Goal: Task Accomplishment & Management: Use online tool/utility

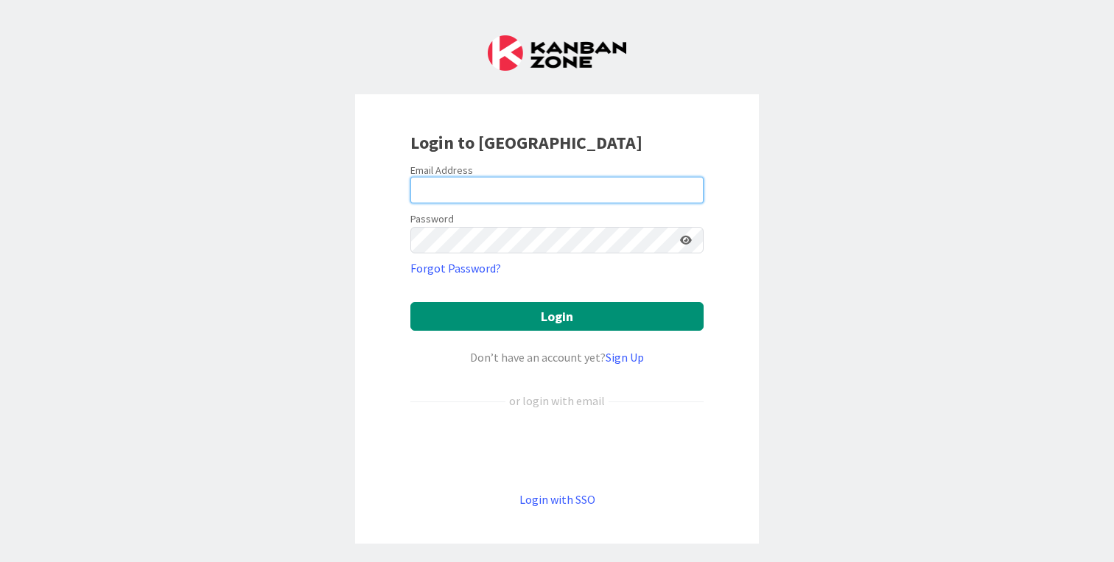
click at [446, 189] on input "email" at bounding box center [556, 190] width 293 height 27
type input "jrosenshine@thewindwardschool.org"
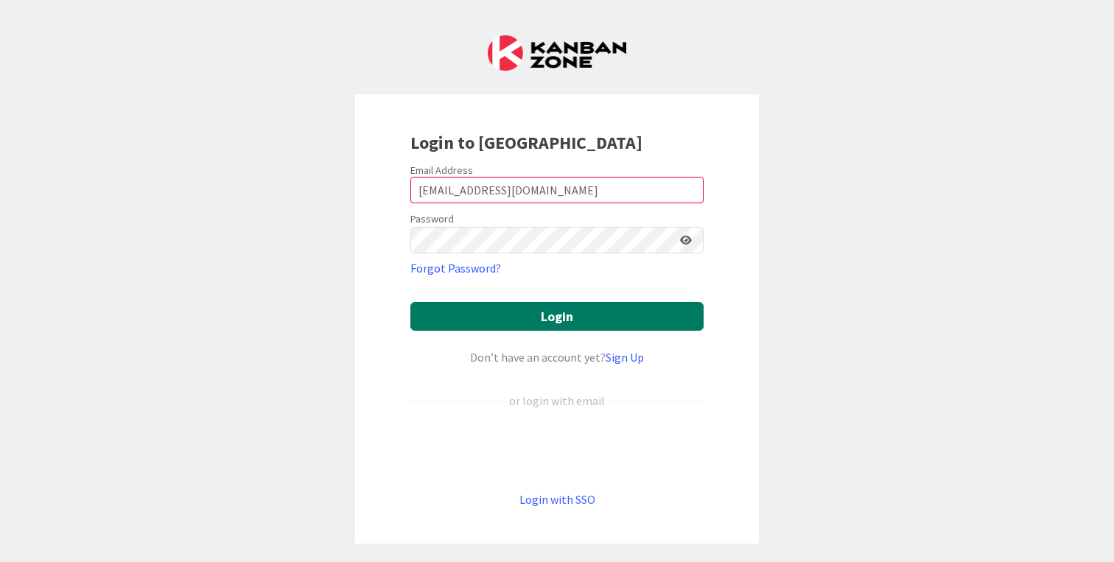
click at [540, 313] on button "Login" at bounding box center [556, 316] width 293 height 29
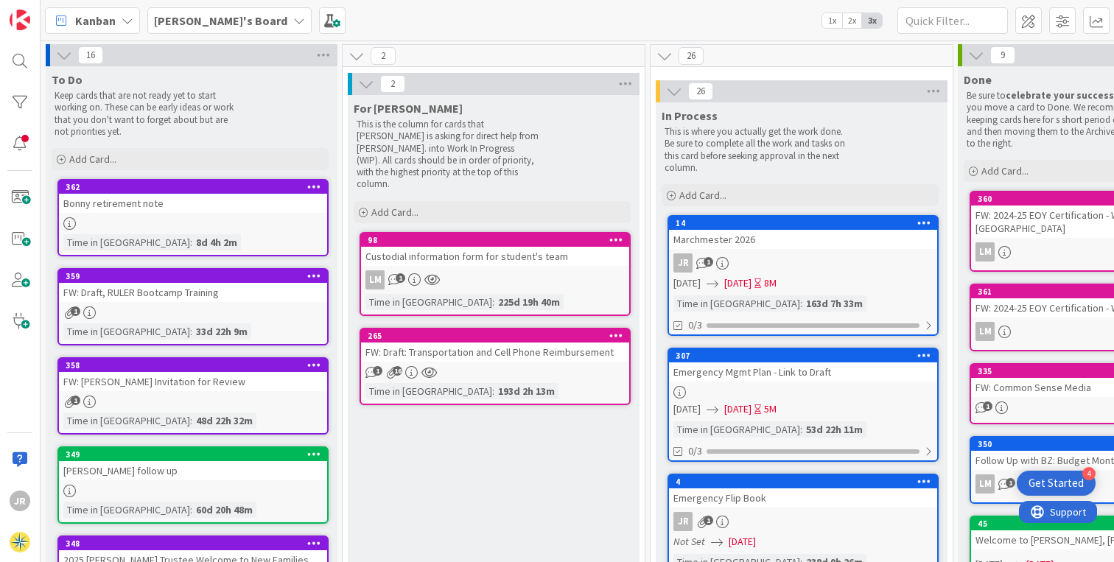
click at [854, 21] on span "2x" at bounding box center [852, 20] width 20 height 15
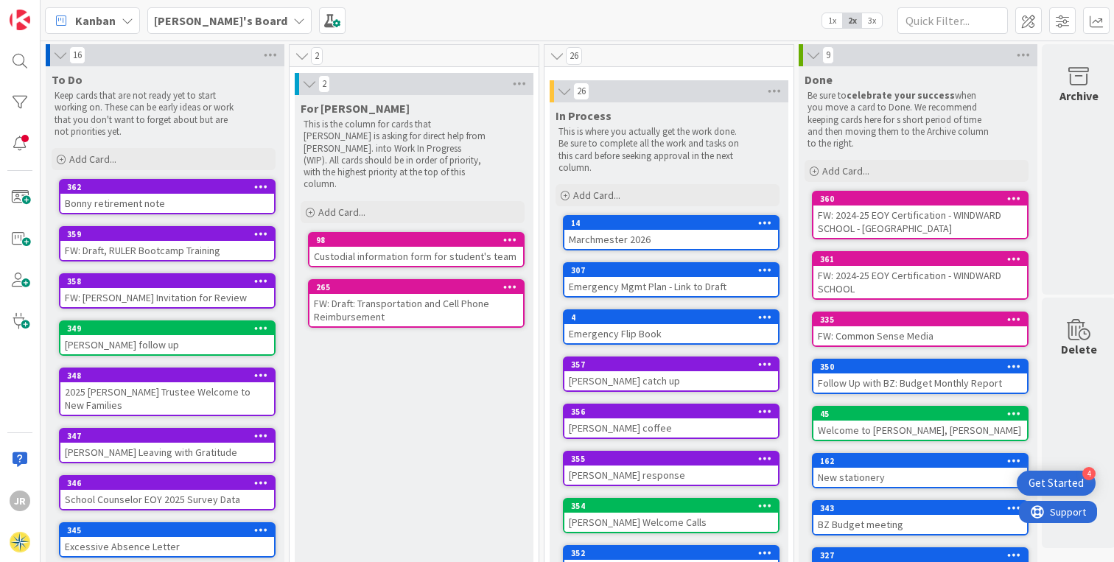
click at [640, 89] on div "26" at bounding box center [669, 91] width 239 height 22
click at [598, 199] on span "Add Card..." at bounding box center [596, 195] width 47 height 13
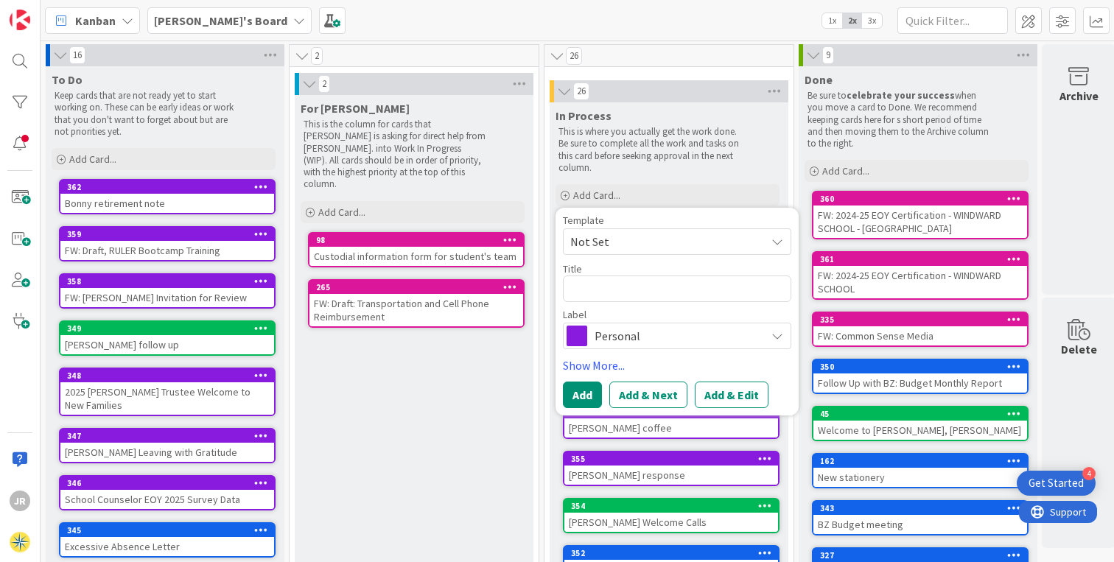
type textarea "x"
type textarea "D"
type textarea "x"
type textarea "Du"
type textarea "x"
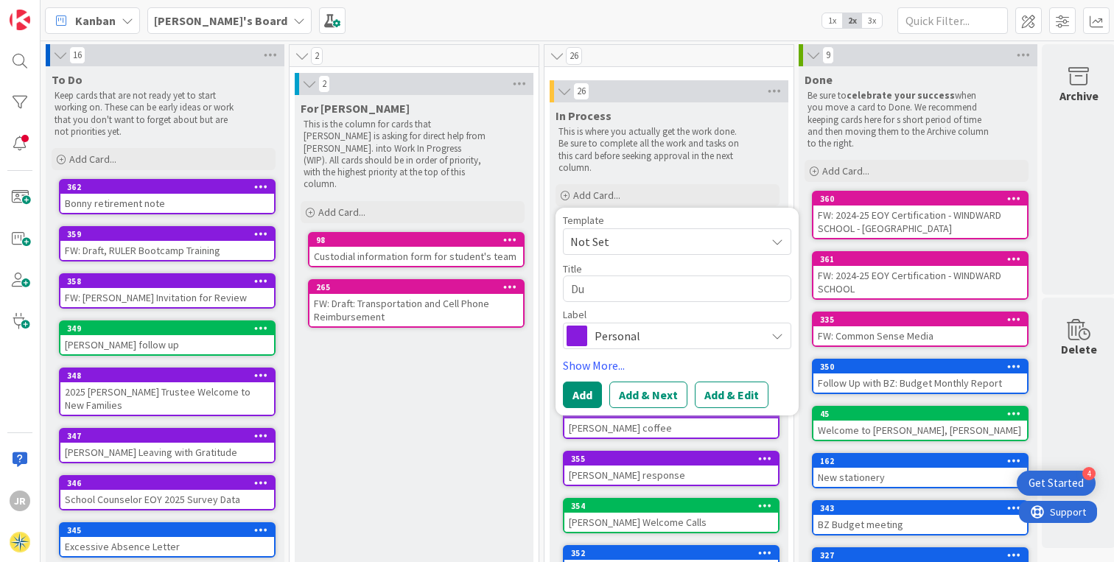
type textarea "Dun"
type textarea "x"
type textarea "Dunk"
type textarea "x"
type textarea "Dunki"
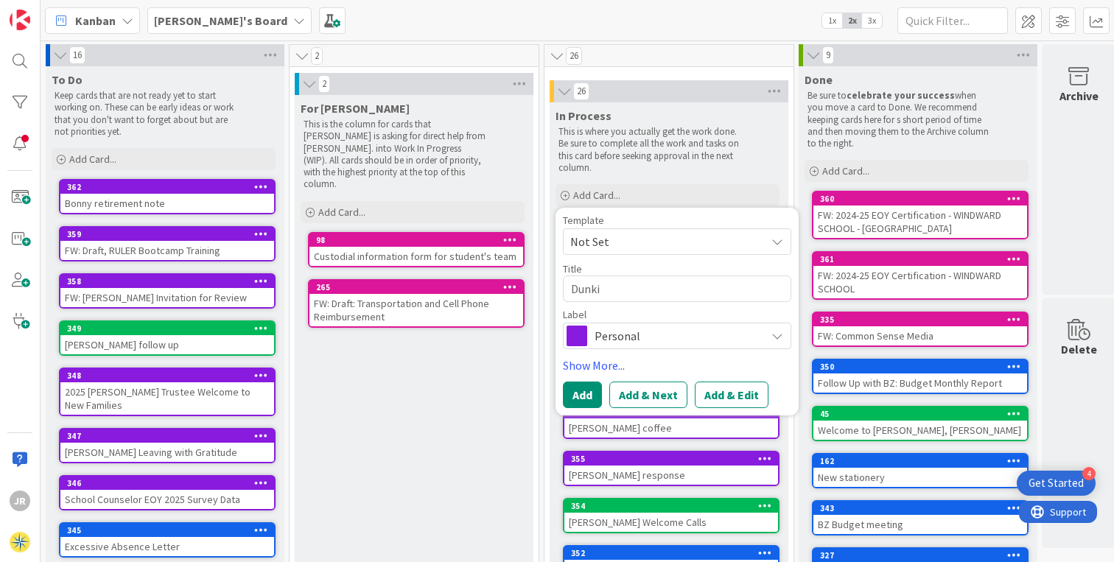
type textarea "x"
type textarea "Dunkin"
type textarea "x"
type textarea "Dunkin'"
type textarea "x"
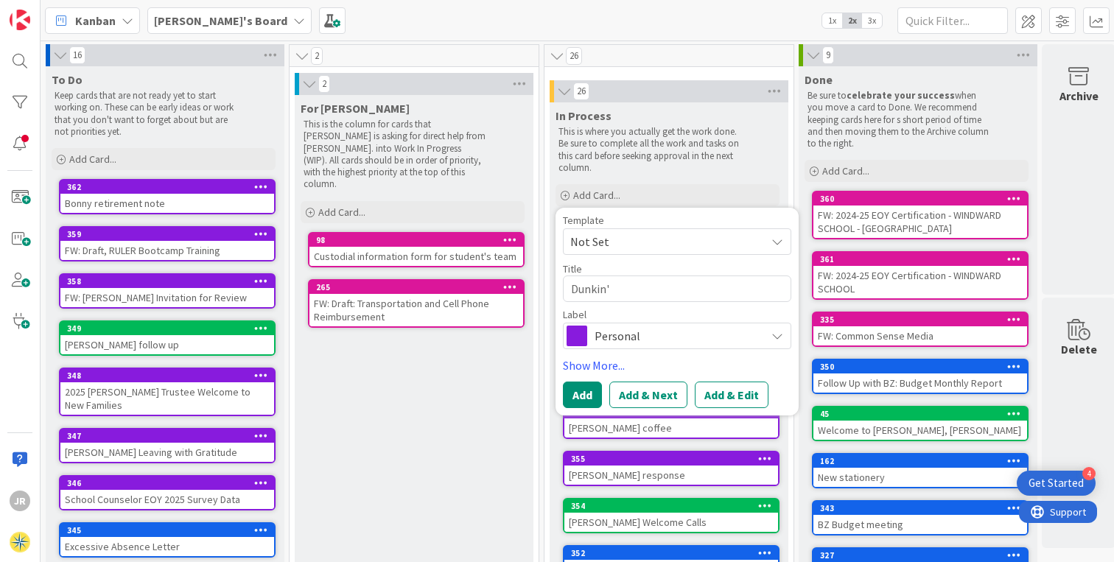
type textarea "Dunkin'"
type textarea "x"
type textarea "Dunkin' D"
type textarea "x"
type textarea "Dunkin' Do"
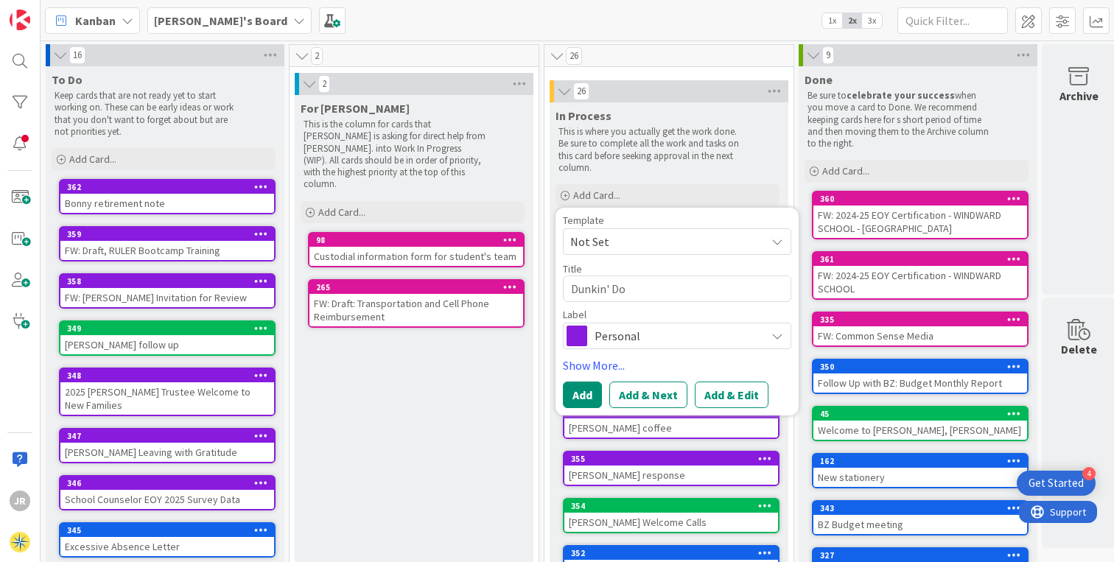
type textarea "x"
type textarea "Dunkin' Don"
type textarea "x"
type textarea "Dunkin' Donu"
type textarea "x"
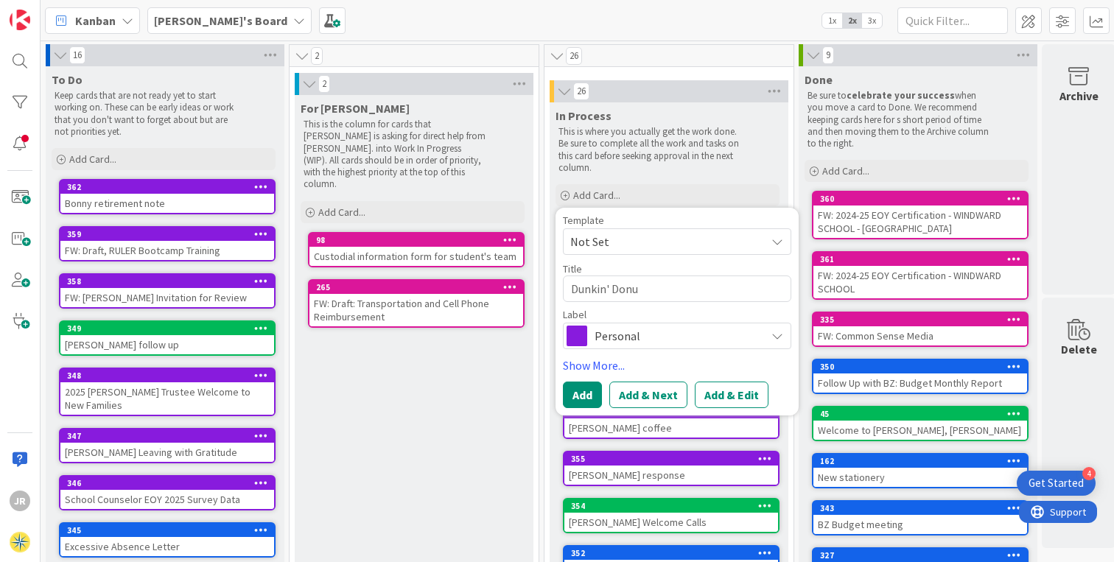
type textarea "Dunkin' Donut"
type textarea "x"
type textarea "Dunkin' Donuts"
type textarea "x"
type textarea "Dunkin' Donuts"
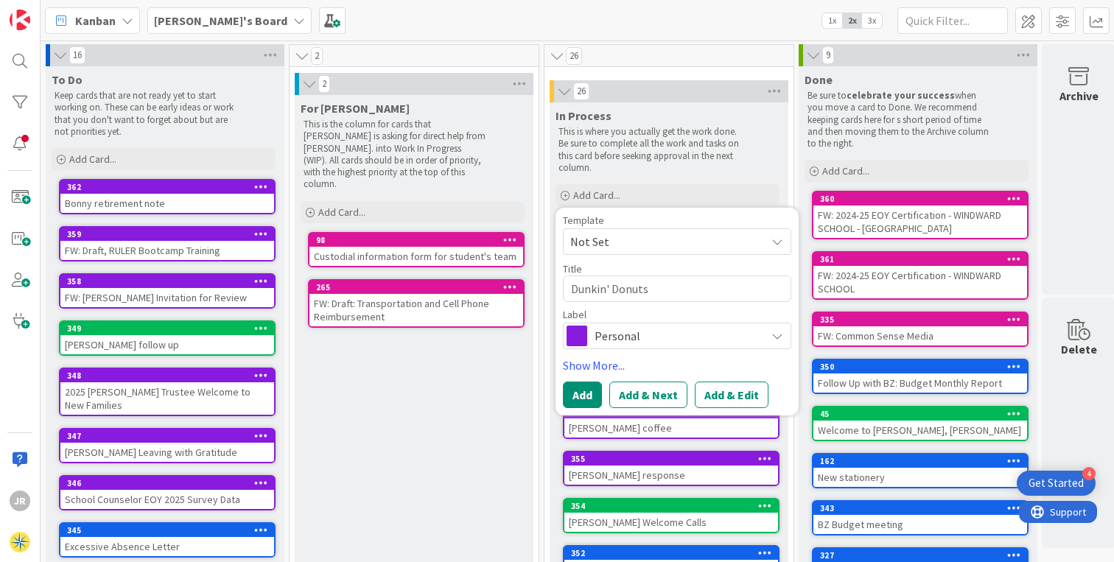
type textarea "x"
type textarea "Dunkin' Donuts c"
type textarea "x"
type textarea "Dunkin' Donuts co"
type textarea "x"
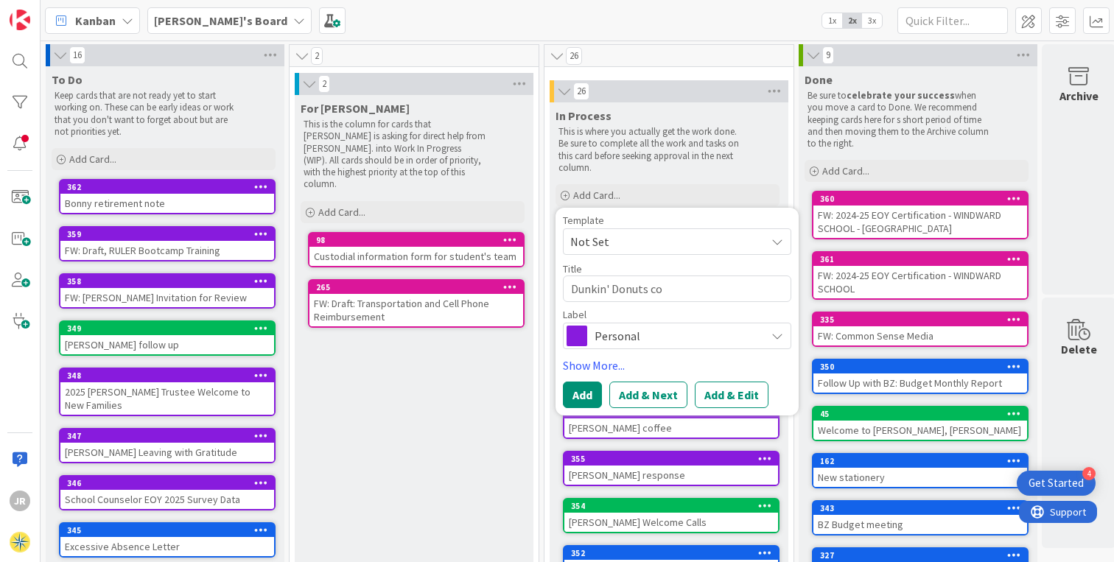
type textarea "Dunkin' Donuts com"
type textarea "x"
type textarea "Dunkin' Donuts comm"
type textarea "x"
type textarea "Dunkin' Donuts commu"
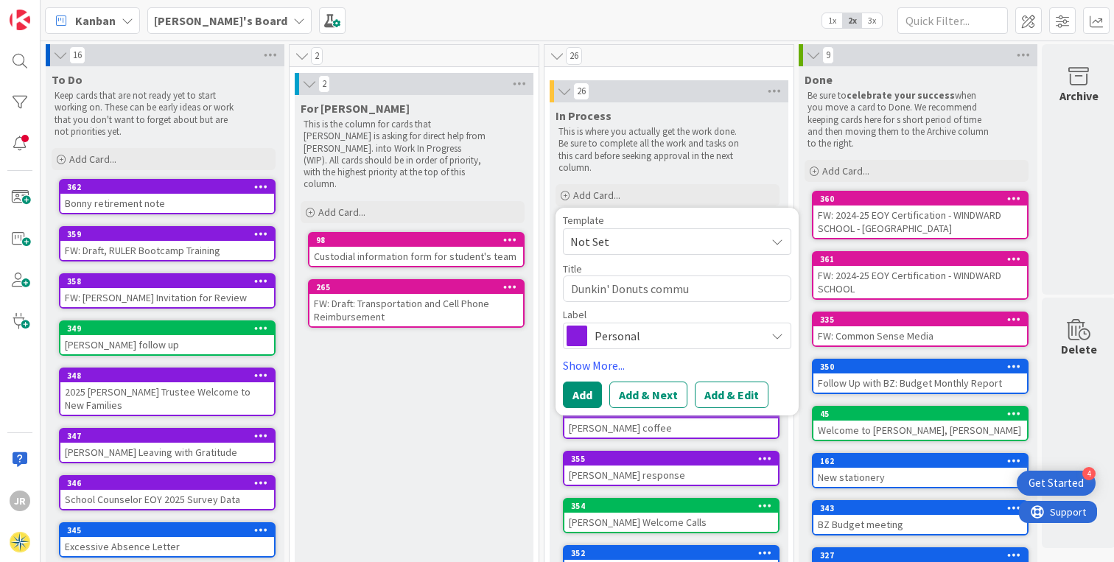
type textarea "x"
type textarea "Dunkin' Donuts commun"
type textarea "x"
type textarea "Dunkin' Donuts communi"
type textarea "x"
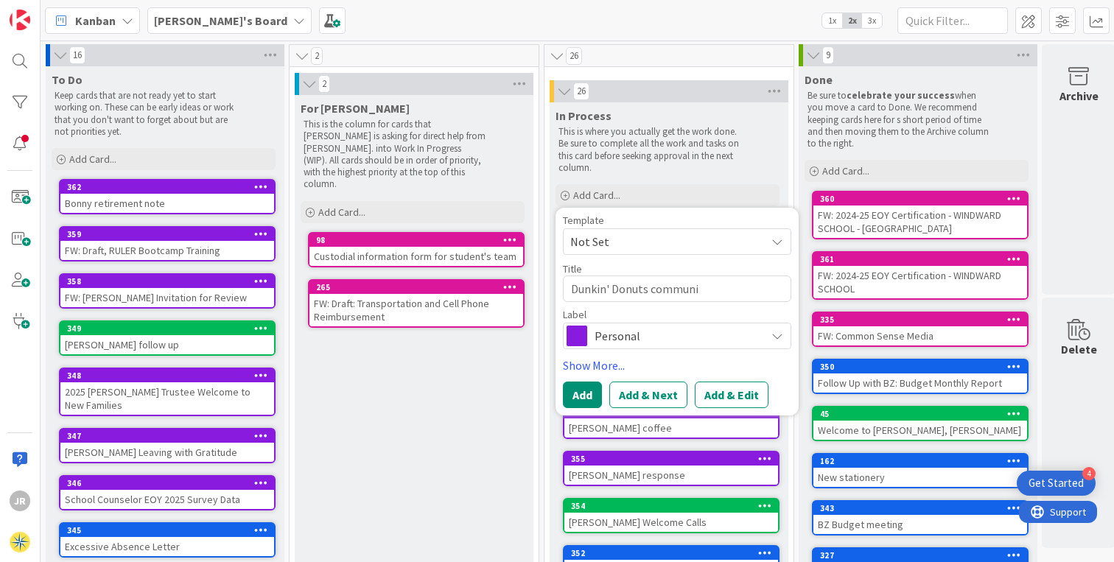
type textarea "Dunkin' Donuts communic"
type textarea "x"
type textarea "Dunkin' Donuts communica"
type textarea "x"
type textarea "Dunkin' Donuts communicat"
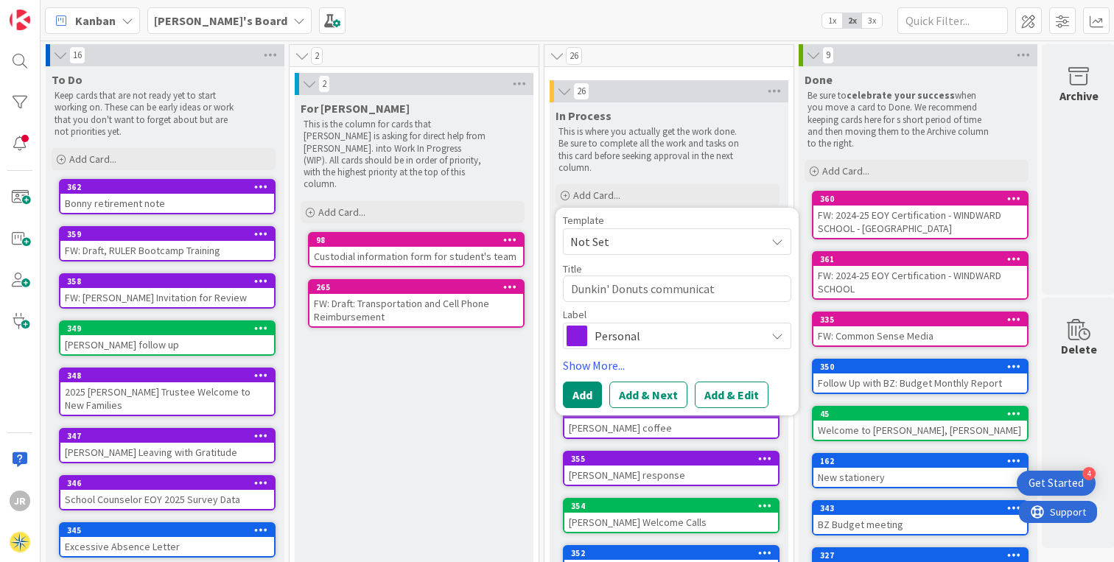
type textarea "x"
type textarea "Dunkin' Donuts communicati"
type textarea "x"
type textarea "Dunkin' Donuts communicatio"
type textarea "x"
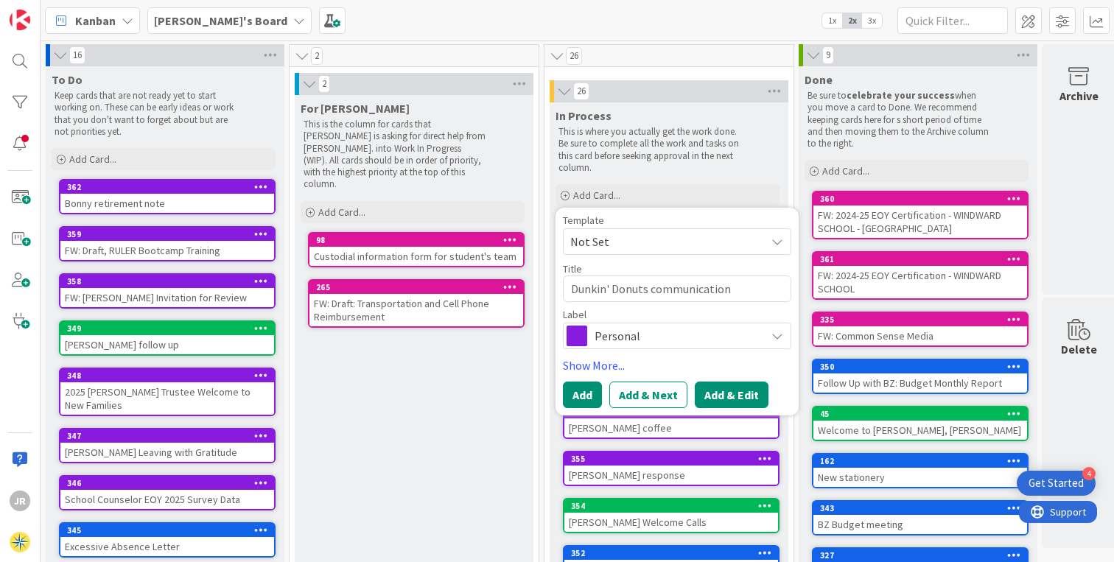
type textarea "Dunkin' Donuts communication"
click at [737, 393] on button "Add & Edit" at bounding box center [732, 395] width 74 height 27
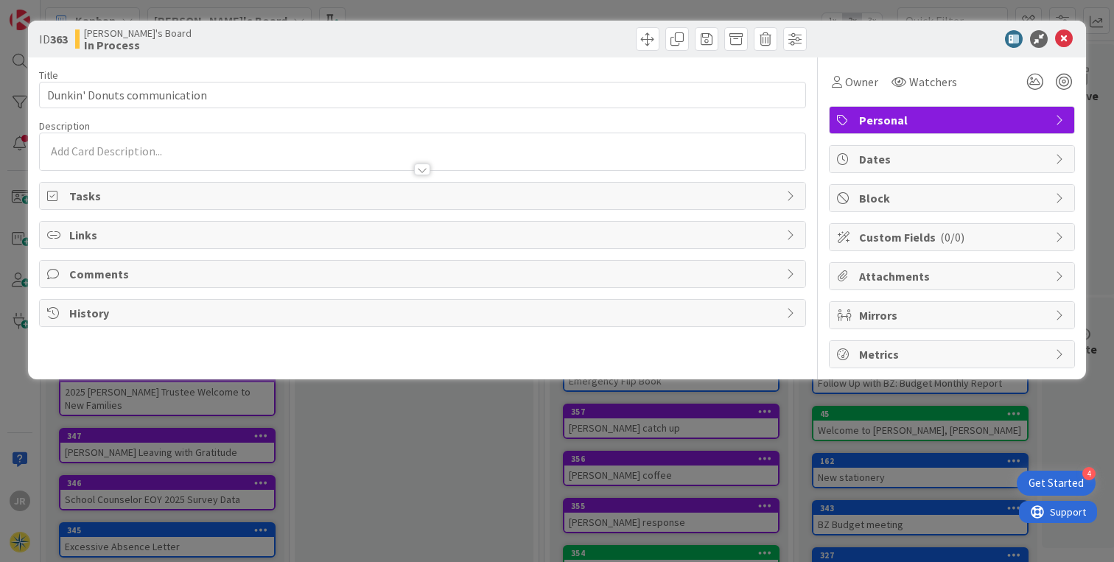
click at [199, 146] on div at bounding box center [423, 151] width 766 height 37
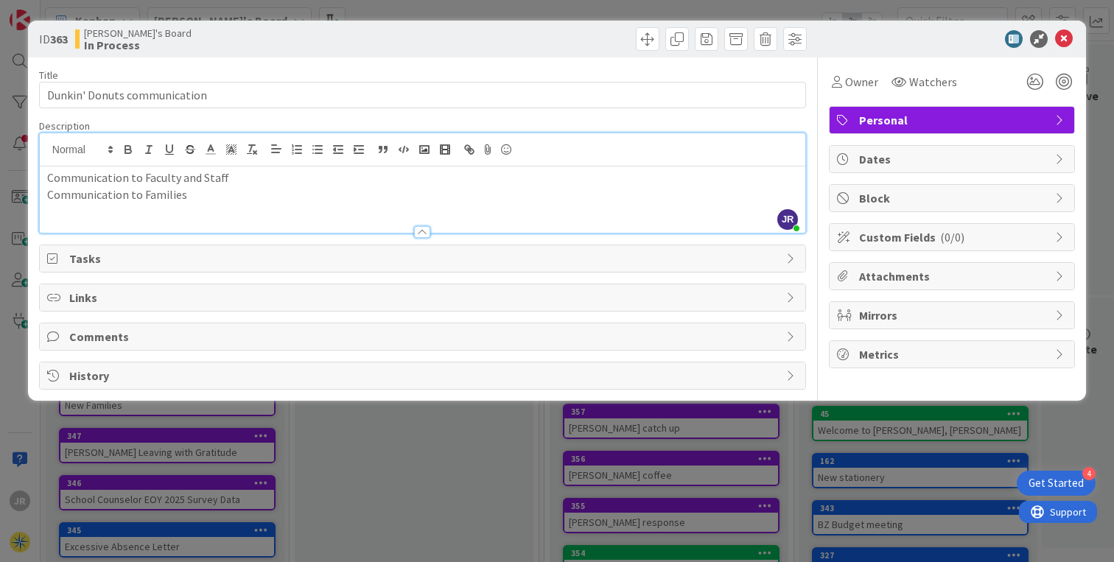
click at [881, 118] on span "Personal" at bounding box center [953, 120] width 189 height 18
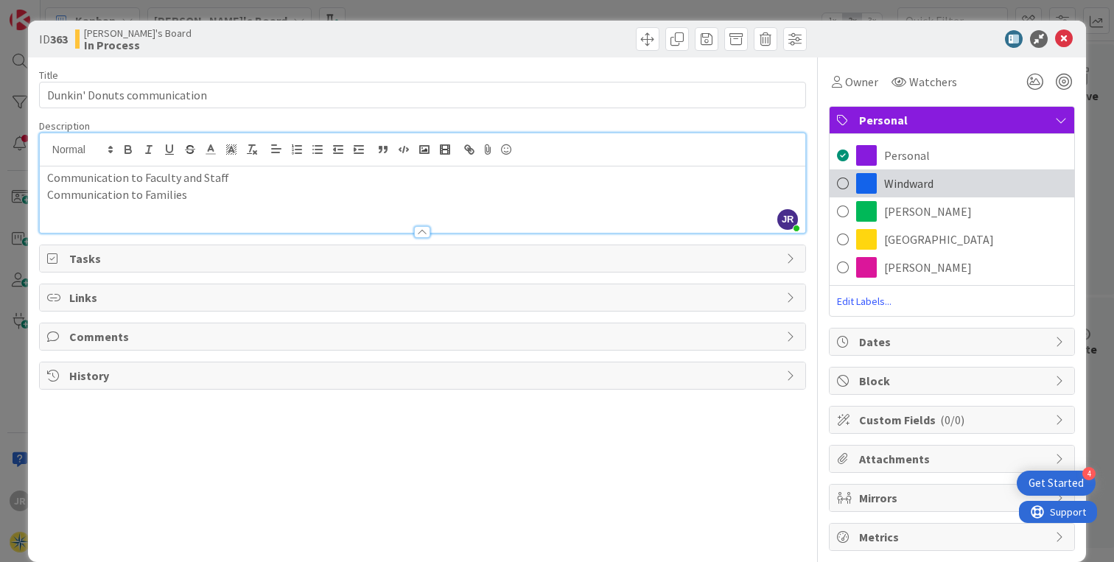
click at [884, 188] on span "Windward" at bounding box center [908, 184] width 49 height 18
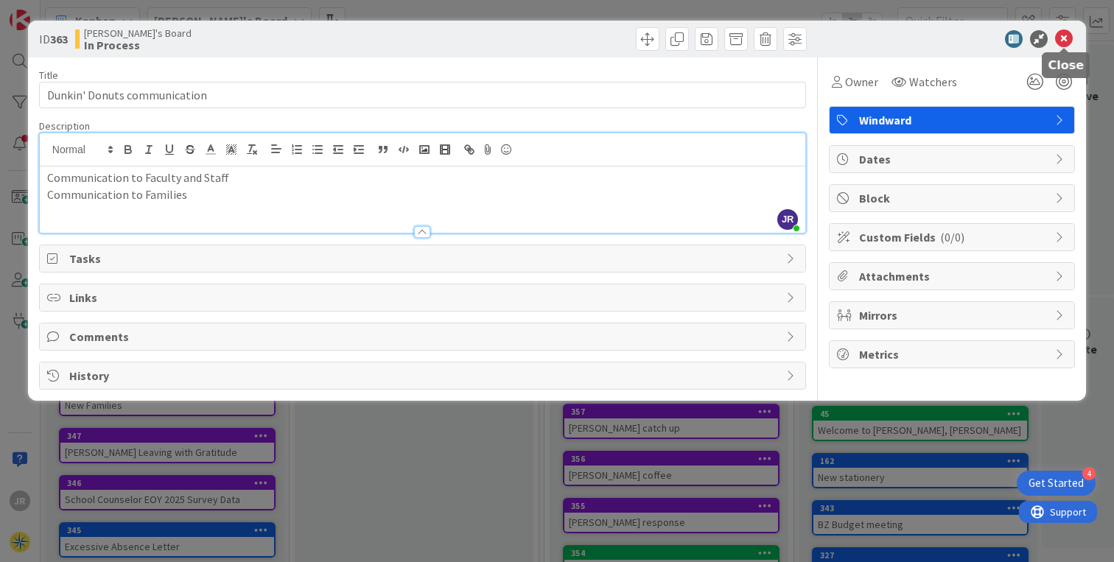
click at [1068, 38] on icon at bounding box center [1064, 39] width 18 height 18
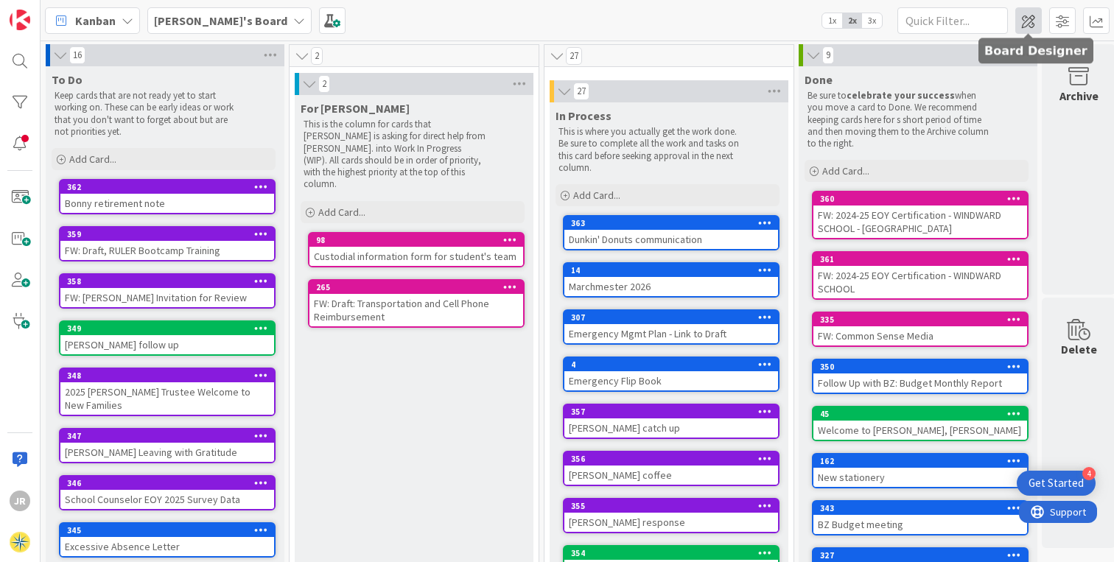
click at [1029, 21] on span at bounding box center [1028, 20] width 27 height 27
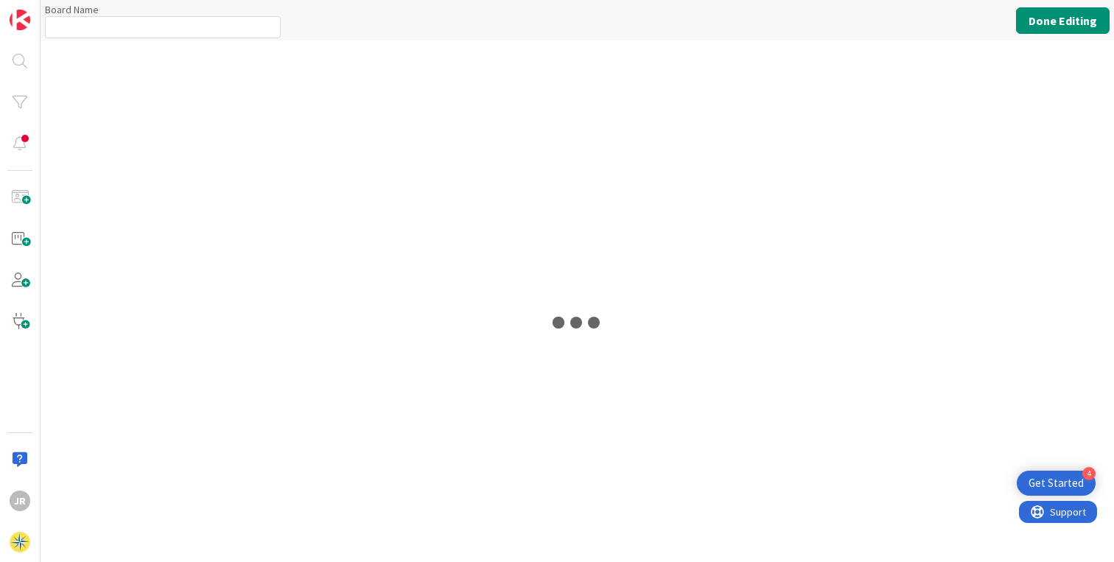
type input "[PERSON_NAME]'s Board"
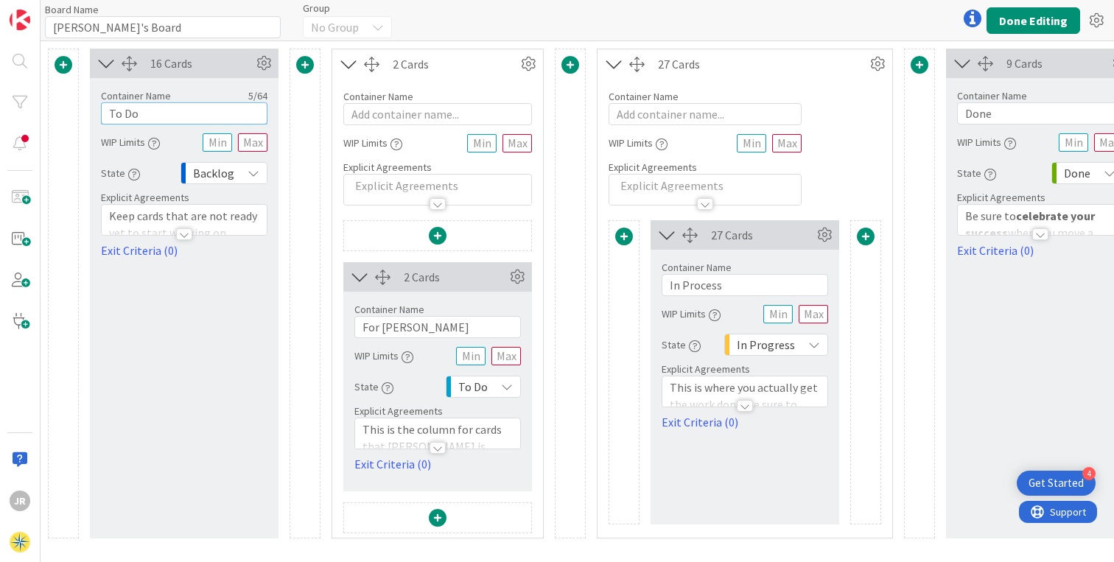
click at [156, 117] on input "To Do" at bounding box center [184, 113] width 167 height 22
type input "T"
type input "Urgent/Important"
click at [1014, 19] on button "Done Editing" at bounding box center [1034, 20] width 94 height 27
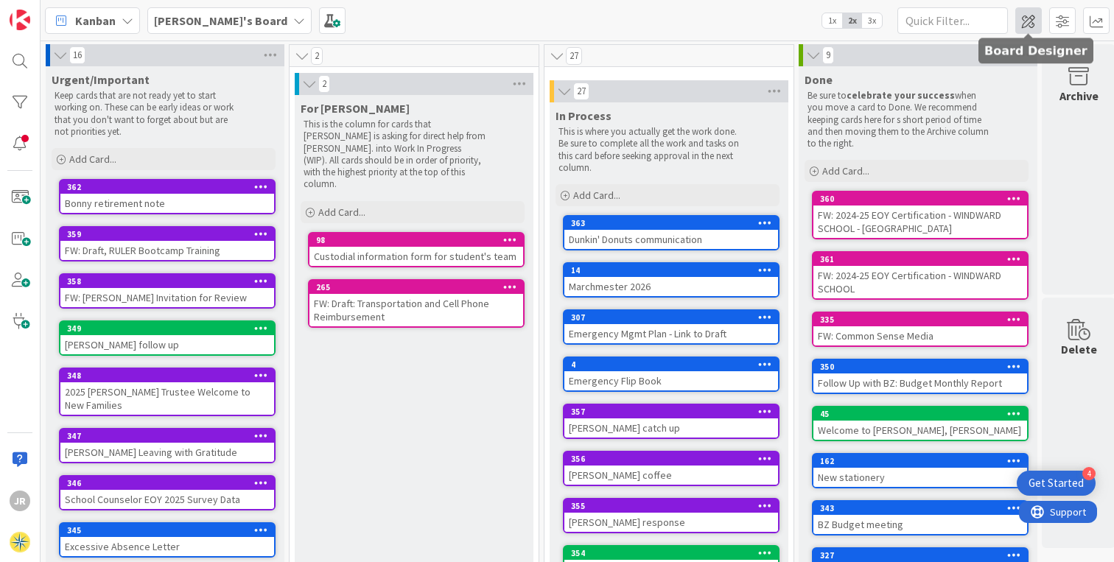
click at [1035, 17] on span at bounding box center [1028, 20] width 27 height 27
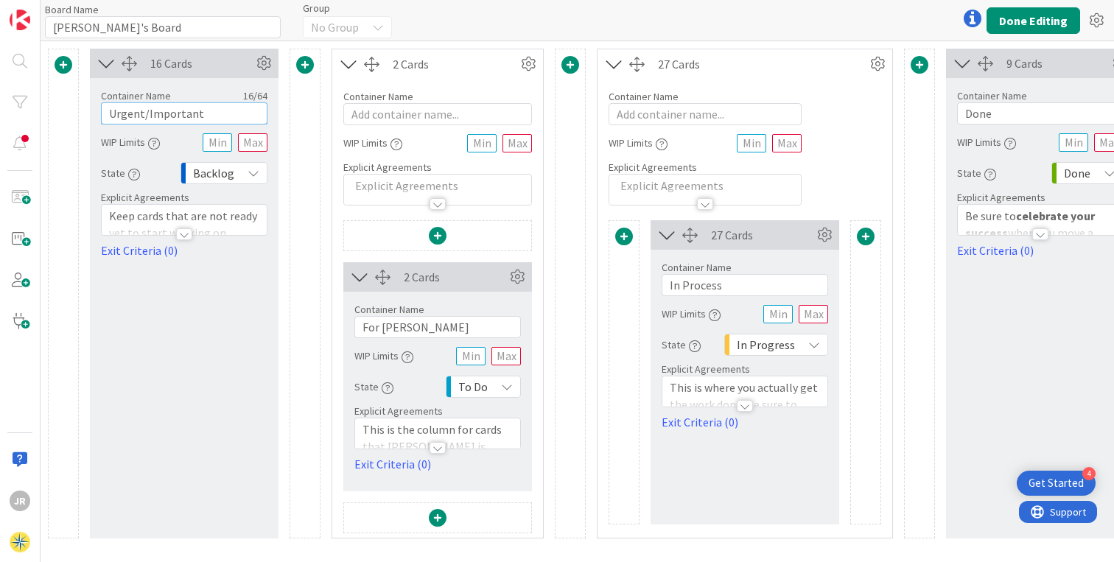
drag, startPoint x: 203, startPoint y: 117, endPoint x: 90, endPoint y: 113, distance: 113.5
click at [90, 113] on div "Container Name 16 / 64 Urgent/Important WIP Limits State Backlog Explicit Agree…" at bounding box center [184, 168] width 189 height 181
drag, startPoint x: 202, startPoint y: 115, endPoint x: 83, endPoint y: 118, distance: 118.7
click at [83, 118] on div "16 Cards Container Name 16 / 64 Important/Urgent WIP Limits State Backlog Expli…" at bounding box center [612, 294] width 1129 height 490
type input "Urgent/Important"
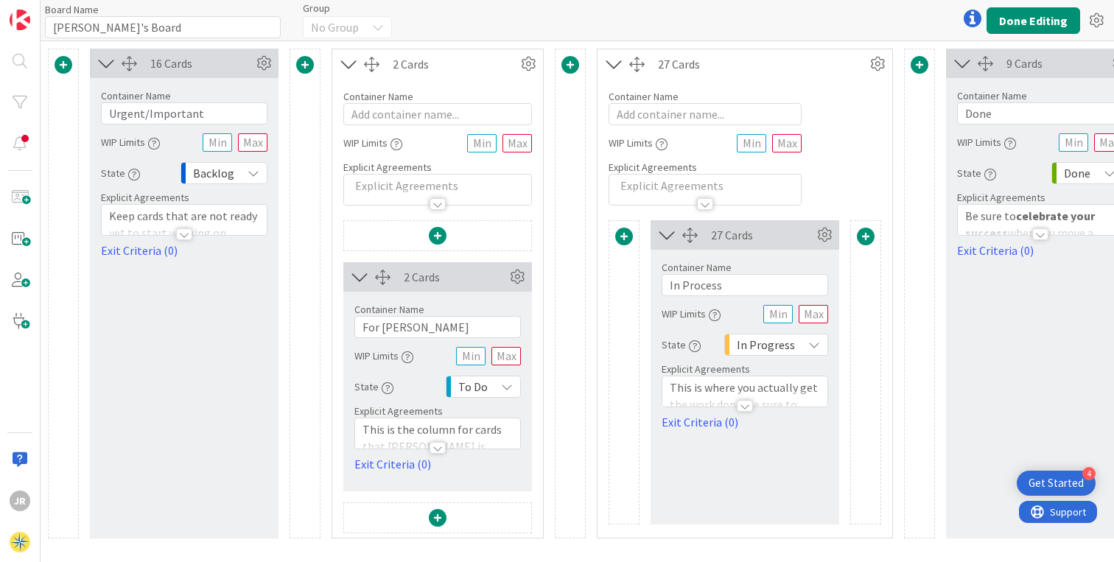
click at [308, 66] on span at bounding box center [305, 65] width 18 height 18
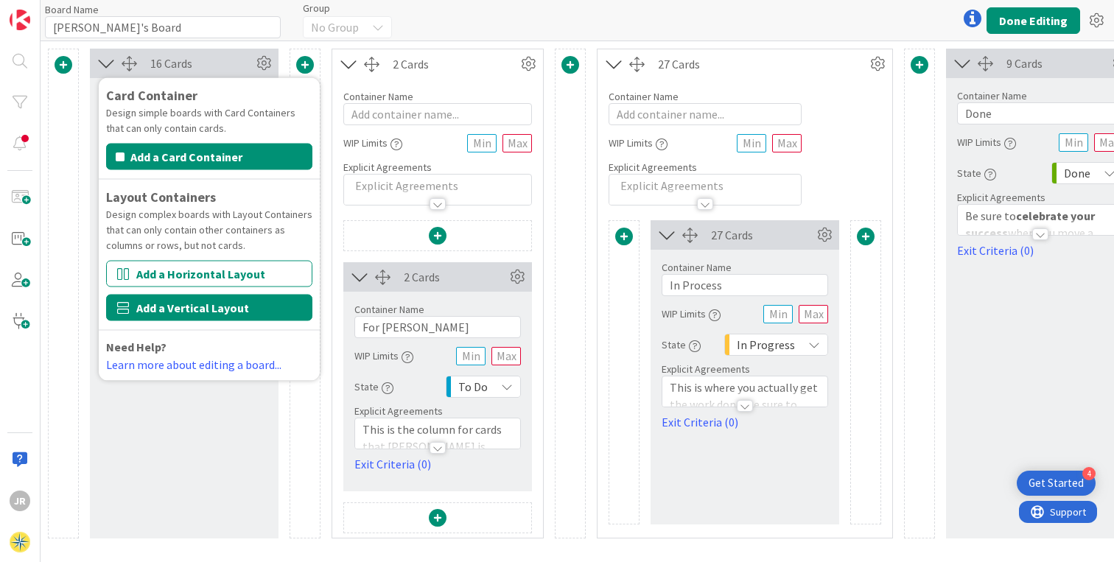
click at [200, 303] on button "Add a Vertical Layout" at bounding box center [209, 308] width 206 height 27
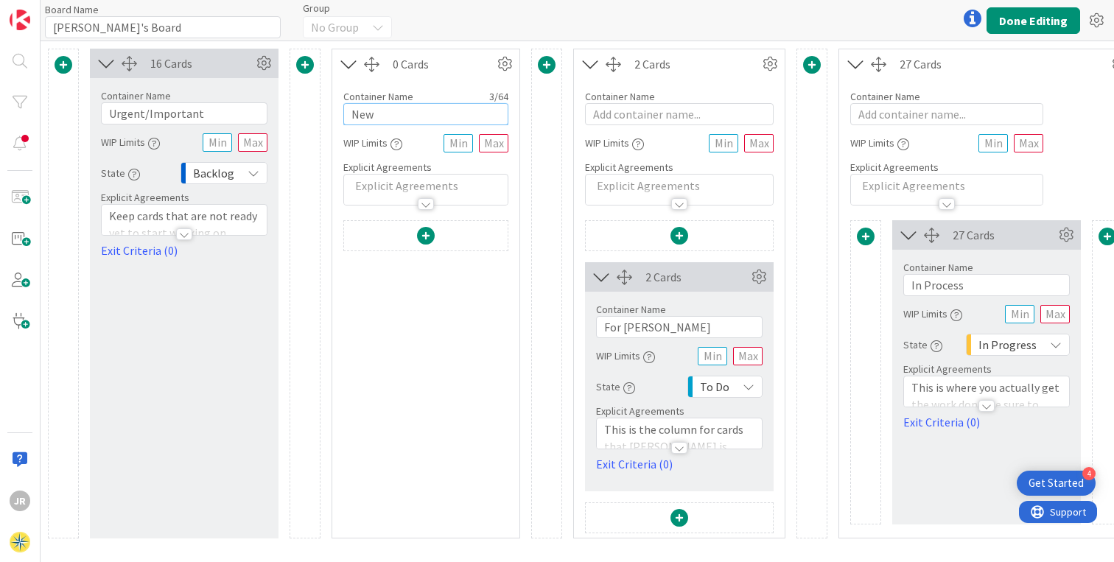
click at [371, 108] on input "New" at bounding box center [425, 114] width 165 height 22
click at [377, 113] on input "New" at bounding box center [425, 114] width 165 height 22
type input "Urgent/Not Important"
click at [484, 37] on div "Board Name 11 / 64 Jon's Board Group No Group Done Editing" at bounding box center [578, 20] width 1074 height 41
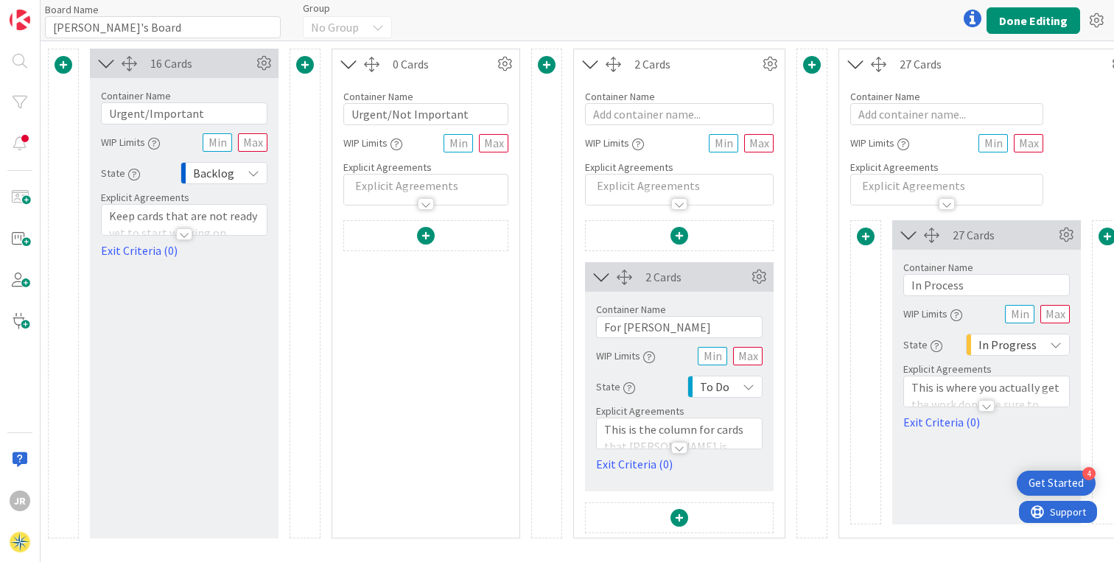
click at [547, 67] on span at bounding box center [547, 65] width 18 height 18
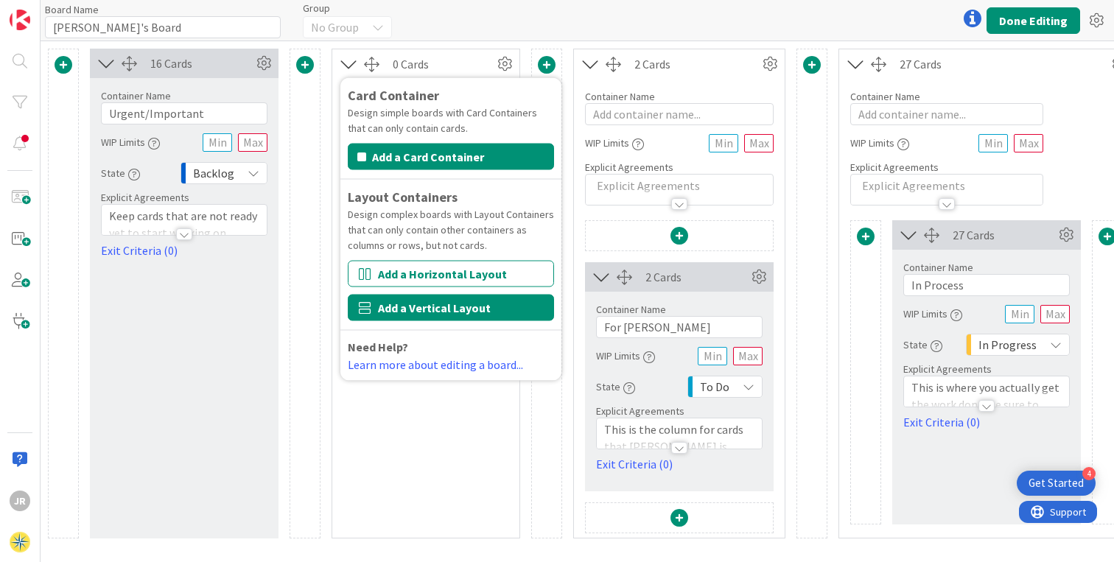
click at [413, 311] on button "Add a Vertical Layout" at bounding box center [451, 308] width 206 height 27
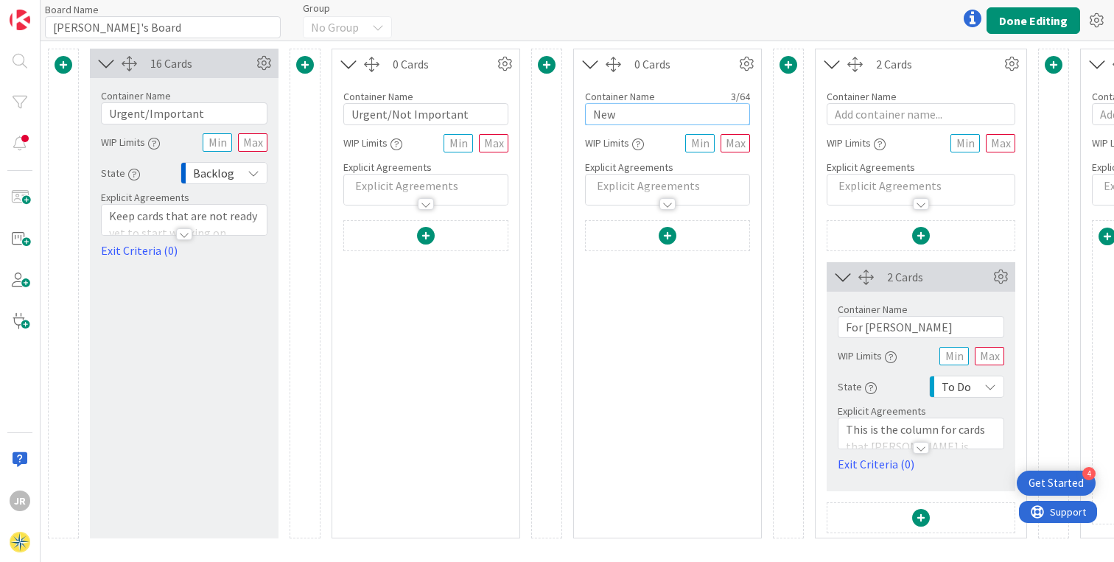
click at [633, 111] on input "New" at bounding box center [667, 114] width 165 height 22
type input "N"
type input "Important/Not Urgent"
click at [787, 66] on span at bounding box center [789, 65] width 18 height 18
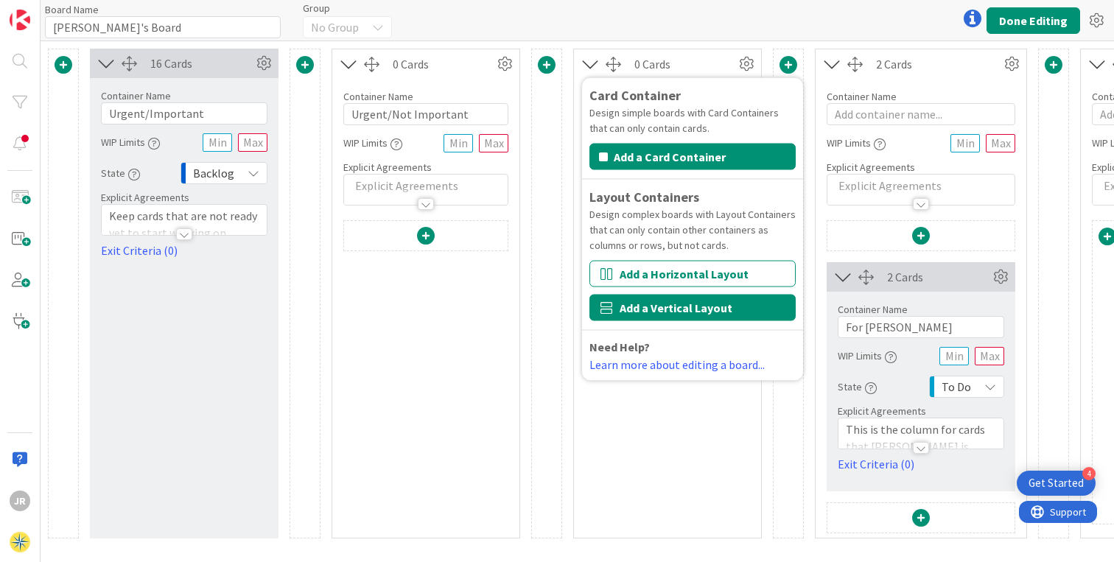
click at [689, 309] on button "Add a Vertical Layout" at bounding box center [692, 308] width 206 height 27
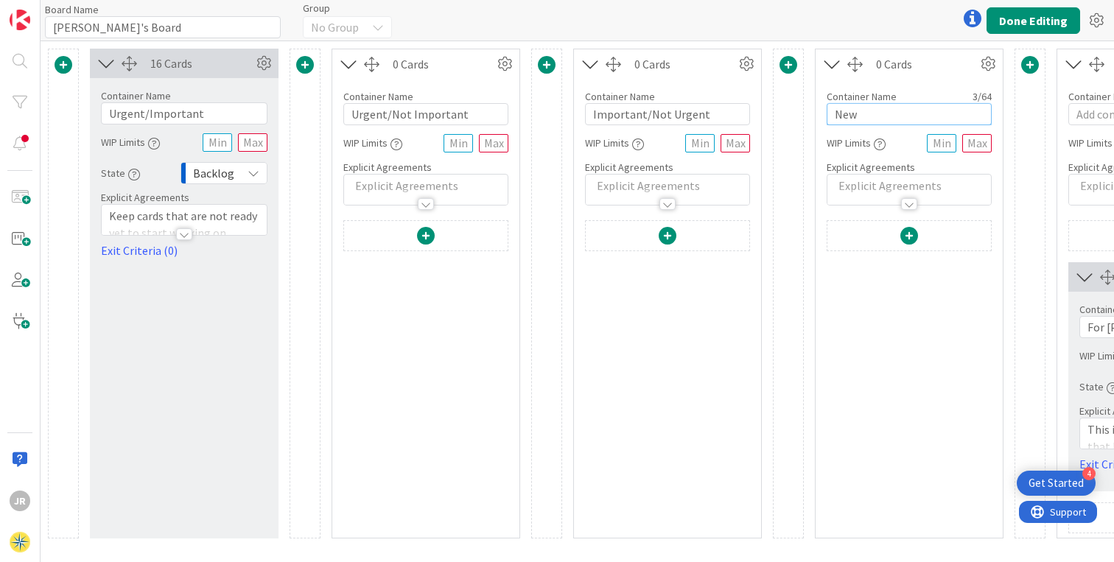
click at [848, 116] on input "New" at bounding box center [909, 114] width 165 height 22
type input "Not Important/Not Urgent"
click at [1035, 21] on button "Done Editing" at bounding box center [1034, 20] width 94 height 27
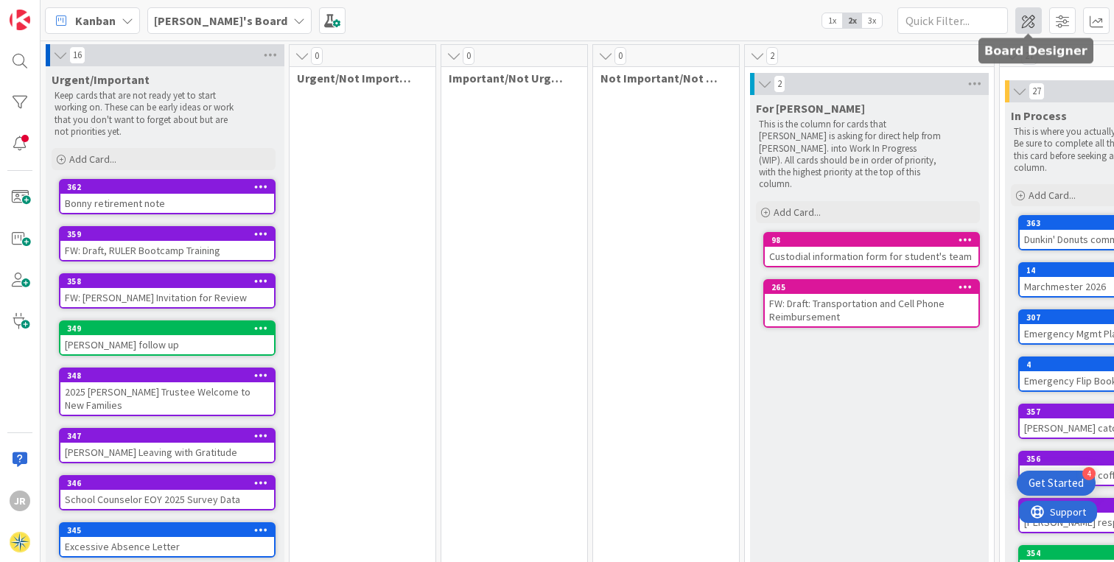
click at [1028, 28] on span at bounding box center [1028, 20] width 27 height 27
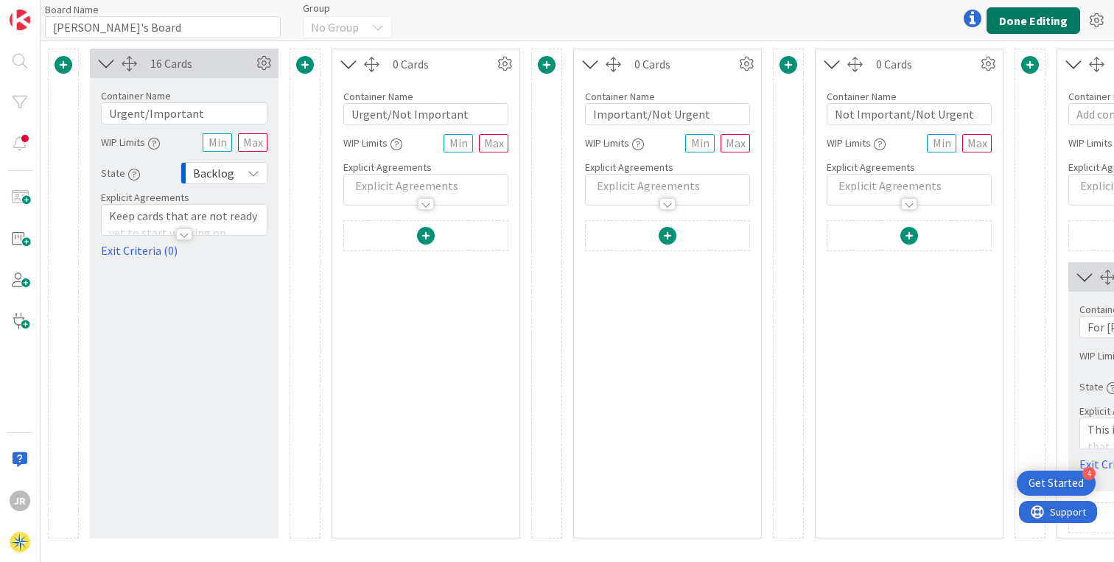
click at [1029, 25] on button "Done Editing" at bounding box center [1034, 20] width 94 height 27
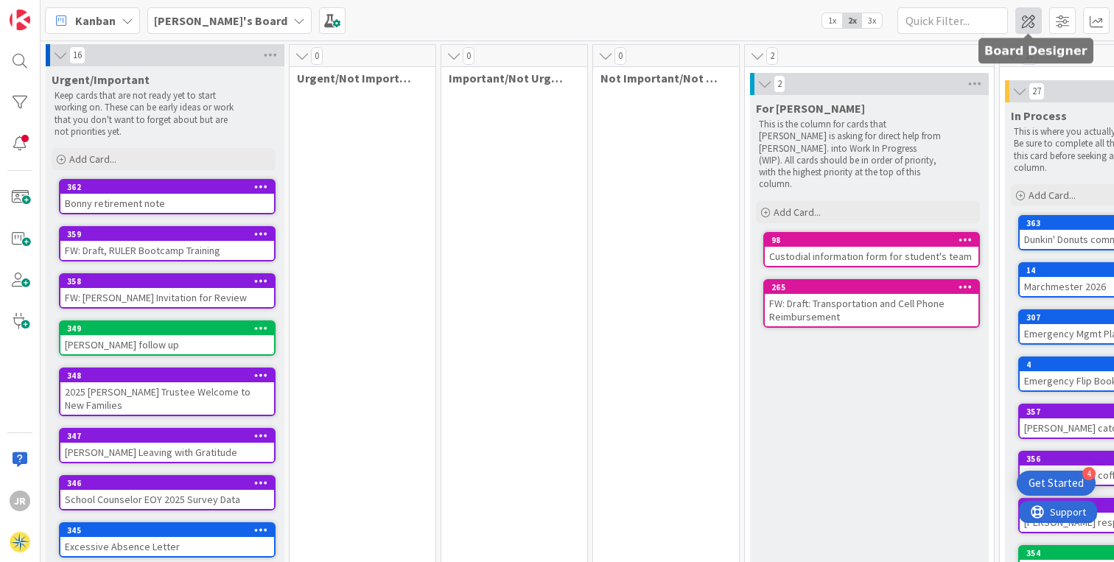
click at [1025, 27] on span at bounding box center [1028, 20] width 27 height 27
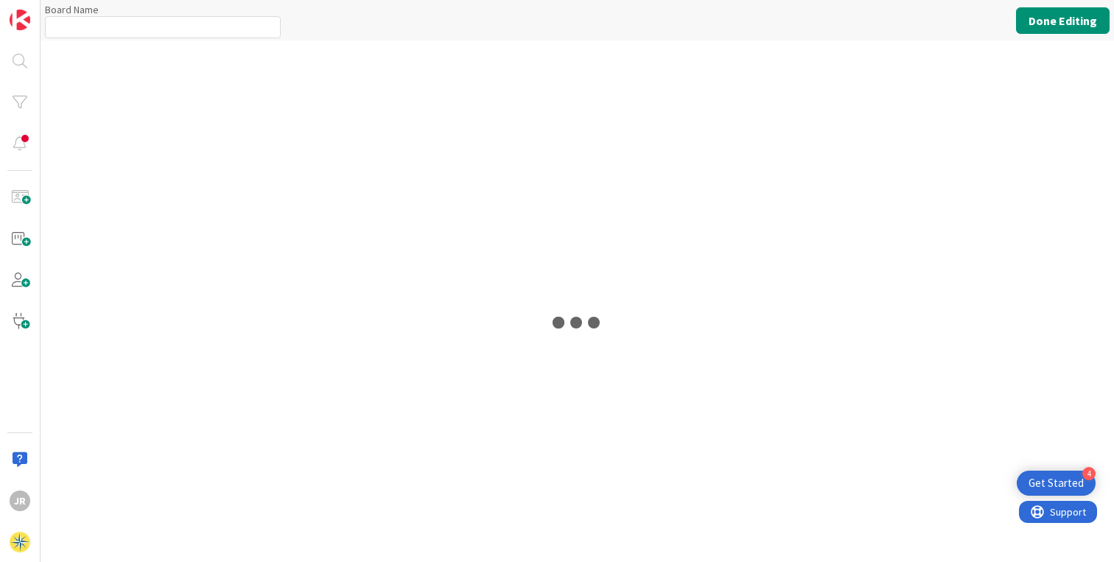
type input "[PERSON_NAME]'s Board"
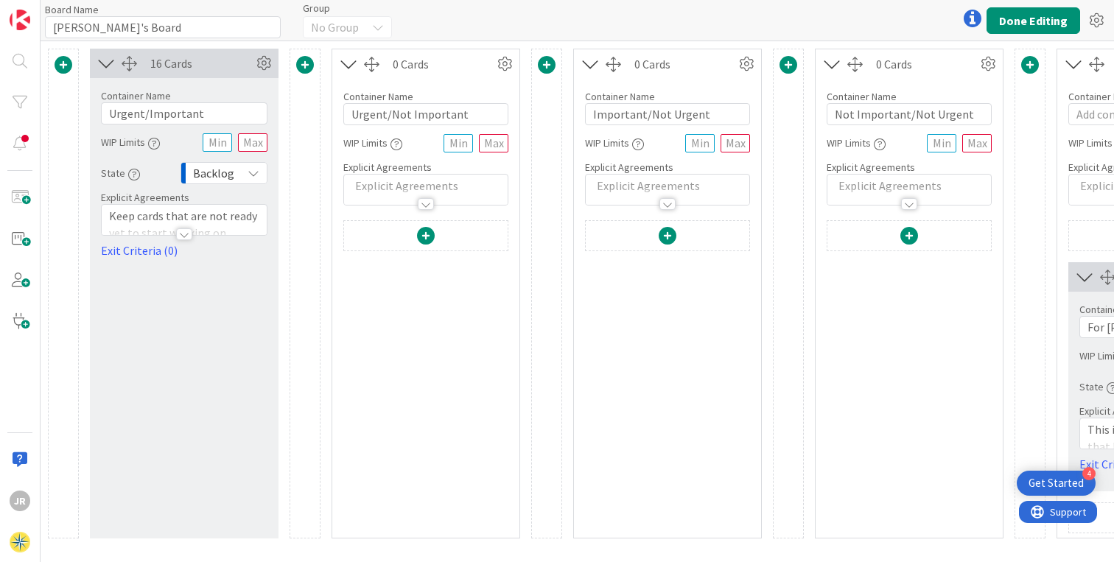
click at [365, 182] on p at bounding box center [425, 186] width 149 height 17
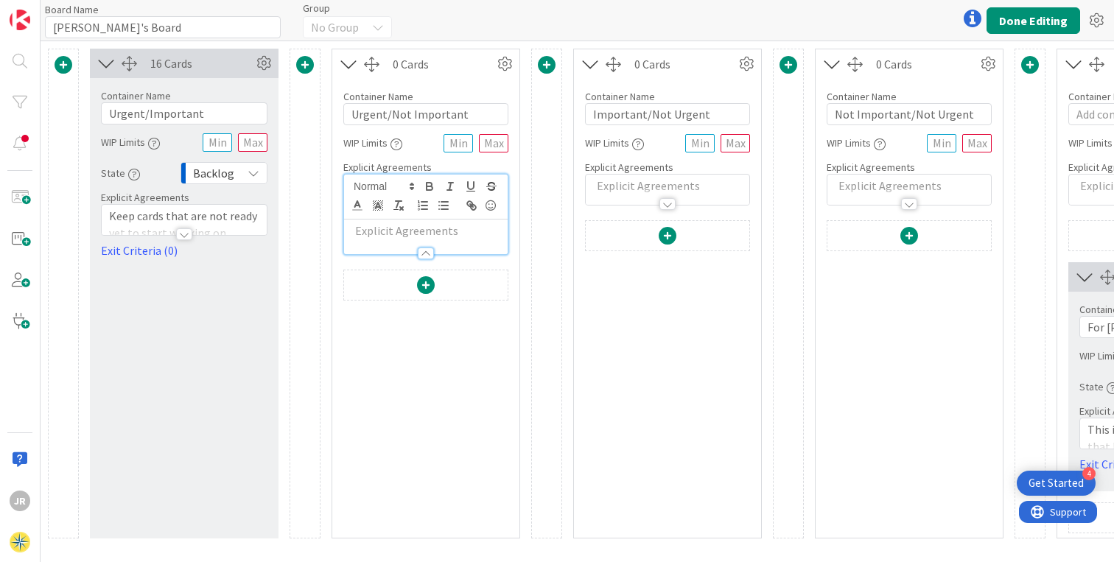
click at [497, 322] on div at bounding box center [425, 404] width 165 height 268
click at [430, 345] on div at bounding box center [425, 404] width 165 height 268
click at [389, 248] on div at bounding box center [426, 246] width 164 height 15
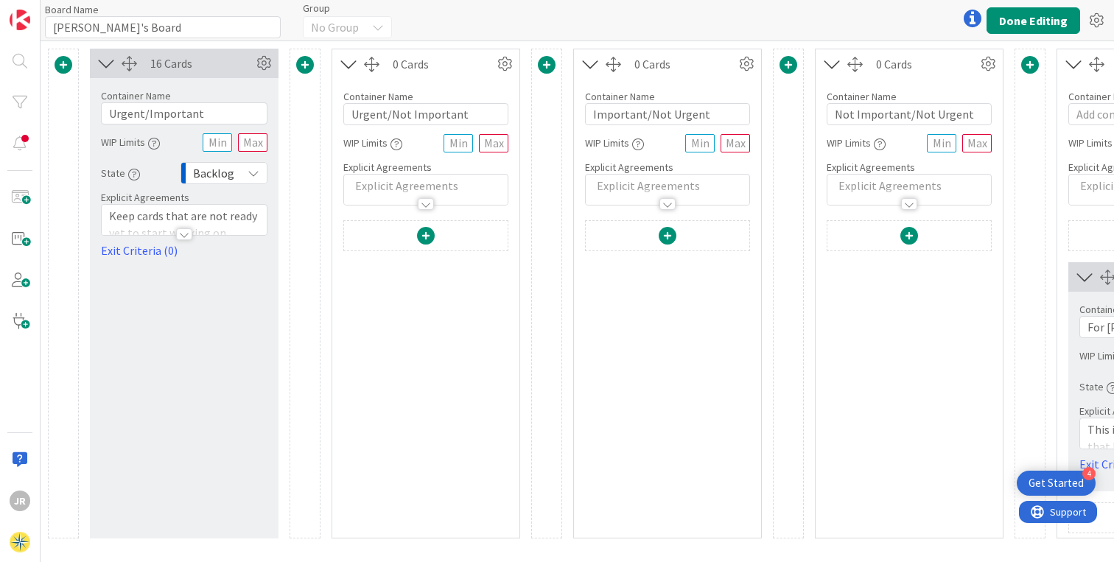
click at [379, 189] on p at bounding box center [425, 186] width 149 height 17
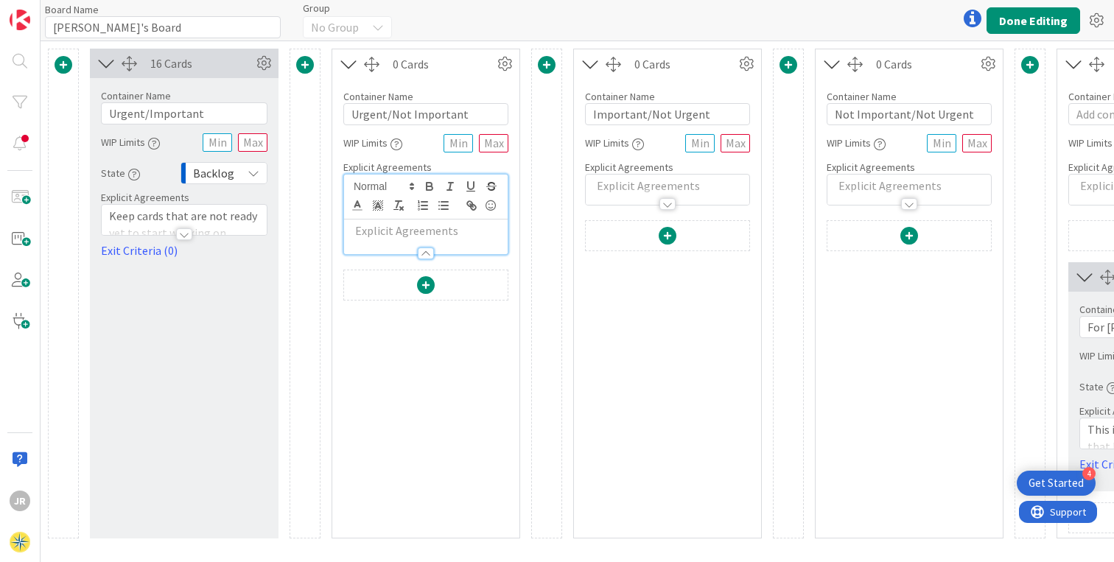
click at [372, 233] on p at bounding box center [425, 231] width 149 height 17
click at [1017, 22] on button "Done Editing" at bounding box center [1034, 20] width 94 height 27
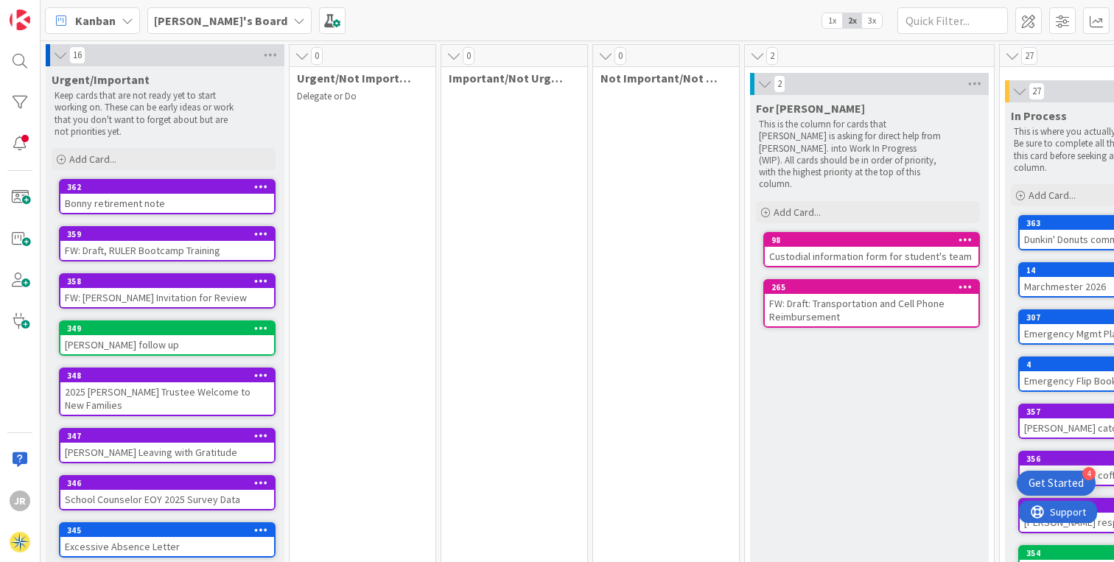
click at [301, 56] on icon at bounding box center [302, 56] width 16 height 15
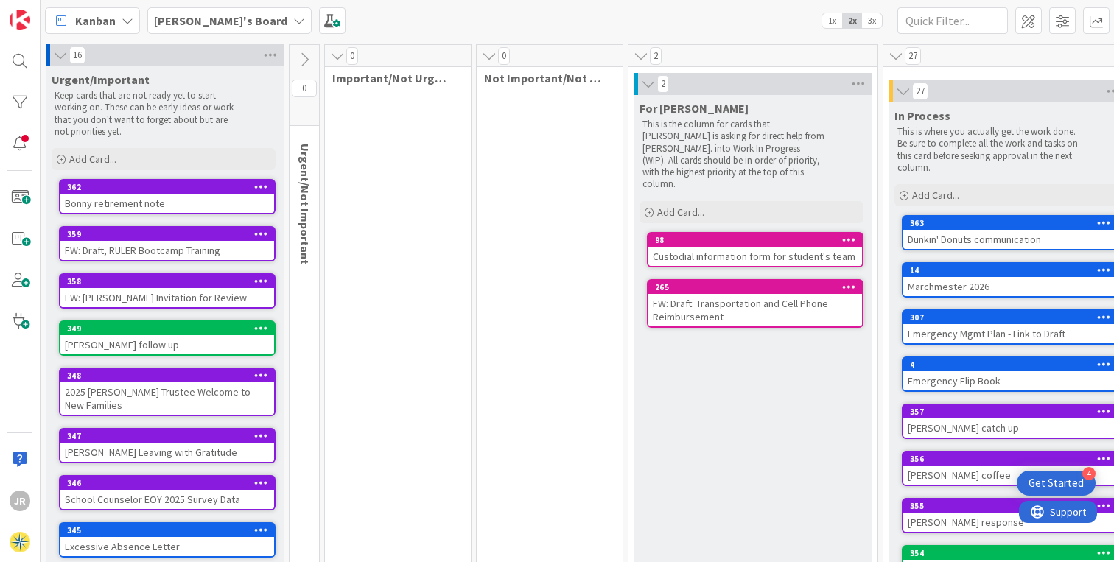
click at [301, 56] on icon at bounding box center [304, 60] width 16 height 16
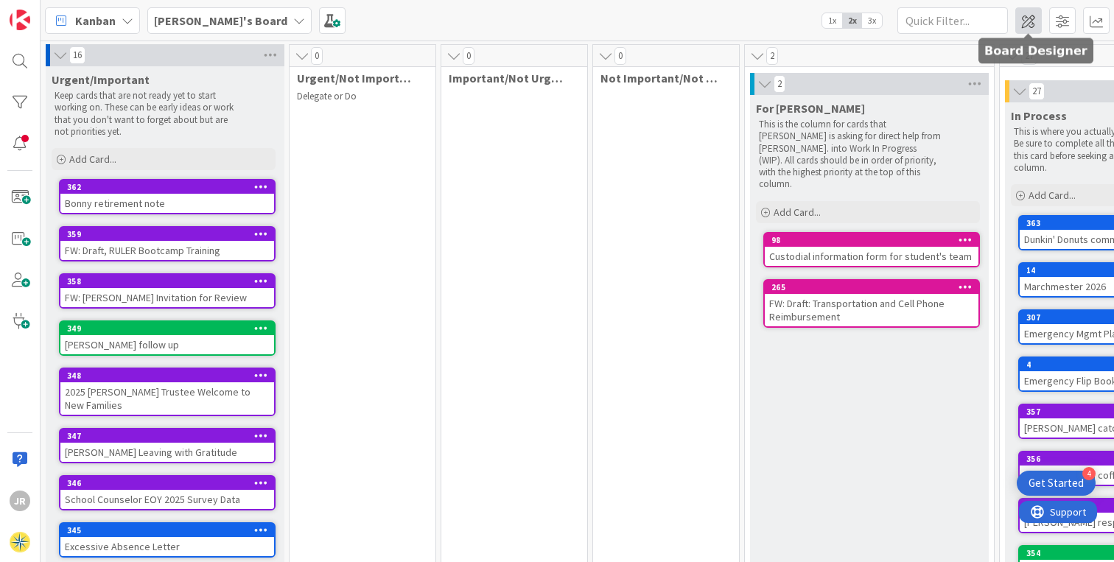
click at [1029, 18] on span at bounding box center [1028, 20] width 27 height 27
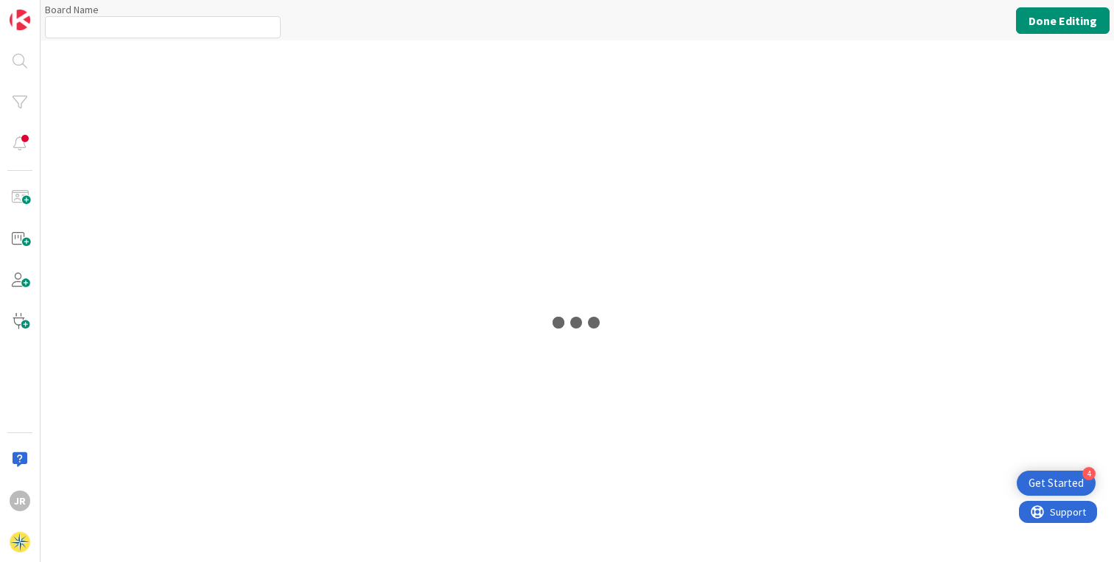
type input "[PERSON_NAME]'s Board"
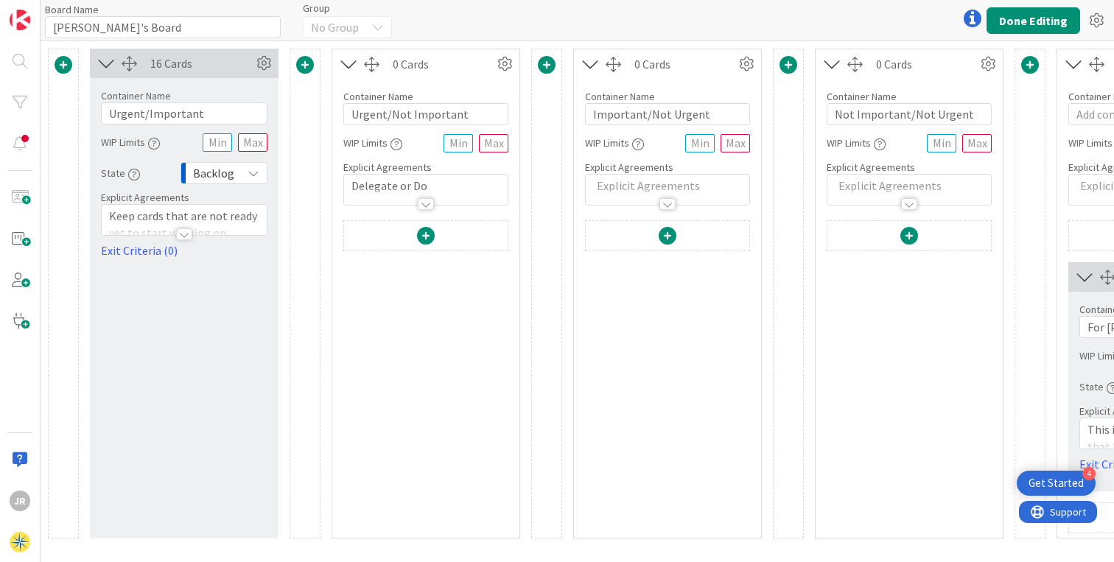
click at [426, 234] on span at bounding box center [426, 236] width 18 height 18
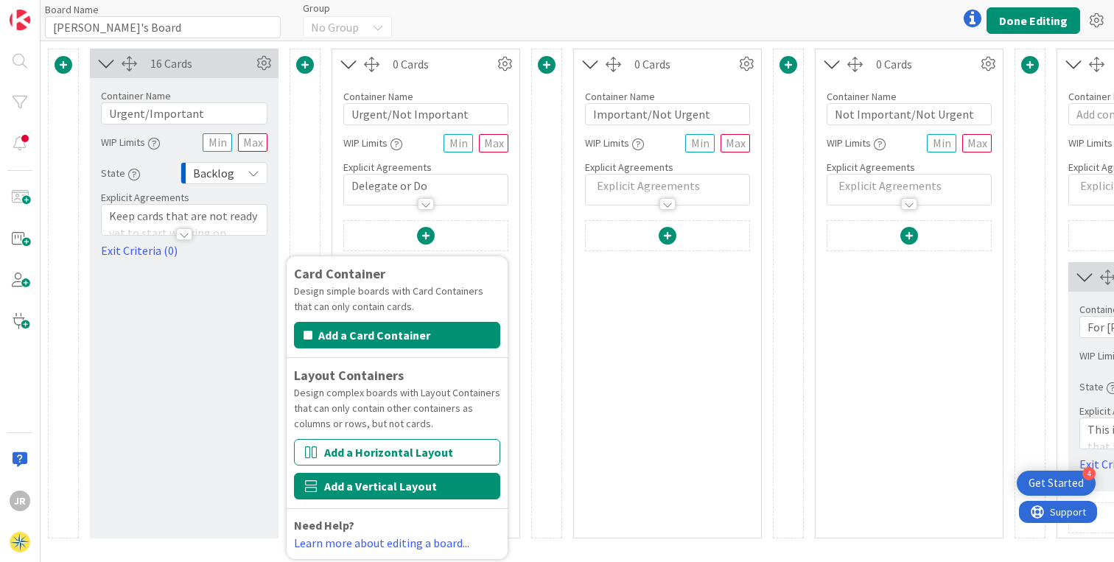
click at [399, 489] on button "Add a Vertical Layout" at bounding box center [397, 486] width 206 height 27
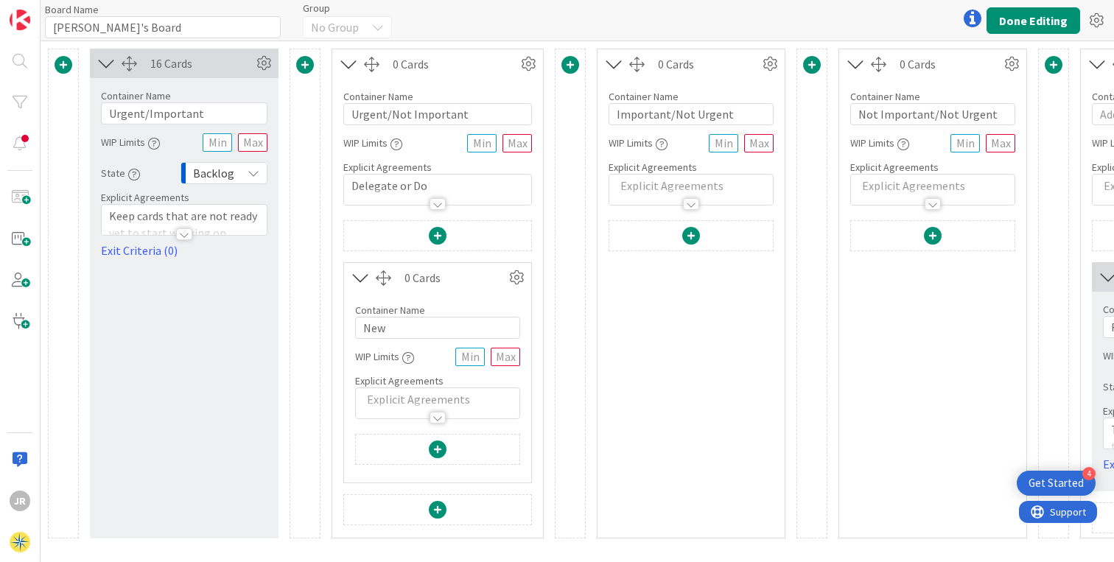
click at [361, 279] on icon at bounding box center [361, 277] width 24 height 19
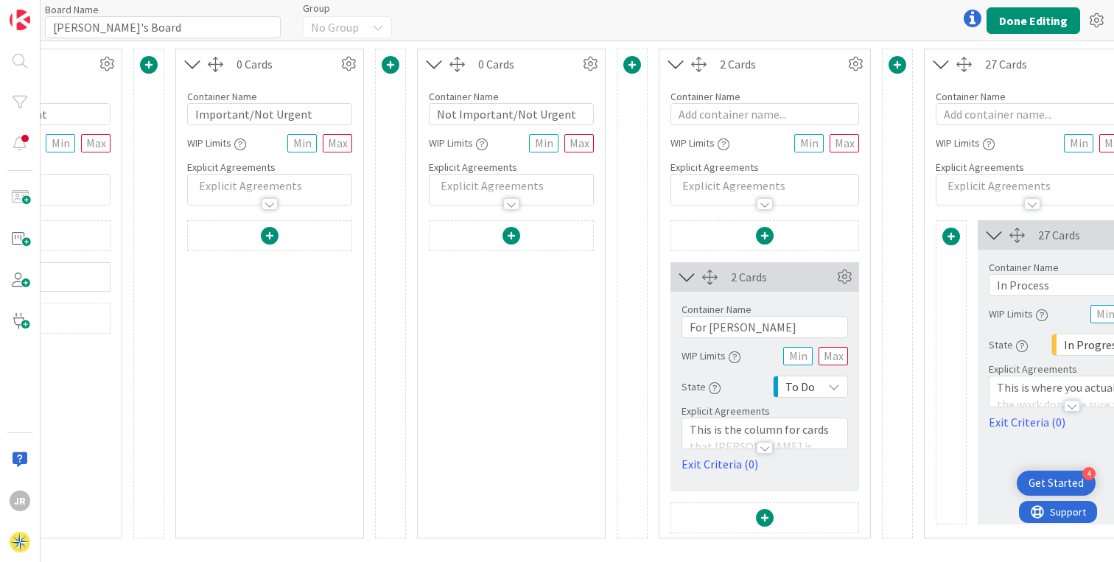
scroll to position [0, 429]
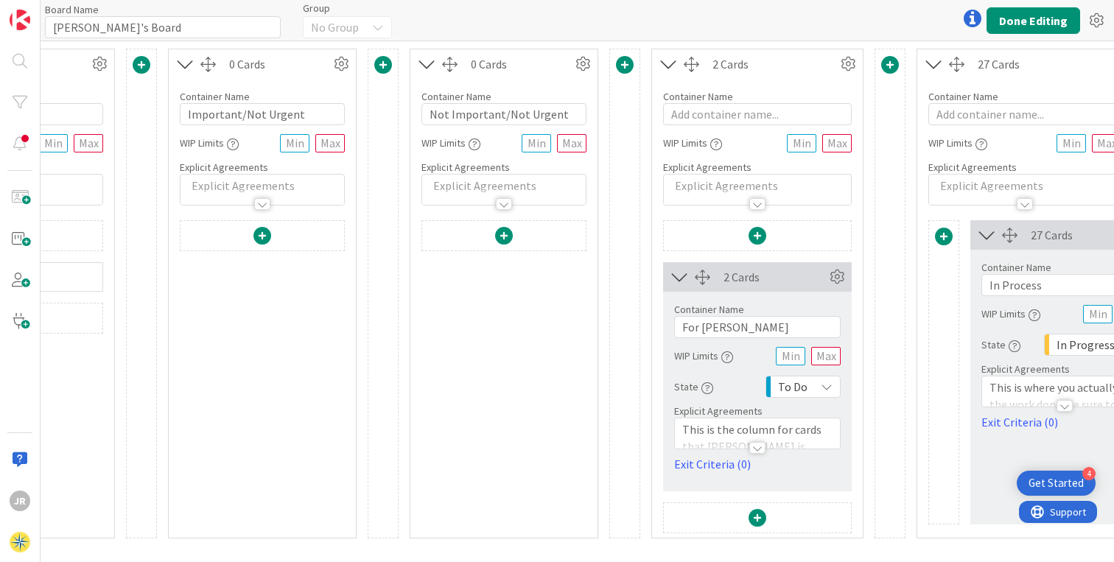
click at [539, 390] on div at bounding box center [503, 379] width 165 height 318
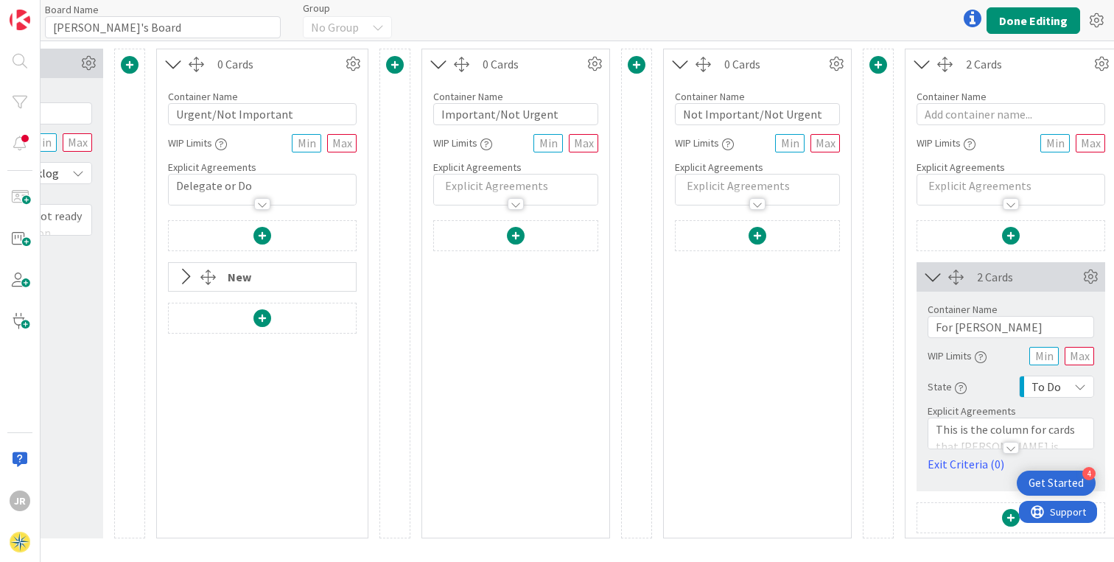
scroll to position [0, 0]
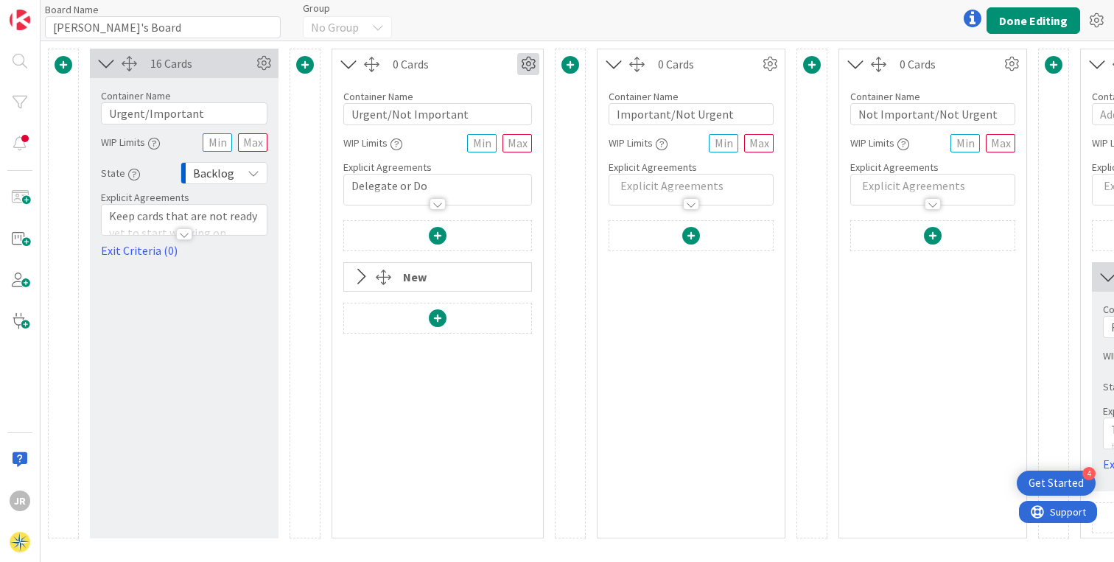
click at [527, 63] on icon at bounding box center [528, 64] width 22 height 22
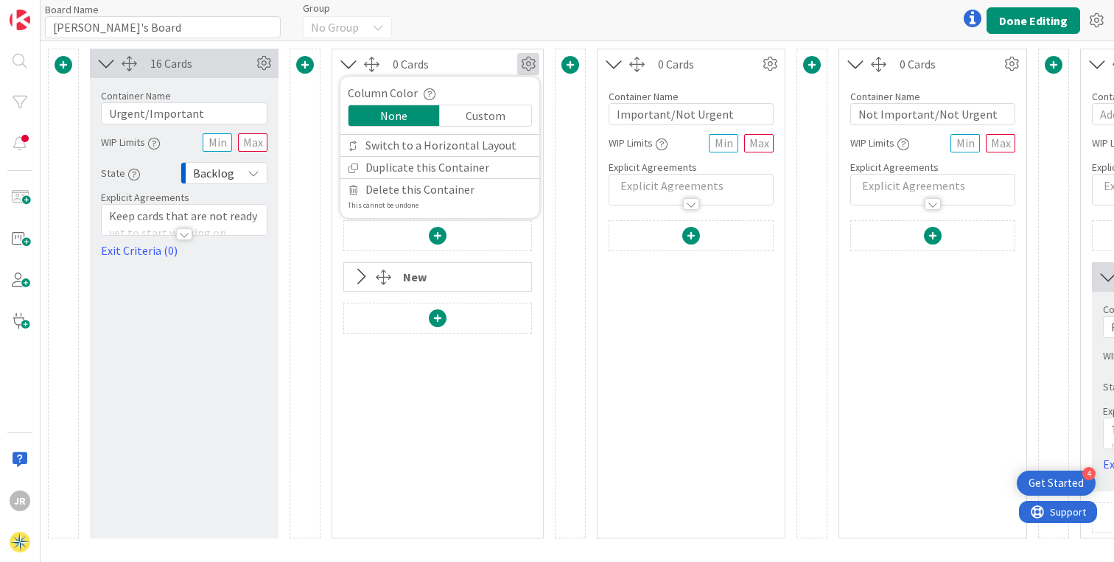
click at [494, 443] on div "Card Container Design simple boards with Card Containers that can only contain …" at bounding box center [437, 379] width 189 height 318
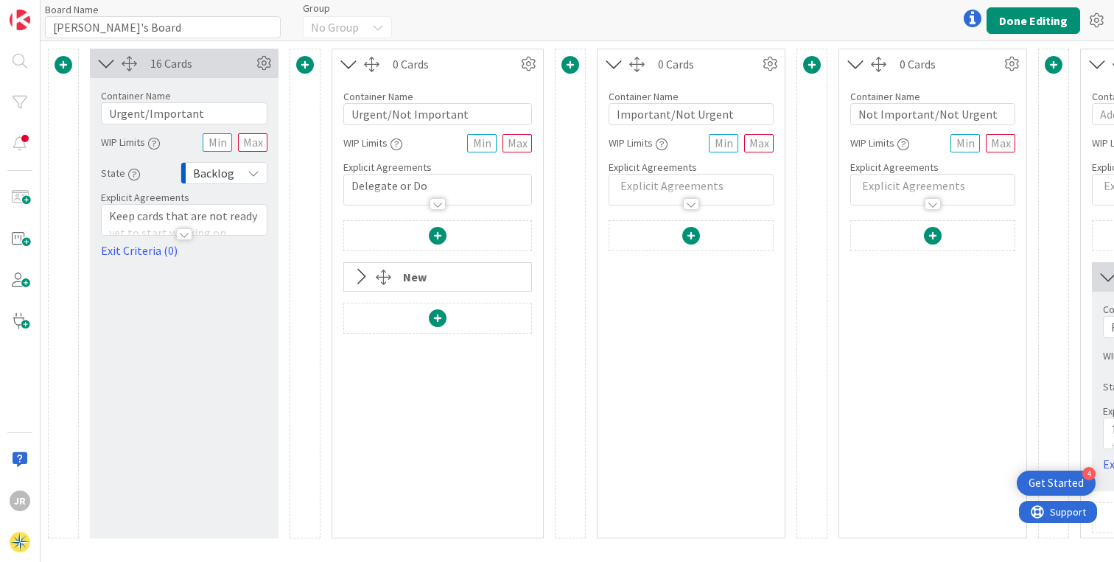
click at [424, 277] on div "New" at bounding box center [418, 277] width 31 height 27
click at [1028, 24] on button "Done Editing" at bounding box center [1034, 20] width 94 height 27
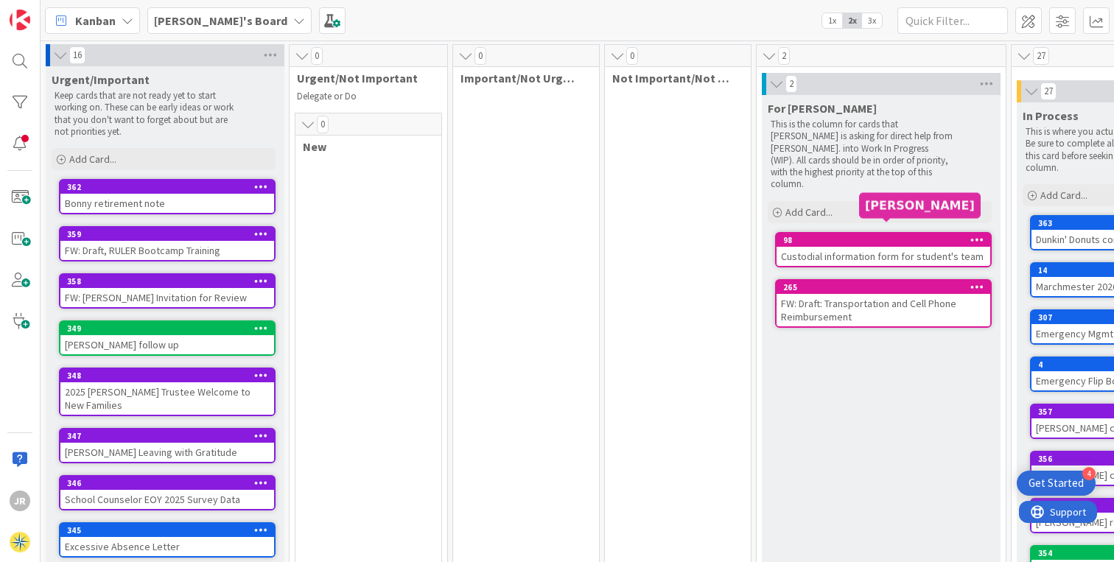
click at [875, 235] on div "98" at bounding box center [886, 240] width 207 height 10
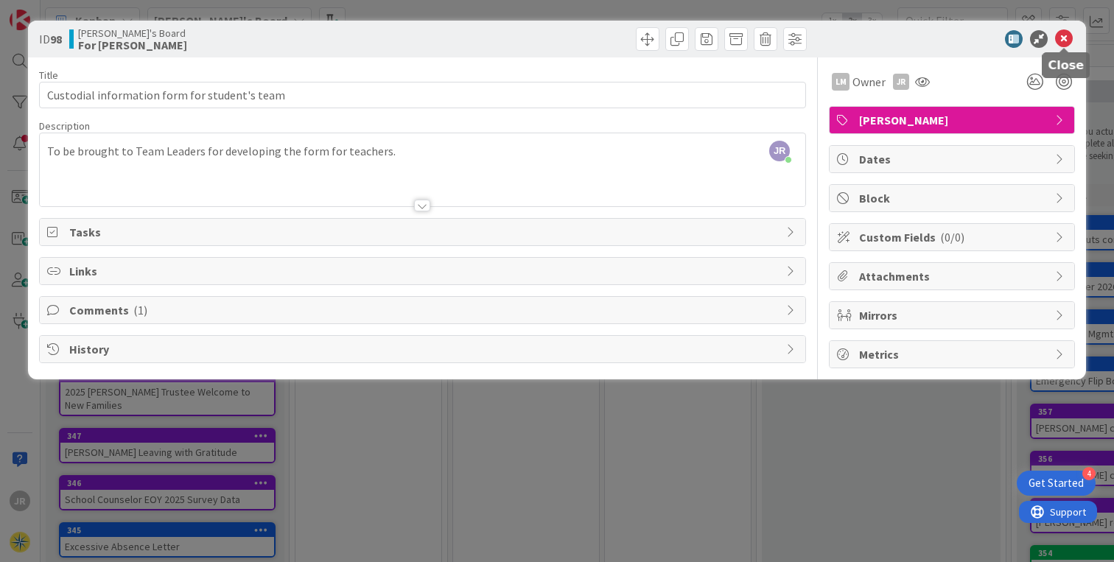
click at [1071, 34] on icon at bounding box center [1064, 39] width 18 height 18
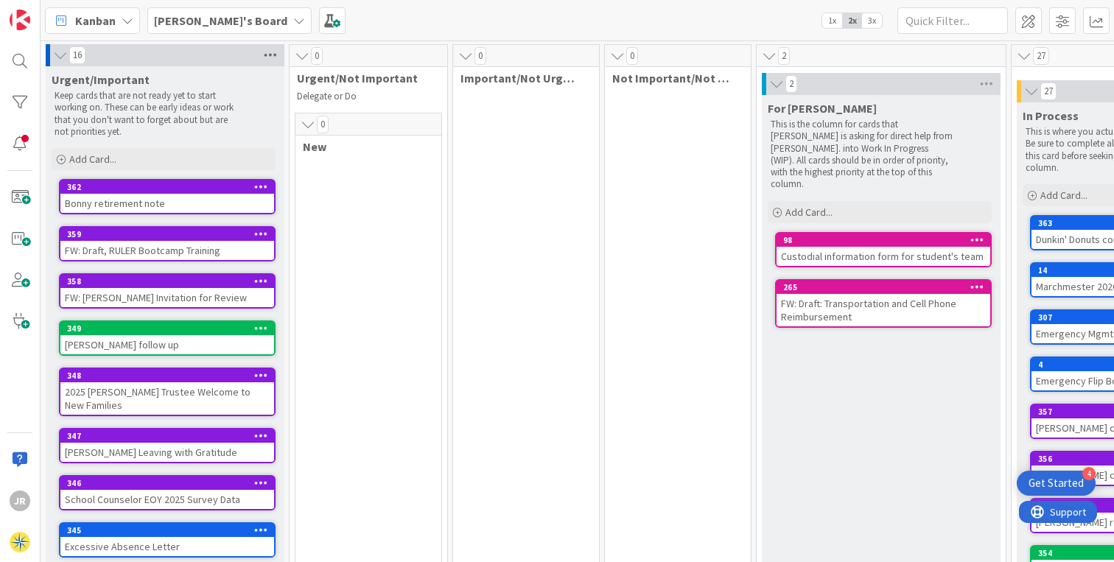
click at [271, 52] on icon at bounding box center [270, 55] width 19 height 22
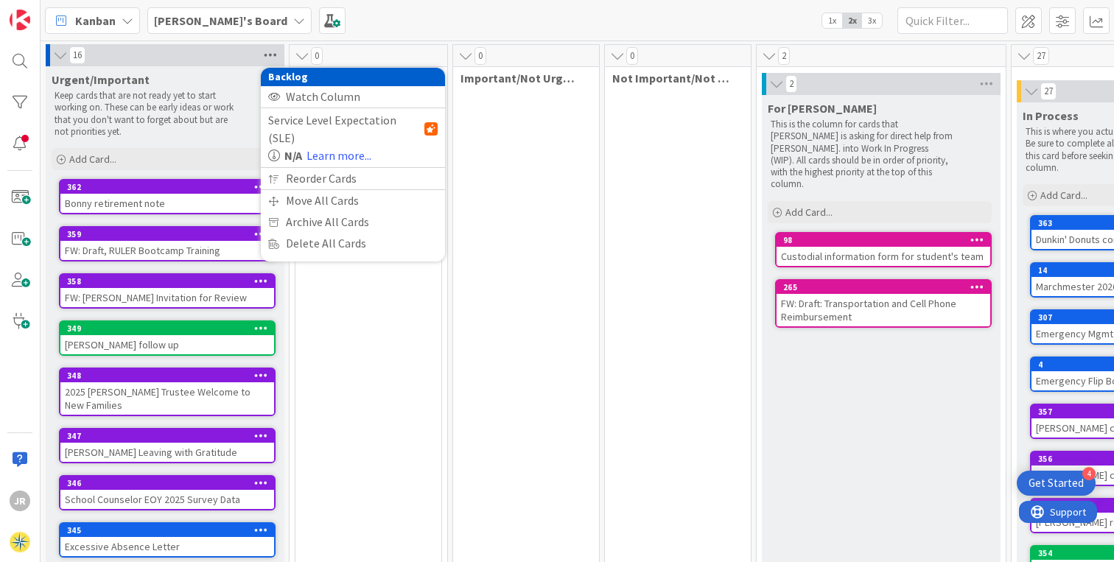
click at [271, 52] on icon at bounding box center [270, 55] width 19 height 22
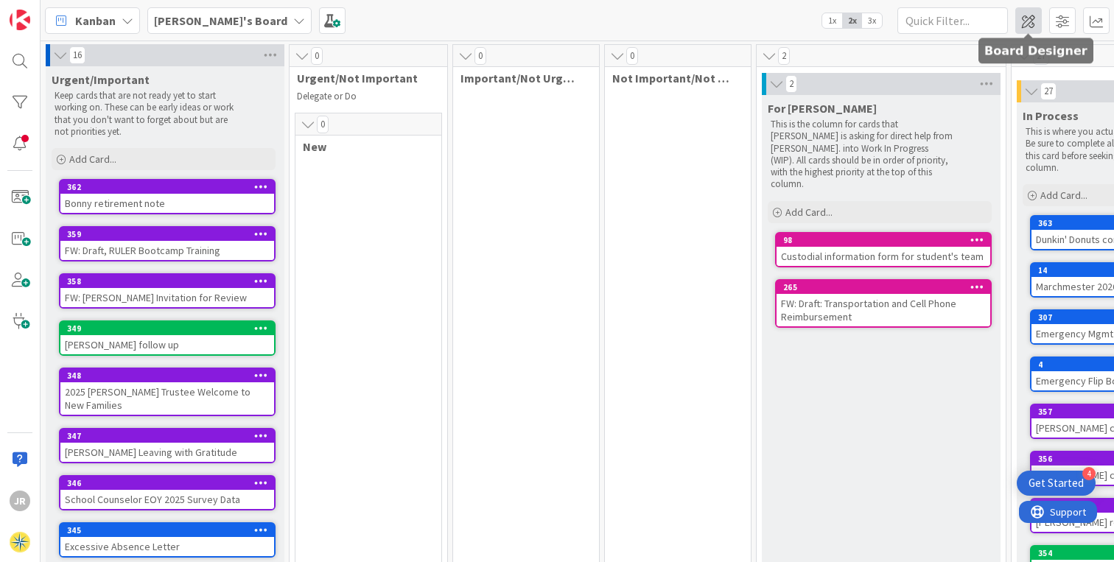
click at [1032, 25] on span at bounding box center [1028, 20] width 27 height 27
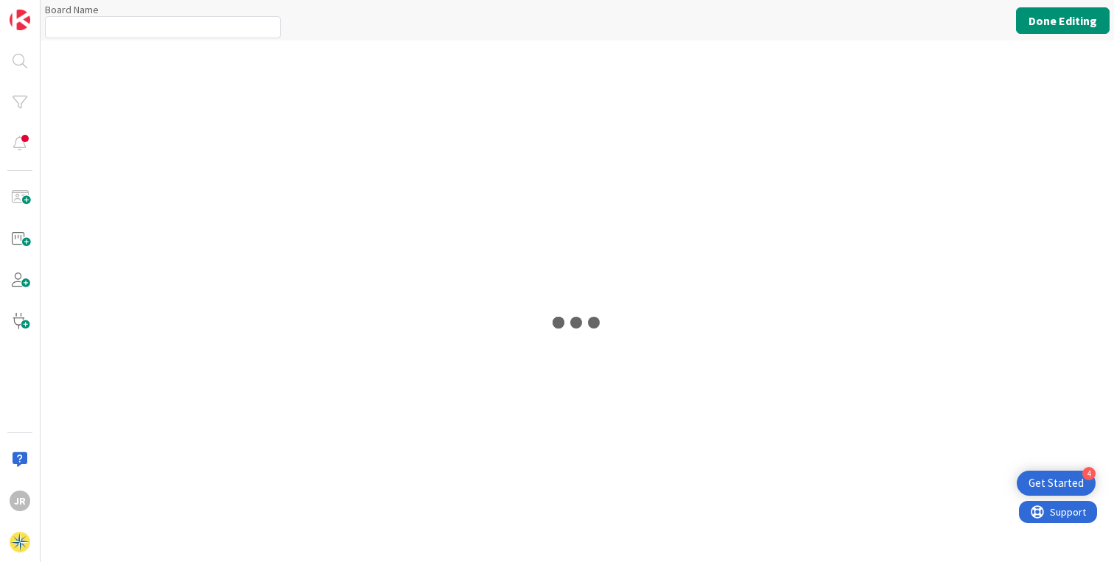
type input "[PERSON_NAME]'s Board"
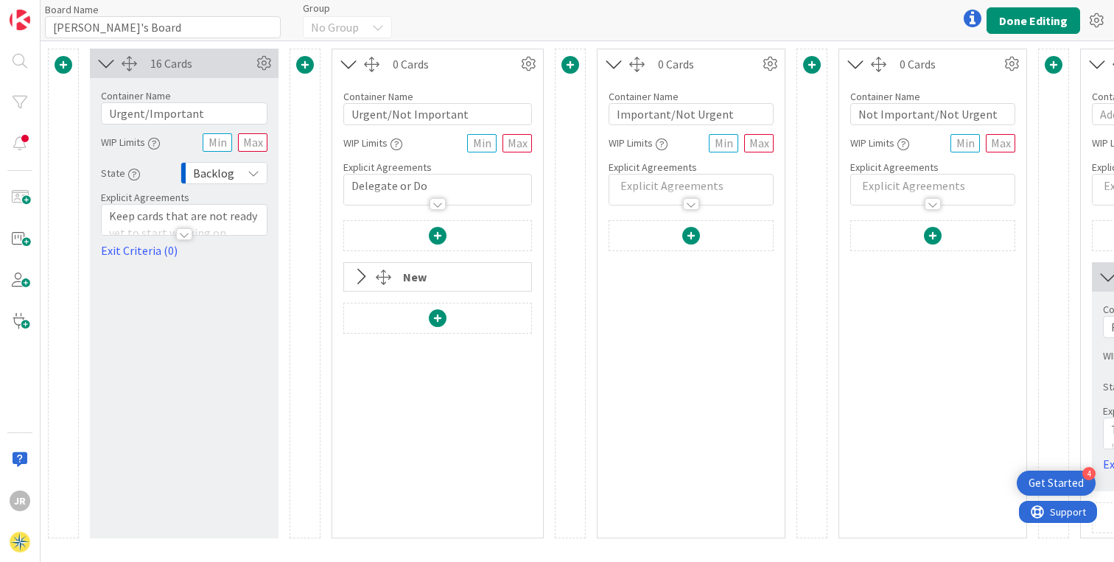
click at [395, 146] on icon "button" at bounding box center [397, 145] width 12 height 12
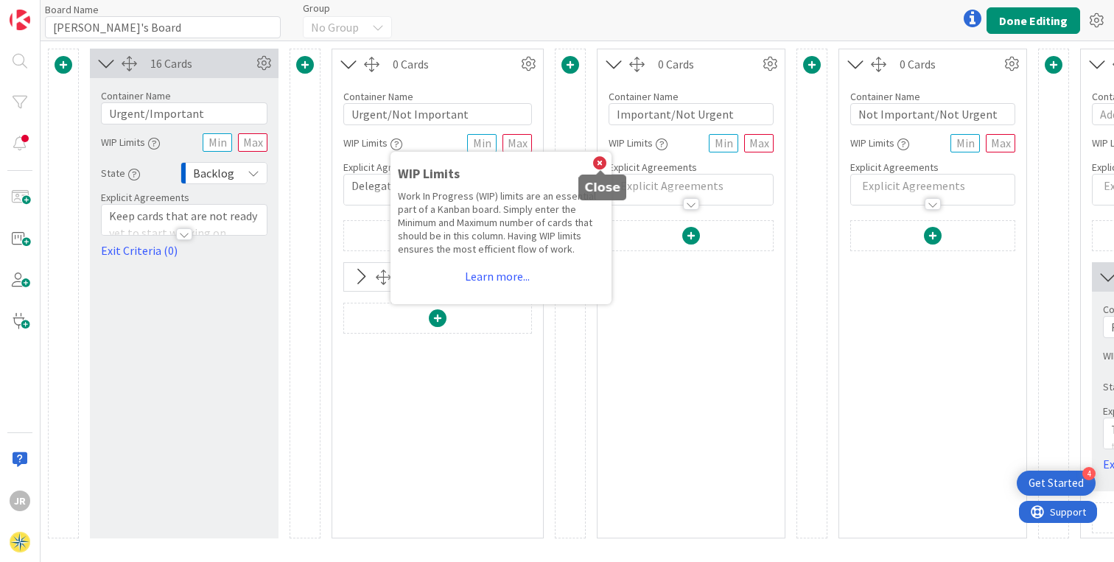
click at [599, 161] on icon at bounding box center [599, 163] width 13 height 13
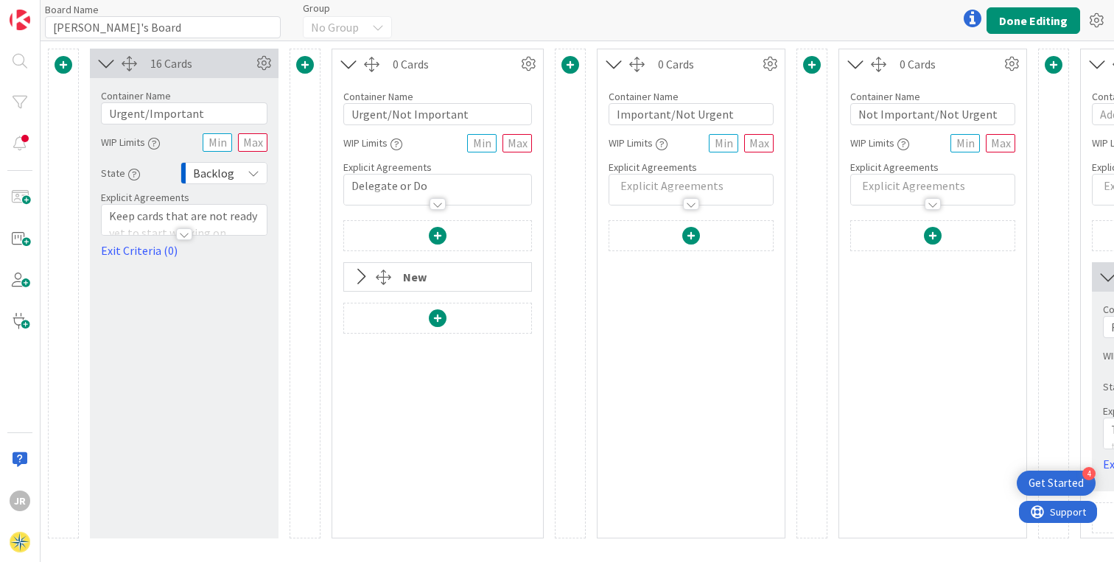
click at [129, 176] on icon "button" at bounding box center [134, 175] width 12 height 12
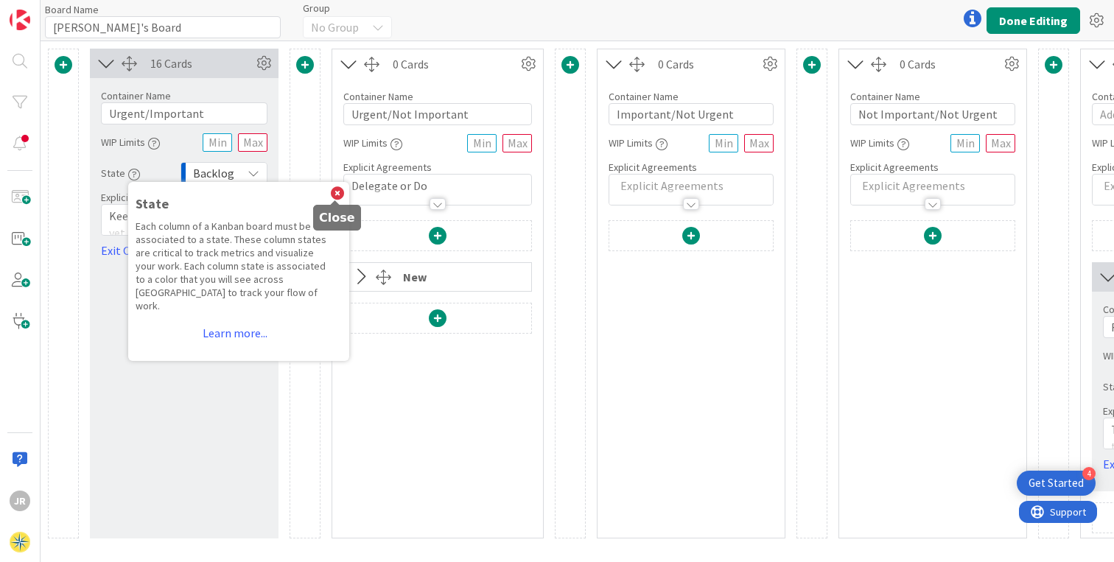
click at [334, 192] on icon at bounding box center [337, 193] width 13 height 13
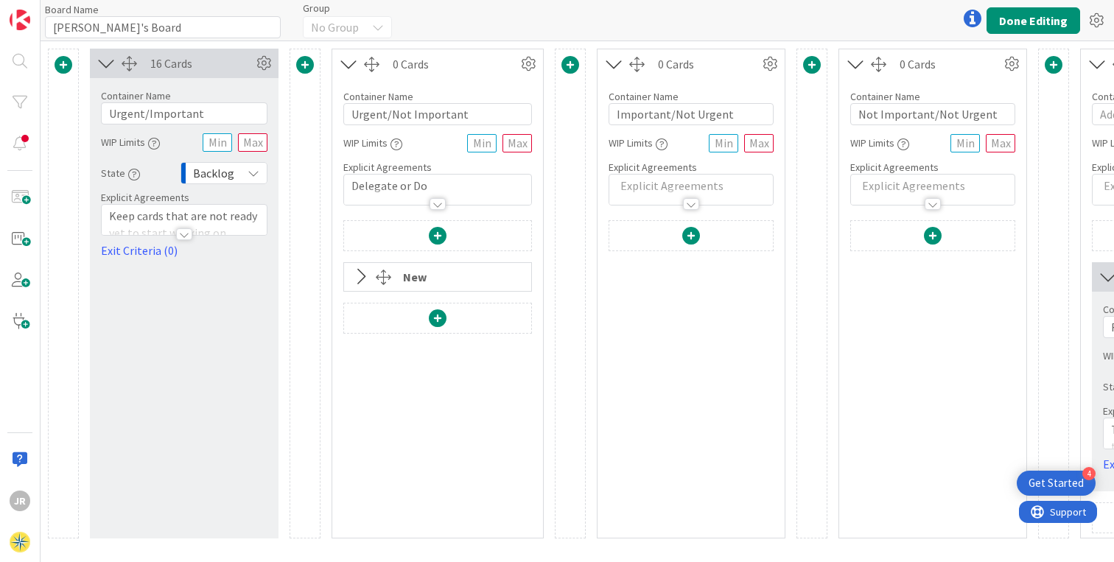
click at [436, 233] on span at bounding box center [438, 236] width 18 height 18
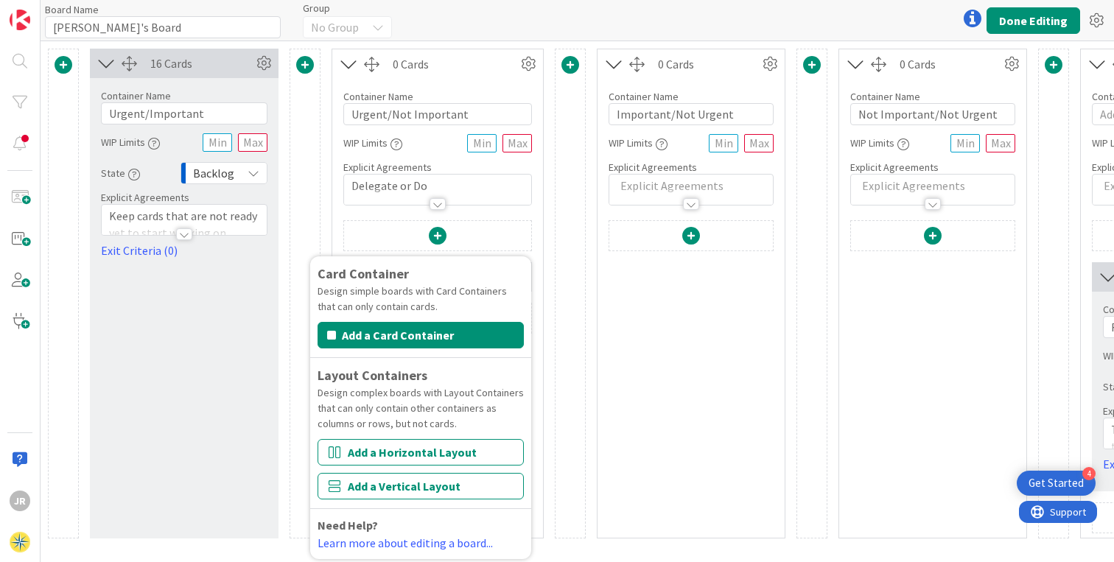
scroll to position [8, 0]
click at [412, 536] on link "Learn more about editing a board..." at bounding box center [405, 543] width 175 height 15
click at [475, 22] on div "Board Name 11 / 64 Jon's Board Group No Group Done Editing" at bounding box center [578, 20] width 1074 height 41
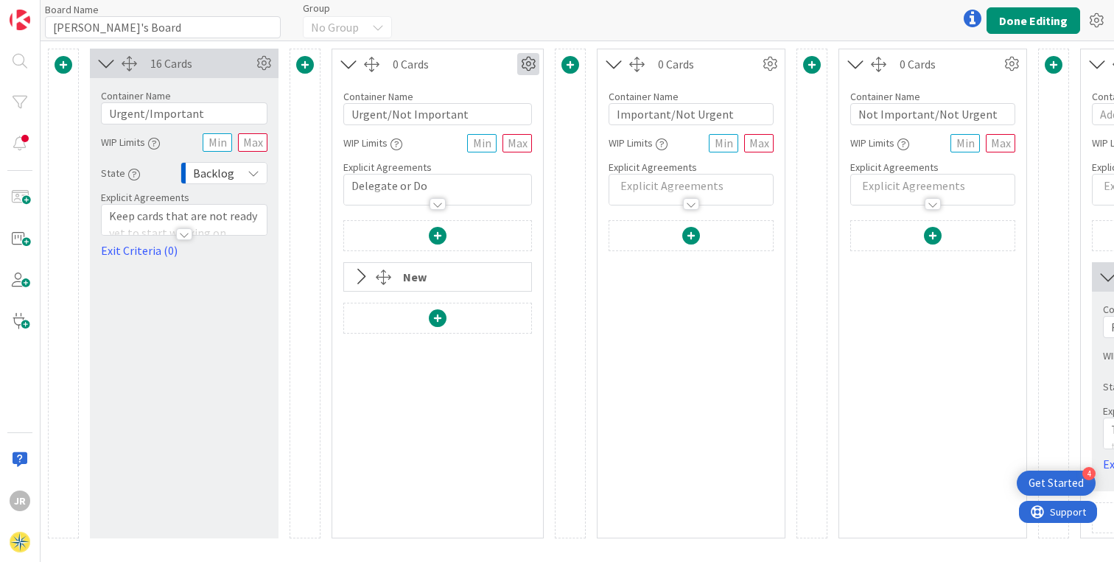
click at [526, 62] on icon at bounding box center [528, 64] width 22 height 22
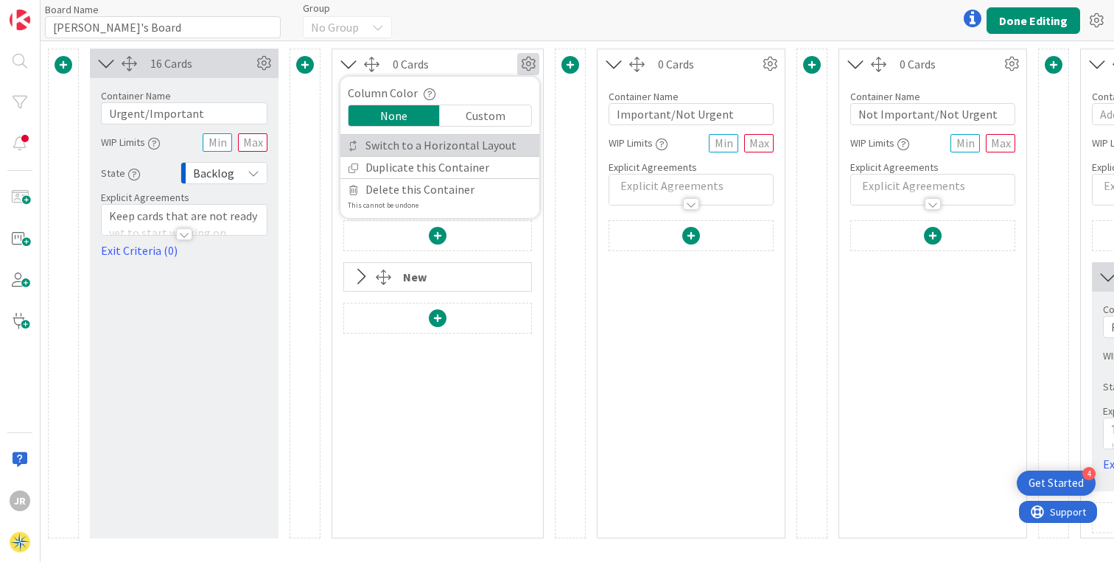
click at [467, 143] on link "Switch to a Horizontal Layout" at bounding box center [439, 145] width 199 height 21
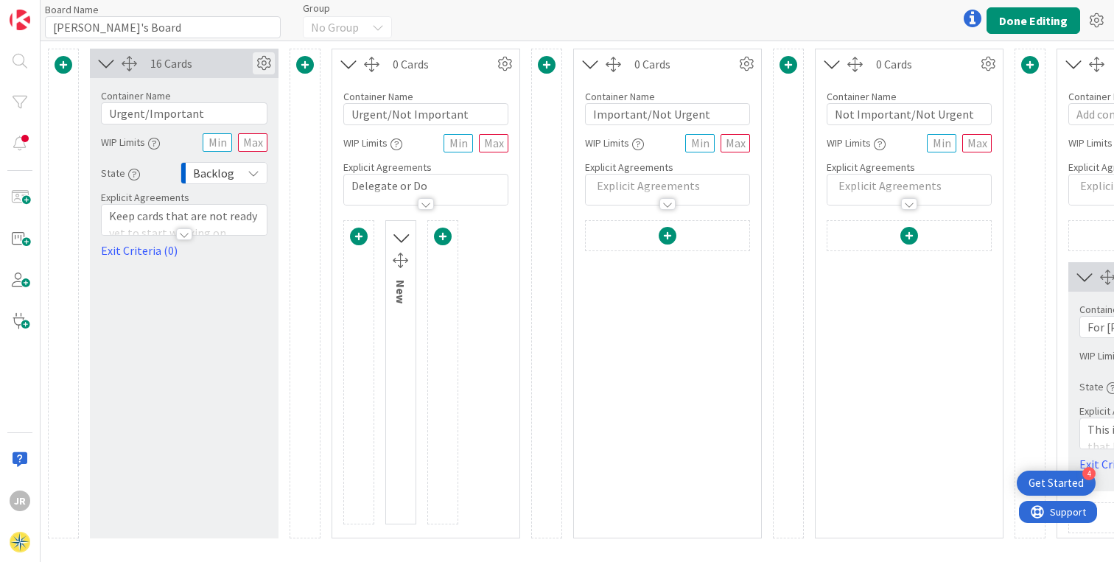
click at [266, 58] on icon at bounding box center [264, 63] width 22 height 22
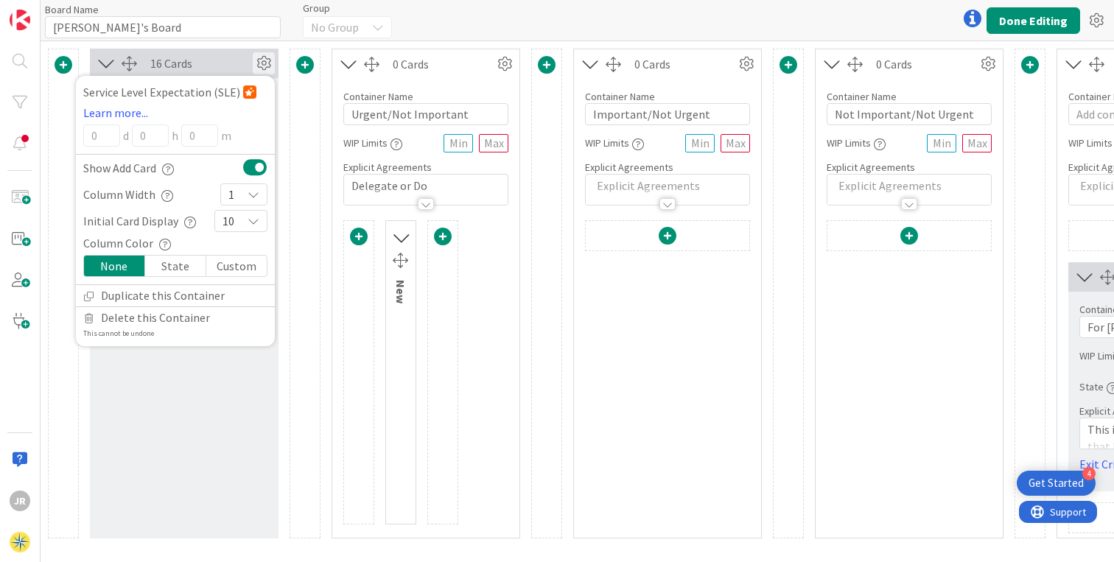
click at [266, 58] on icon at bounding box center [264, 63] width 22 height 22
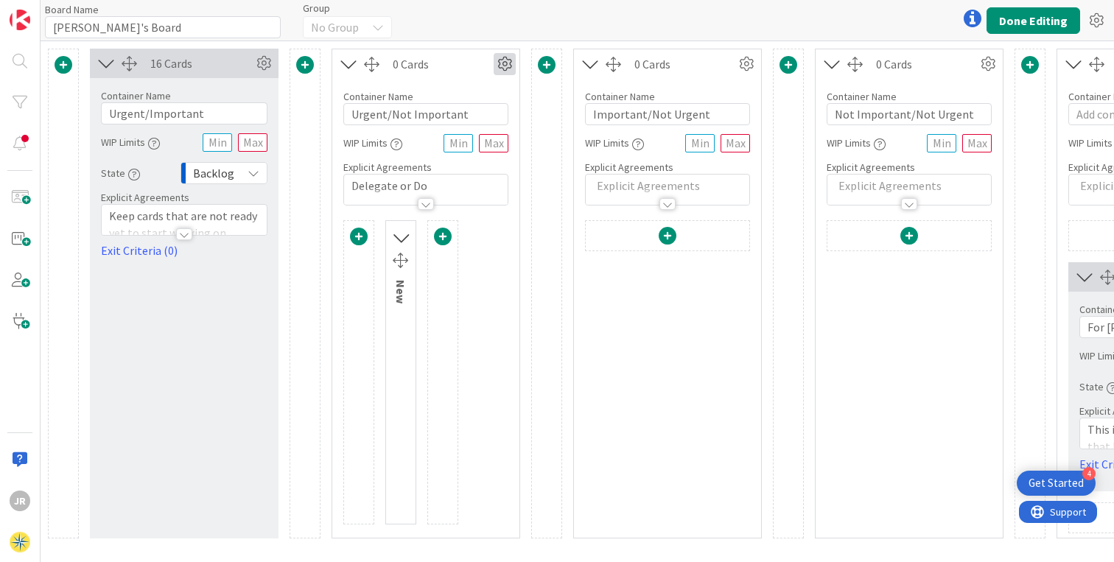
click at [505, 63] on icon at bounding box center [505, 64] width 22 height 22
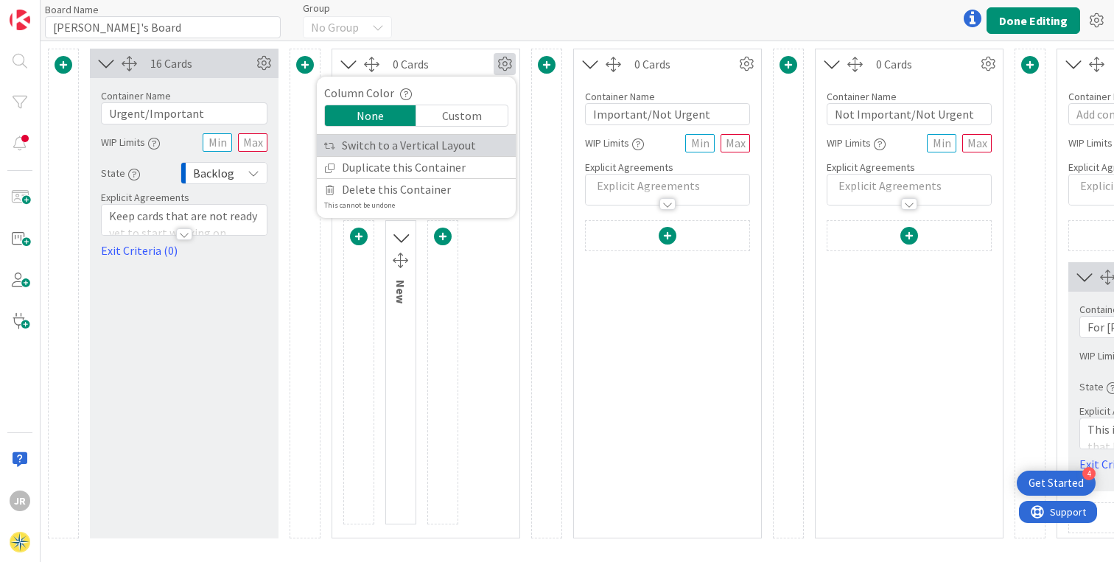
click at [446, 148] on link "Switch to a Vertical Layout" at bounding box center [416, 145] width 199 height 21
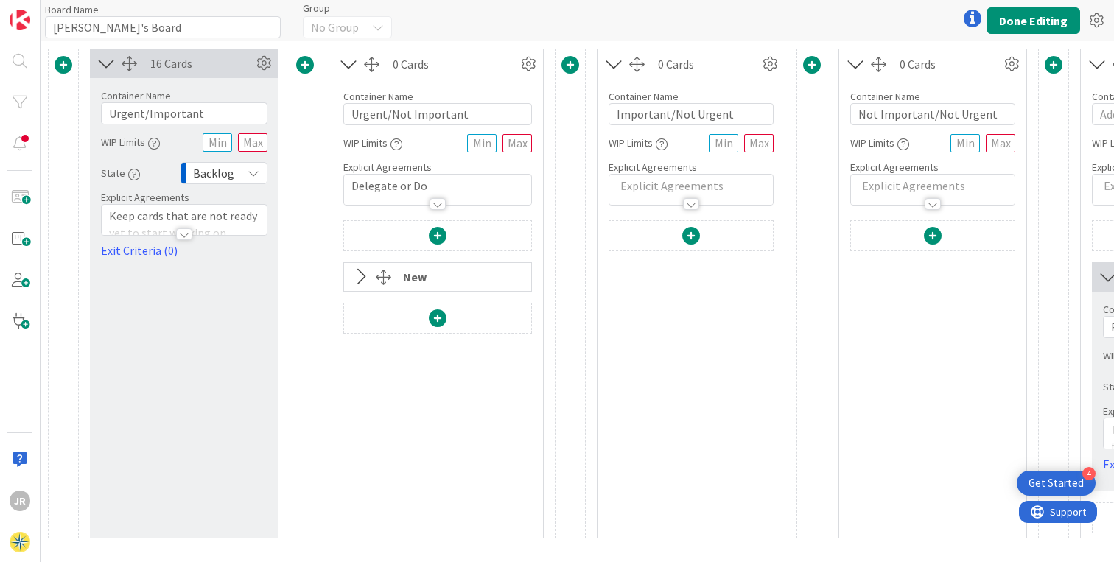
click at [441, 200] on div at bounding box center [438, 204] width 16 height 12
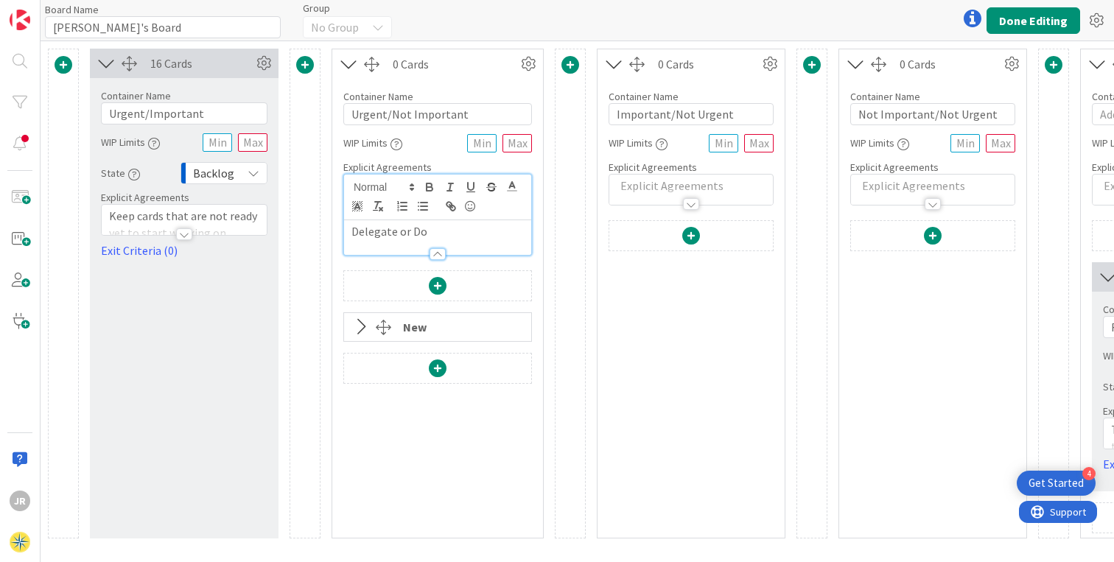
click at [482, 270] on div "Card Container Design simple boards with Card Containers that can only contain …" at bounding box center [437, 285] width 189 height 31
click at [482, 264] on div "0 Cards Column Color None Custom Switch to a Horizontal Layout Duplicate this C…" at bounding box center [438, 294] width 212 height 490
click at [490, 398] on div "Card Container Design simple boards with Card Containers that can only contain …" at bounding box center [437, 403] width 189 height 267
click at [483, 431] on div "Card Container Design simple boards with Card Containers that can only contain …" at bounding box center [437, 403] width 189 height 267
click at [433, 144] on div "WIP Limits WIP Limits Work In Progress (WIP) limits are an essential part of a …" at bounding box center [437, 143] width 189 height 27
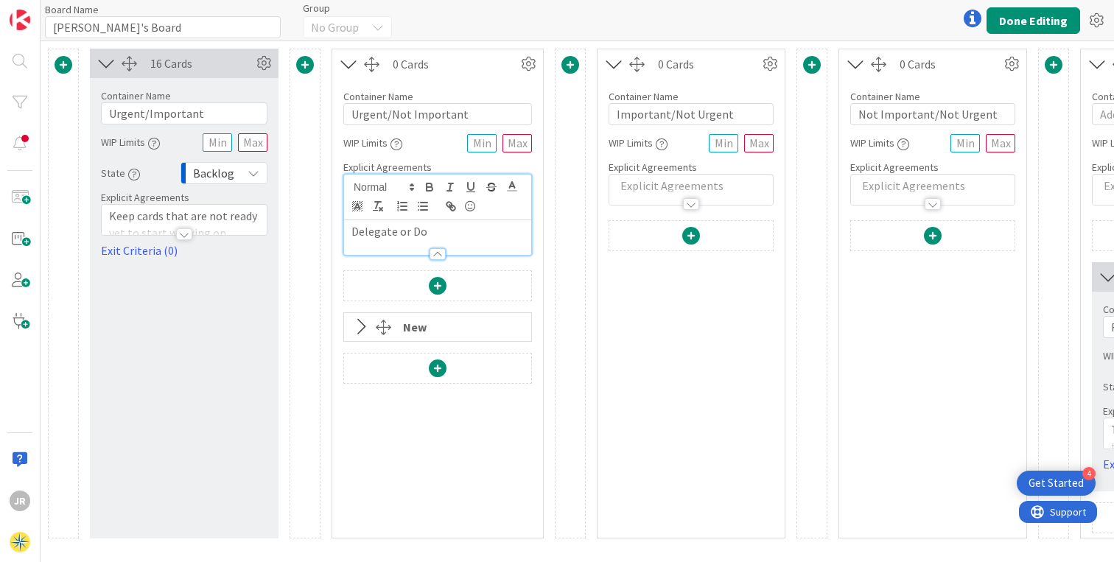
click at [410, 245] on div at bounding box center [437, 246] width 187 height 15
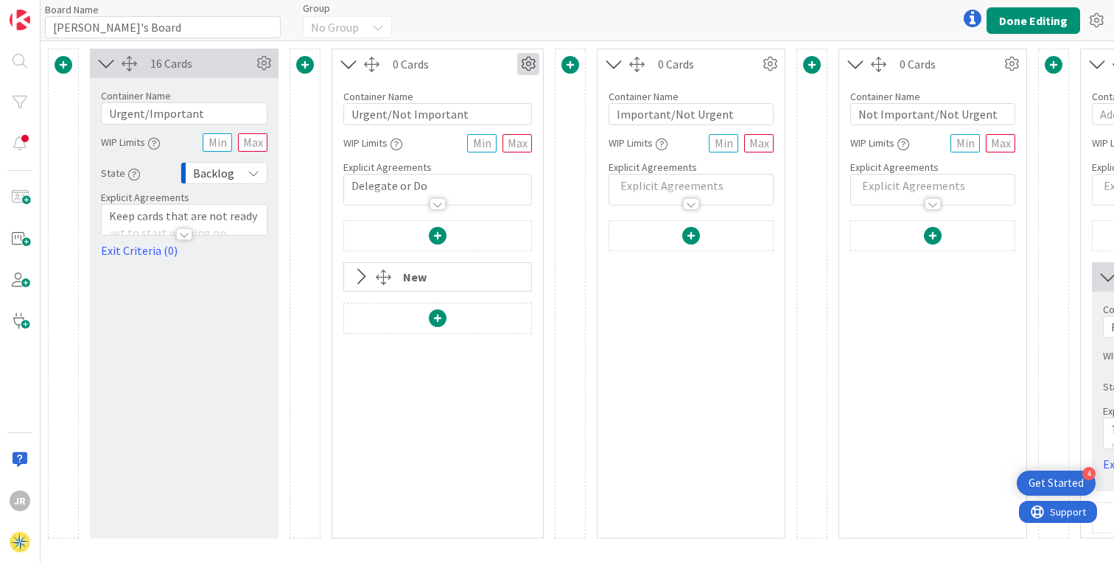
click at [523, 65] on icon at bounding box center [528, 64] width 22 height 22
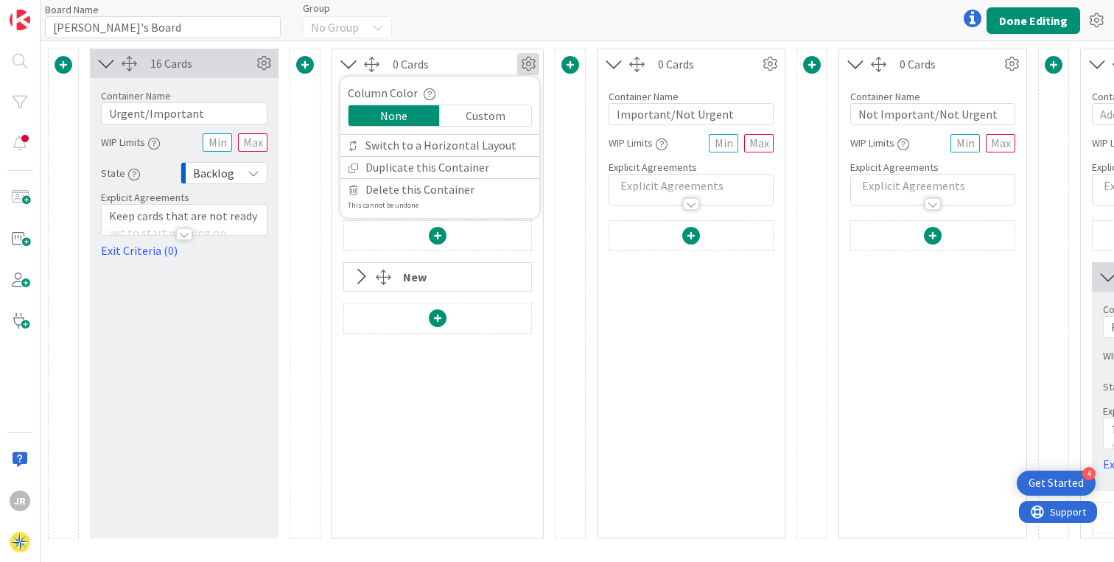
click at [494, 117] on div "Custom" at bounding box center [485, 115] width 91 height 21
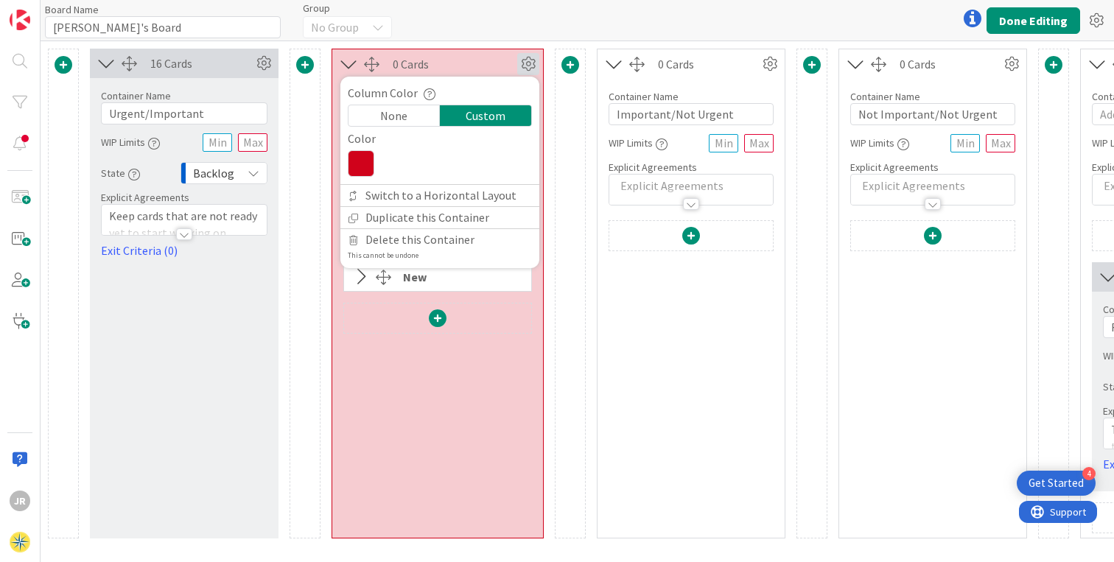
click at [491, 117] on div "Custom" at bounding box center [485, 115] width 91 height 21
click at [432, 171] on div at bounding box center [440, 163] width 184 height 27
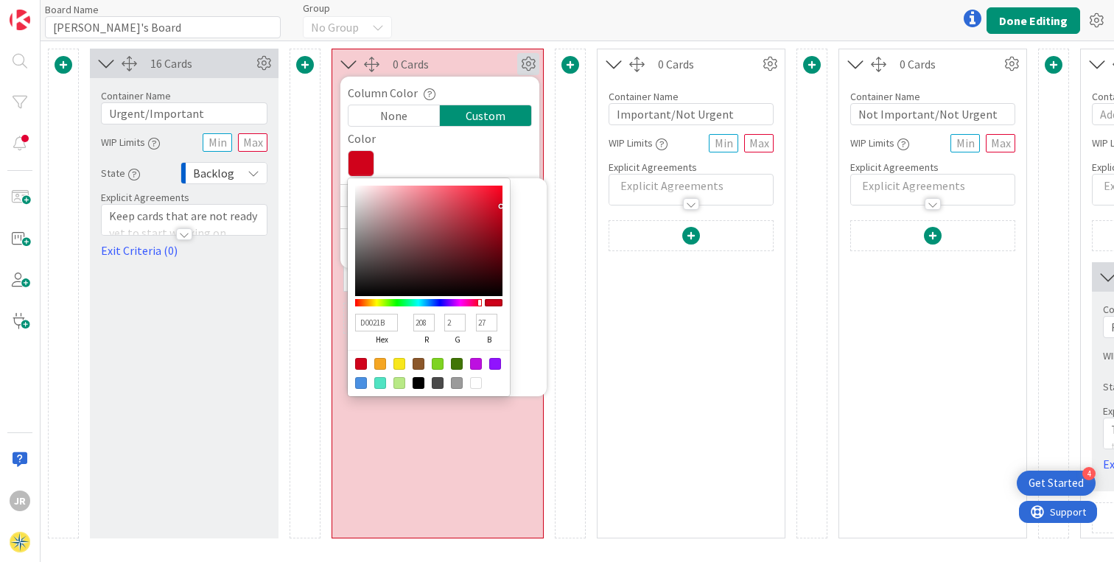
click at [525, 61] on icon at bounding box center [528, 64] width 22 height 22
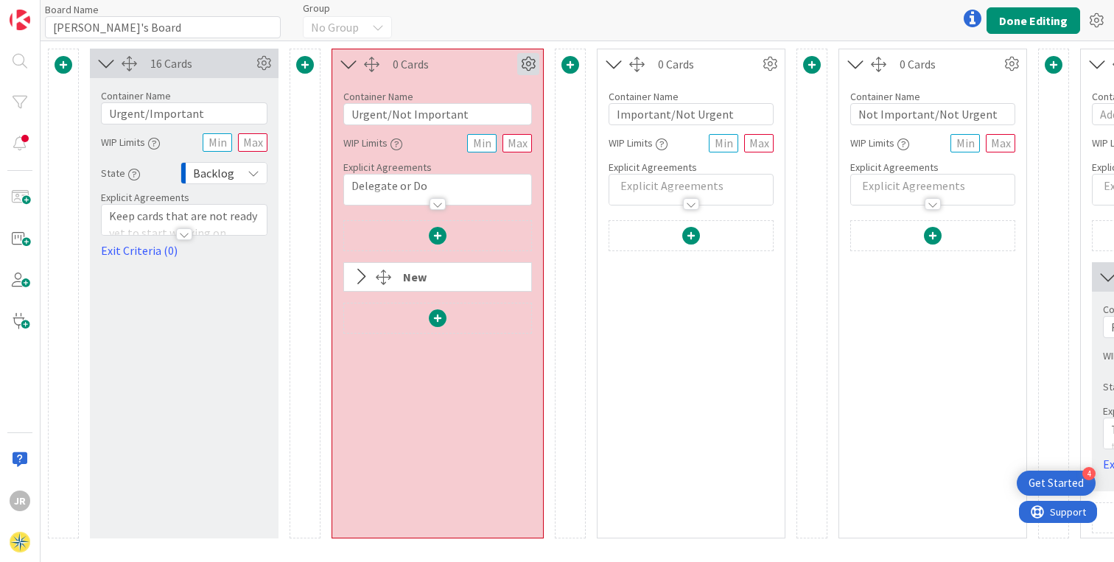
click at [527, 62] on icon at bounding box center [528, 64] width 22 height 22
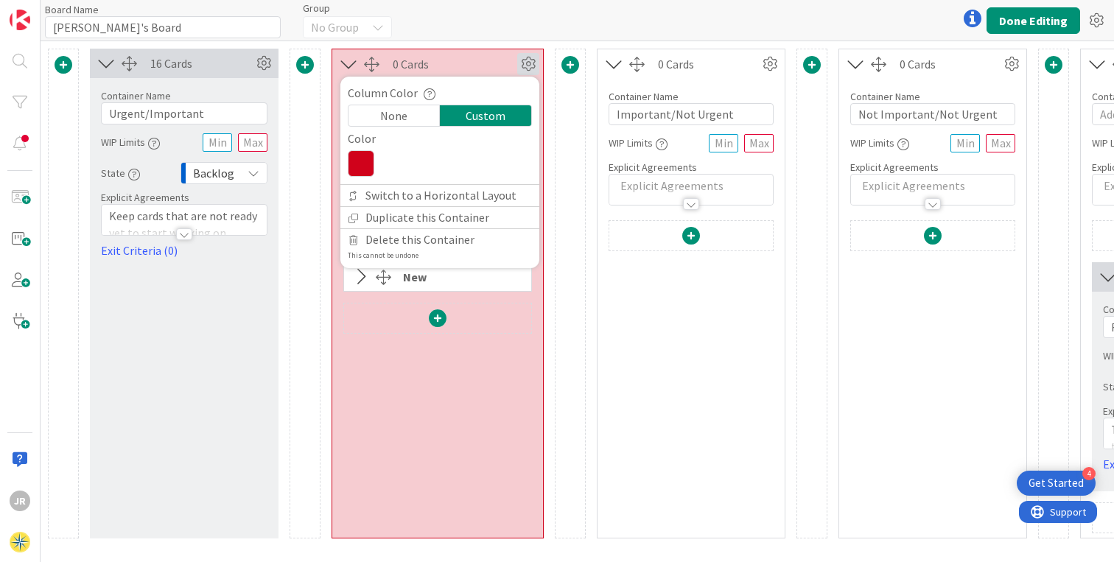
click at [386, 117] on div "None" at bounding box center [394, 115] width 91 height 21
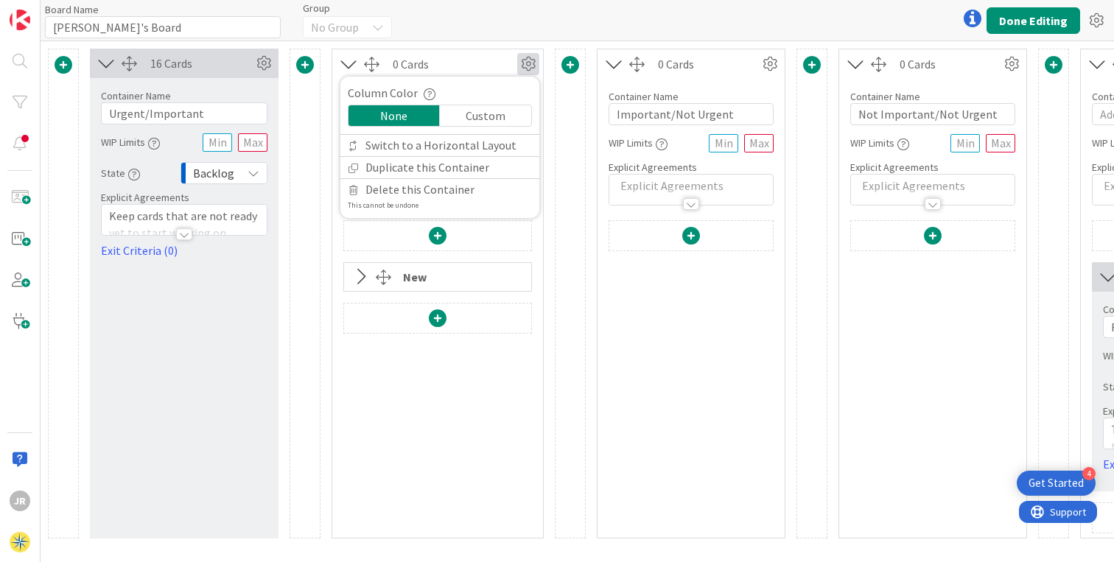
click at [528, 70] on icon at bounding box center [528, 64] width 22 height 22
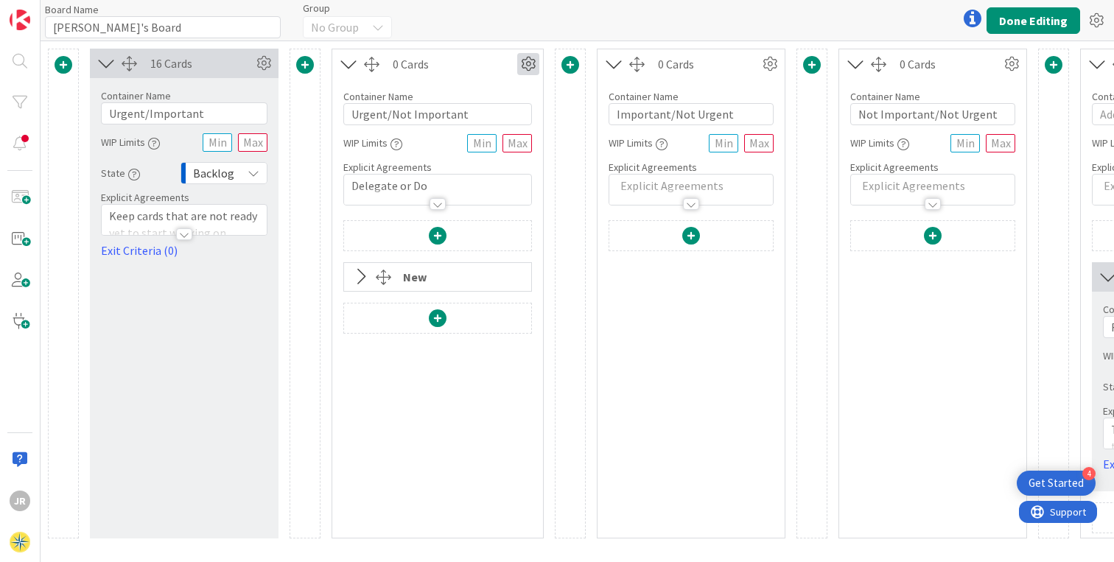
click at [528, 70] on icon at bounding box center [528, 64] width 22 height 22
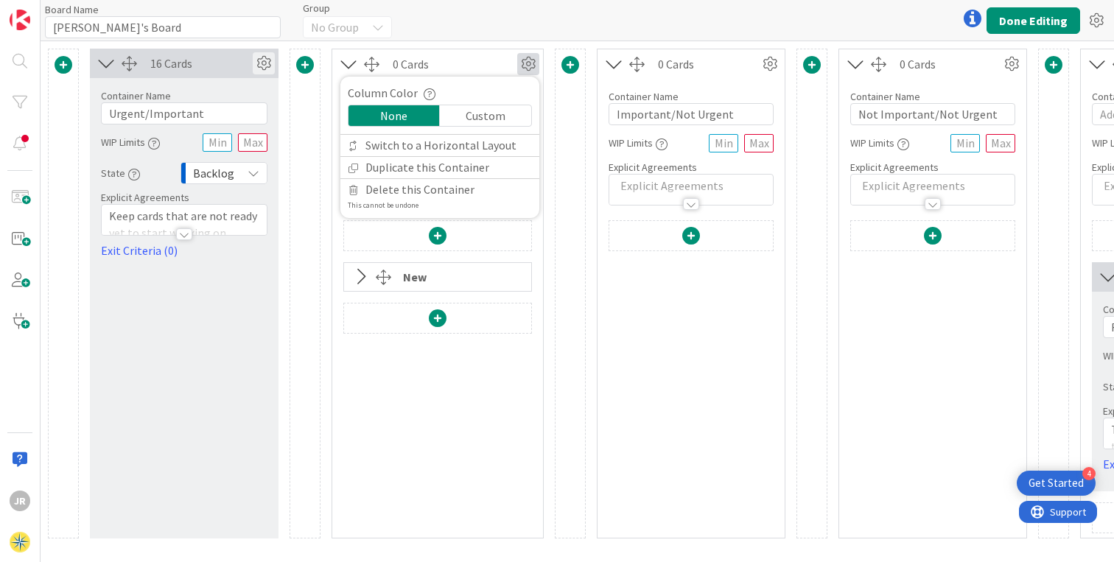
click at [261, 61] on icon at bounding box center [264, 63] width 22 height 22
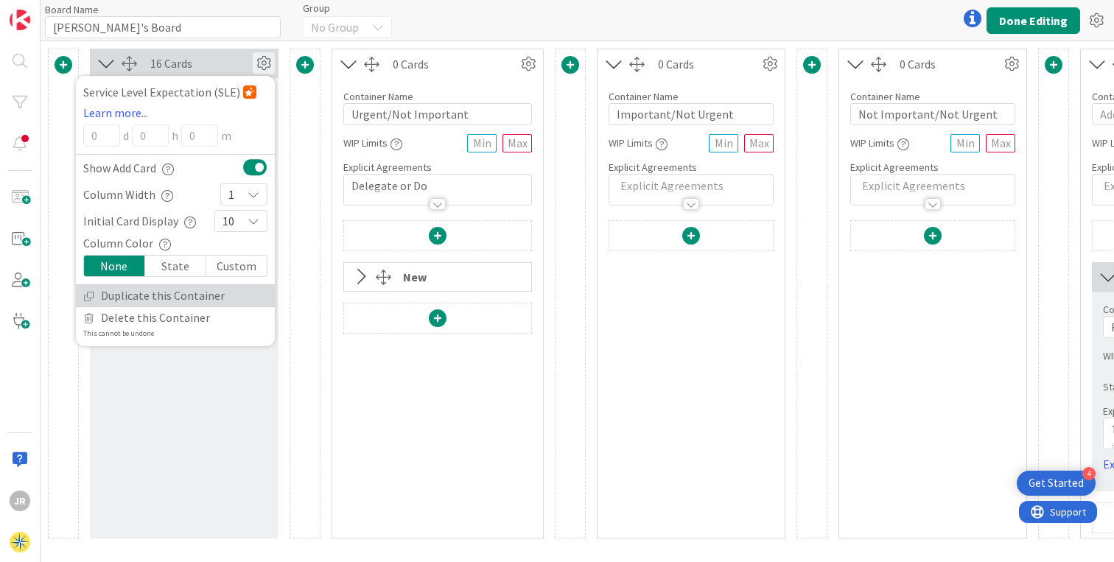
click at [158, 296] on link "Duplicate this Container" at bounding box center [175, 295] width 199 height 21
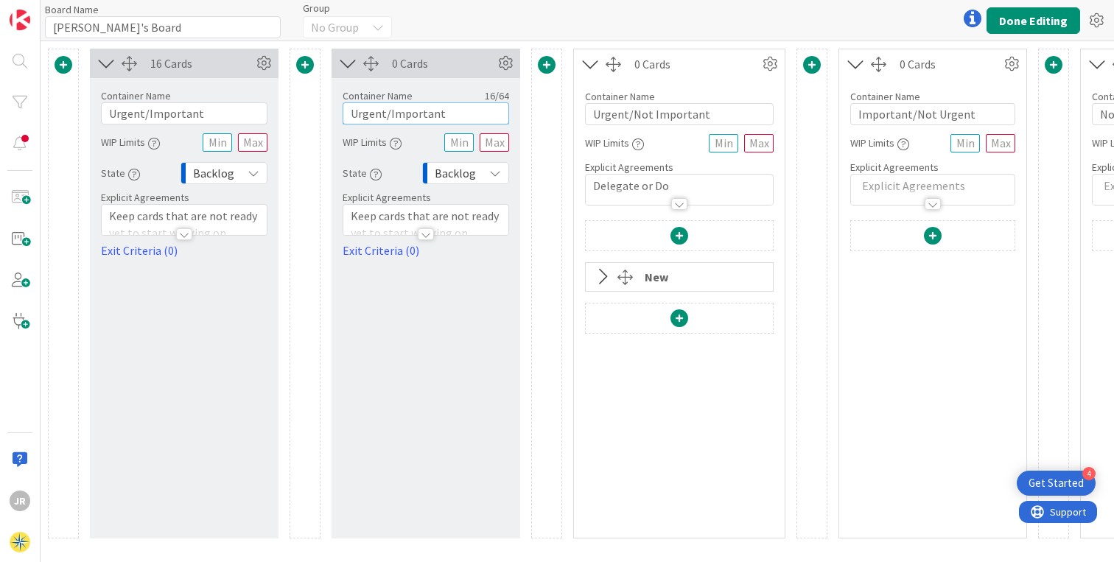
click at [370, 116] on input "Urgent/Important" at bounding box center [426, 113] width 167 height 22
click at [392, 113] on input "Urgent/Important" at bounding box center [426, 113] width 167 height 22
click at [388, 114] on input "Urgent/Important" at bounding box center [426, 113] width 167 height 22
type input "Urgent/Not Important"
click at [1042, 14] on button "Done Editing" at bounding box center [1034, 20] width 94 height 27
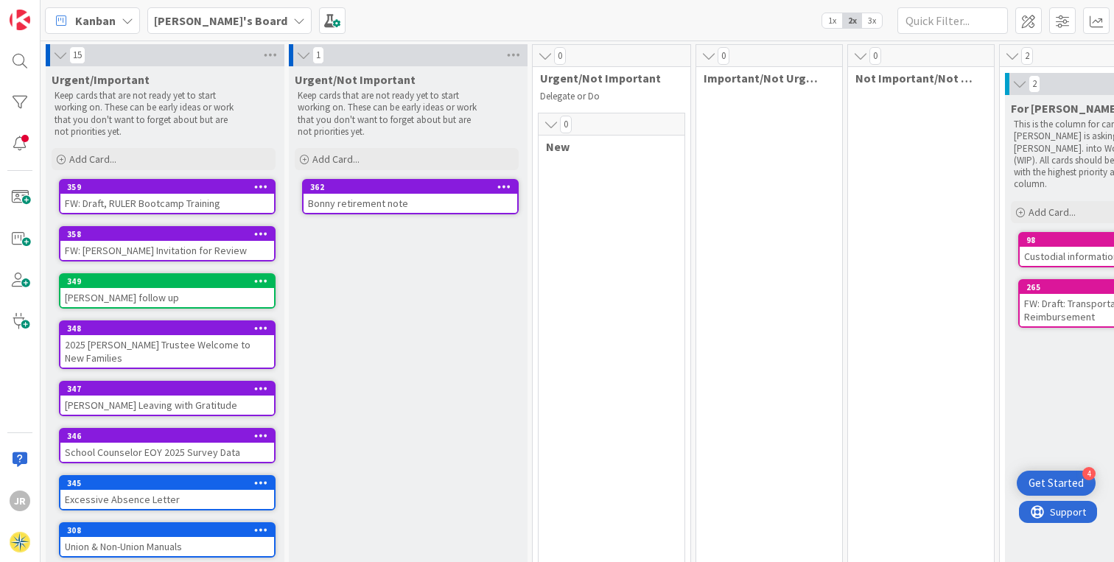
click at [640, 58] on div "0" at bounding box center [612, 56] width 158 height 22
click at [648, 57] on div "0" at bounding box center [612, 56] width 158 height 22
click at [1028, 13] on span at bounding box center [1028, 20] width 27 height 27
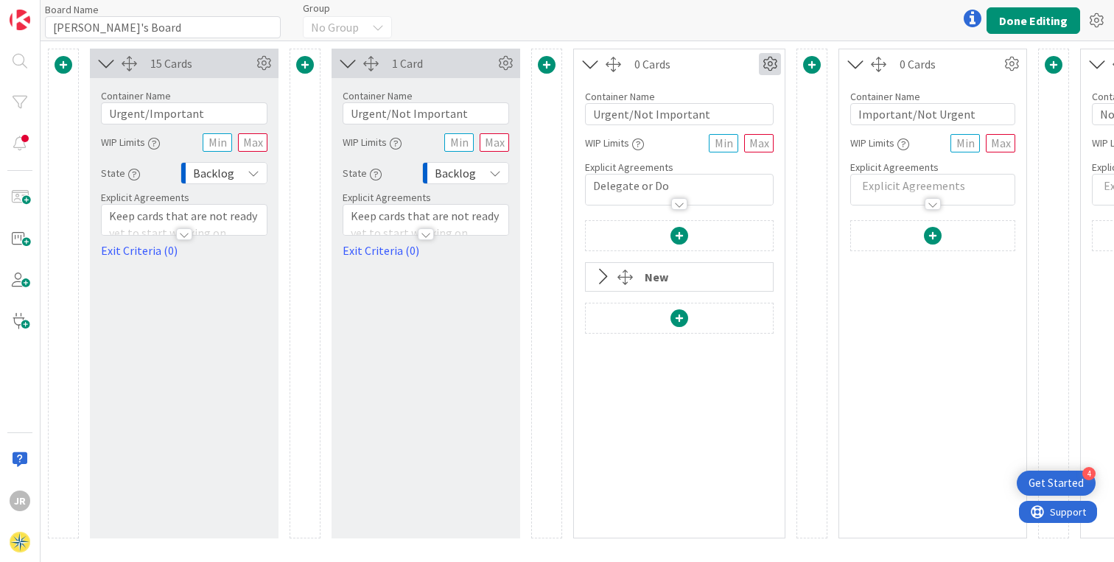
click at [763, 57] on icon at bounding box center [770, 64] width 22 height 22
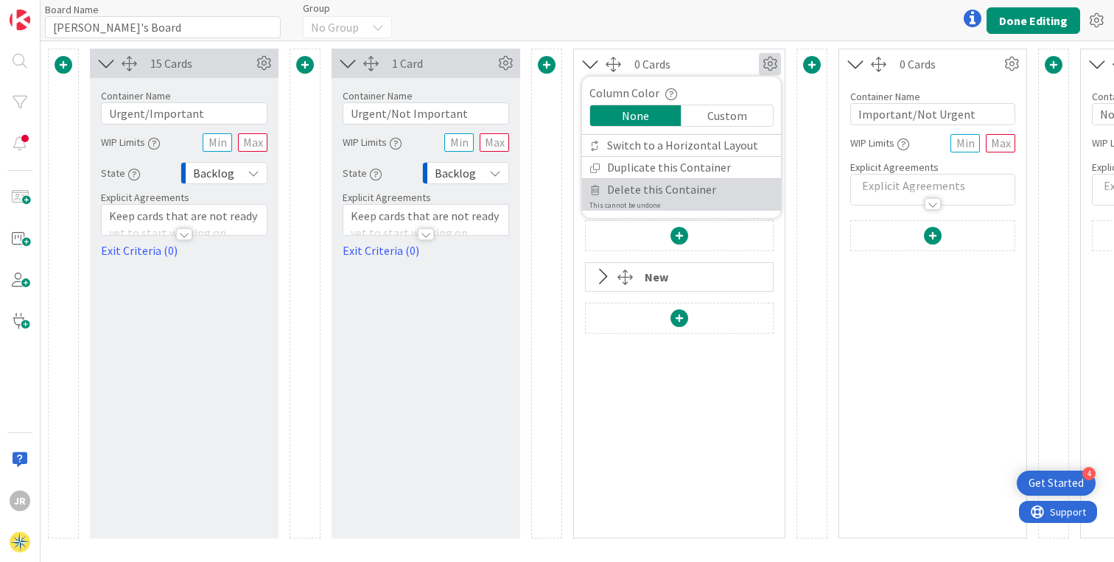
click at [701, 188] on span "Delete this Container" at bounding box center [661, 189] width 109 height 21
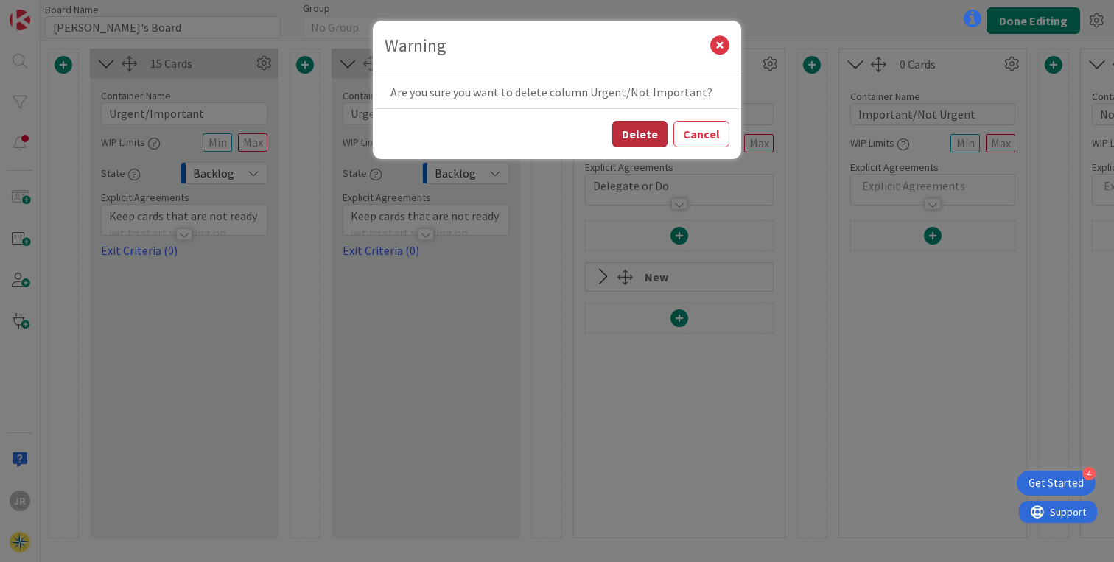
click at [648, 133] on button "Delete" at bounding box center [639, 134] width 55 height 27
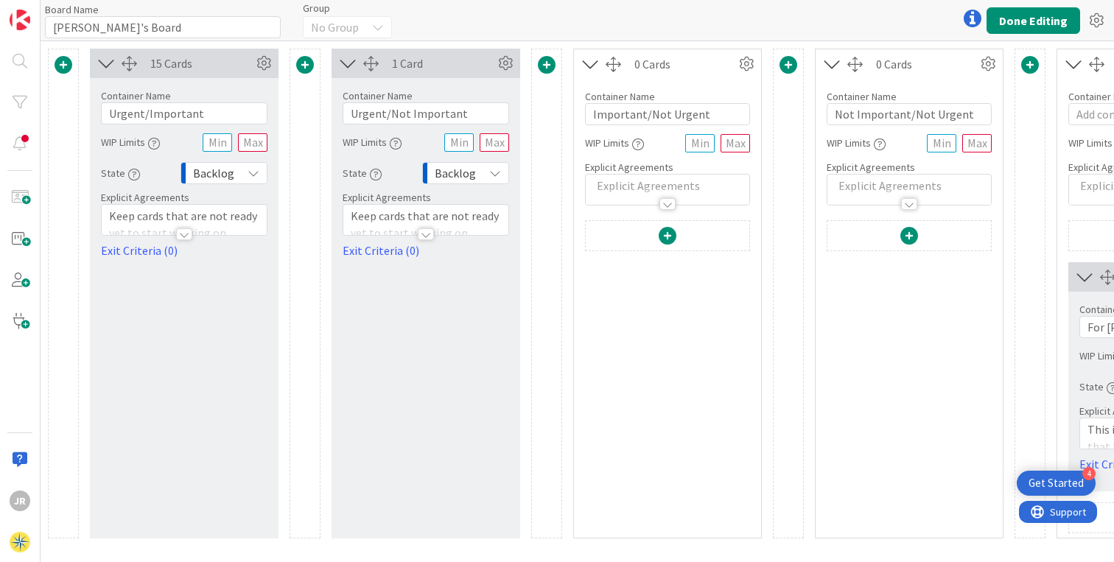
click at [746, 52] on div "0 Cards" at bounding box center [667, 63] width 187 height 29
click at [746, 64] on icon at bounding box center [746, 64] width 22 height 22
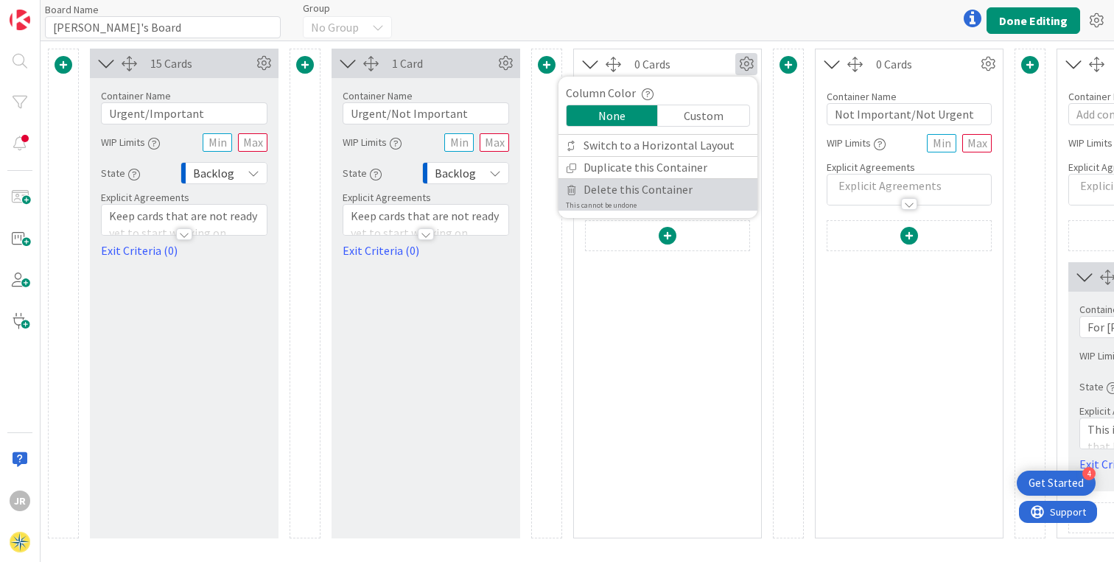
click at [620, 194] on span "Delete this Container" at bounding box center [638, 189] width 109 height 21
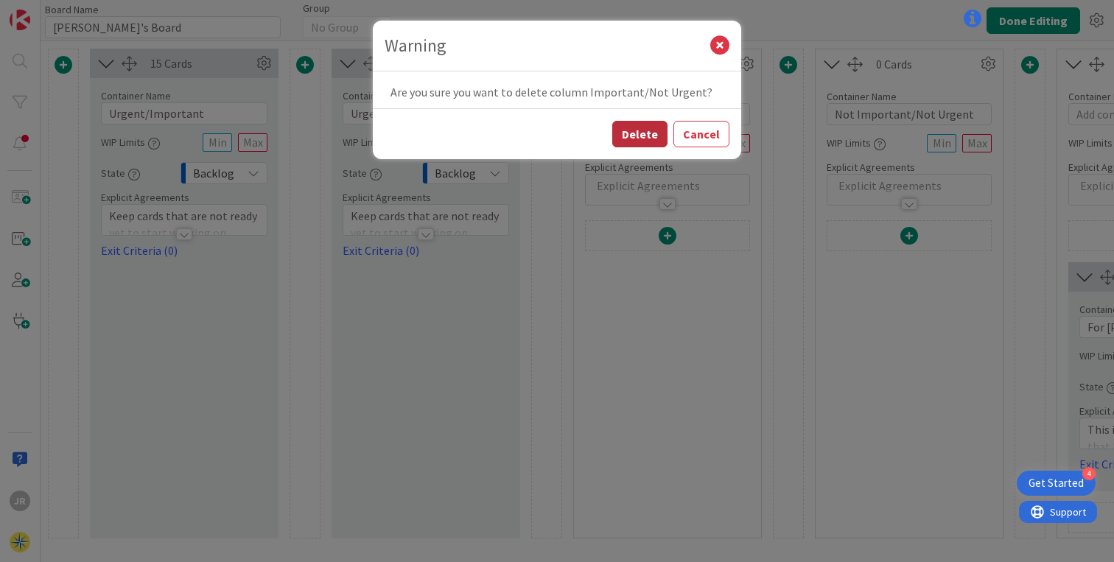
click at [649, 137] on button "Delete" at bounding box center [639, 134] width 55 height 27
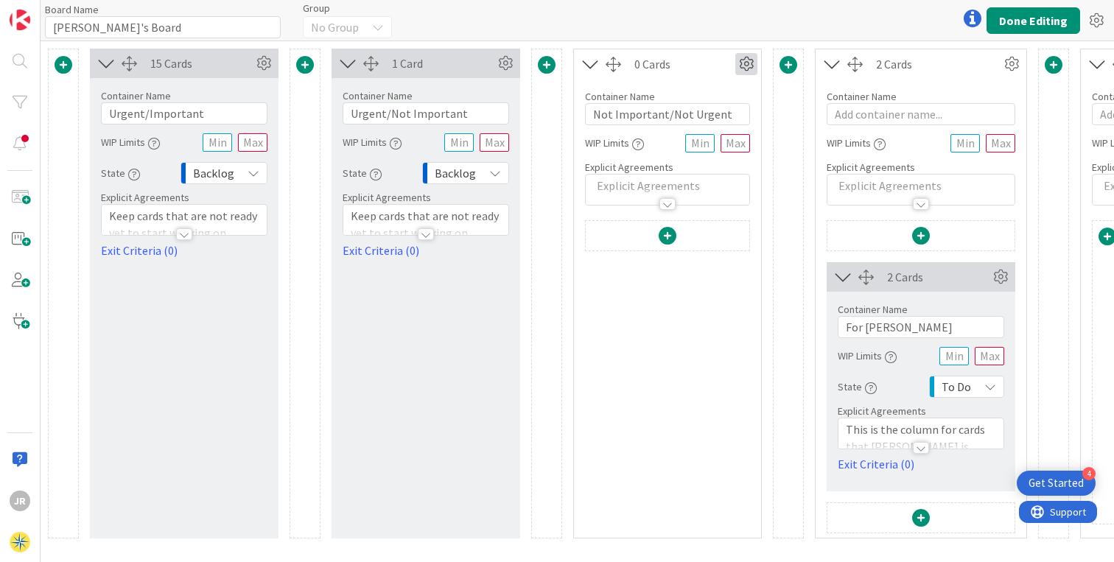
click at [743, 63] on icon at bounding box center [746, 64] width 22 height 22
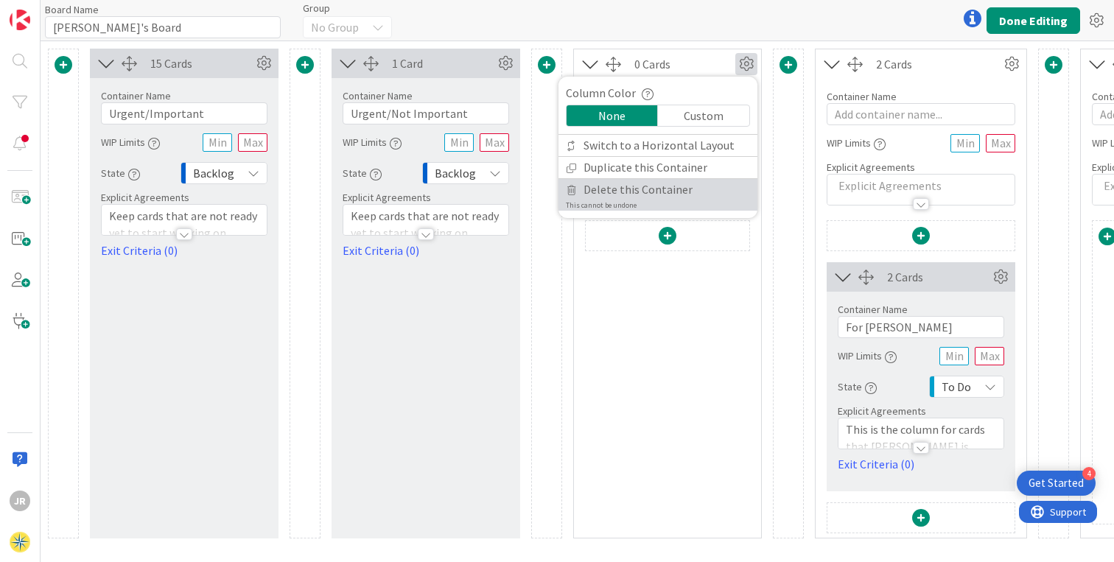
click at [657, 184] on span "Delete this Container" at bounding box center [638, 189] width 109 height 21
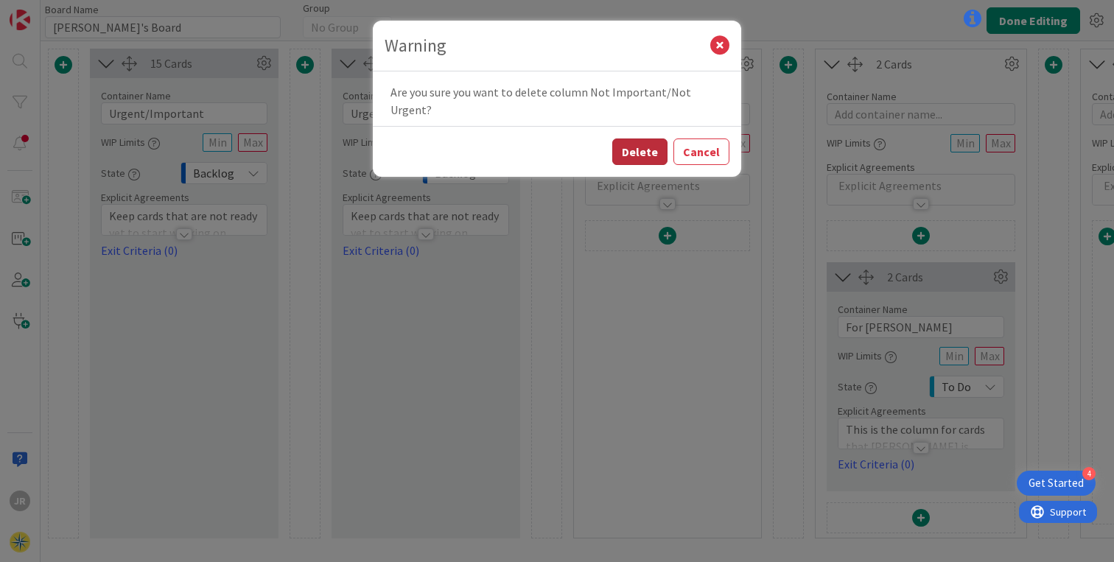
click at [653, 139] on button "Delete" at bounding box center [639, 152] width 55 height 27
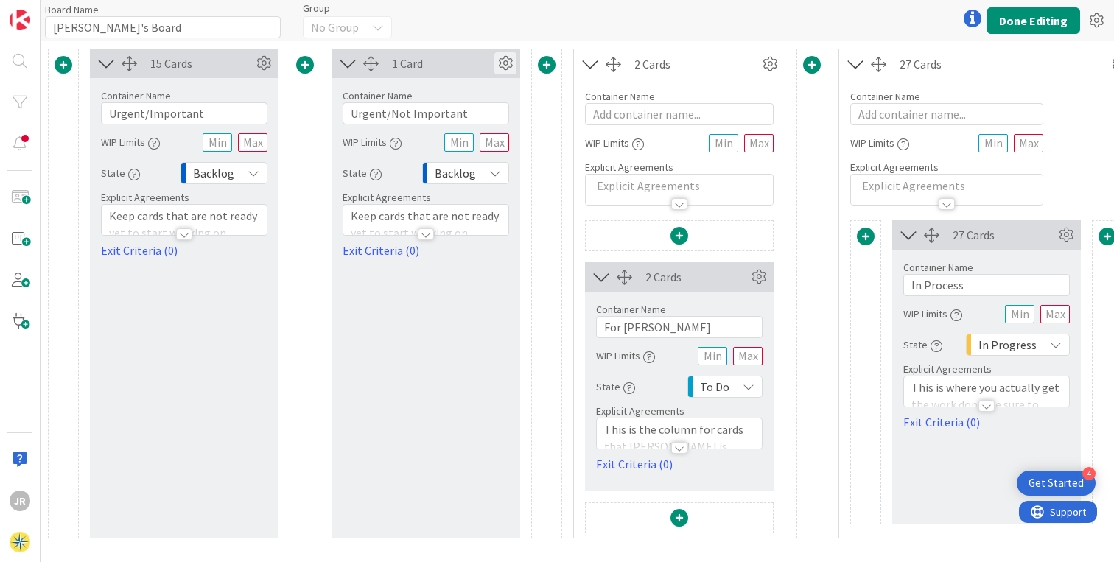
click at [507, 66] on icon at bounding box center [505, 63] width 22 height 22
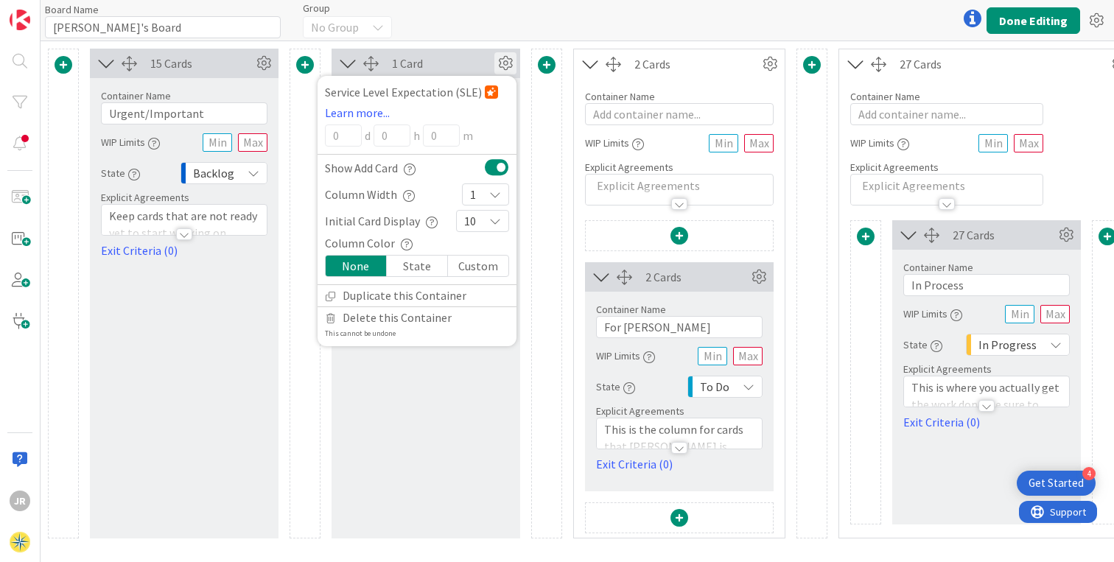
click at [507, 66] on icon at bounding box center [505, 63] width 22 height 22
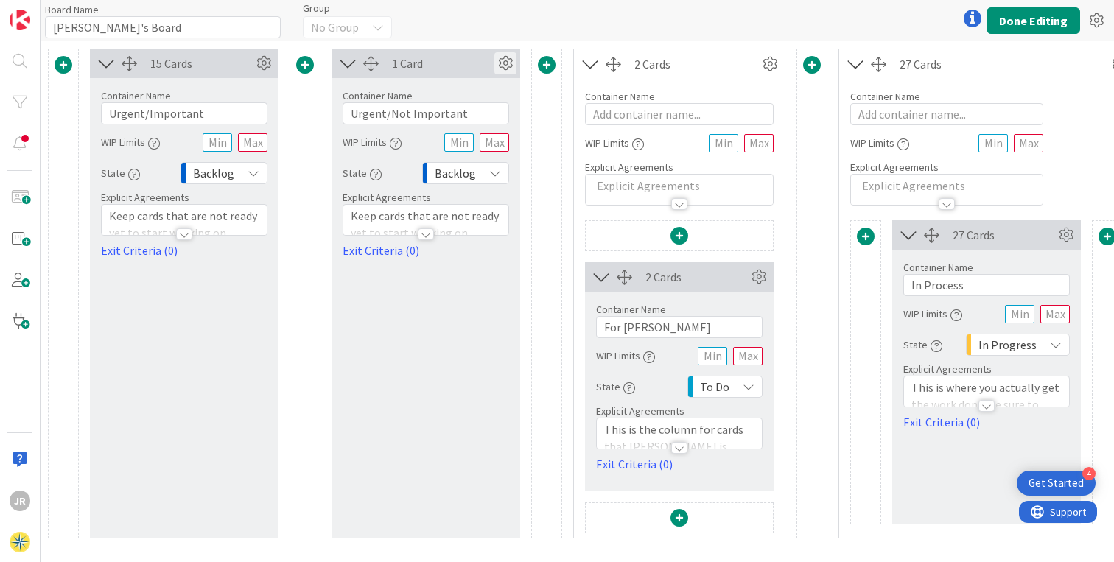
click at [507, 66] on icon at bounding box center [505, 63] width 22 height 22
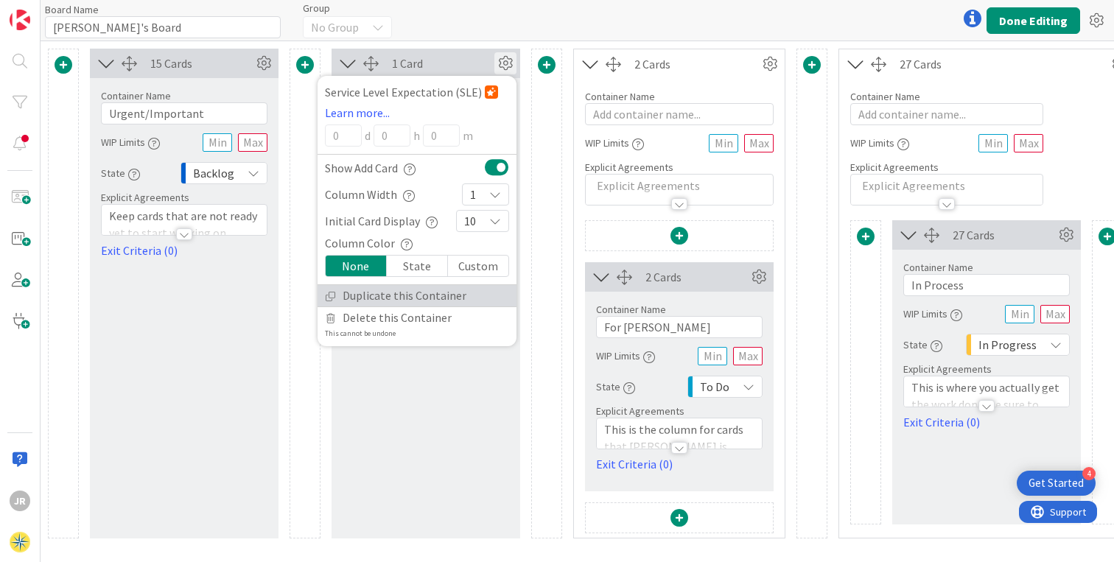
click at [413, 293] on link "Duplicate this Container" at bounding box center [417, 295] width 199 height 21
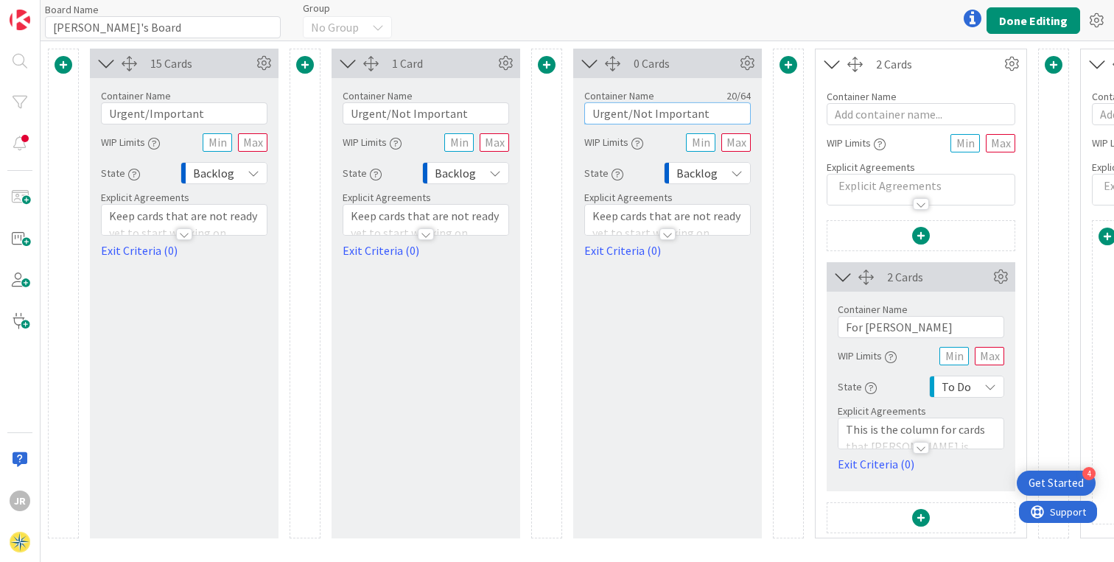
click at [611, 116] on input "Urgent/Not Important" at bounding box center [667, 113] width 167 height 22
click at [685, 117] on input "Importnt/Not Important" at bounding box center [667, 113] width 167 height 22
click at [628, 112] on input "Importnt/Not Urgent" at bounding box center [667, 113] width 167 height 22
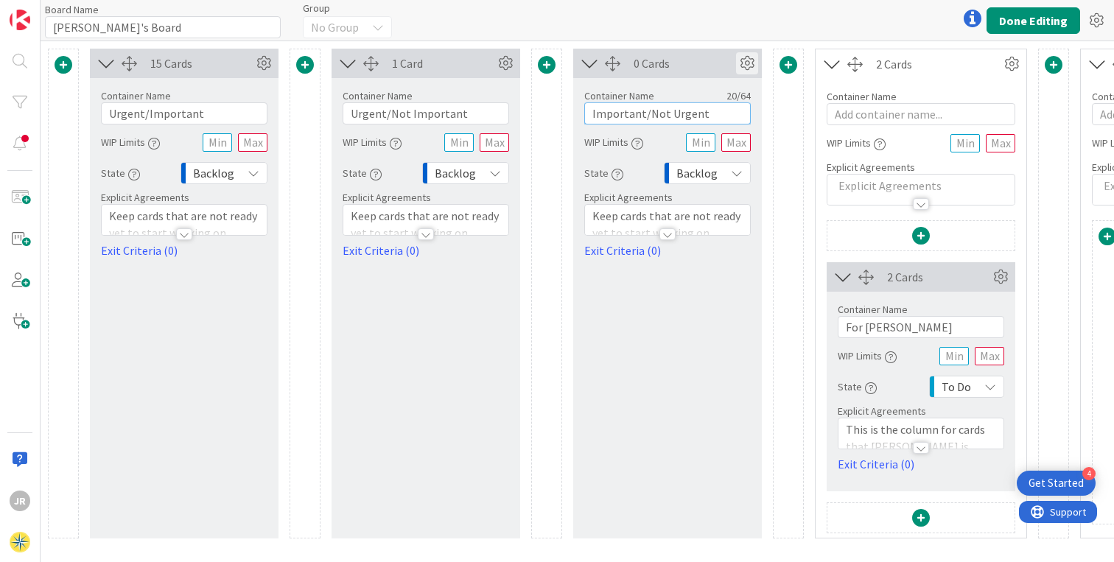
type input "Important/Not Urgent"
click at [752, 64] on icon at bounding box center [747, 63] width 22 height 22
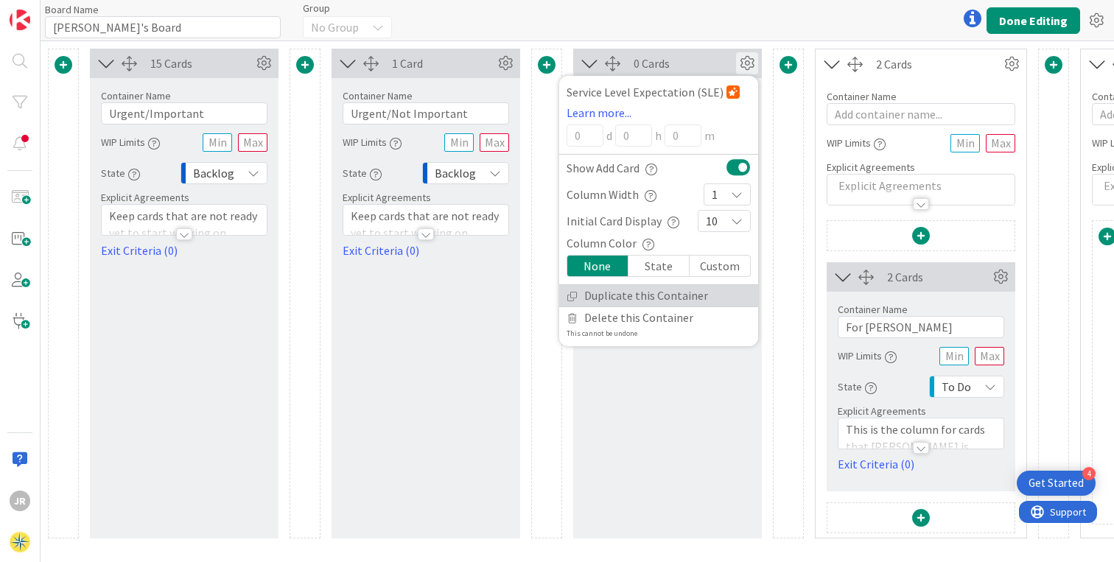
click at [679, 296] on link "Duplicate this Container" at bounding box center [658, 295] width 199 height 21
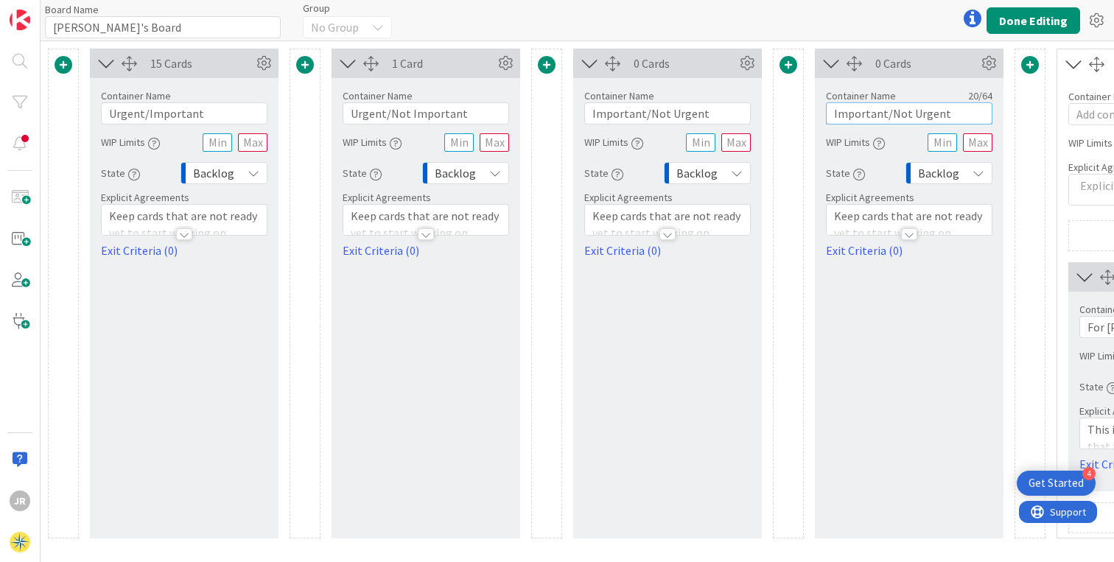
drag, startPoint x: 951, startPoint y: 114, endPoint x: 805, endPoint y: 122, distance: 145.4
click at [805, 122] on div "15 Cards Container Name 16 / 64 Urgent/Important WIP Limits State Backlog Expli…" at bounding box center [975, 294] width 1854 height 490
drag, startPoint x: 951, startPoint y: 113, endPoint x: 797, endPoint y: 111, distance: 153.3
click at [797, 111] on div "15 Cards Container Name 16 / 64 Urgent/Important WIP Limits State Backlog Expli…" at bounding box center [975, 294] width 1854 height 490
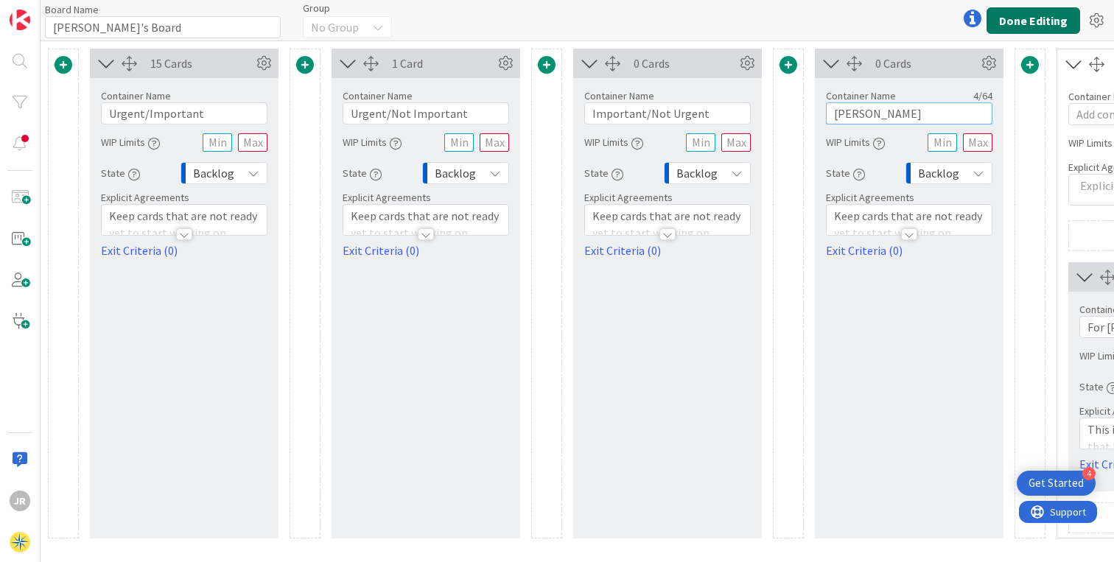
type input "[PERSON_NAME]"
click at [1032, 24] on button "Done Editing" at bounding box center [1034, 20] width 94 height 27
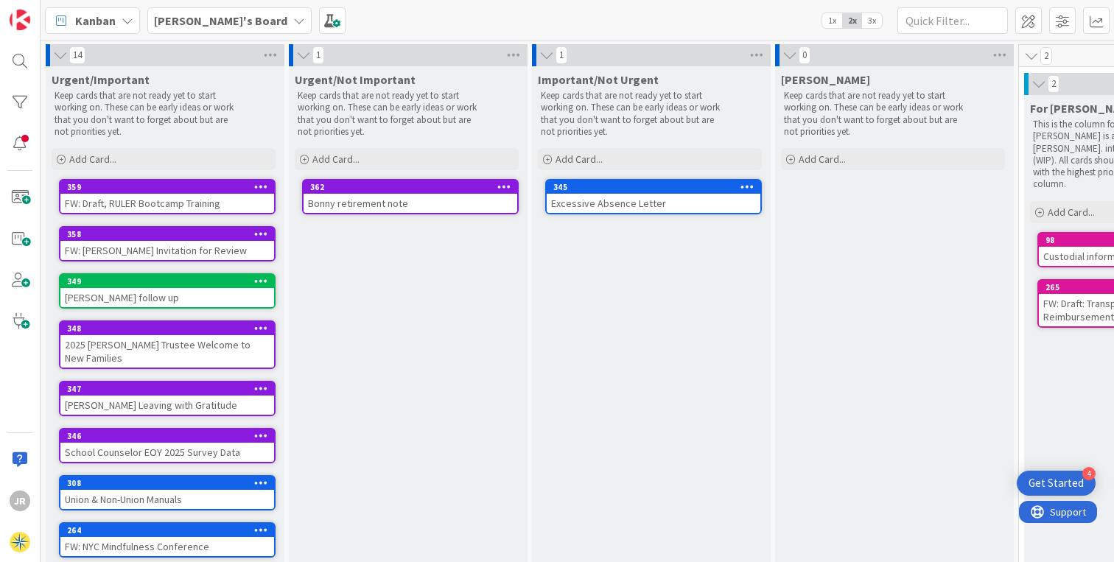
click at [264, 186] on icon at bounding box center [261, 186] width 14 height 10
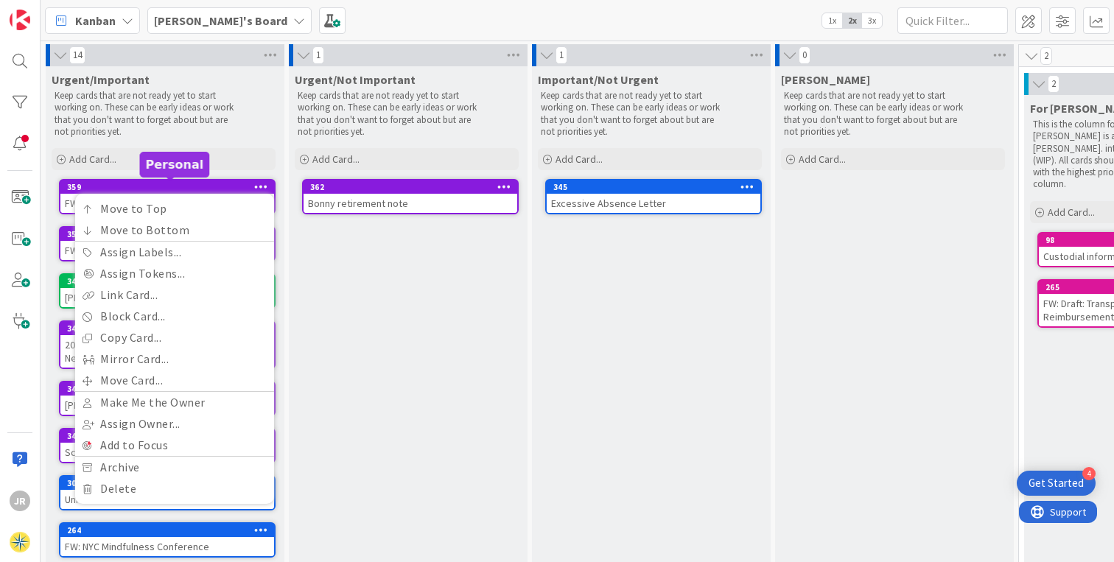
click at [178, 187] on div "359" at bounding box center [170, 187] width 207 height 10
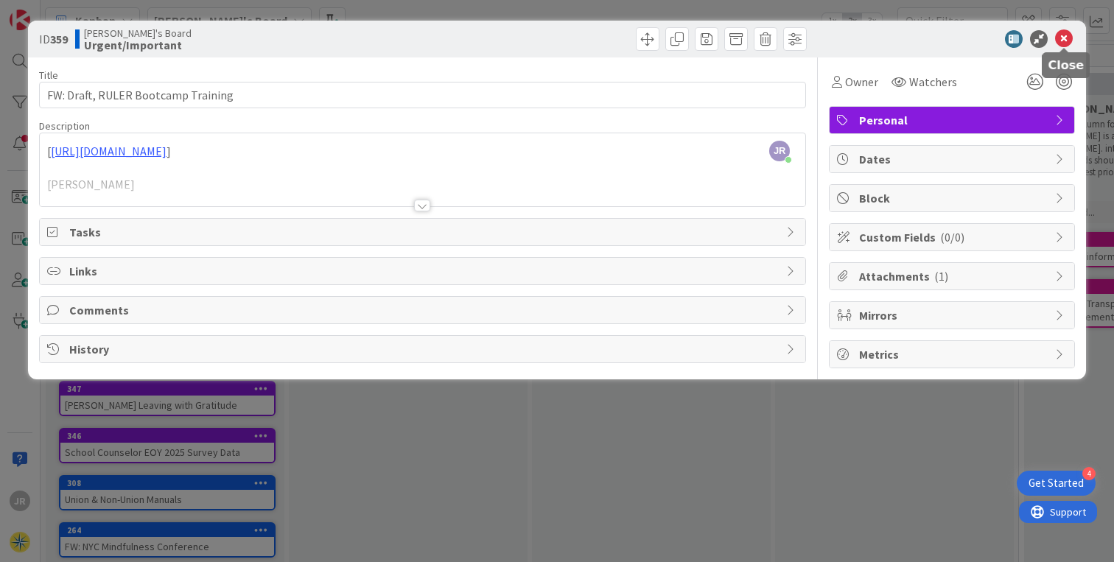
click at [1063, 40] on icon at bounding box center [1064, 39] width 18 height 18
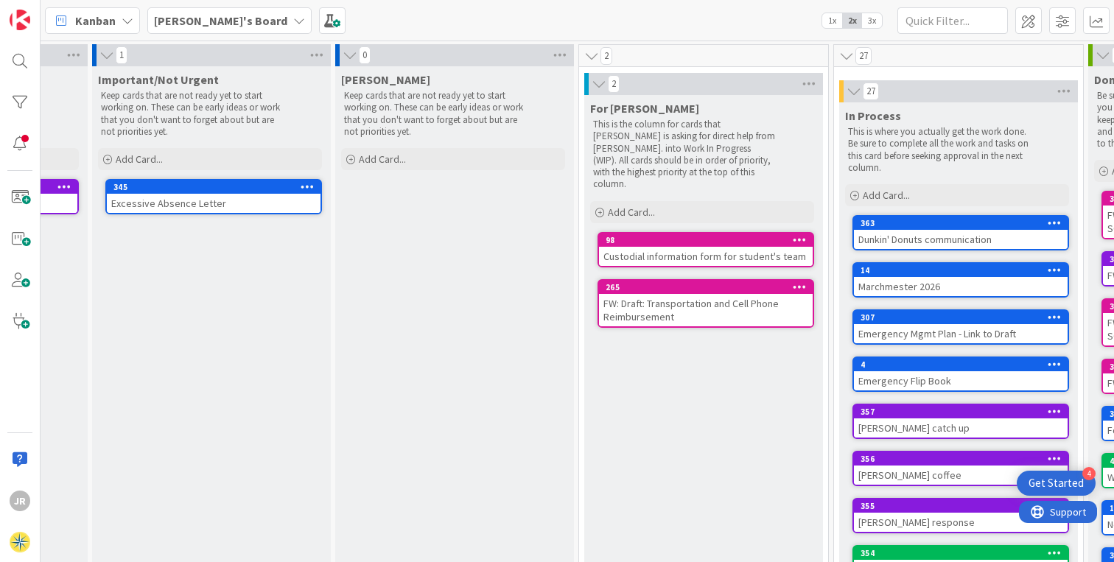
scroll to position [0, 412]
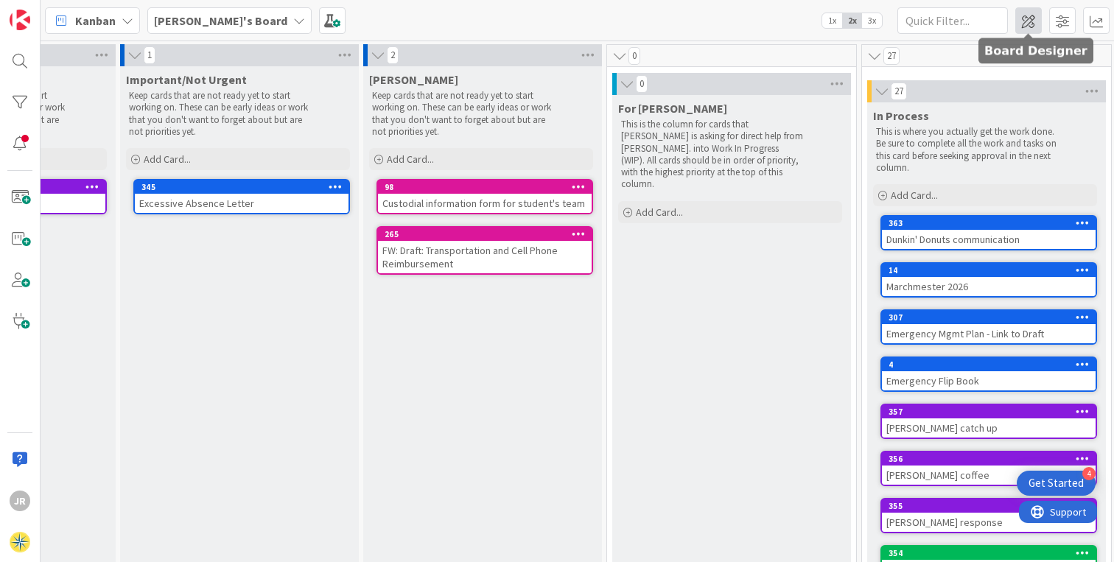
click at [1031, 15] on span at bounding box center [1028, 20] width 27 height 27
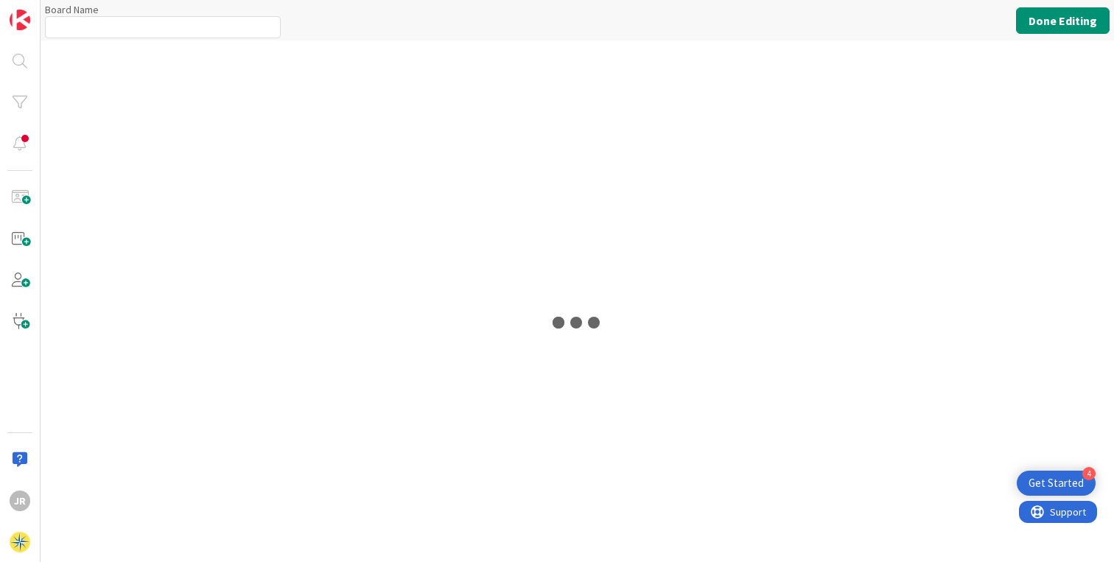
type input "[PERSON_NAME]'s Board"
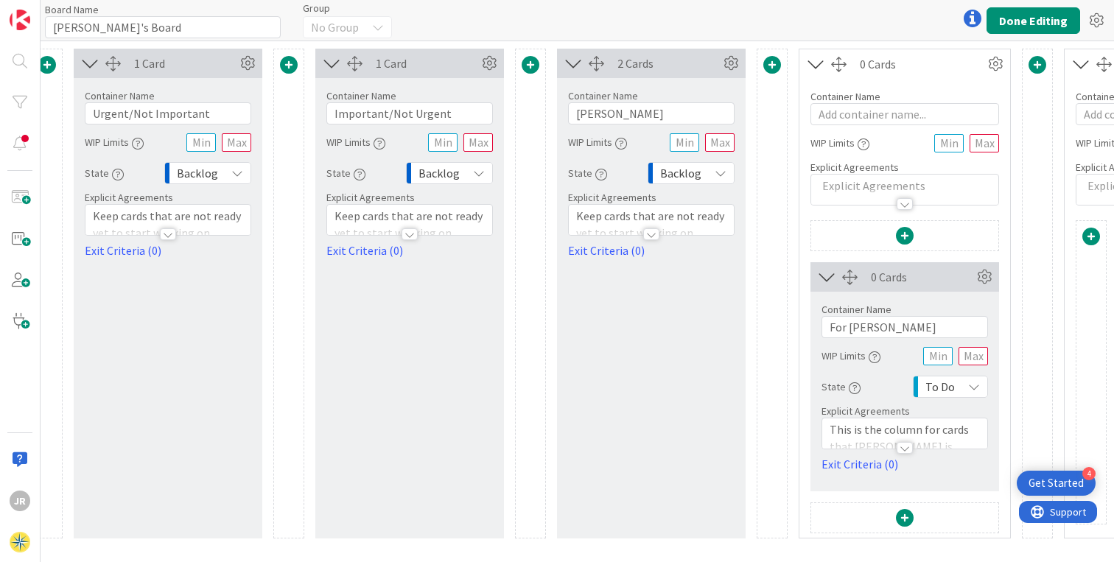
scroll to position [0, 323]
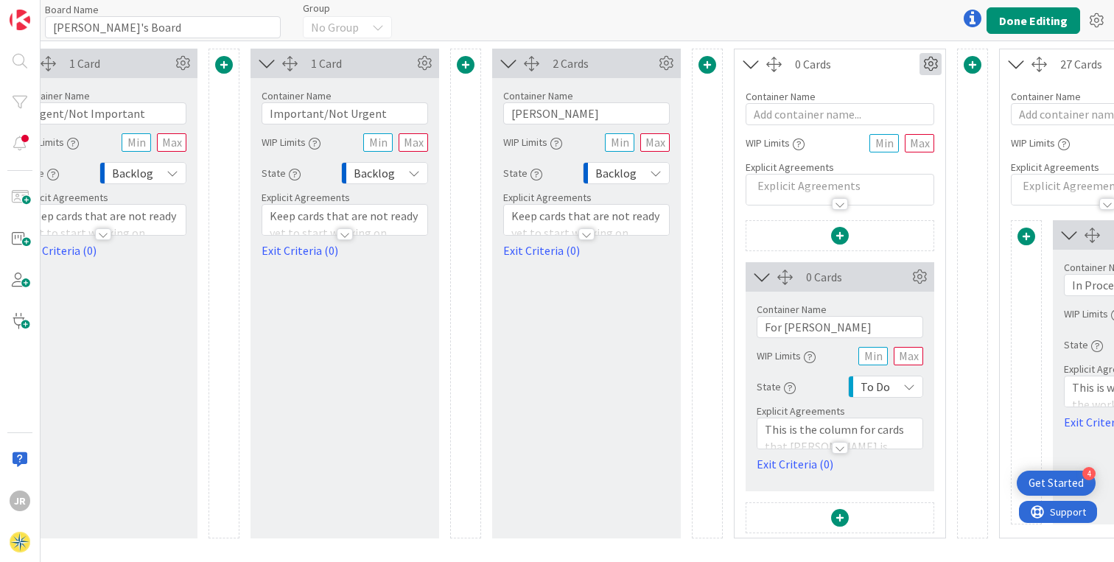
click at [929, 66] on icon at bounding box center [931, 64] width 22 height 22
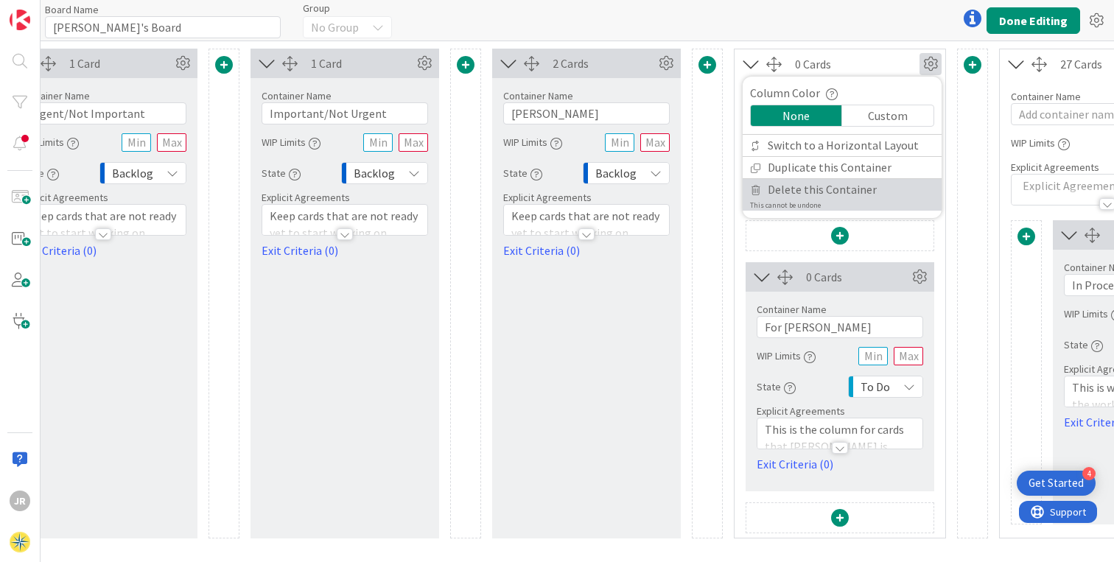
click at [864, 186] on span "Delete this Container" at bounding box center [822, 189] width 109 height 21
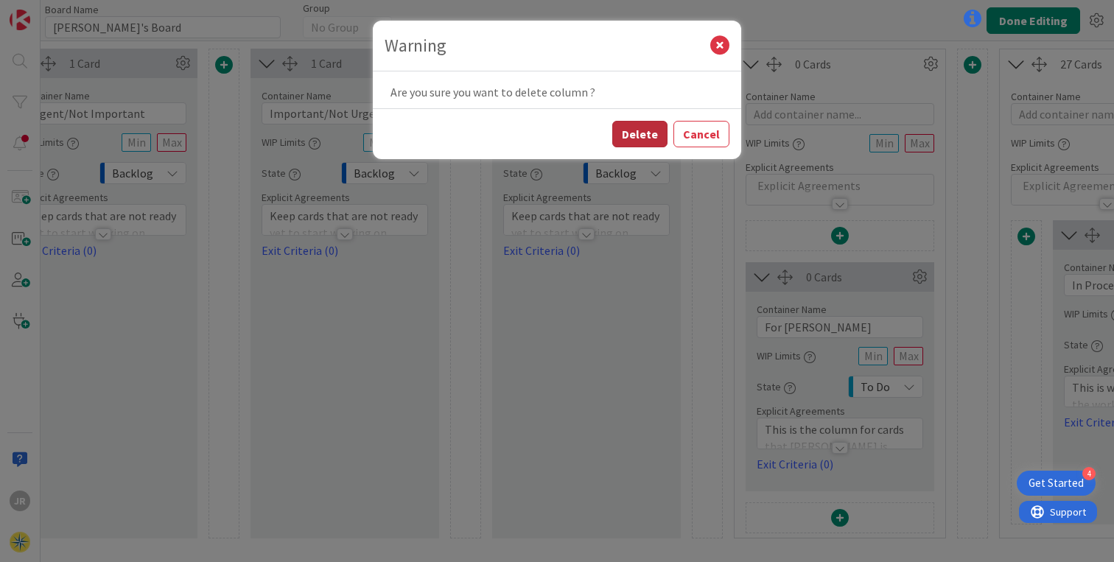
click at [643, 136] on button "Delete" at bounding box center [639, 134] width 55 height 27
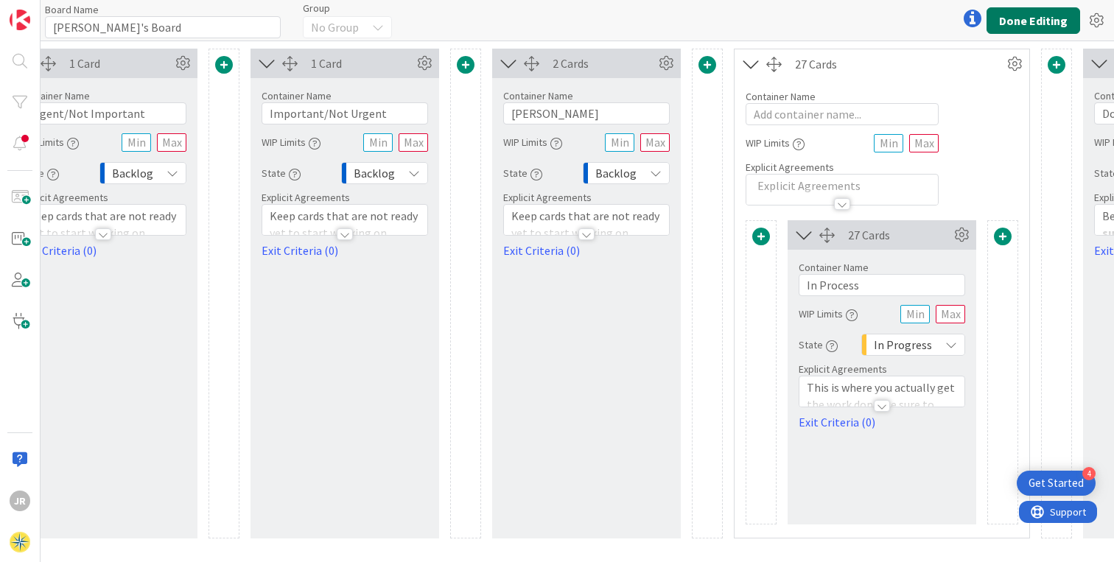
click at [1044, 25] on button "Done Editing" at bounding box center [1034, 20] width 94 height 27
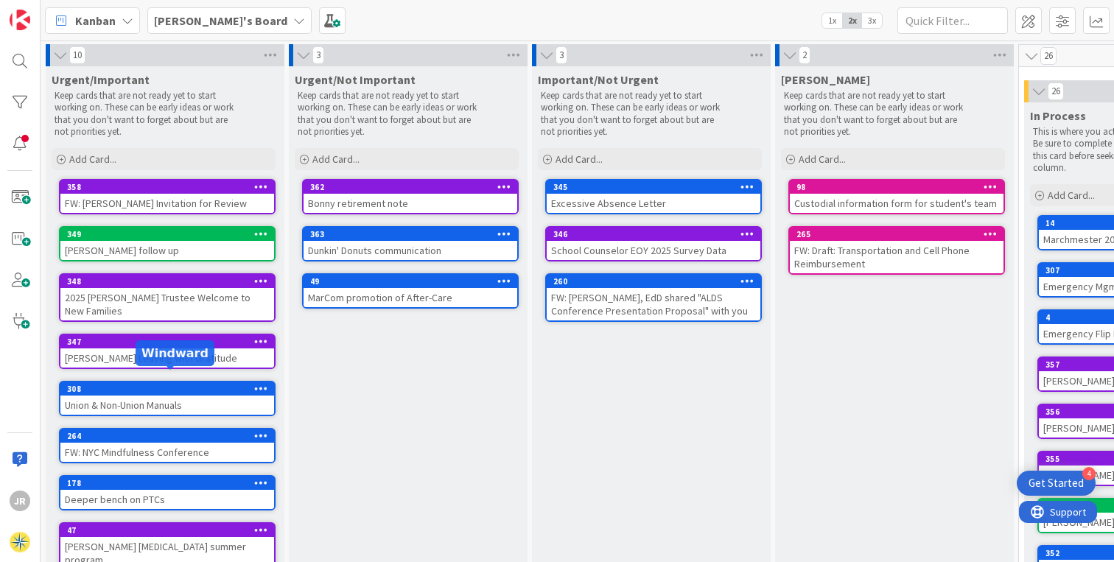
click at [140, 384] on div "308" at bounding box center [170, 389] width 207 height 10
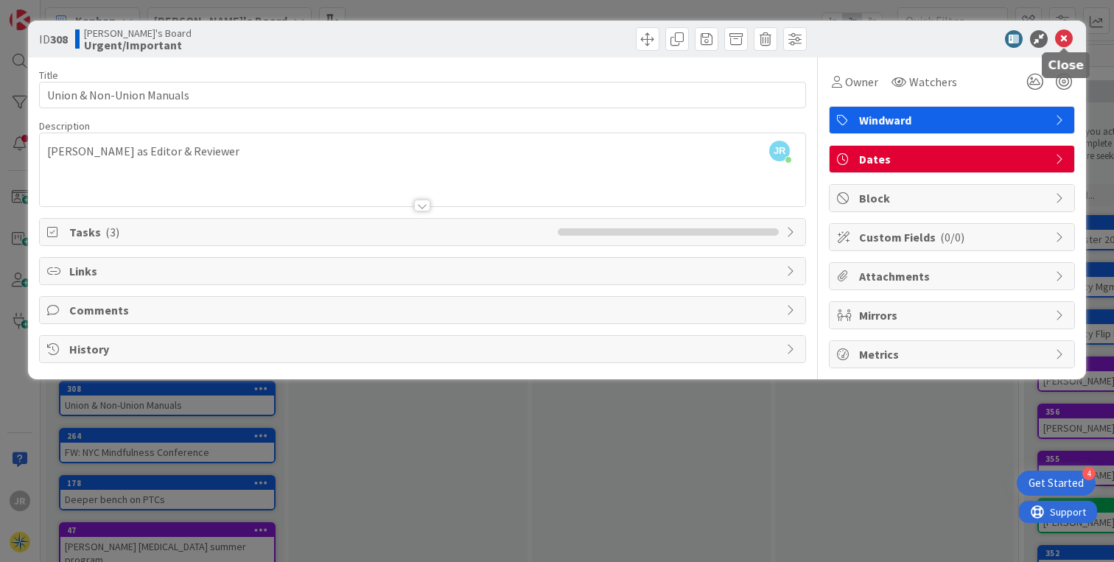
click at [1068, 38] on icon at bounding box center [1064, 39] width 18 height 18
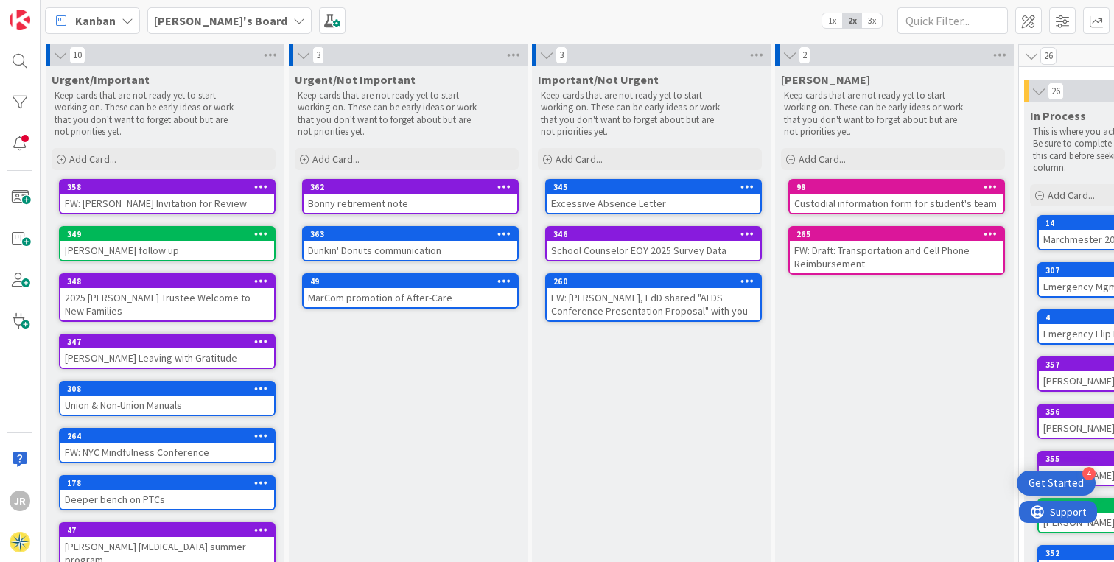
click at [257, 383] on icon at bounding box center [261, 388] width 14 height 10
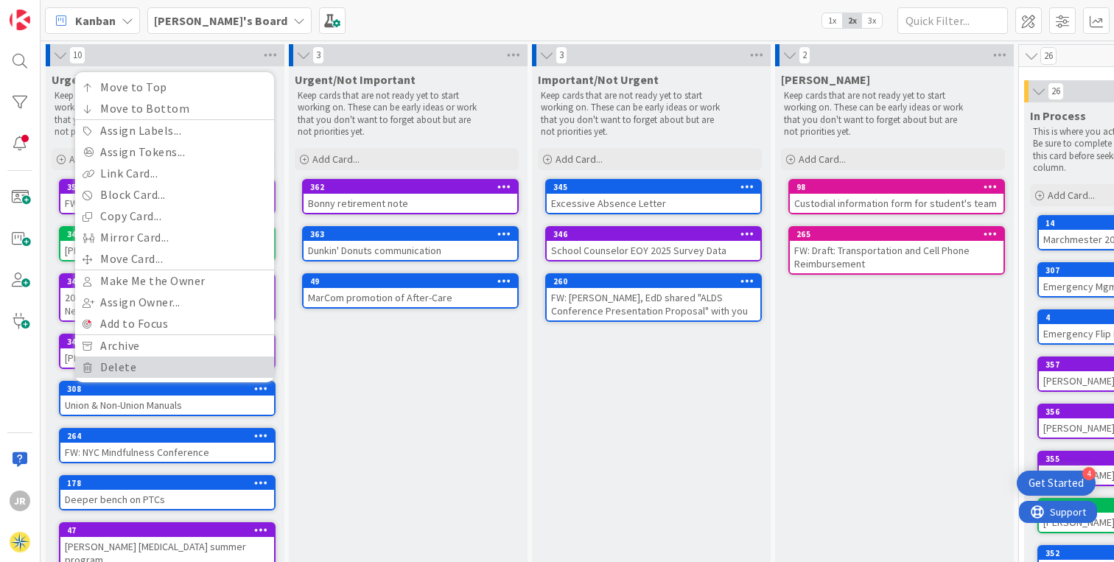
click at [151, 357] on link "Delete" at bounding box center [174, 367] width 199 height 21
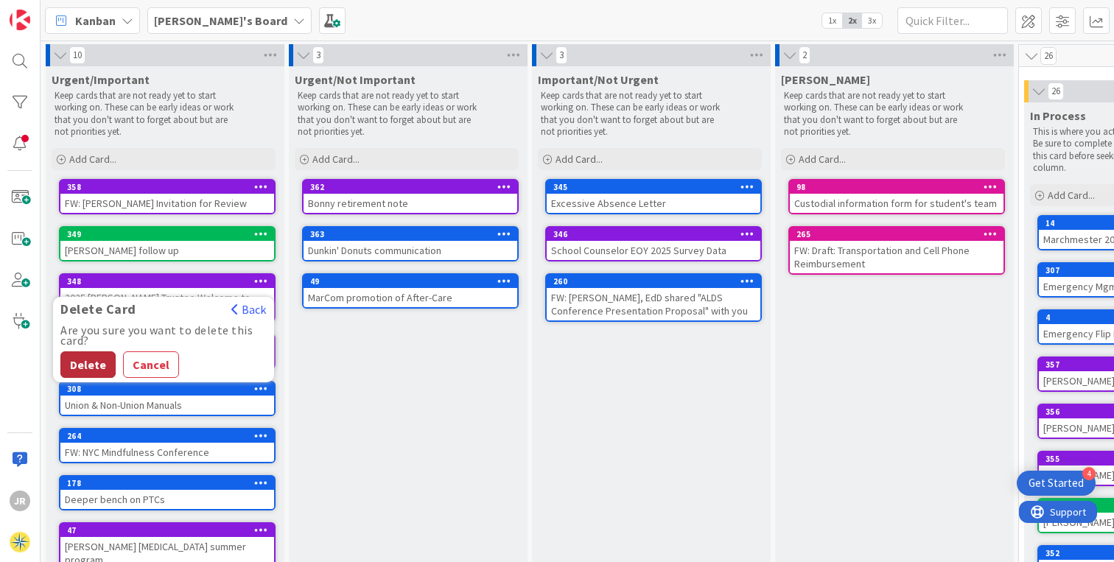
click at [83, 351] on button "Delete" at bounding box center [87, 364] width 55 height 27
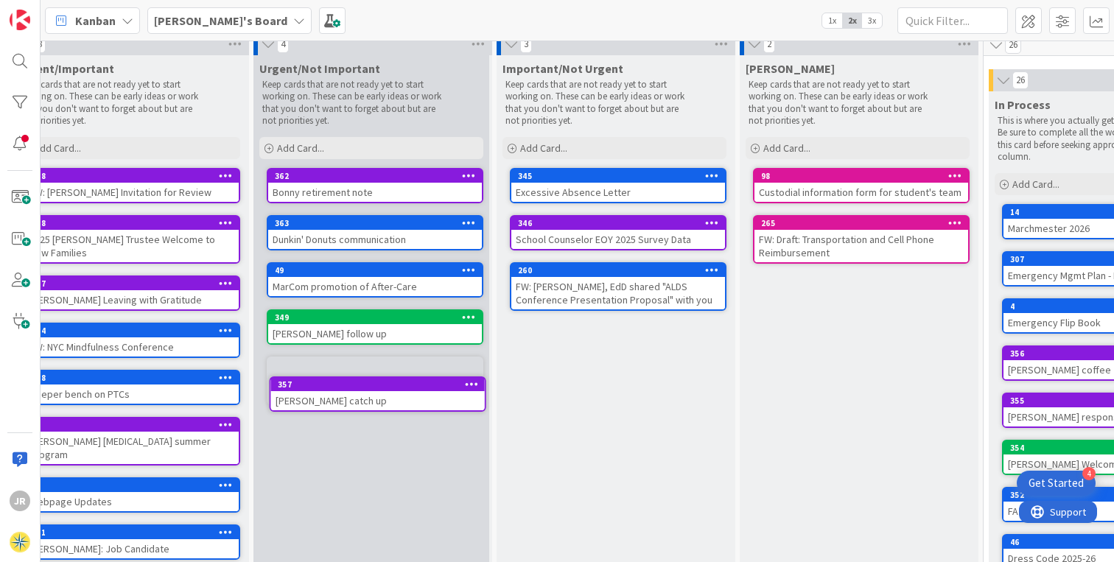
scroll to position [13, 35]
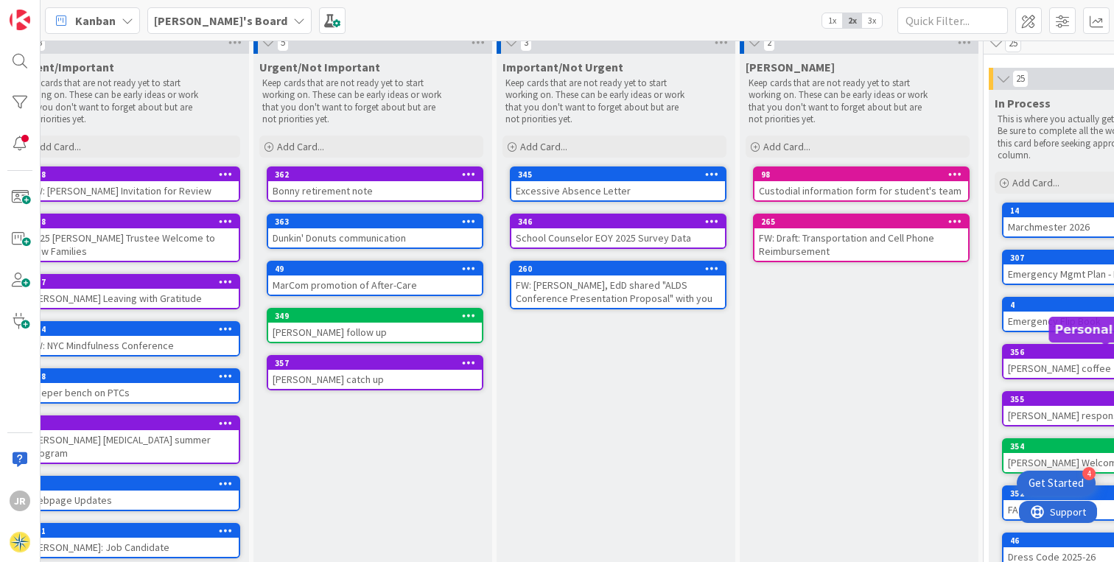
click at [1062, 352] on div "356" at bounding box center [1113, 352] width 207 height 10
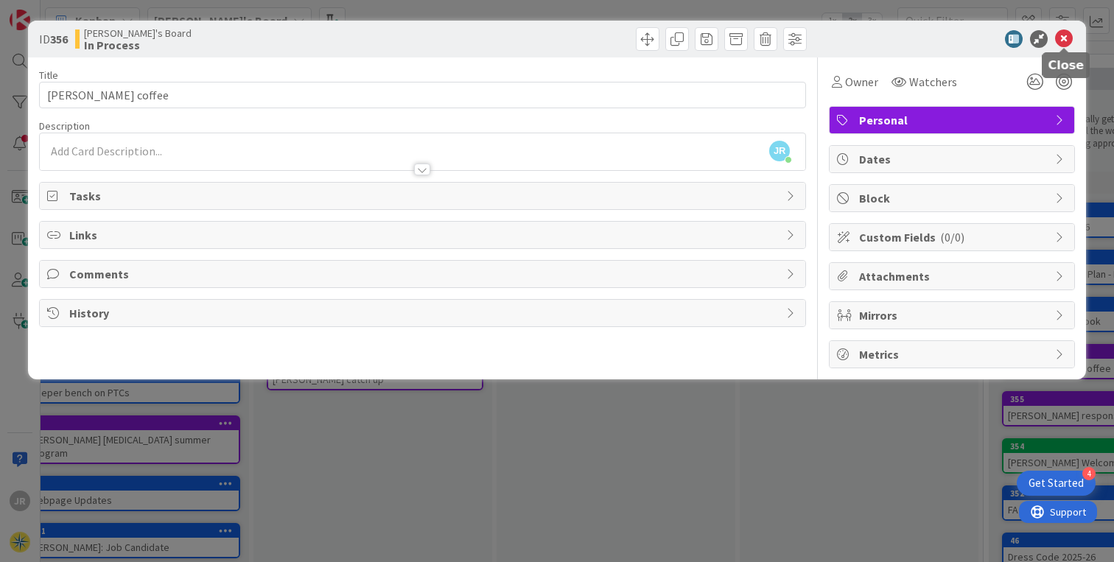
click at [1060, 40] on icon at bounding box center [1064, 39] width 18 height 18
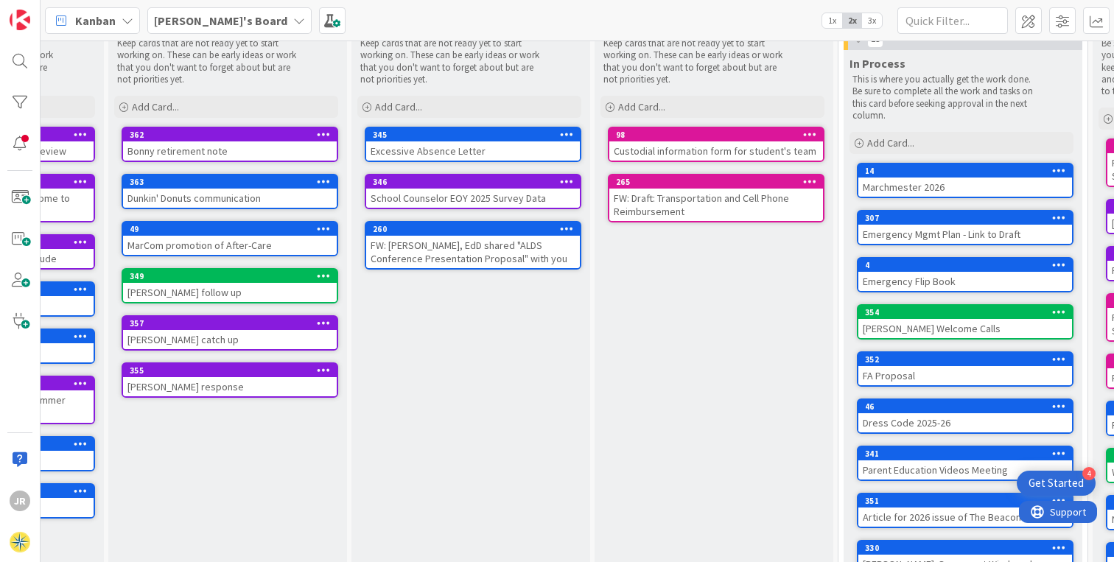
scroll to position [52, 189]
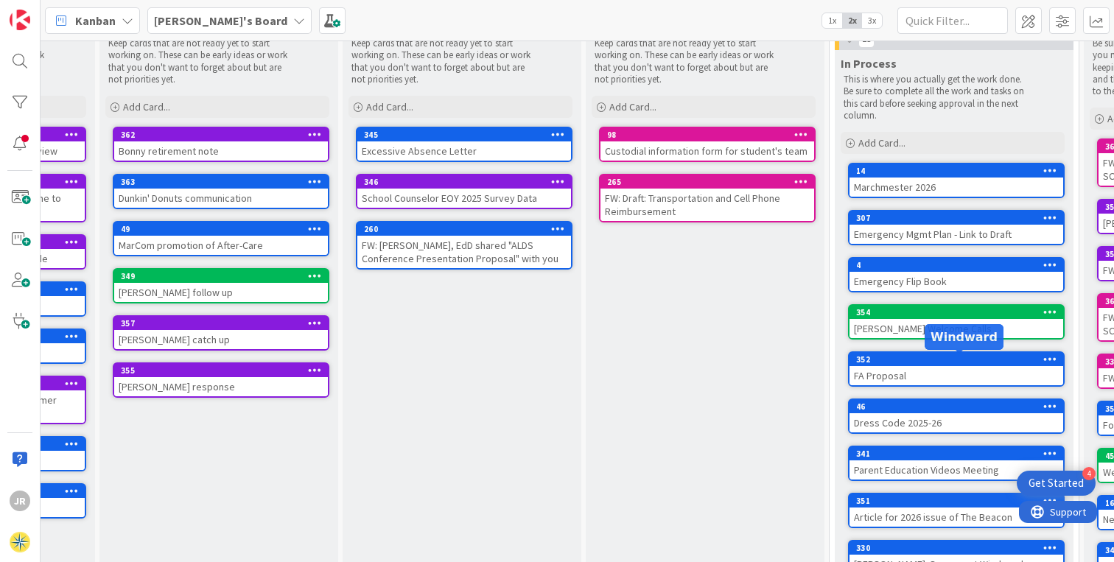
click at [946, 359] on div "352" at bounding box center [959, 359] width 207 height 10
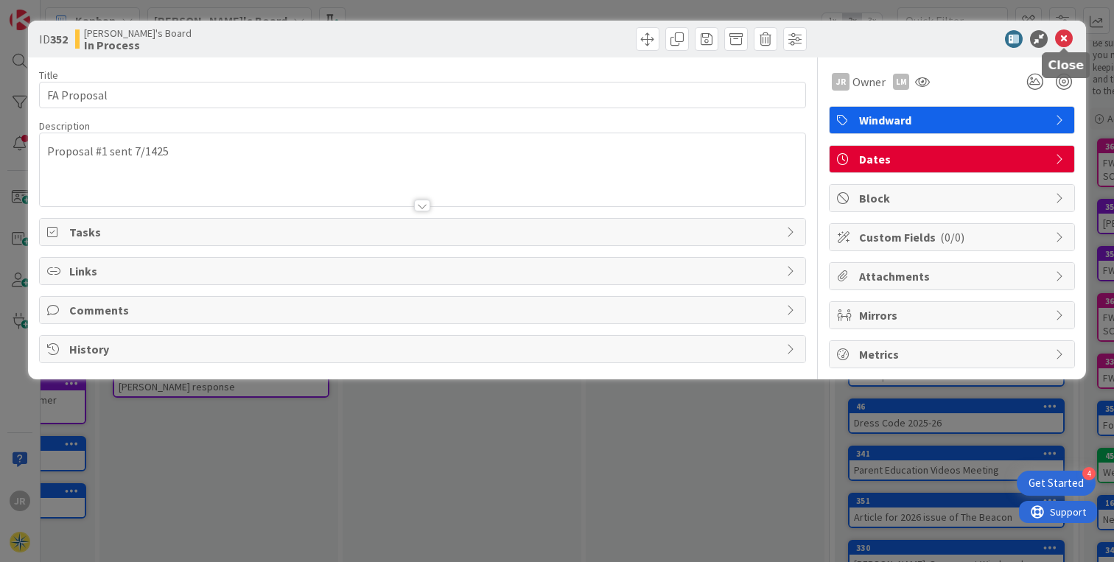
click at [1064, 43] on icon at bounding box center [1064, 39] width 18 height 18
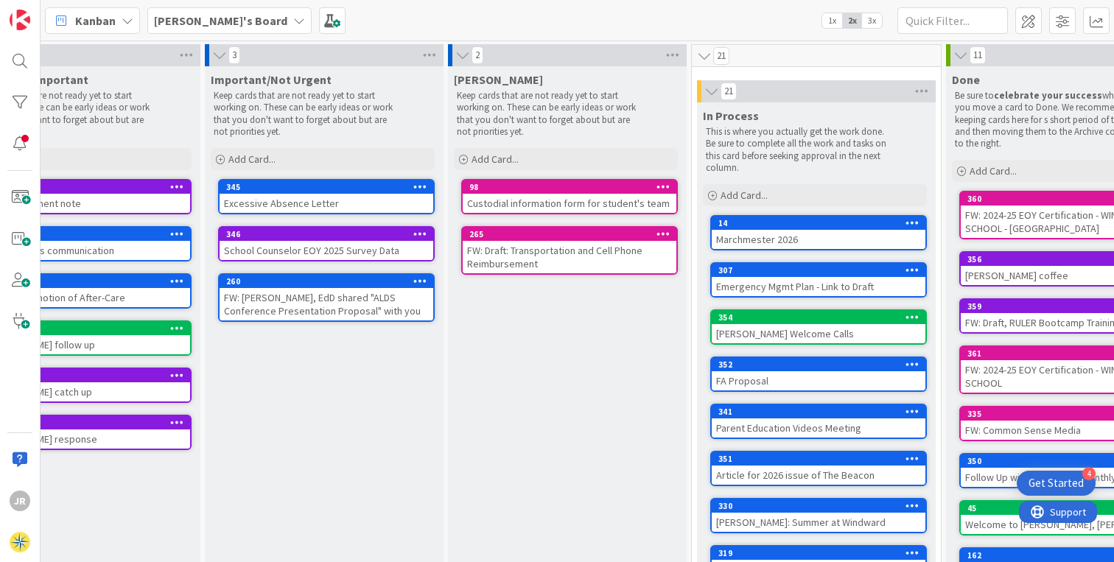
scroll to position [0, 330]
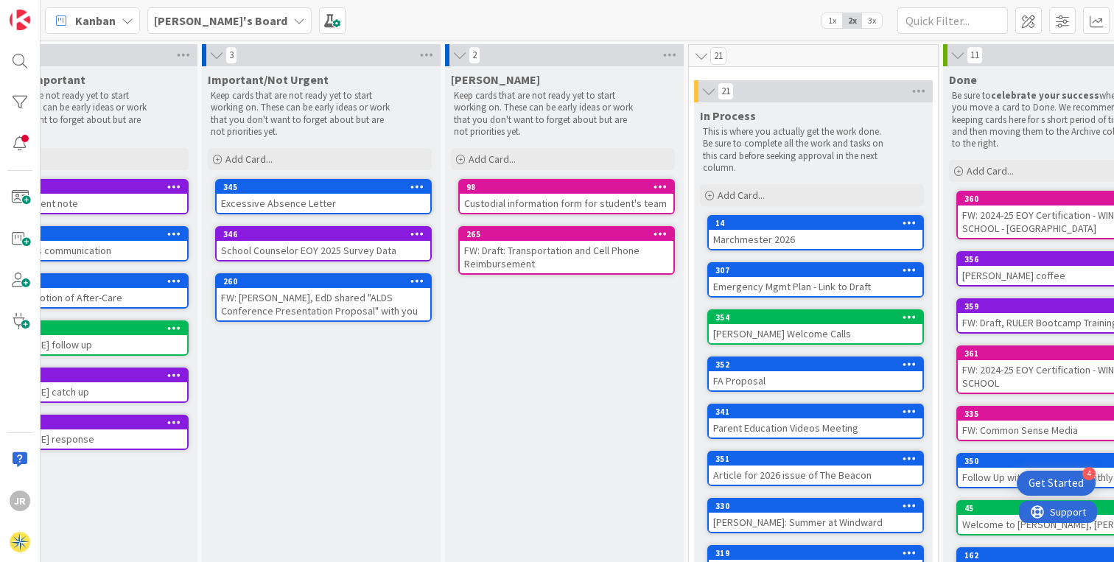
drag, startPoint x: 815, startPoint y: 359, endPoint x: 636, endPoint y: 363, distance: 179.1
click at [636, 363] on div "10 Urgent/Important Keep cards that are not ready yet to start working on. Thes…" at bounding box center [487, 390] width 1549 height 693
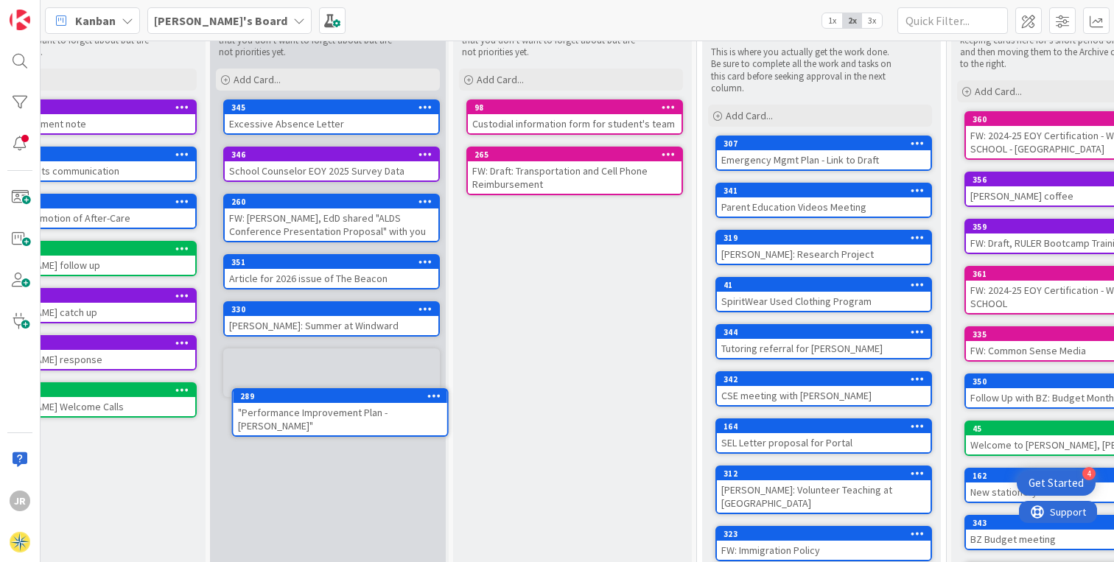
scroll to position [85, 322]
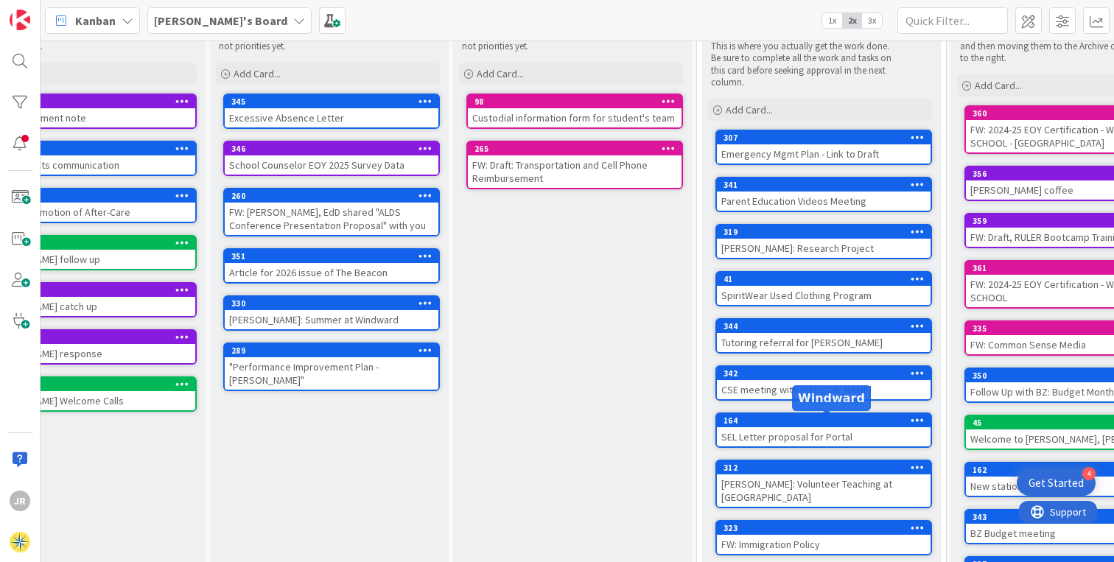
click at [869, 420] on div "164" at bounding box center [827, 421] width 207 height 10
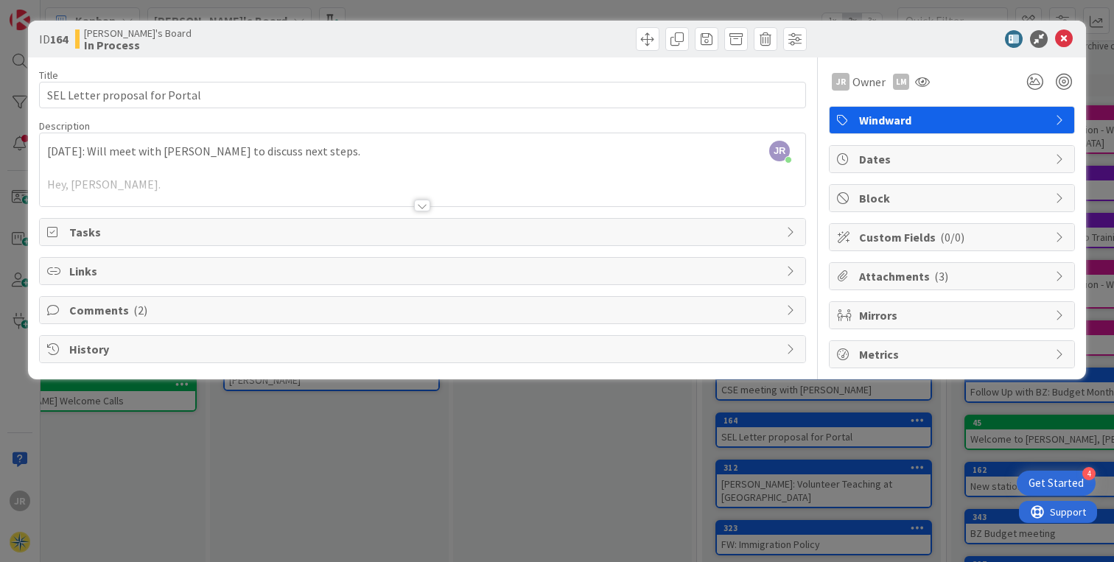
click at [418, 202] on div at bounding box center [422, 206] width 16 height 12
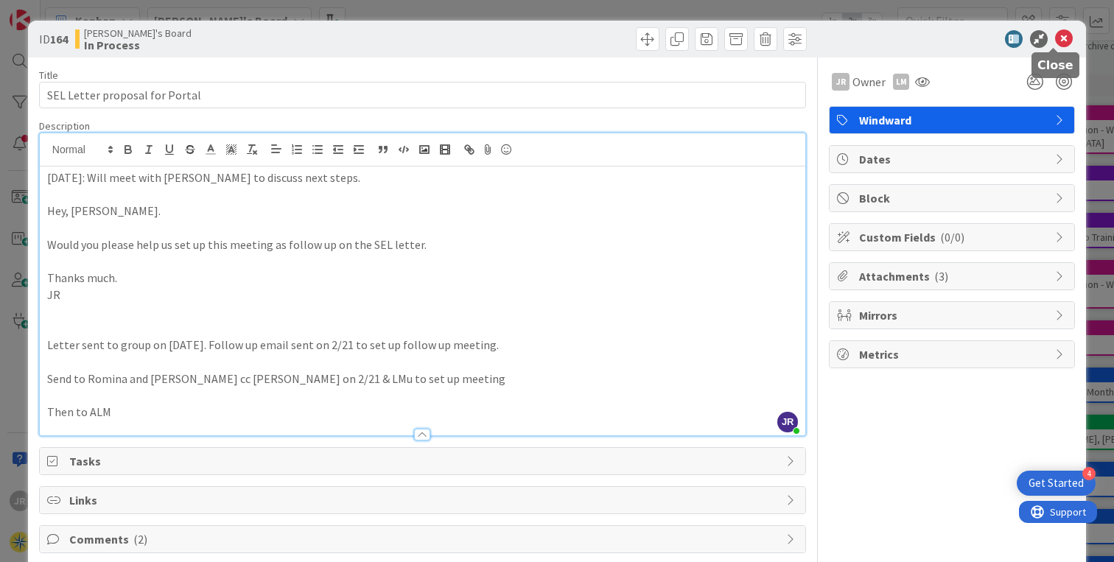
click at [1060, 41] on icon at bounding box center [1064, 39] width 18 height 18
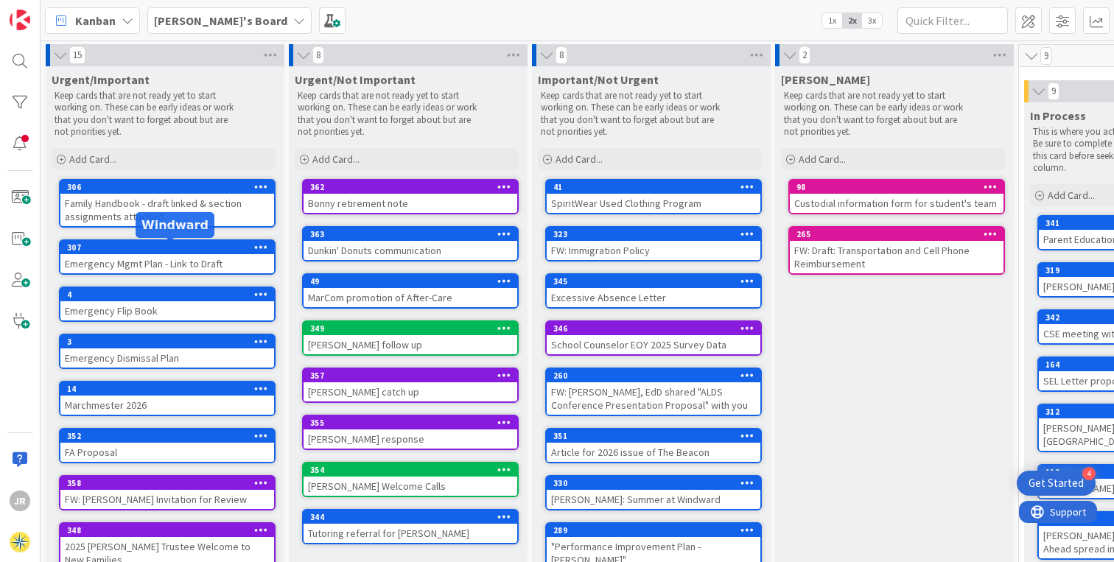
click at [115, 248] on div "307" at bounding box center [170, 247] width 207 height 10
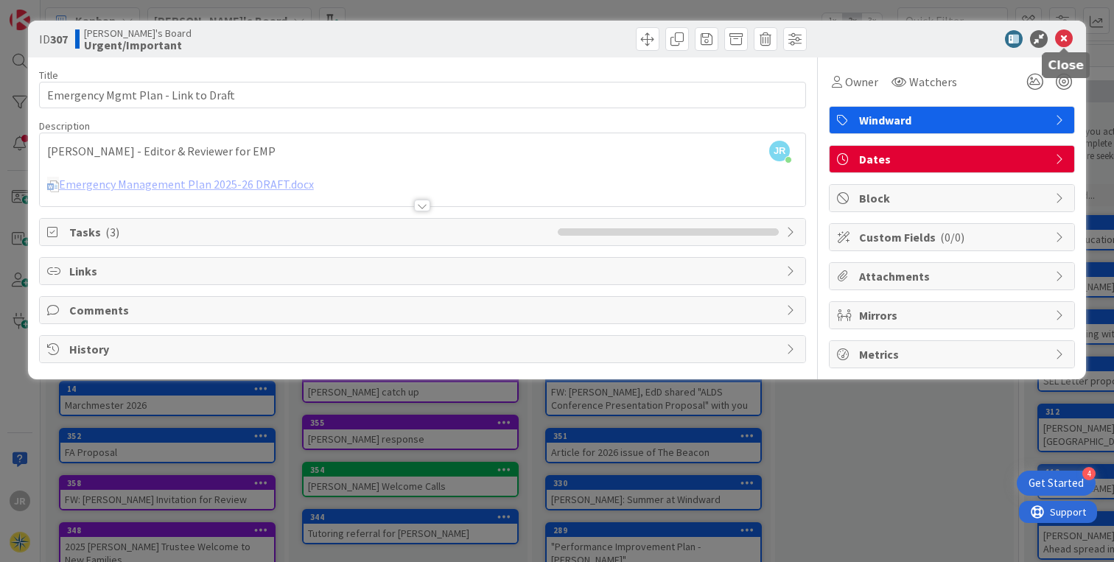
click at [1063, 40] on icon at bounding box center [1064, 39] width 18 height 18
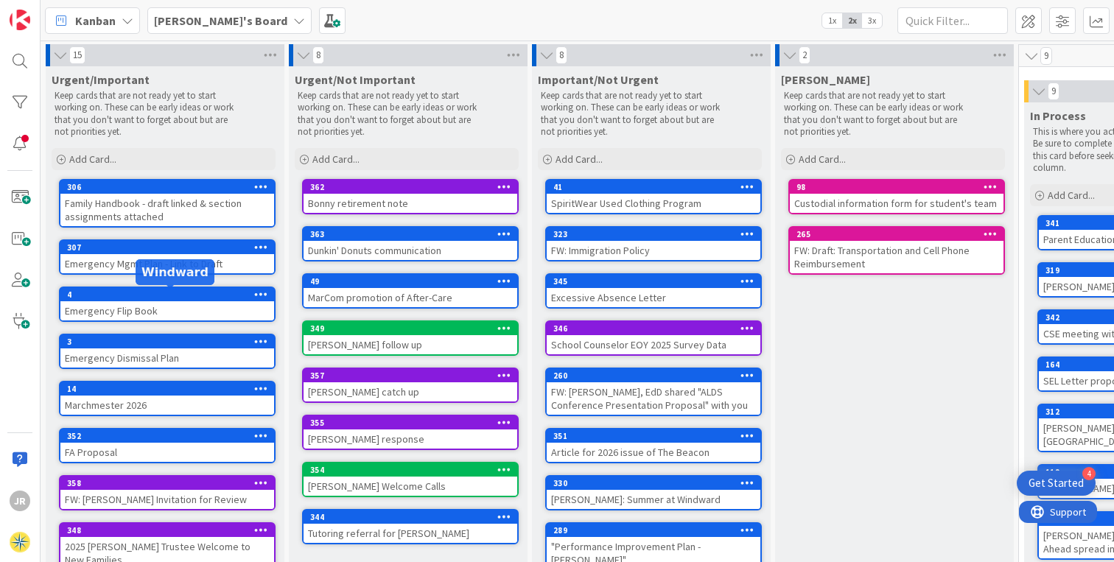
click at [183, 296] on div "4" at bounding box center [170, 295] width 207 height 10
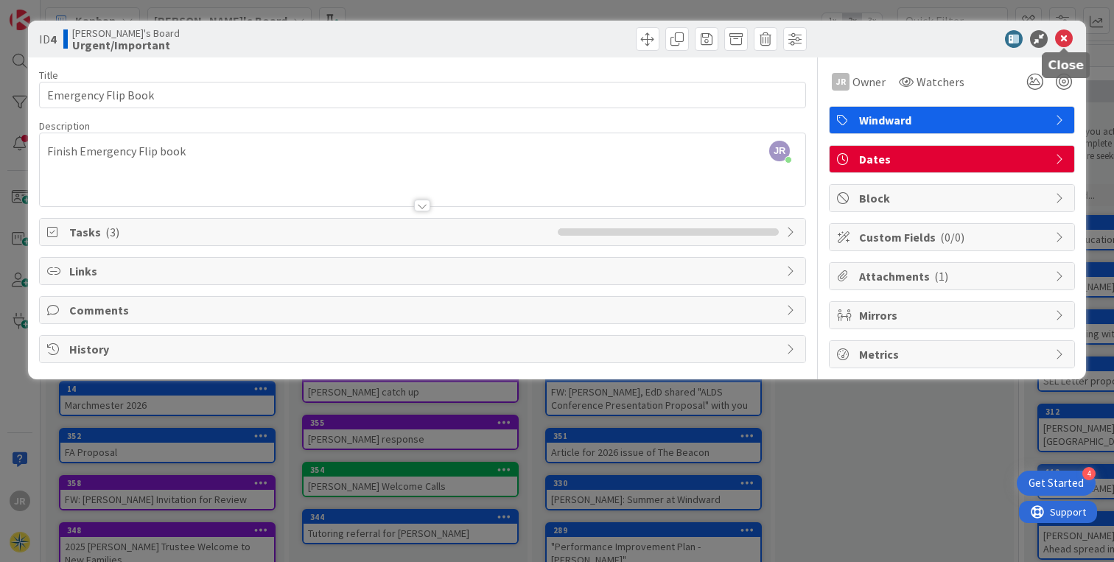
click at [1064, 38] on icon at bounding box center [1064, 39] width 18 height 18
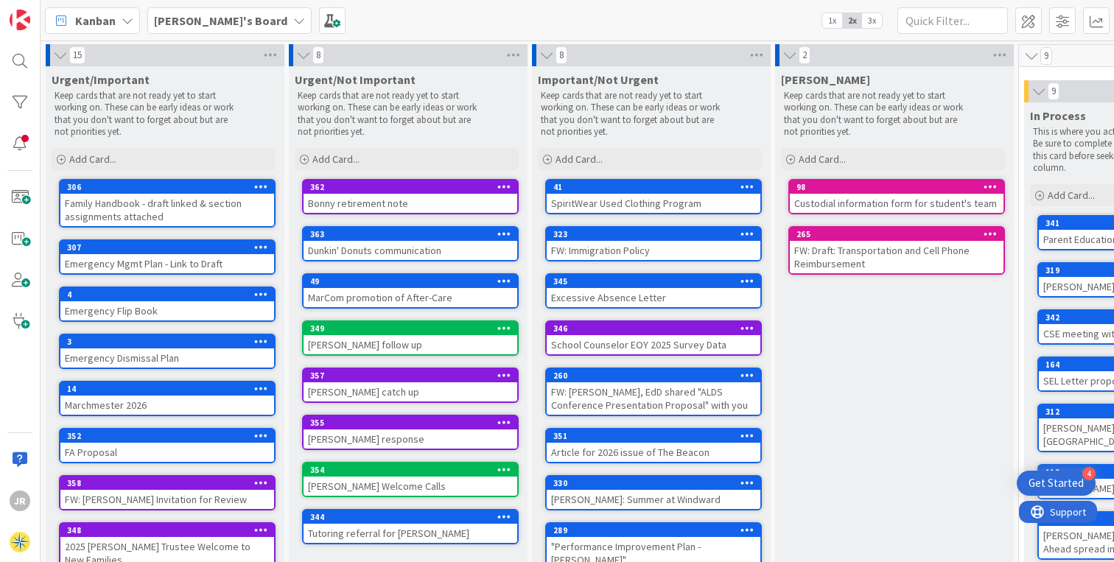
click at [153, 262] on div "Emergency Mgmt Plan - Link to Draft" at bounding box center [167, 263] width 214 height 19
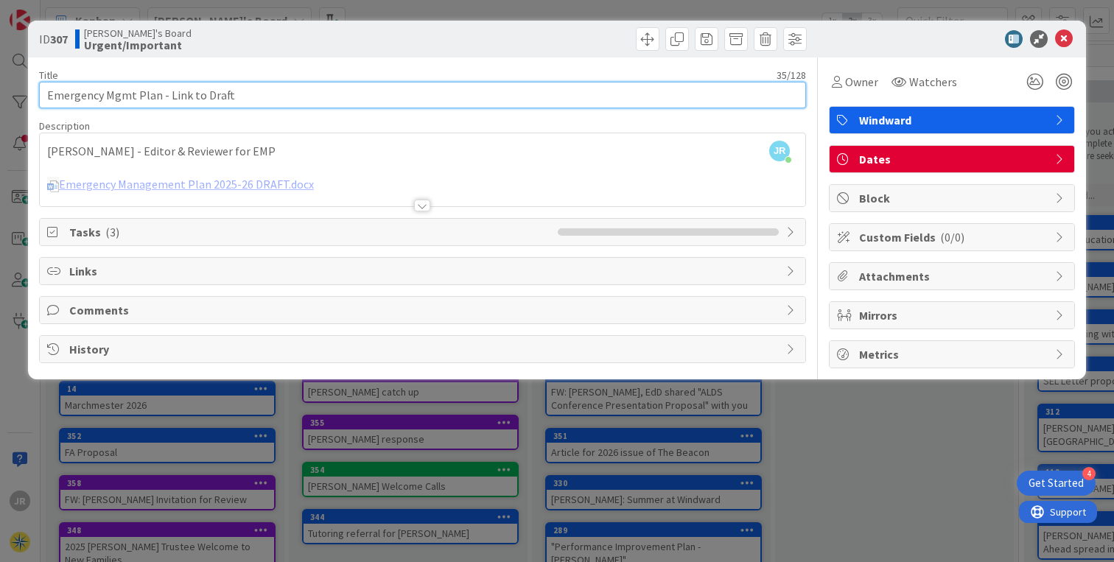
click at [217, 95] on input "Emergency Mgmt Plan - Link to Draft" at bounding box center [422, 95] width 767 height 27
click at [219, 95] on input "Emergency Mgmt Plan/Flip Books" at bounding box center [422, 95] width 767 height 27
type input "Emergency Mgmt Plan/Flip Books"
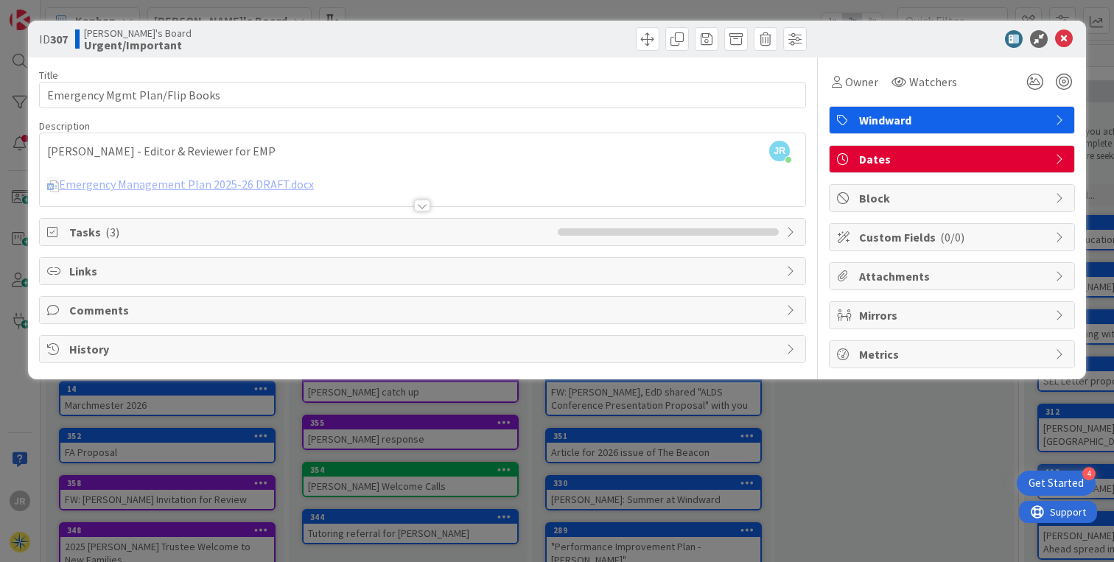
click at [123, 239] on span "Tasks ( 3 )" at bounding box center [309, 232] width 481 height 18
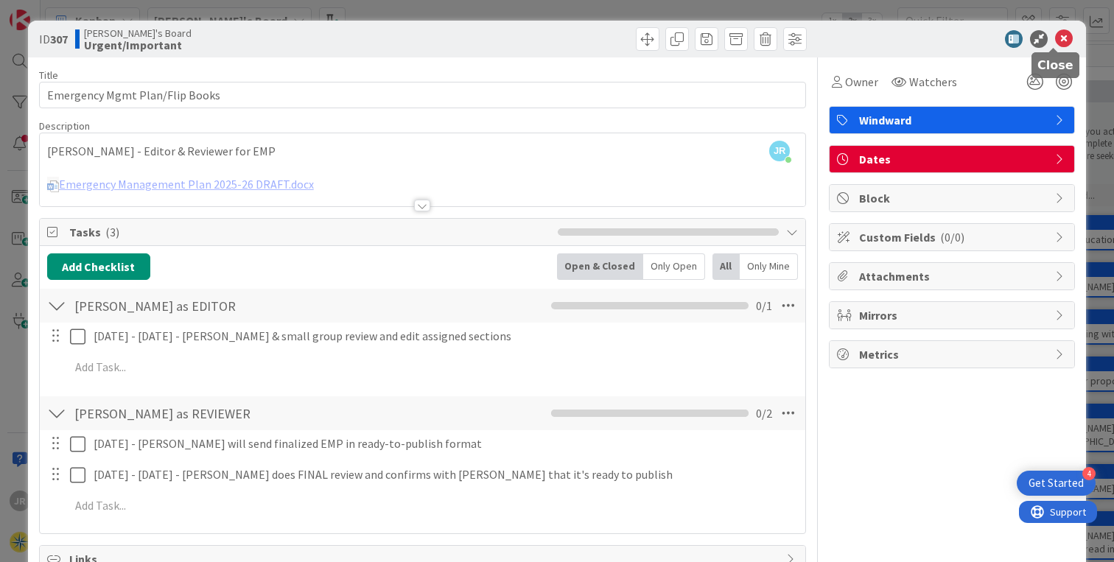
click at [1055, 39] on icon at bounding box center [1064, 39] width 18 height 18
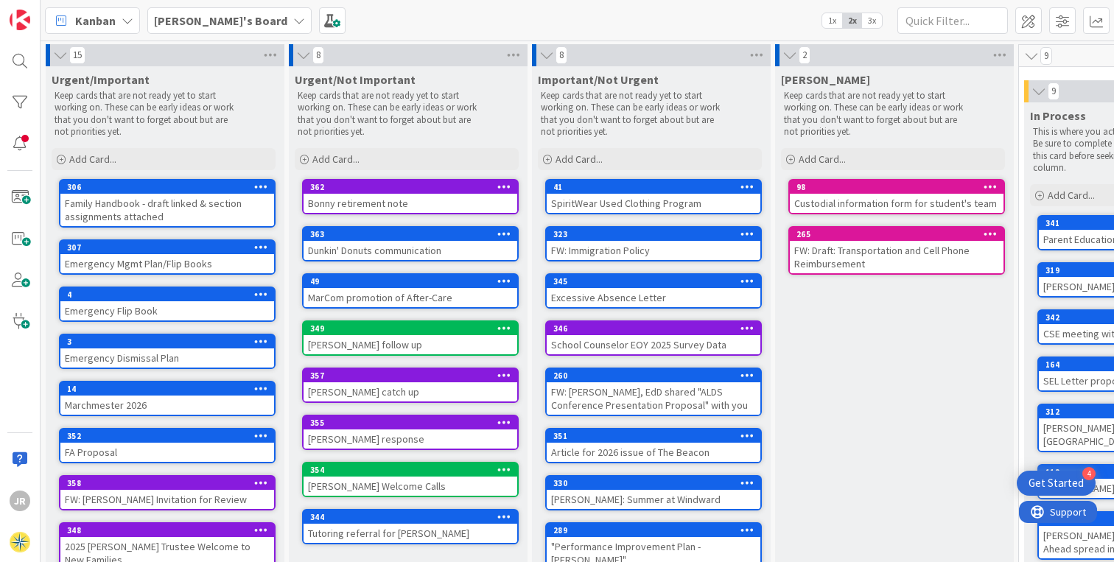
click at [261, 292] on icon at bounding box center [261, 294] width 14 height 10
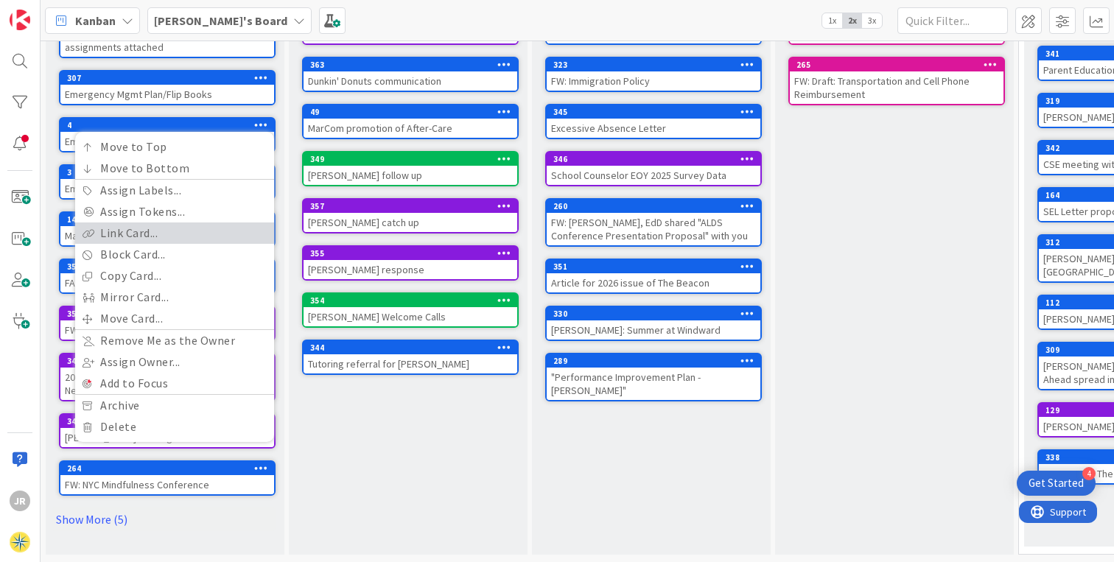
scroll to position [179, 0]
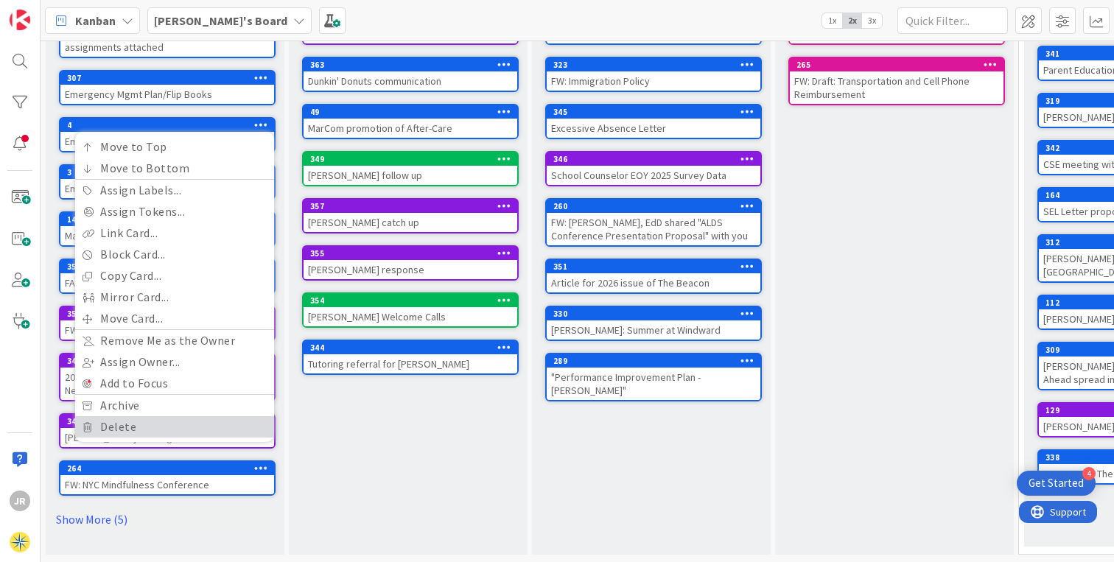
click at [161, 416] on link "Delete" at bounding box center [174, 426] width 199 height 21
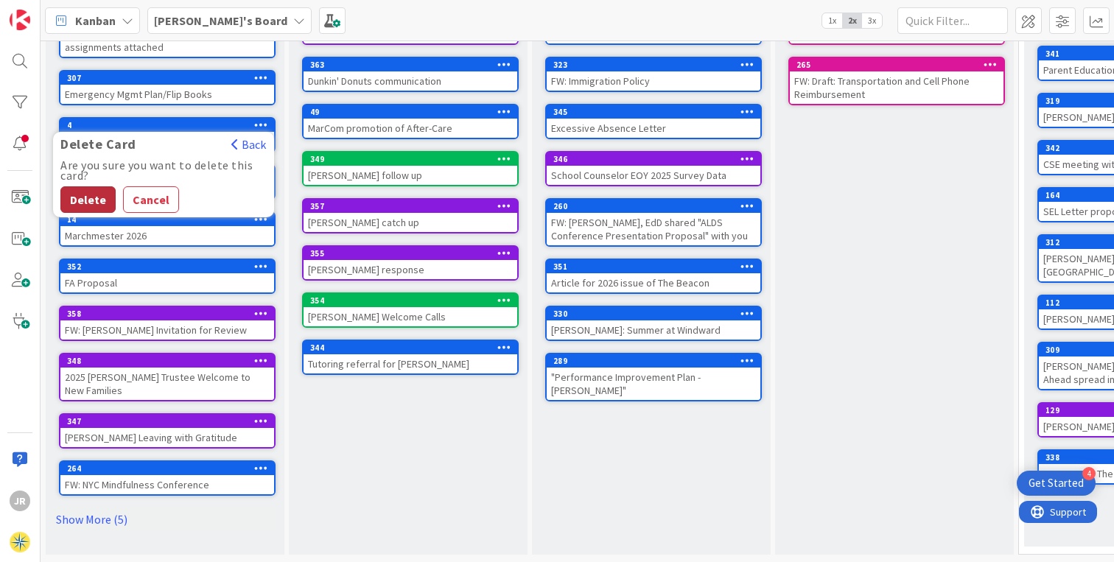
click at [81, 190] on button "Delete" at bounding box center [87, 199] width 55 height 27
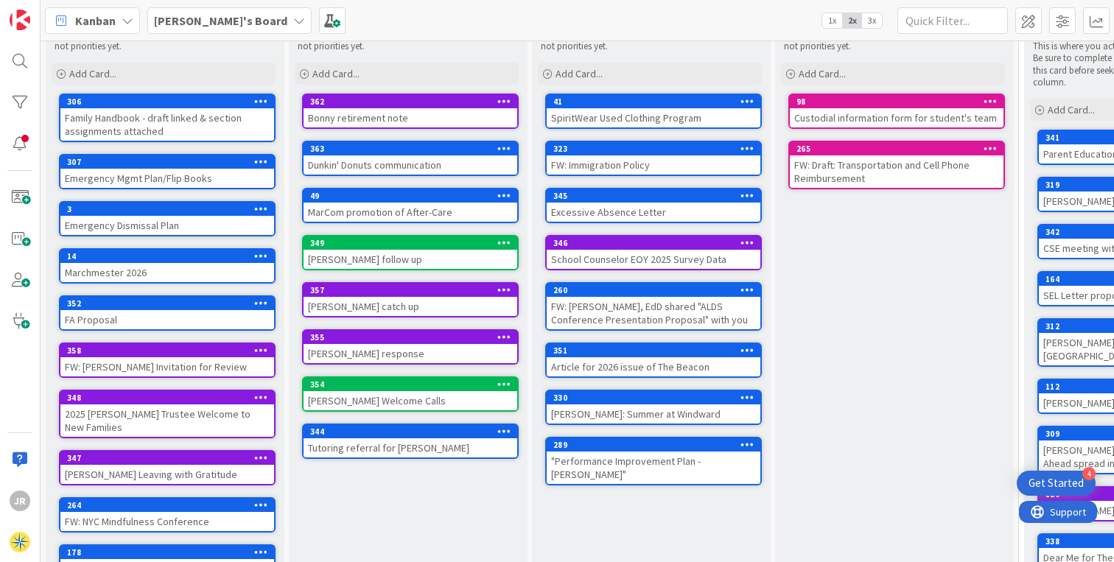
scroll to position [75, 0]
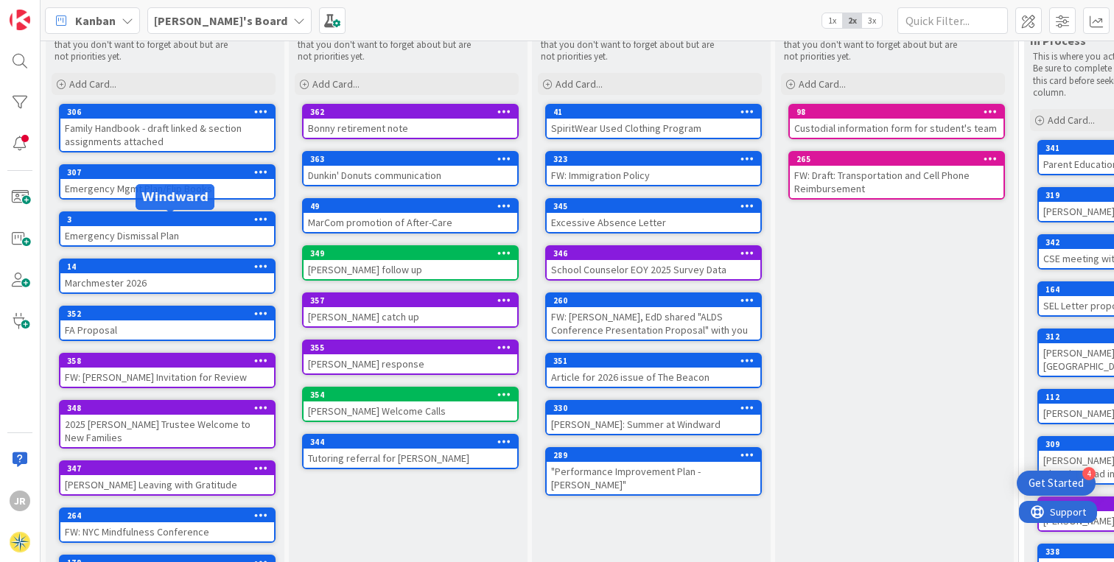
click at [185, 223] on div "3" at bounding box center [170, 219] width 207 height 10
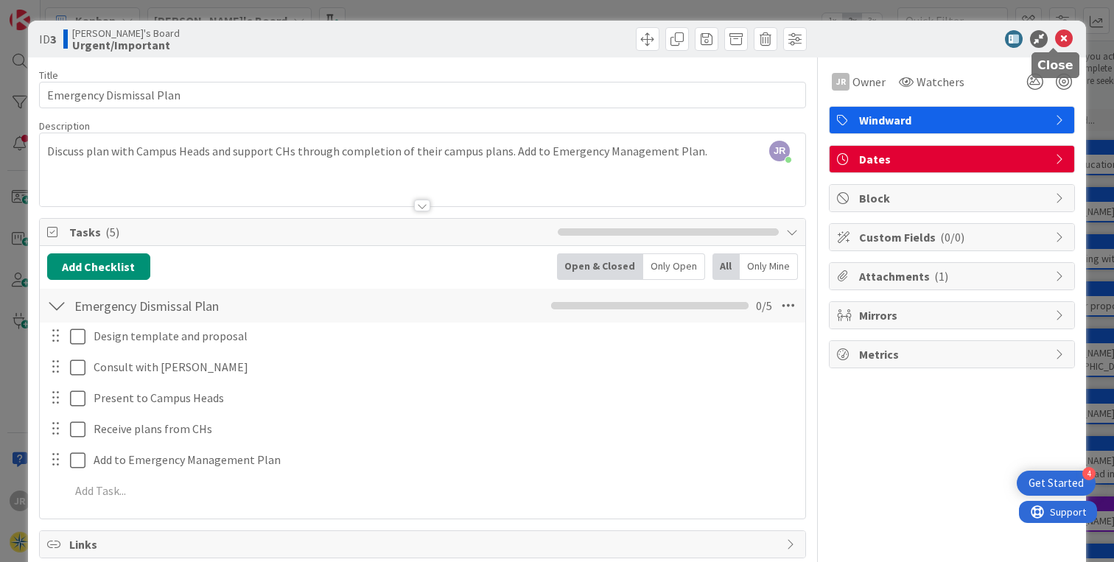
click at [1055, 36] on icon at bounding box center [1064, 39] width 18 height 18
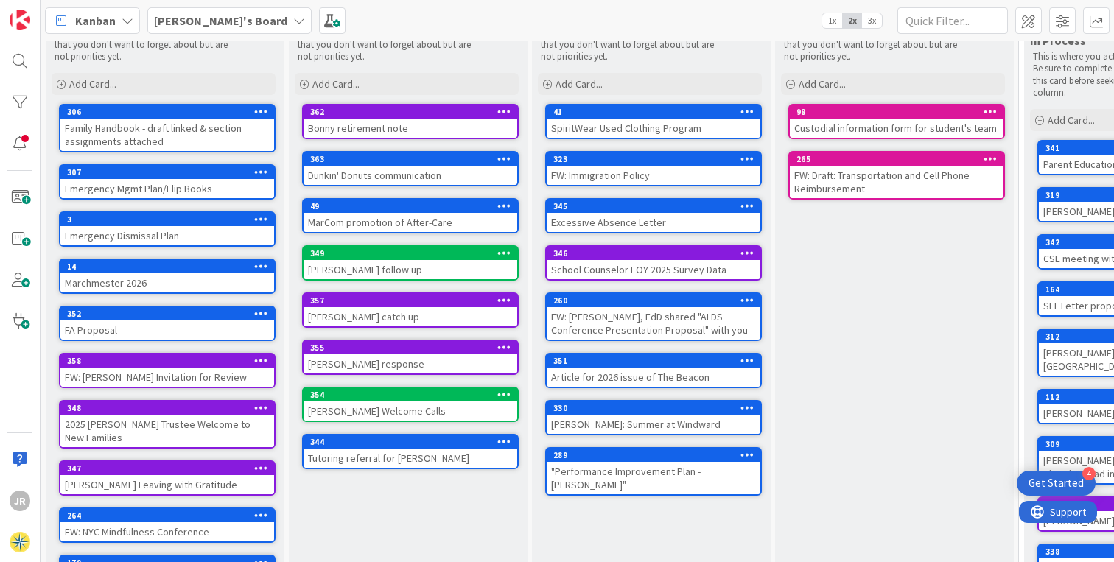
click at [197, 178] on div "307" at bounding box center [167, 172] width 214 height 13
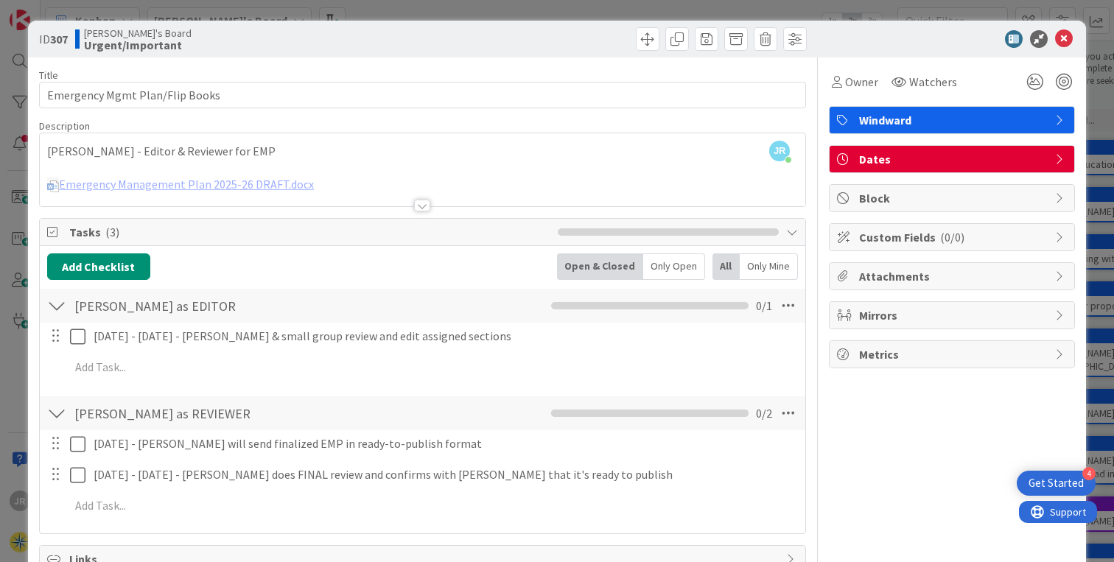
click at [395, 159] on div "JR Jonathan Rosenshine just joined Jon - Editor & Reviewer for EMP Emergency Ma…" at bounding box center [423, 169] width 766 height 73
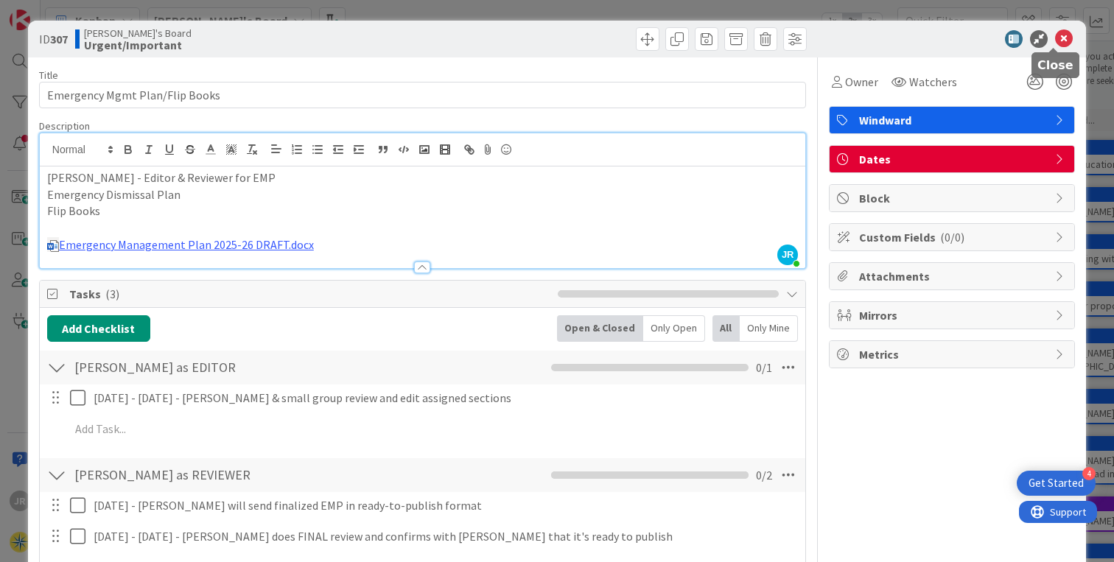
click at [1055, 43] on icon at bounding box center [1064, 39] width 18 height 18
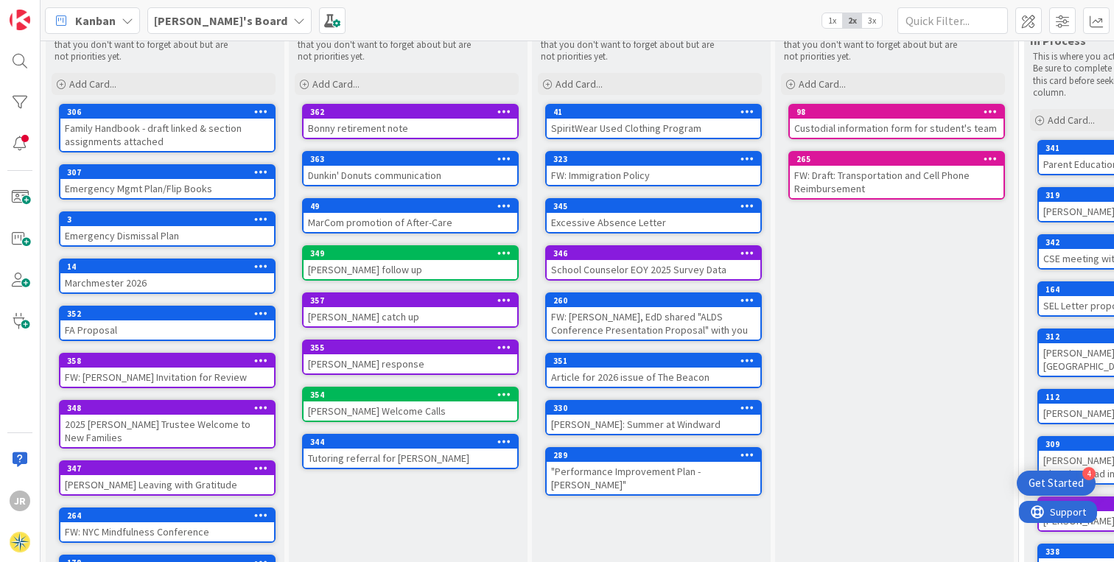
click at [188, 224] on div "3" at bounding box center [170, 219] width 207 height 10
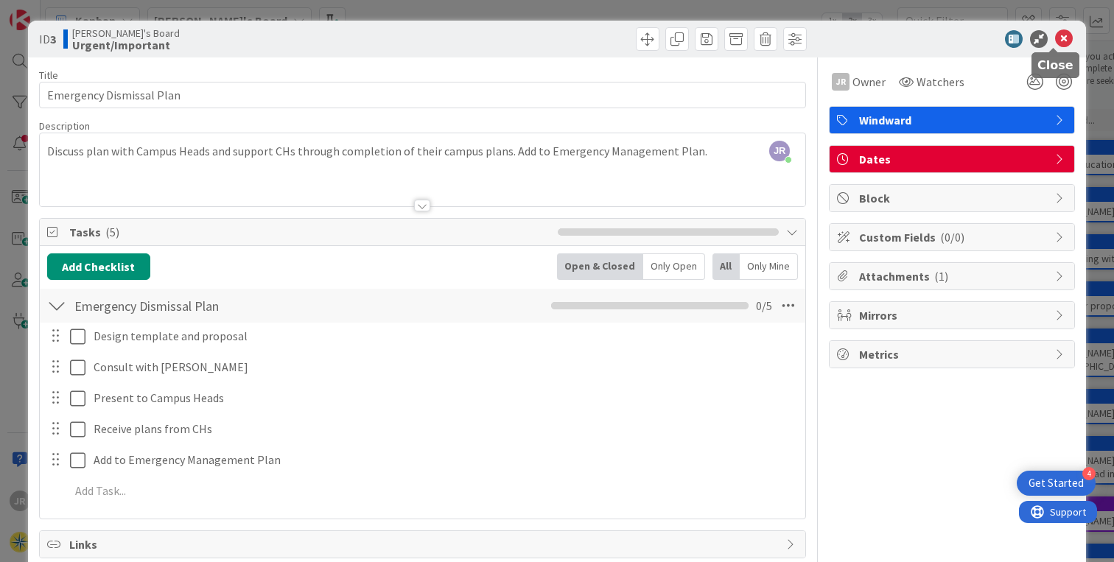
click at [1055, 36] on icon at bounding box center [1064, 39] width 18 height 18
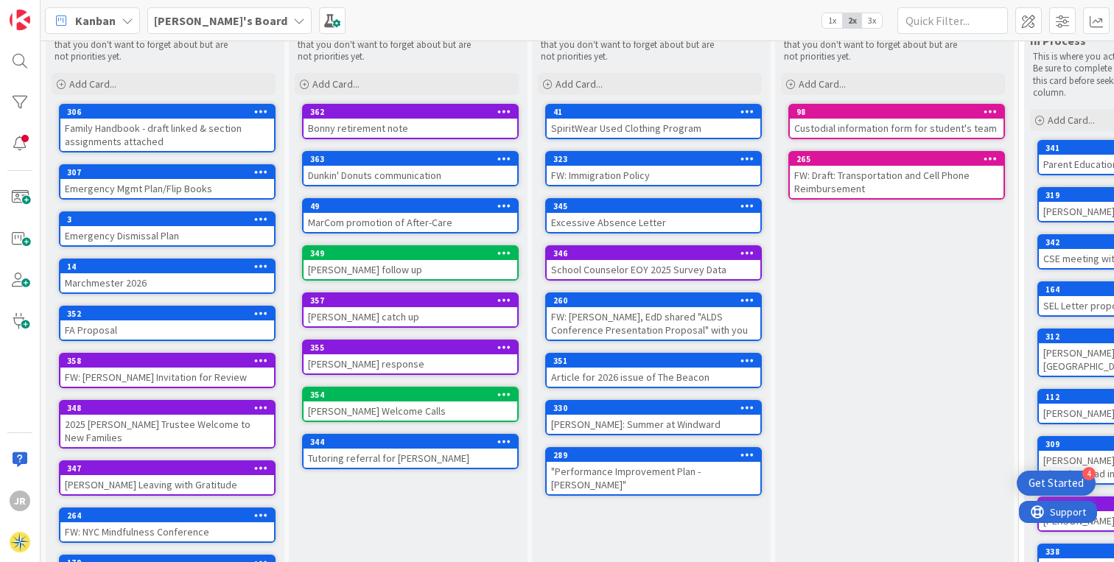
click at [260, 217] on icon at bounding box center [261, 219] width 14 height 10
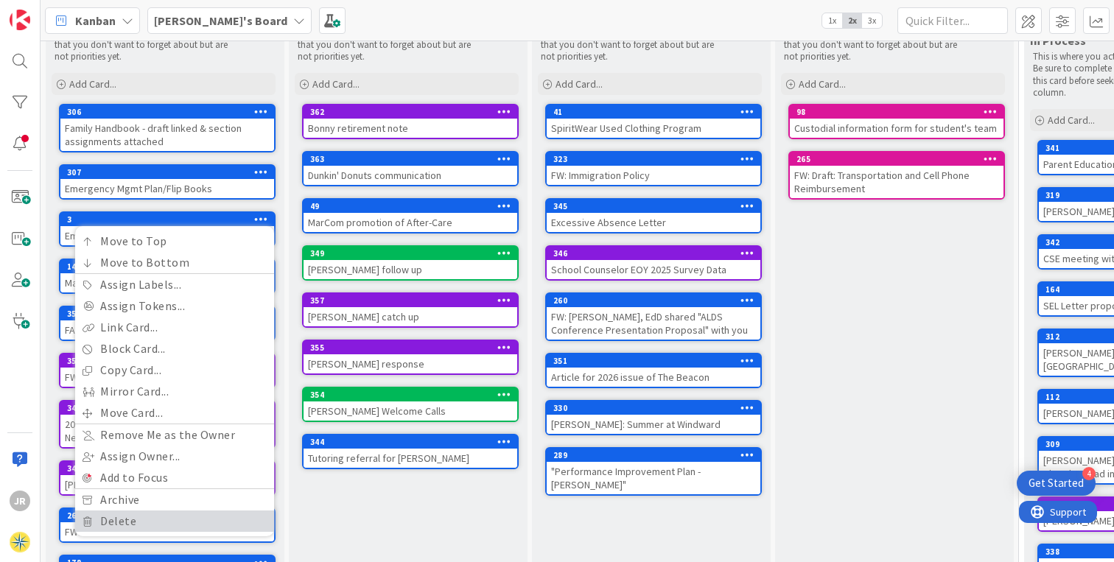
click at [147, 514] on link "Delete" at bounding box center [174, 521] width 199 height 21
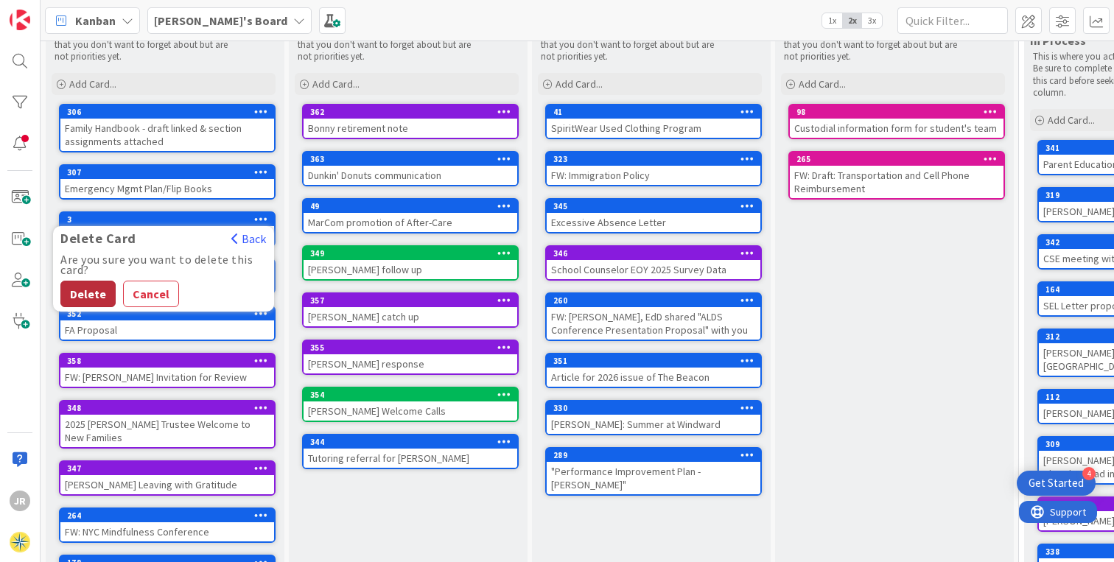
click at [88, 300] on button "Delete" at bounding box center [87, 294] width 55 height 27
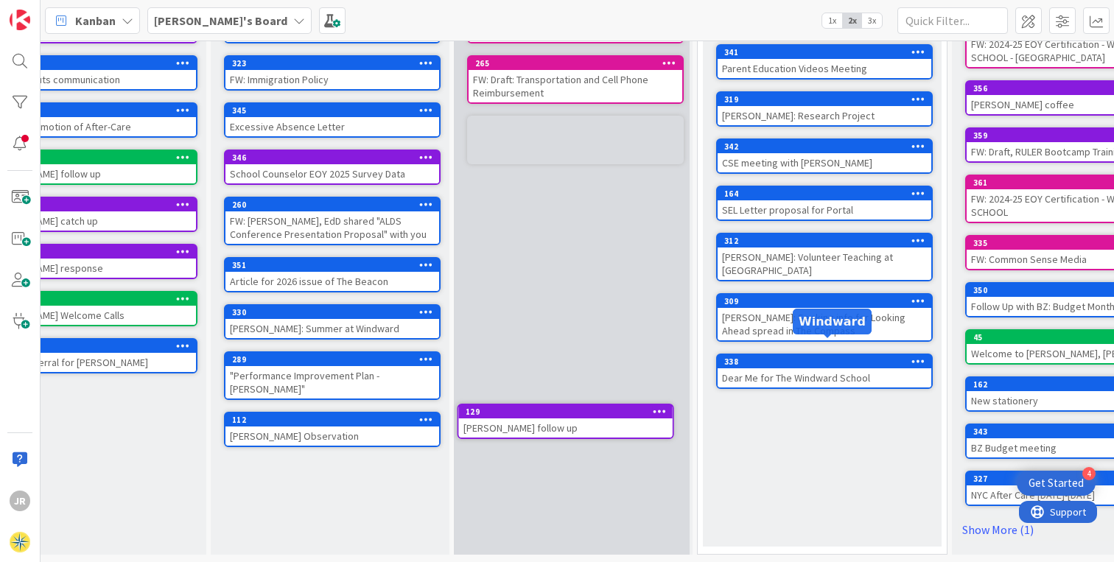
scroll to position [181, 321]
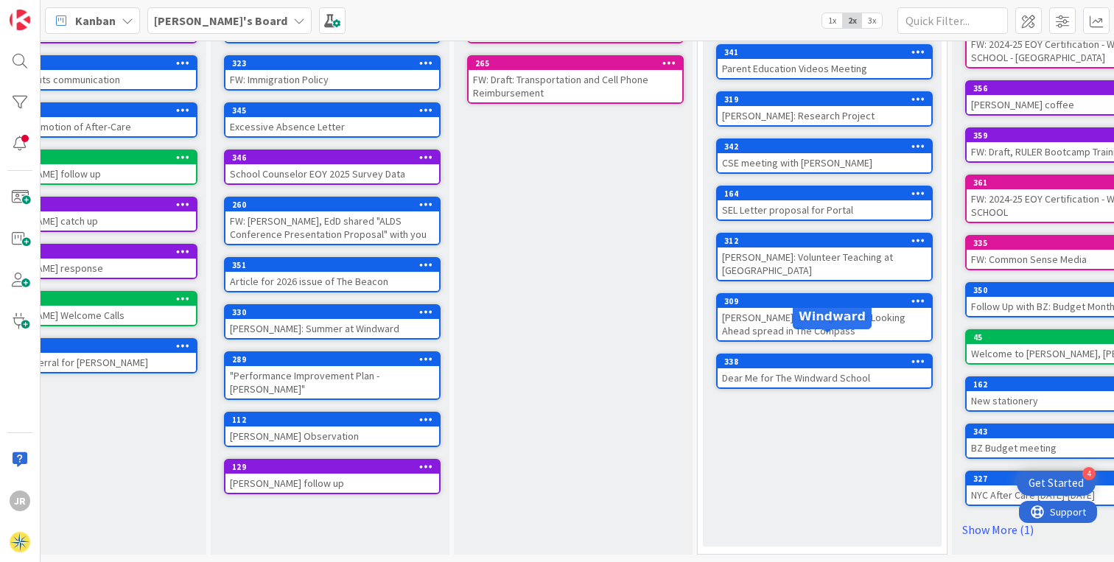
click at [799, 368] on div "Dear Me for The Windward School" at bounding box center [825, 377] width 214 height 19
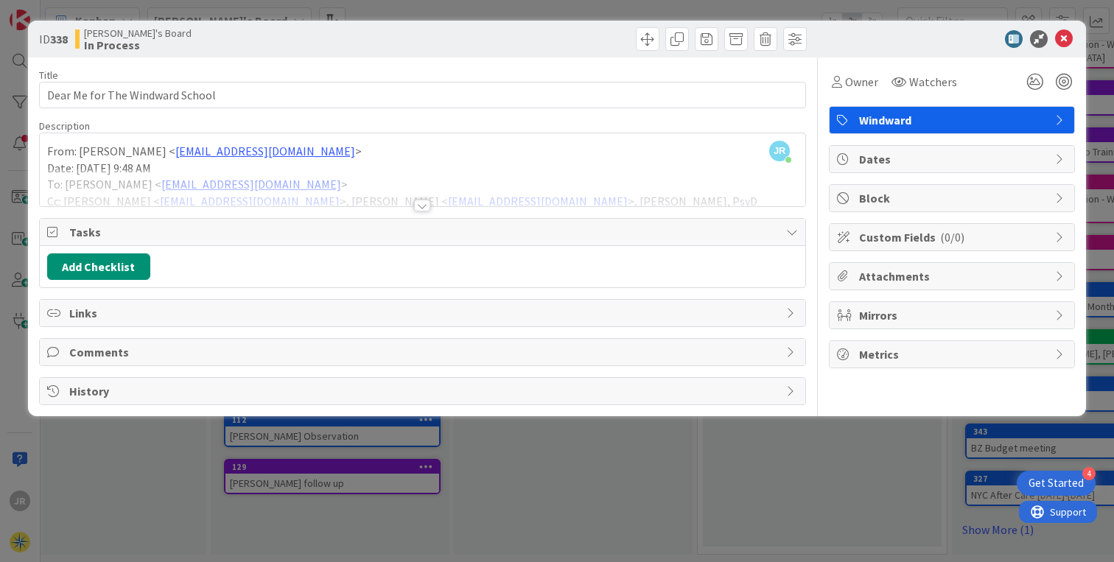
click at [421, 203] on div at bounding box center [422, 206] width 16 height 12
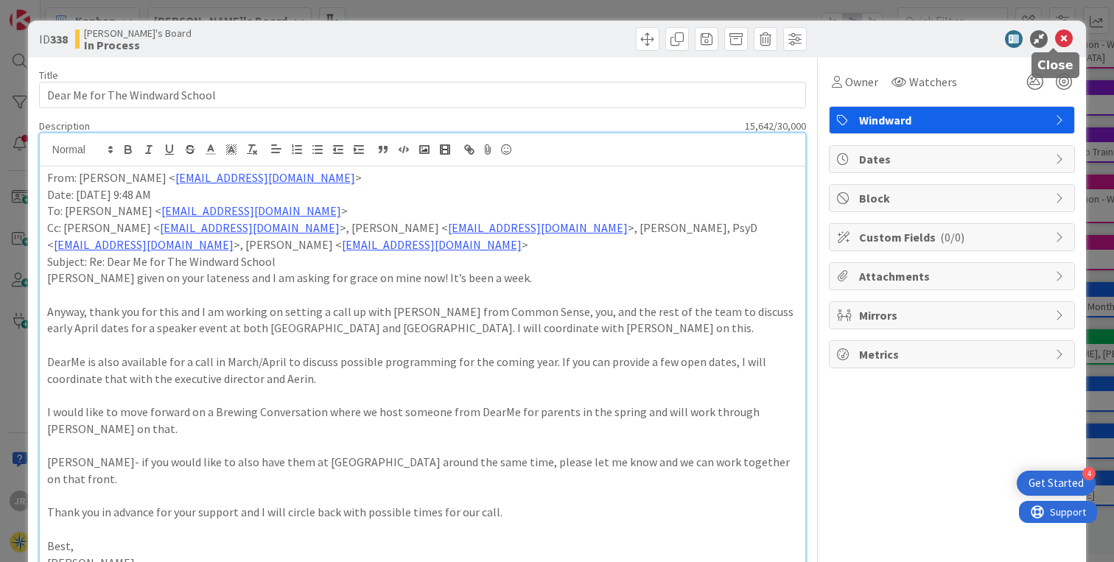
click at [1055, 41] on icon at bounding box center [1064, 39] width 18 height 18
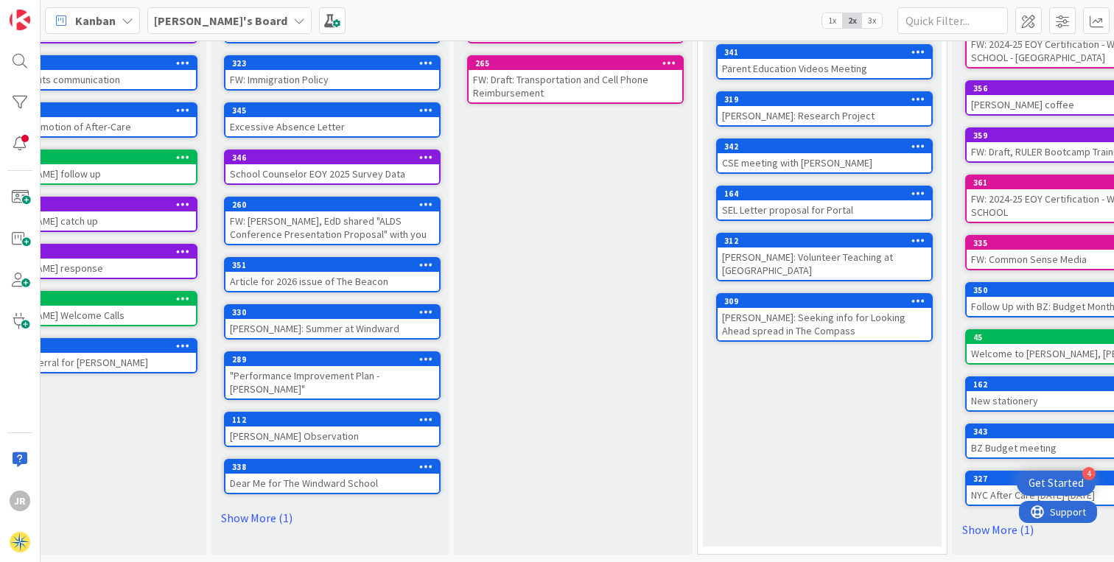
scroll to position [181, 321]
click at [825, 308] on div "[PERSON_NAME]: Seeking info for Looking Ahead spread in The Compass" at bounding box center [825, 324] width 214 height 32
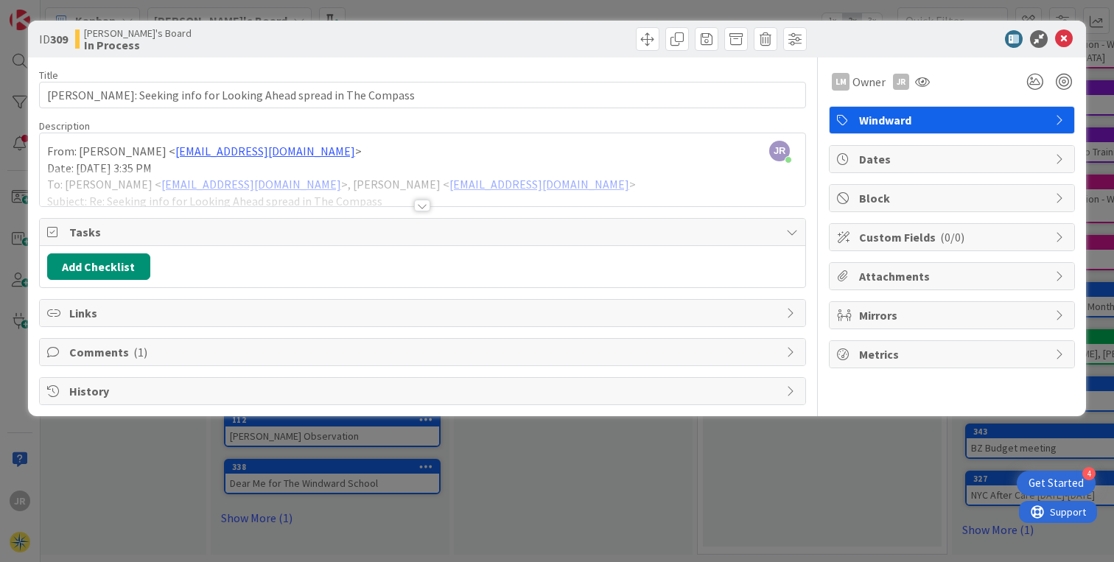
click at [423, 205] on div at bounding box center [422, 206] width 16 height 12
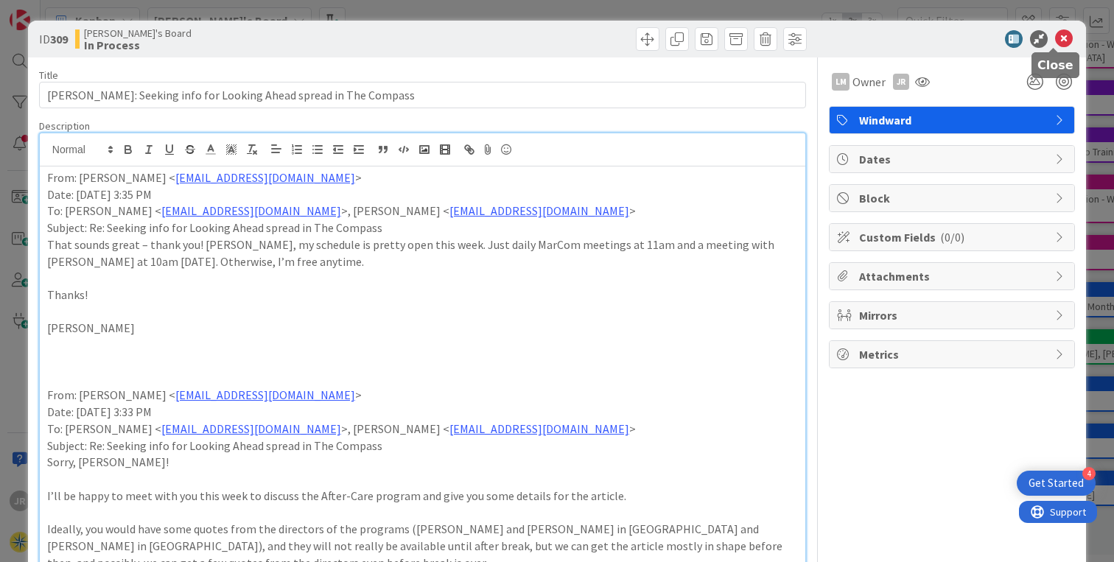
click at [1055, 37] on icon at bounding box center [1064, 39] width 18 height 18
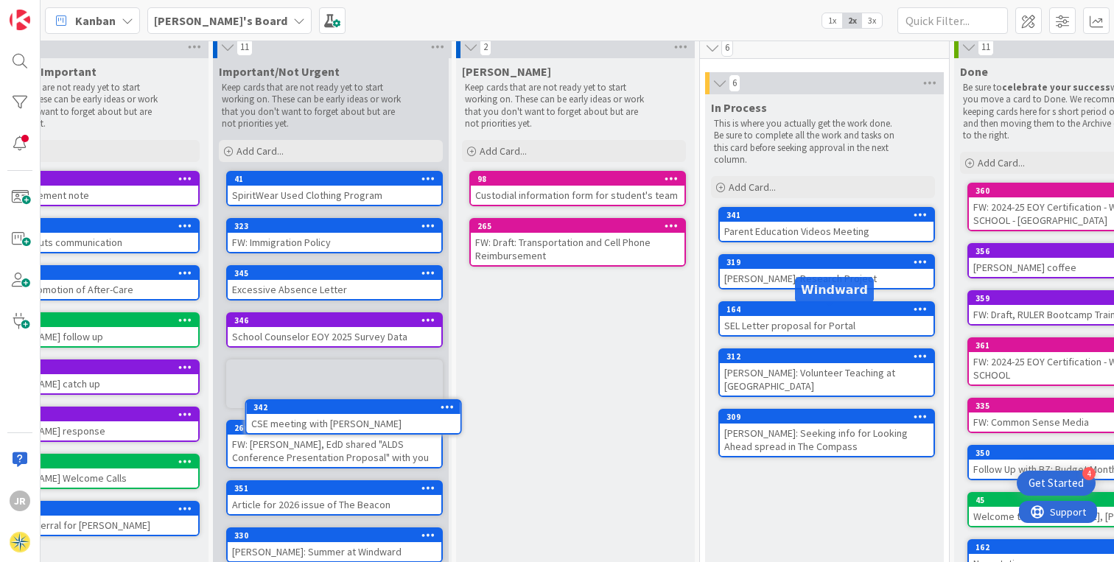
scroll to position [17, 319]
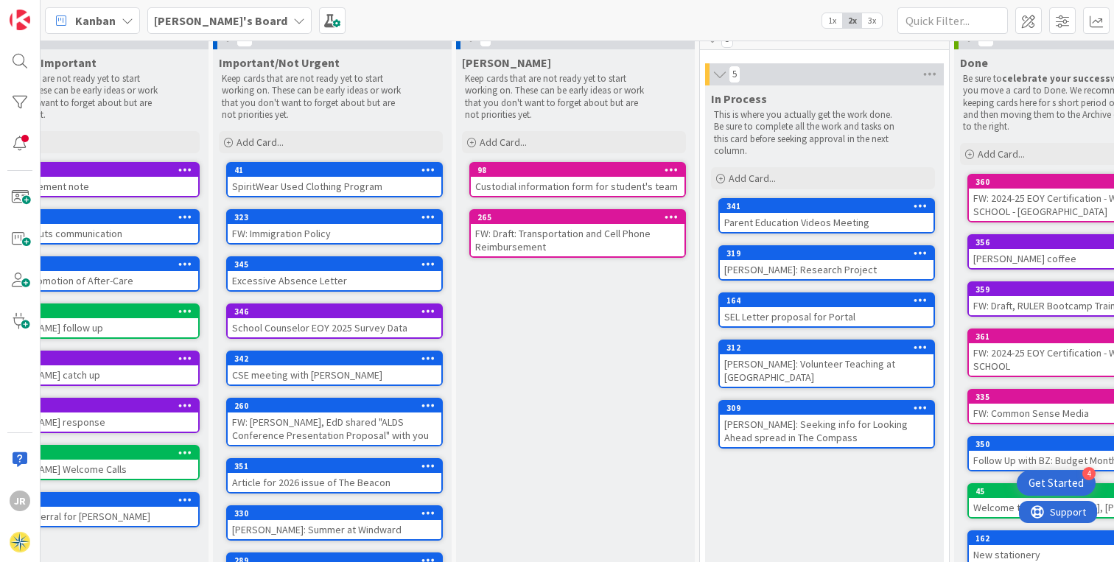
click at [808, 353] on div "312" at bounding box center [827, 347] width 214 height 13
click at [808, 353] on div "13 Urgent/Important Keep cards that are not ready yet to start working on. Thes…" at bounding box center [578, 302] width 1074 height 522
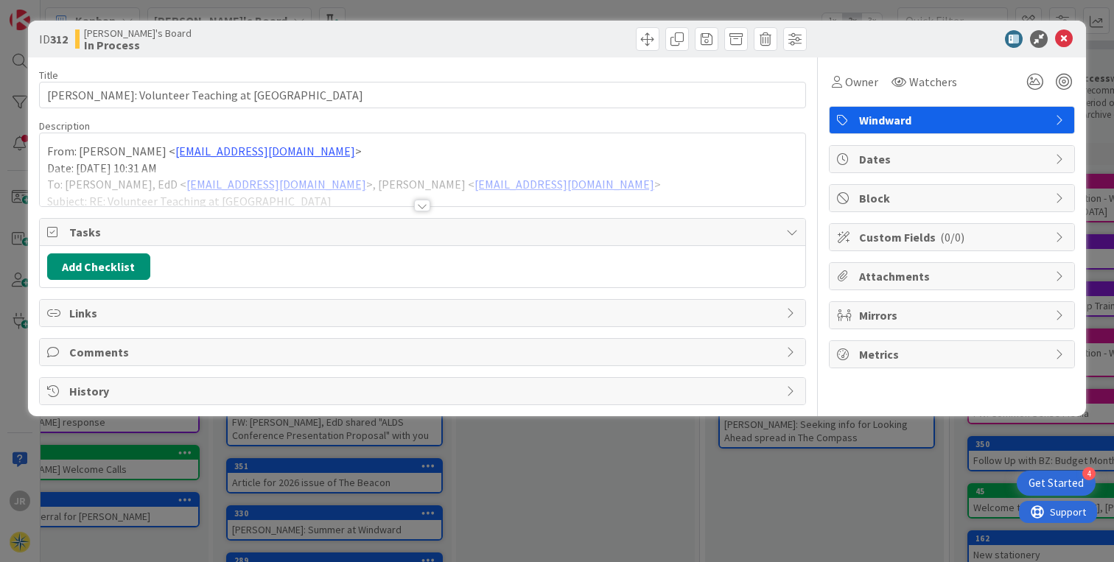
click at [808, 353] on div "Title 45 / 128 Sadie Carroll: Volunteer Teaching at Windward Description From: …" at bounding box center [557, 231] width 1036 height 348
click at [420, 204] on div at bounding box center [422, 206] width 16 height 12
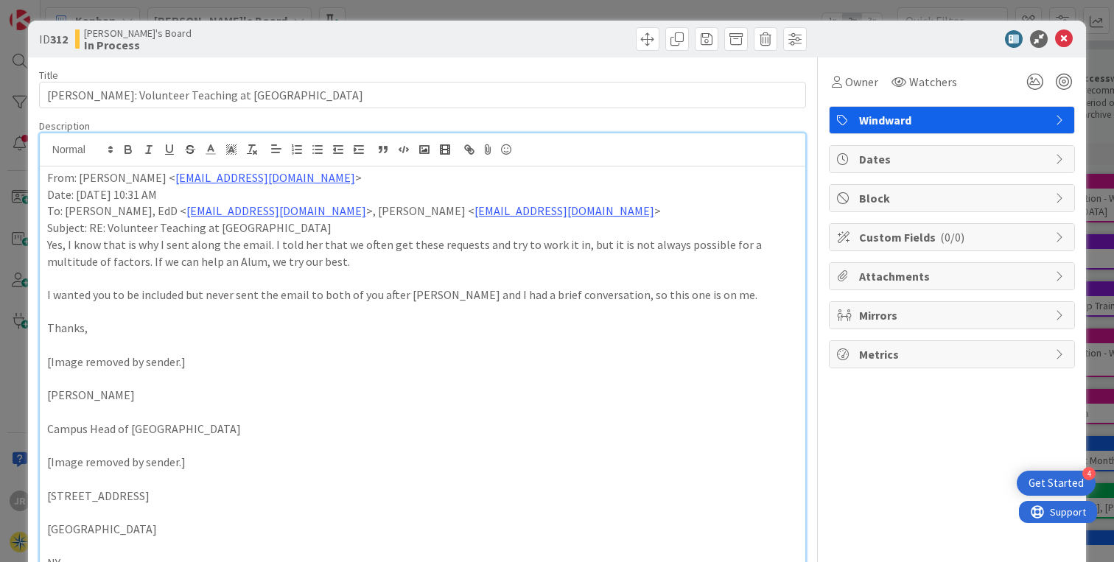
click at [47, 177] on p "From: Christopher Eberhard < ceberhard@thewindwardschool.org >" at bounding box center [422, 177] width 751 height 17
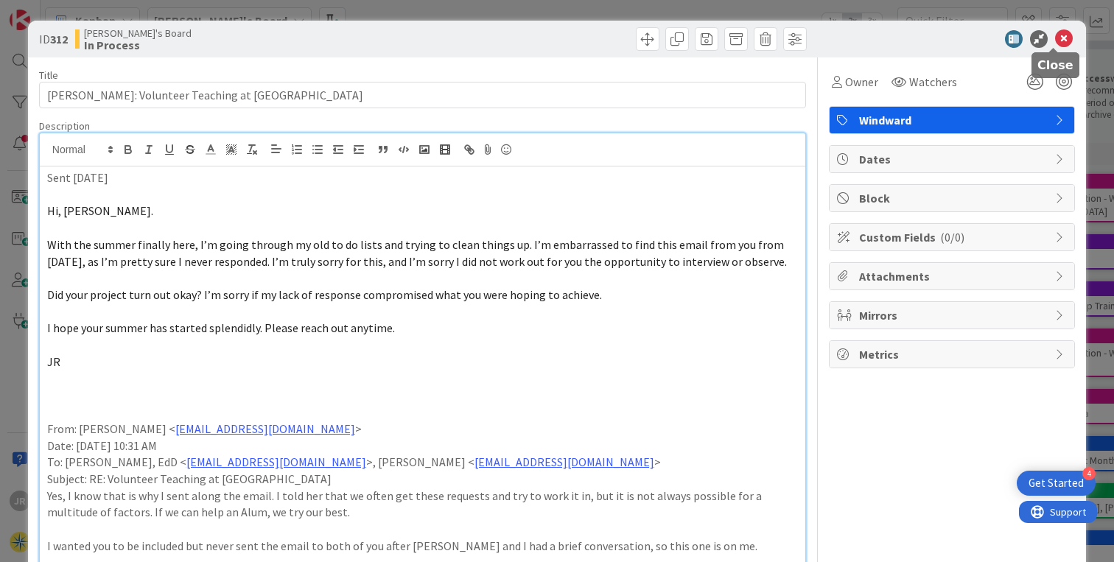
click at [1057, 37] on icon at bounding box center [1064, 39] width 18 height 18
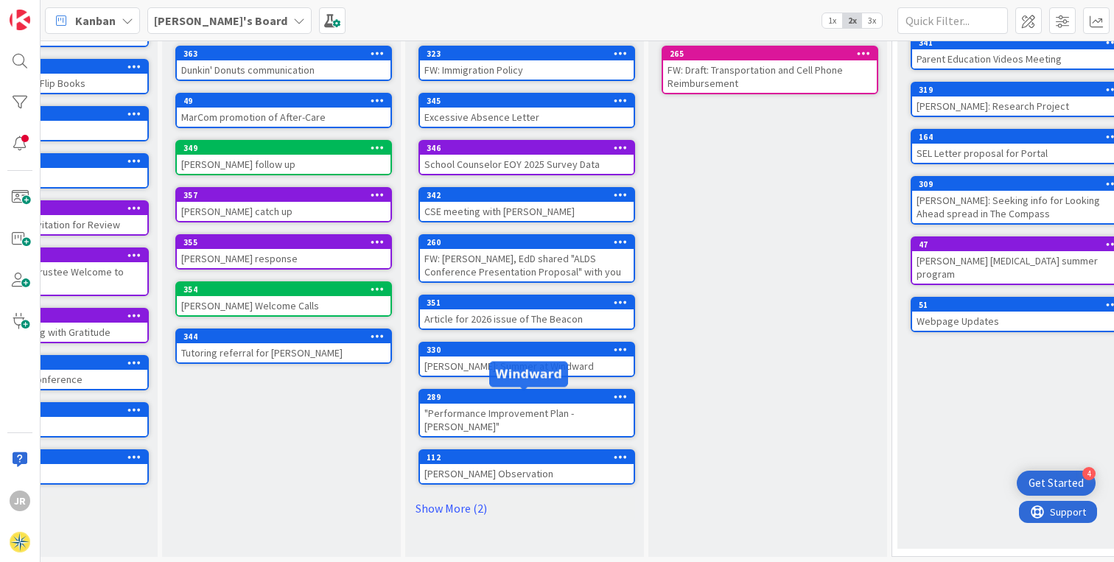
scroll to position [181, 108]
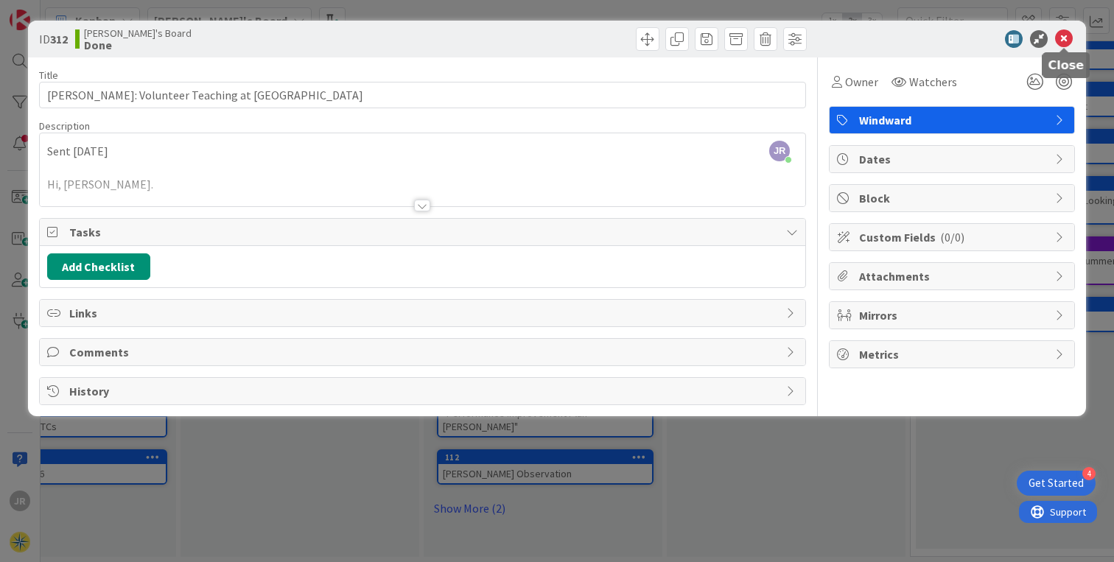
click at [1066, 38] on icon at bounding box center [1064, 39] width 18 height 18
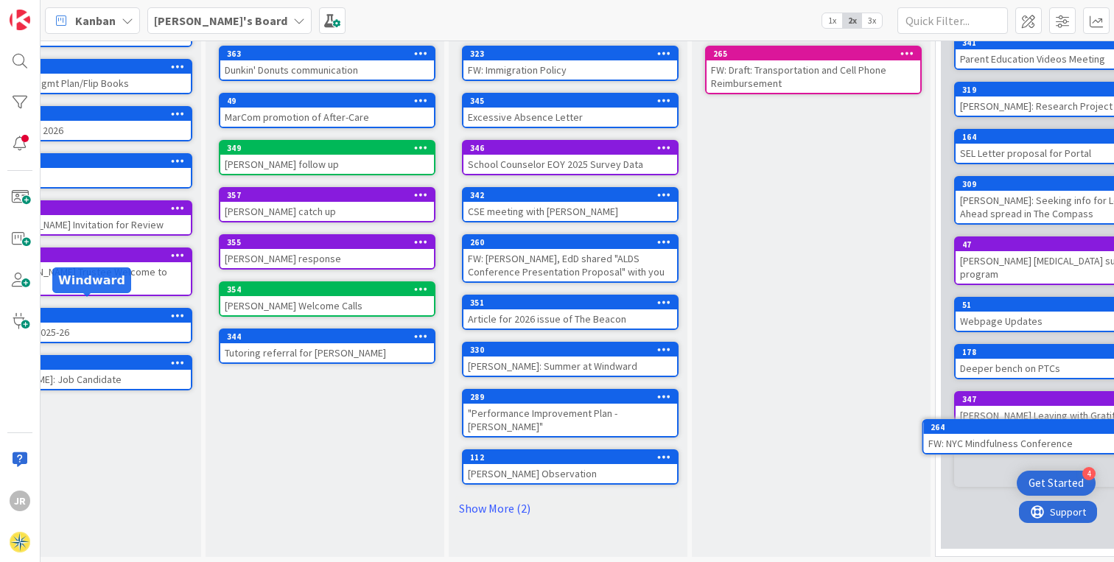
scroll to position [181, 97]
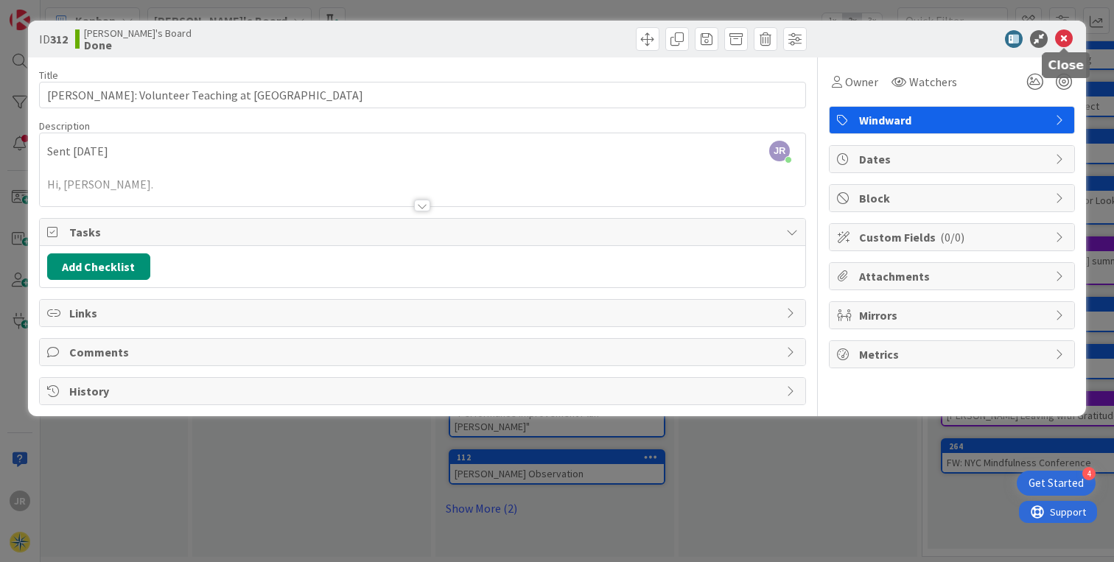
click at [1059, 33] on icon at bounding box center [1064, 39] width 18 height 18
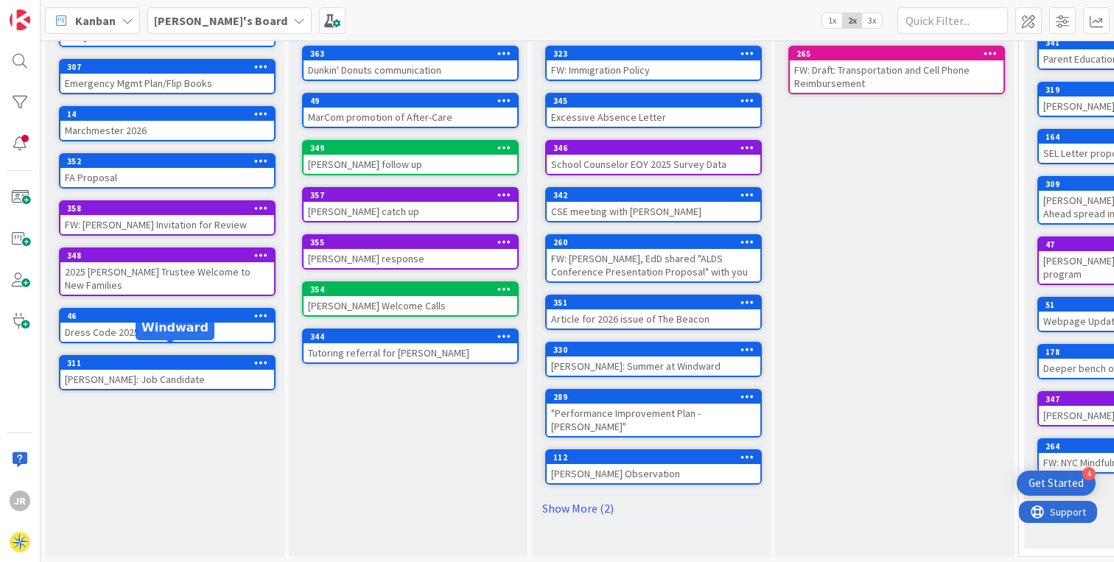
click at [181, 358] on div "311" at bounding box center [170, 363] width 207 height 10
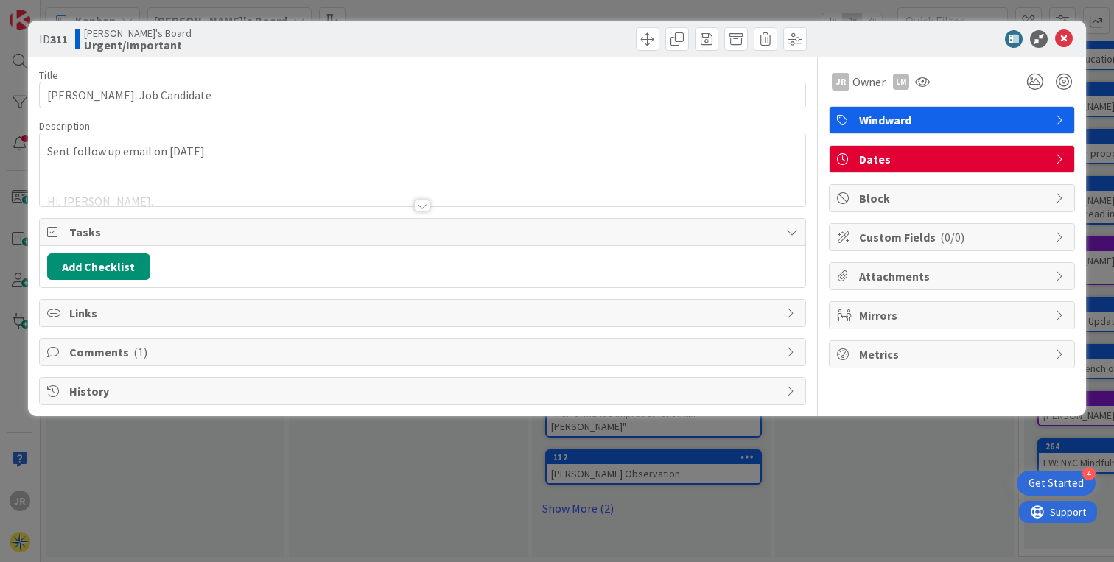
click at [228, 152] on div "Sent follow up email on 6/16/25. Hi, Lisa. Would you please reach out to Anna K…" at bounding box center [423, 169] width 766 height 73
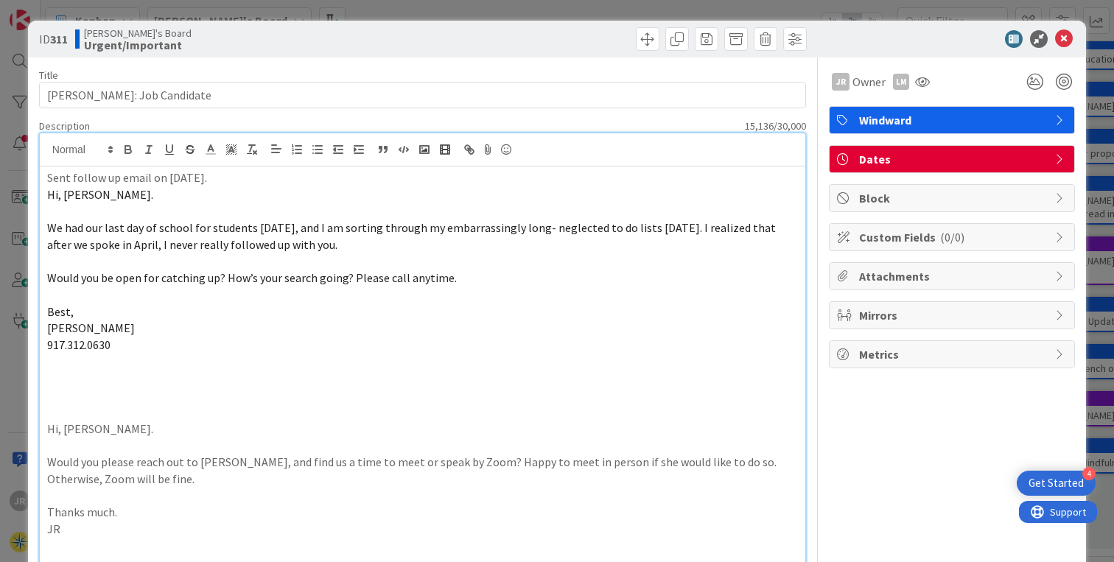
click at [223, 175] on p "Sent follow up email on 6/16/25." at bounding box center [422, 177] width 751 height 17
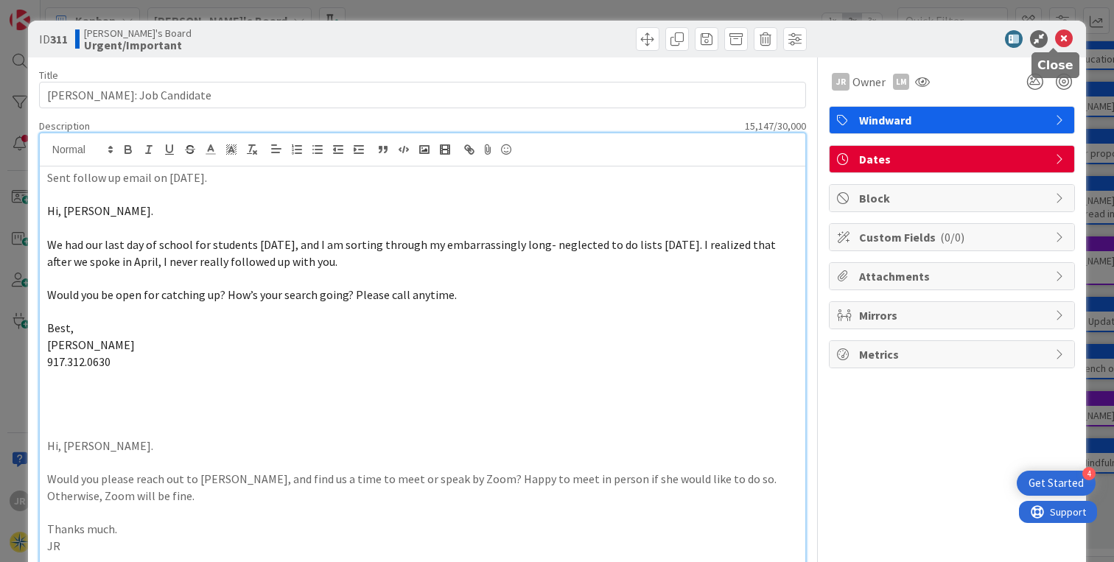
click at [1055, 41] on icon at bounding box center [1064, 39] width 18 height 18
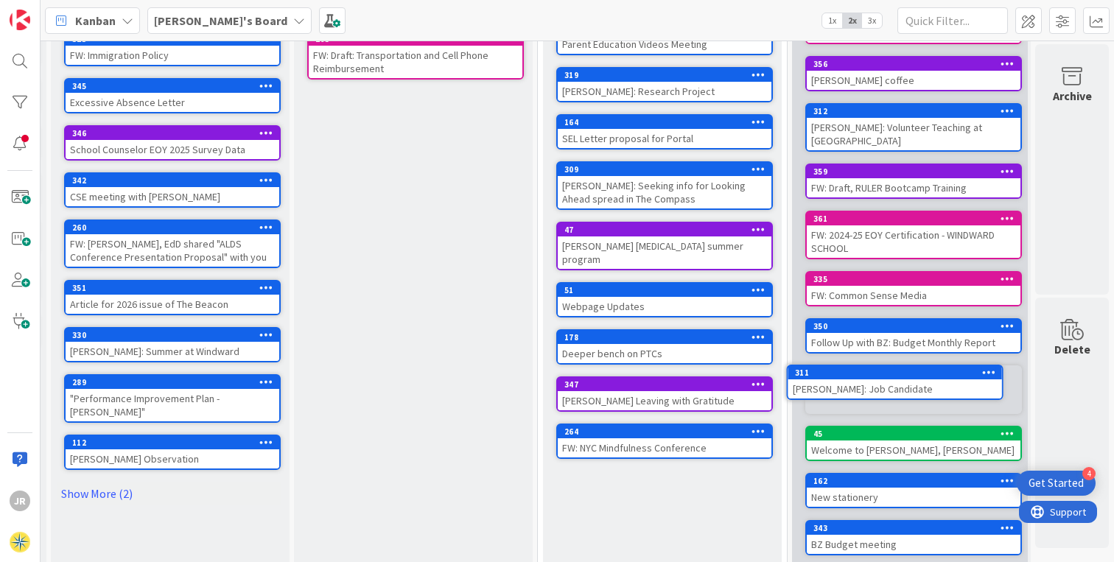
scroll to position [181, 492]
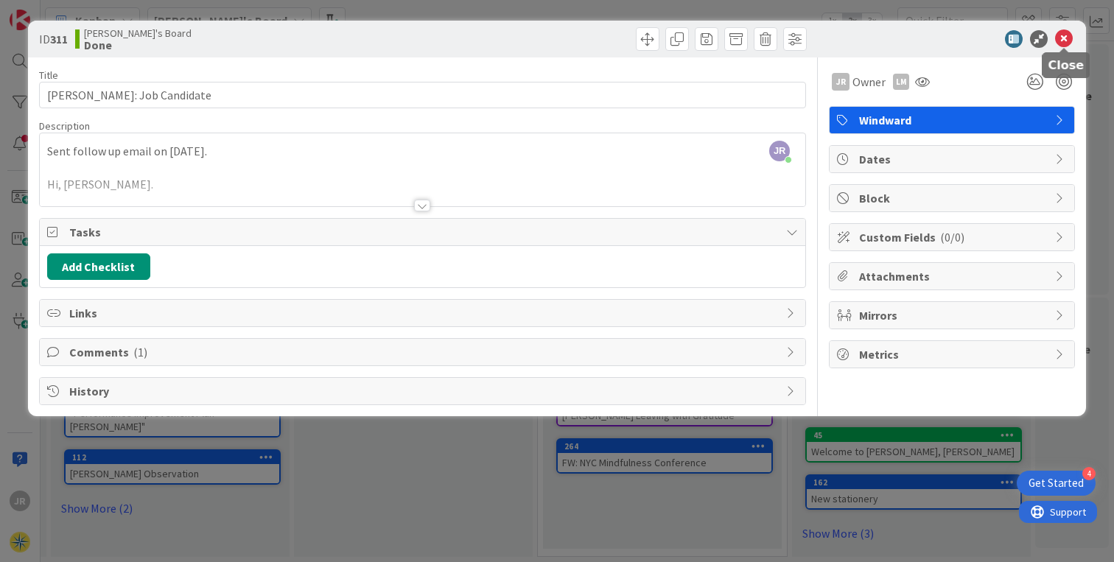
click at [1066, 35] on icon at bounding box center [1064, 39] width 18 height 18
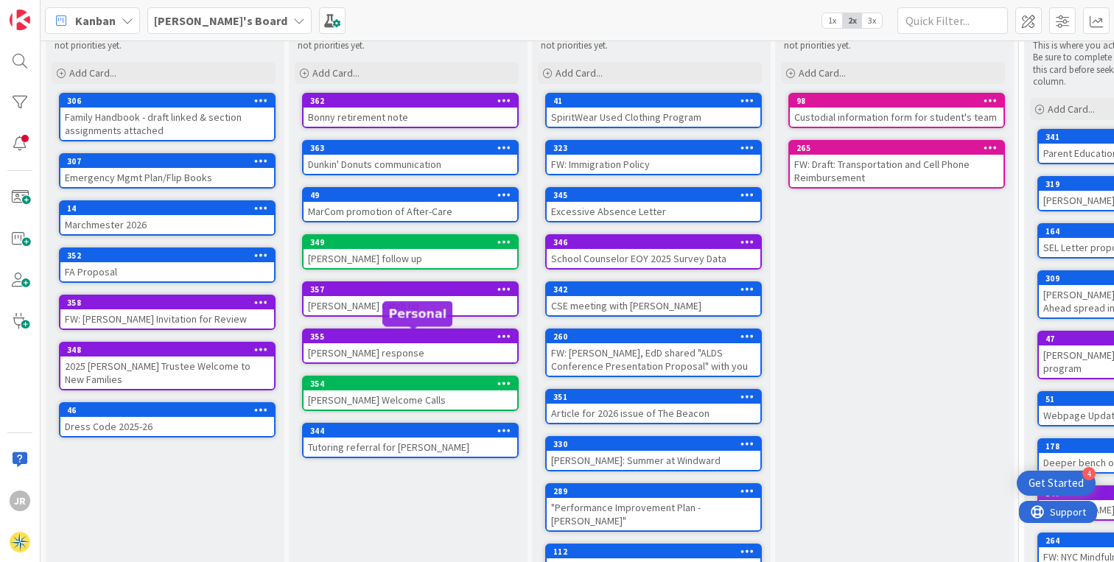
scroll to position [76, 0]
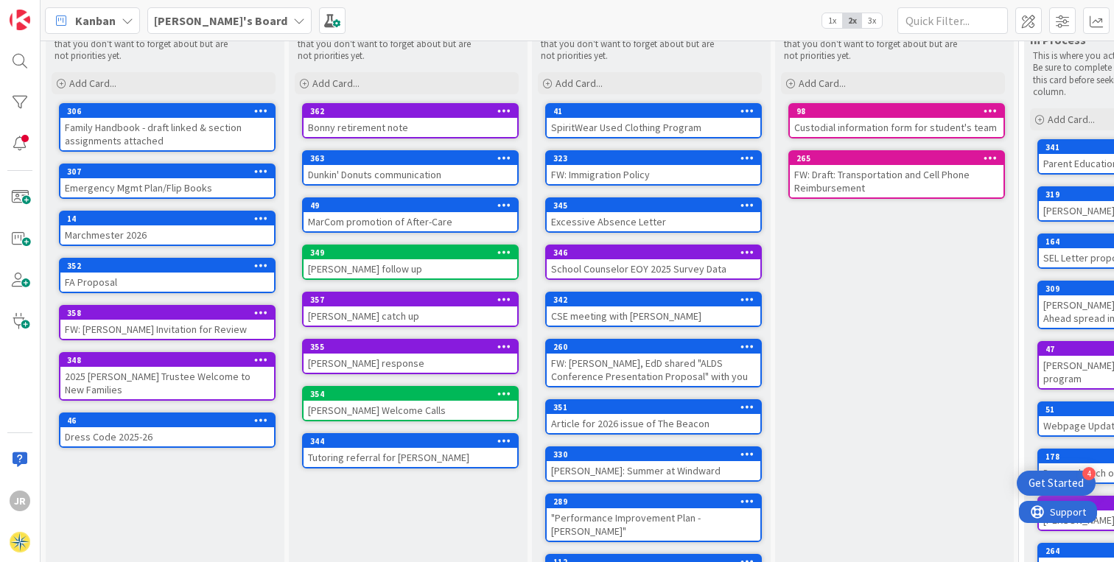
click at [262, 311] on icon at bounding box center [261, 312] width 14 height 10
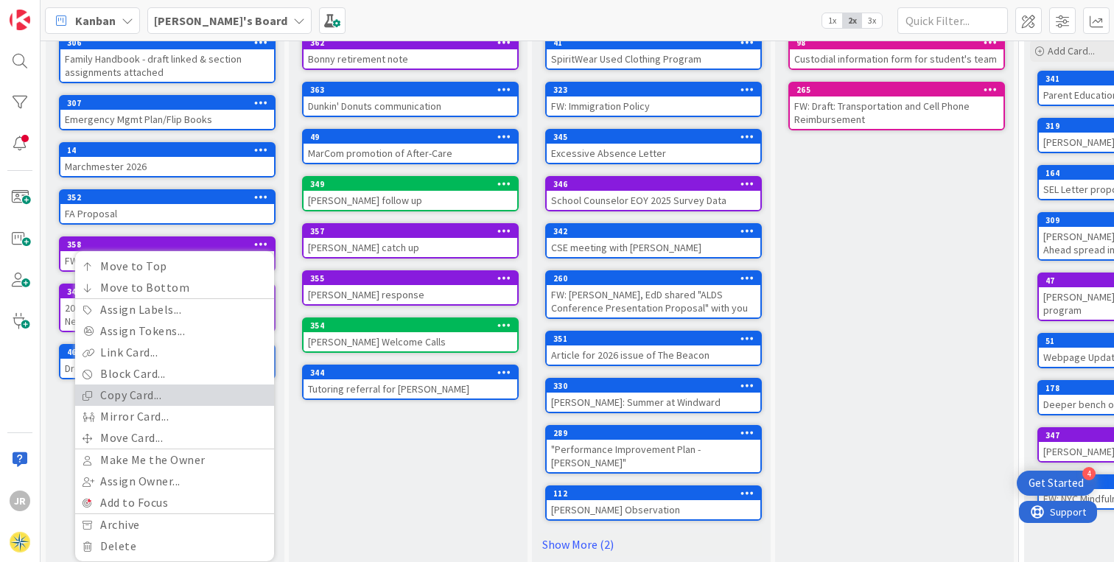
scroll to position [181, 0]
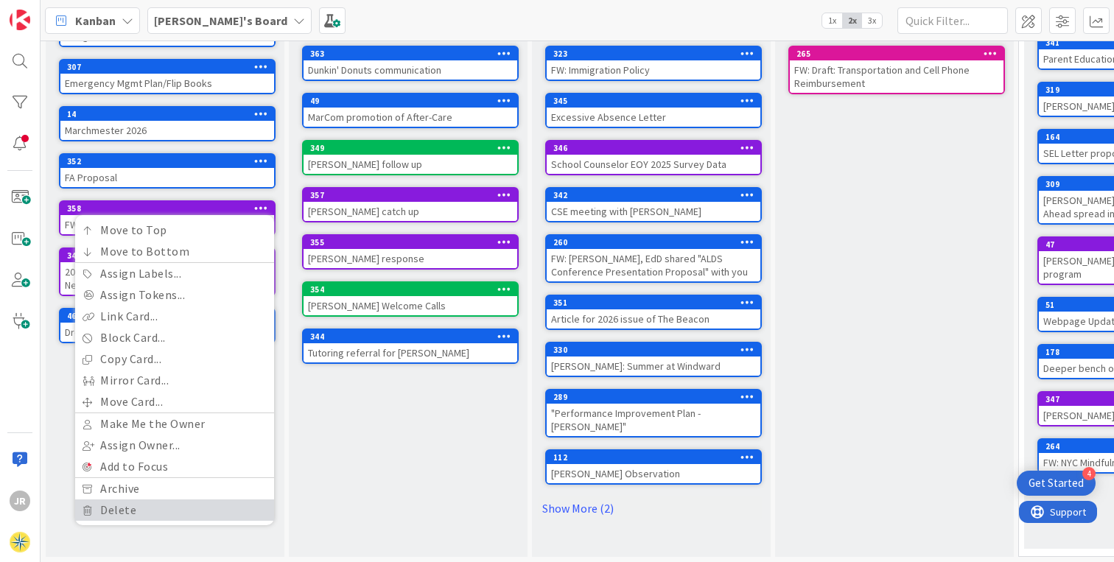
click at [135, 505] on link "Delete" at bounding box center [174, 510] width 199 height 21
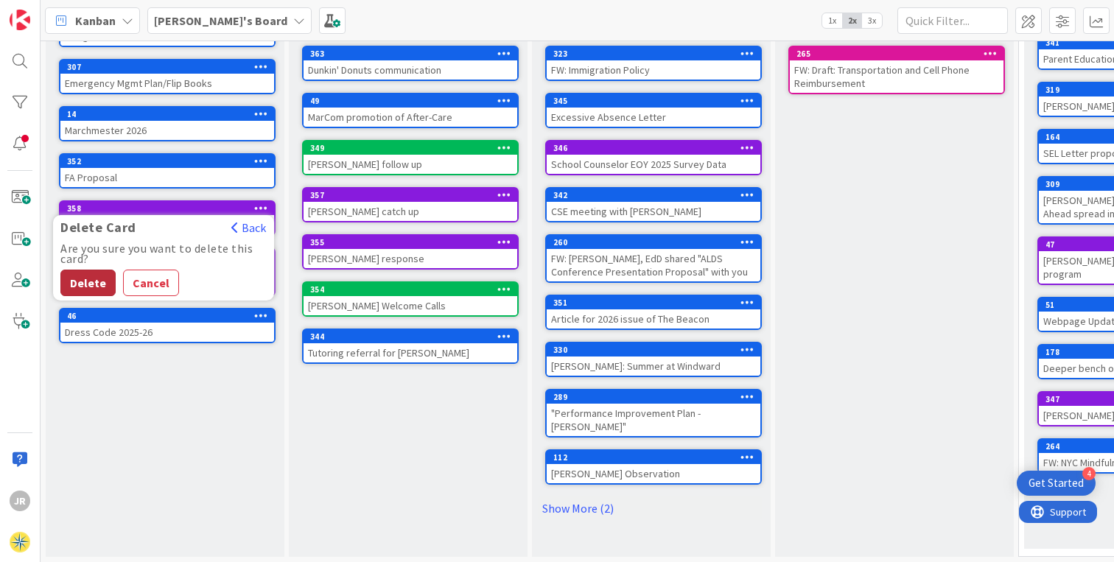
click at [90, 276] on button "Delete" at bounding box center [87, 283] width 55 height 27
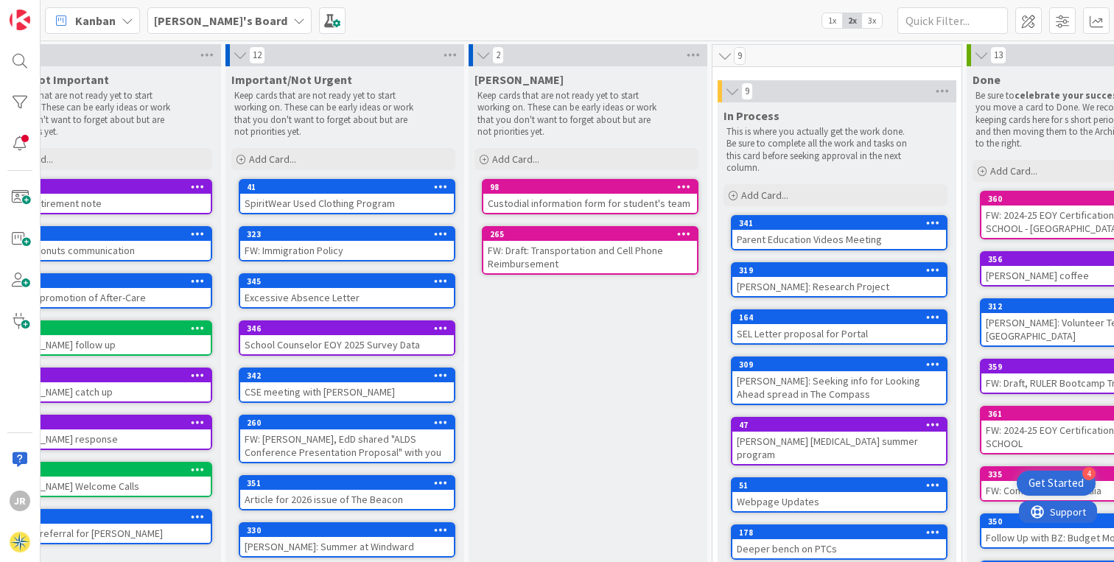
scroll to position [0, 311]
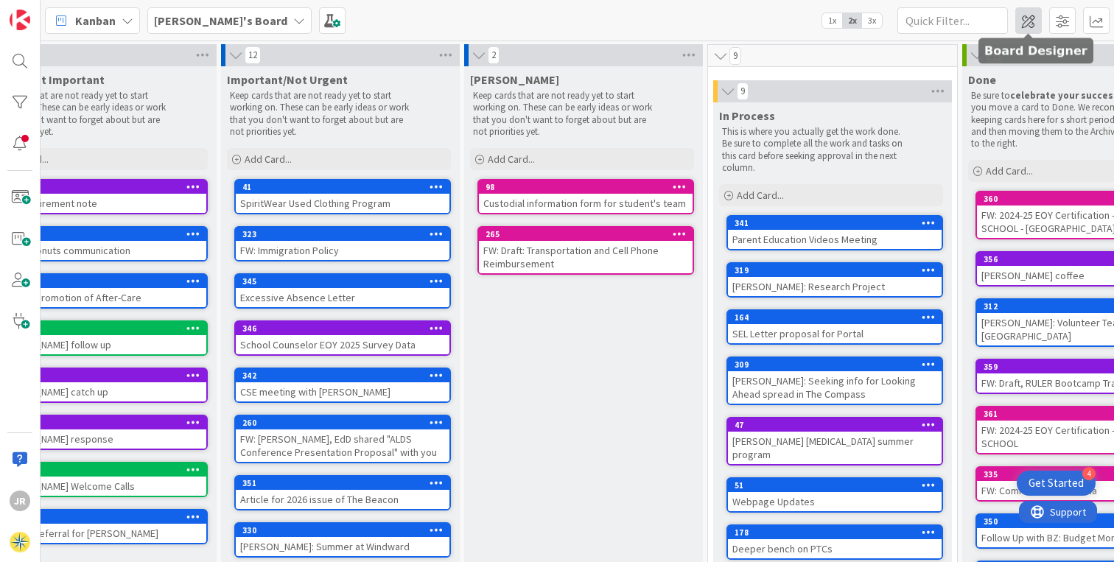
click at [1029, 24] on span at bounding box center [1028, 20] width 27 height 27
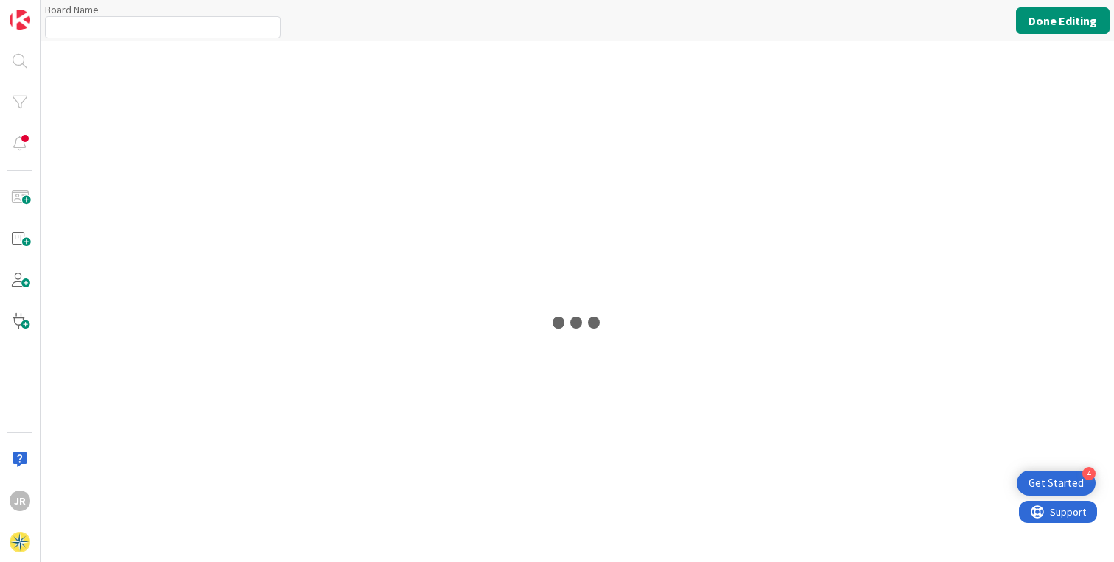
type input "[PERSON_NAME]'s Board"
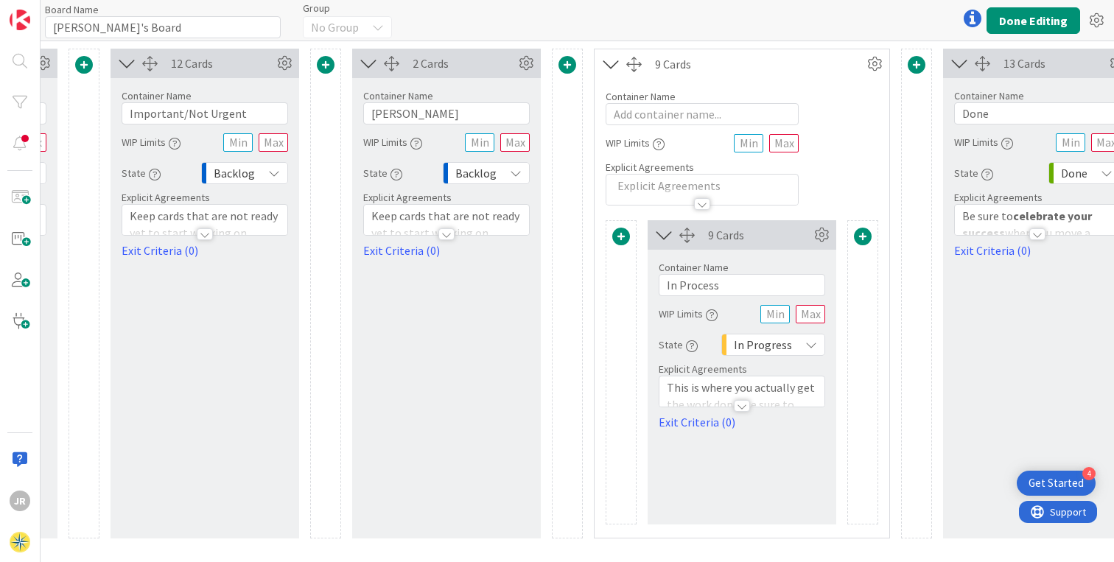
scroll to position [0, 530]
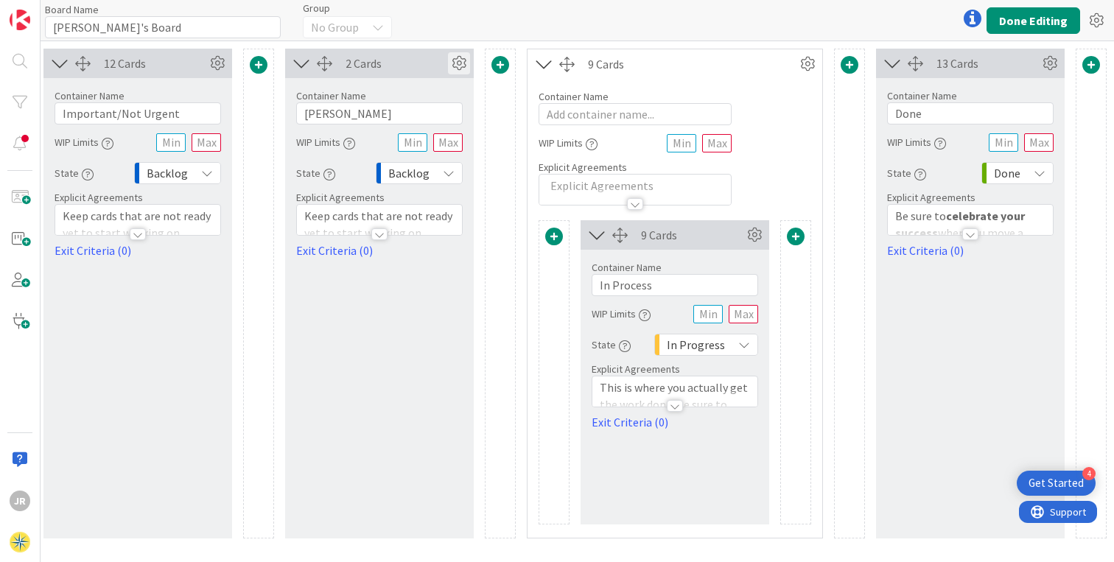
click at [455, 63] on icon at bounding box center [459, 63] width 22 height 22
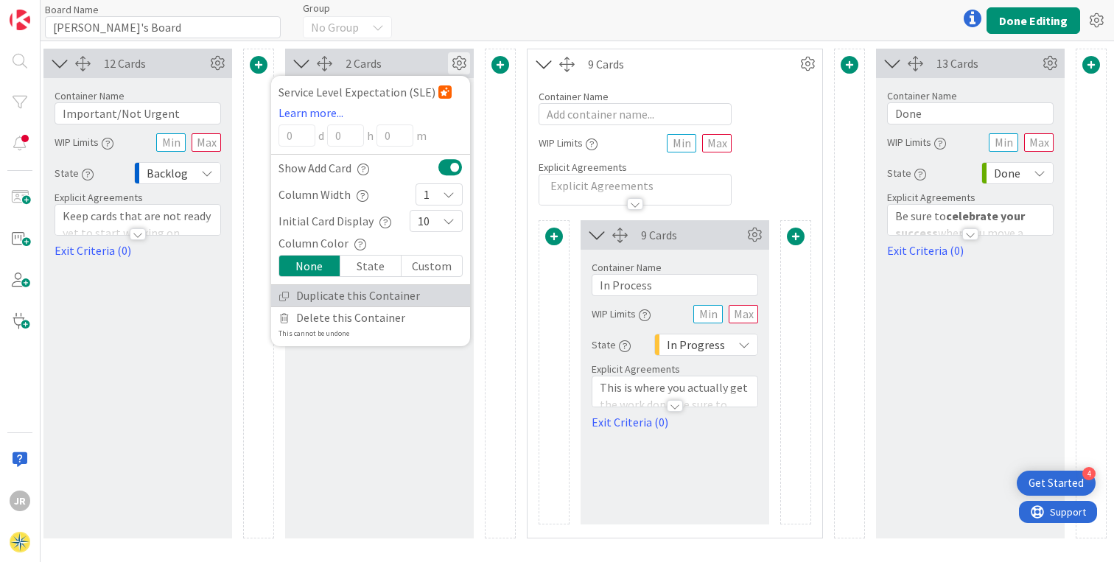
click at [377, 299] on link "Duplicate this Container" at bounding box center [370, 295] width 199 height 21
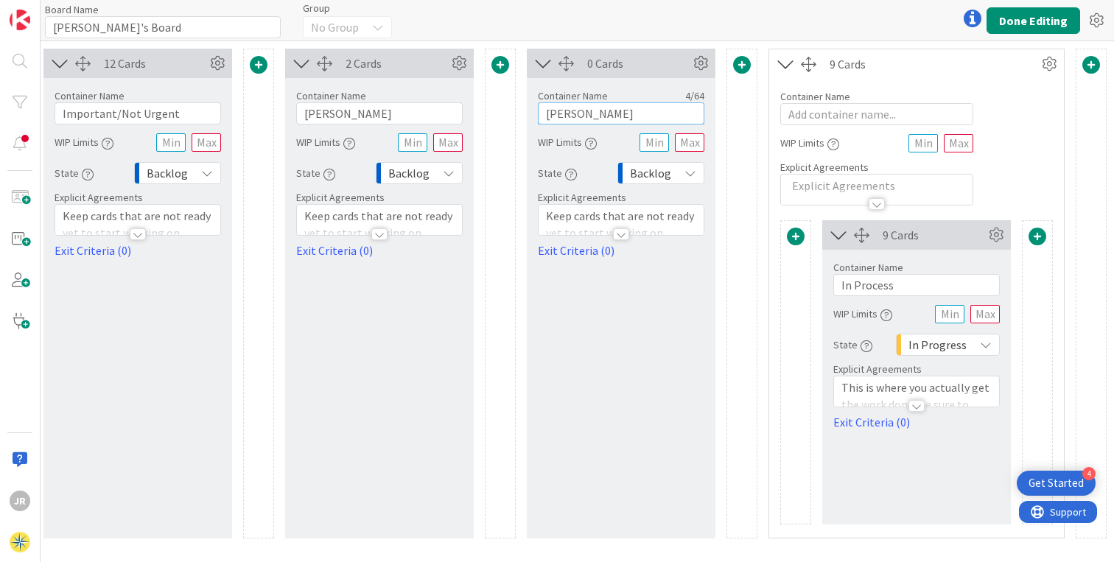
click at [554, 113] on input "[PERSON_NAME]" at bounding box center [621, 113] width 167 height 22
type input "I"
type input "Eisenhower IV"
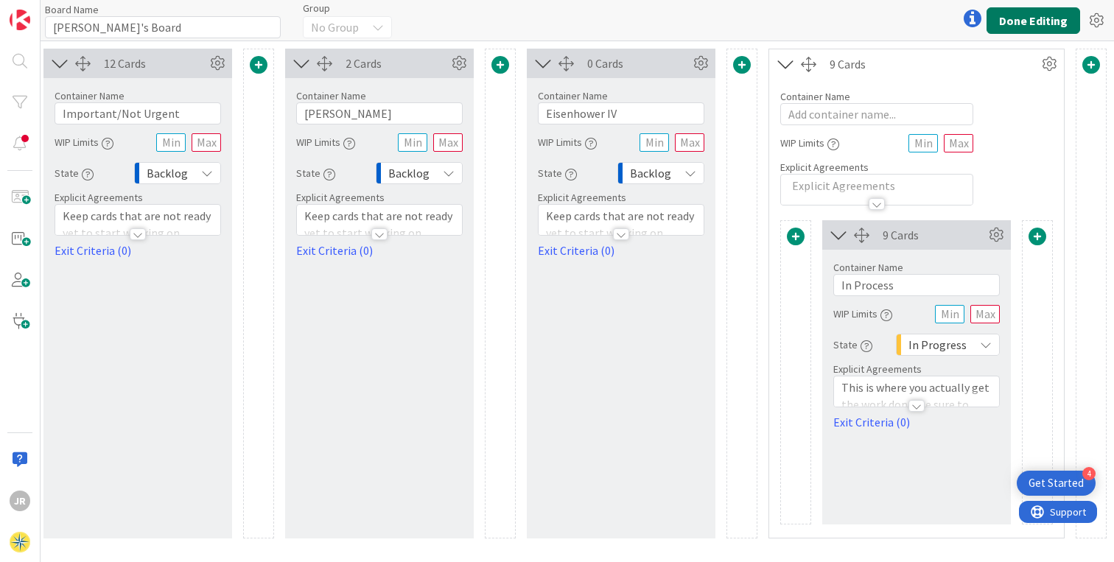
click at [1009, 17] on button "Done Editing" at bounding box center [1034, 20] width 94 height 27
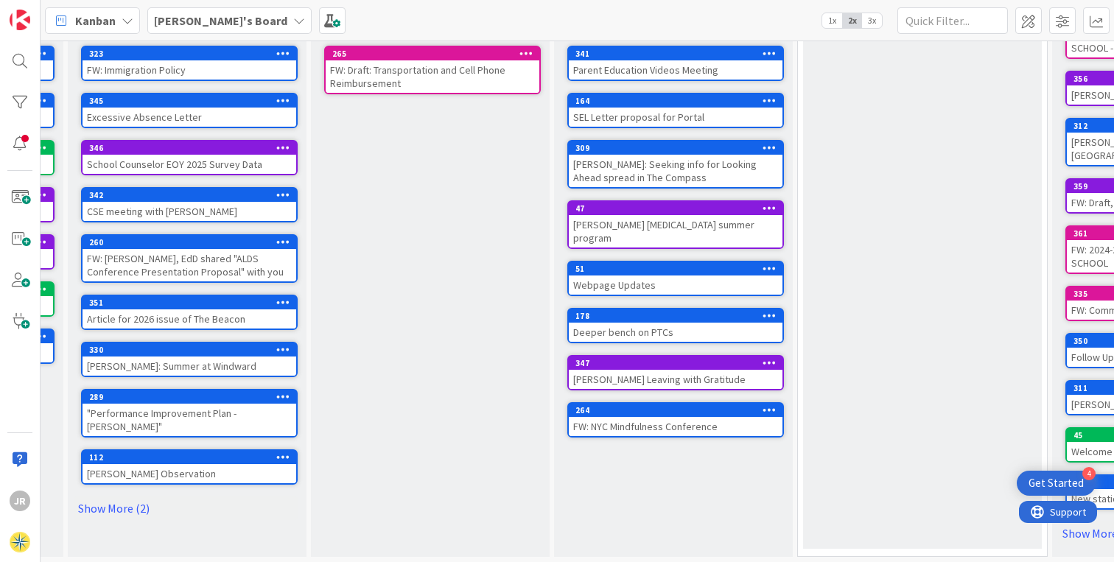
scroll to position [0, 464]
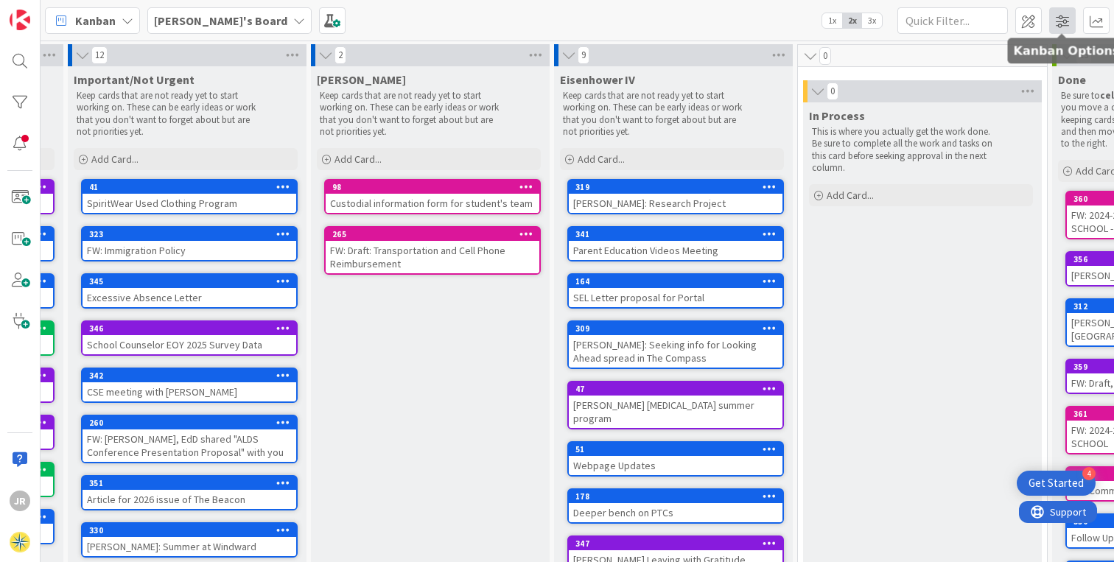
click at [1061, 21] on span at bounding box center [1062, 20] width 27 height 27
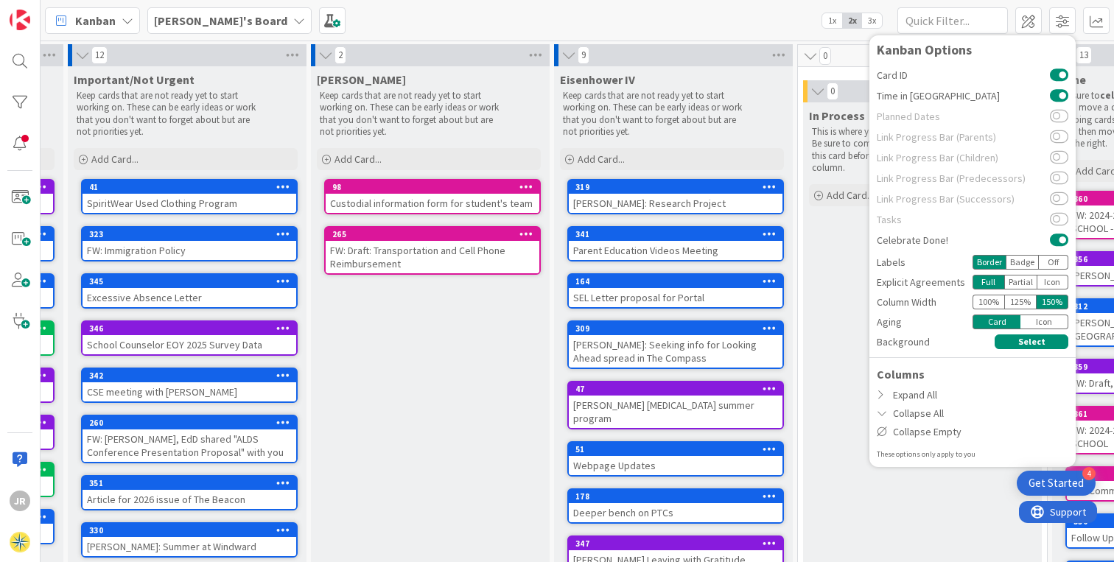
click at [713, 23] on div "Kanban Jon's Board 1x 2x 3x Kanban Options Card ID Time in Column Planned Dates…" at bounding box center [578, 20] width 1074 height 41
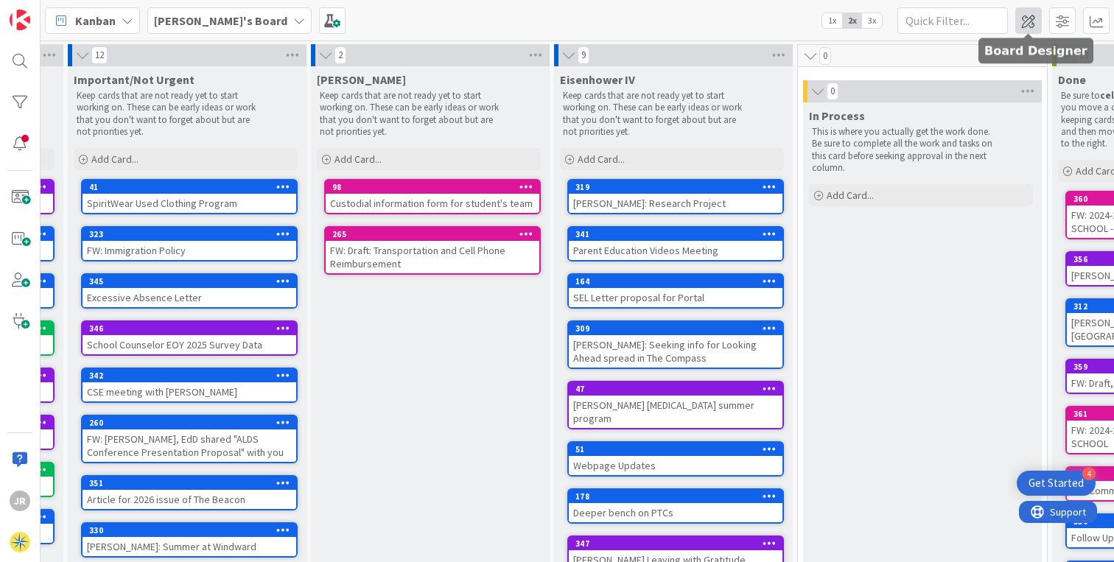
click at [1022, 15] on span at bounding box center [1028, 20] width 27 height 27
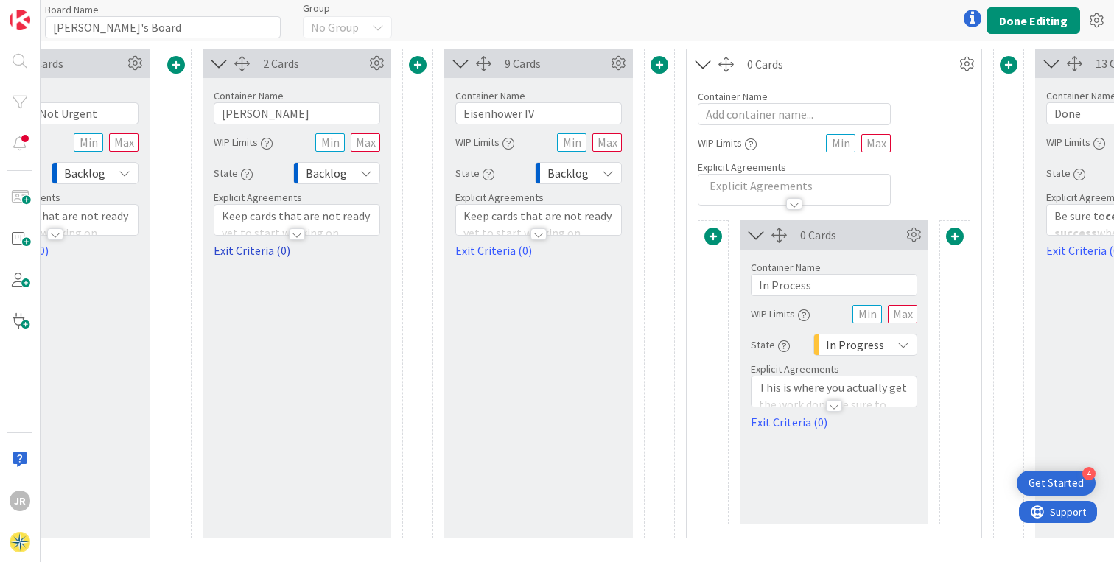
scroll to position [0, 629]
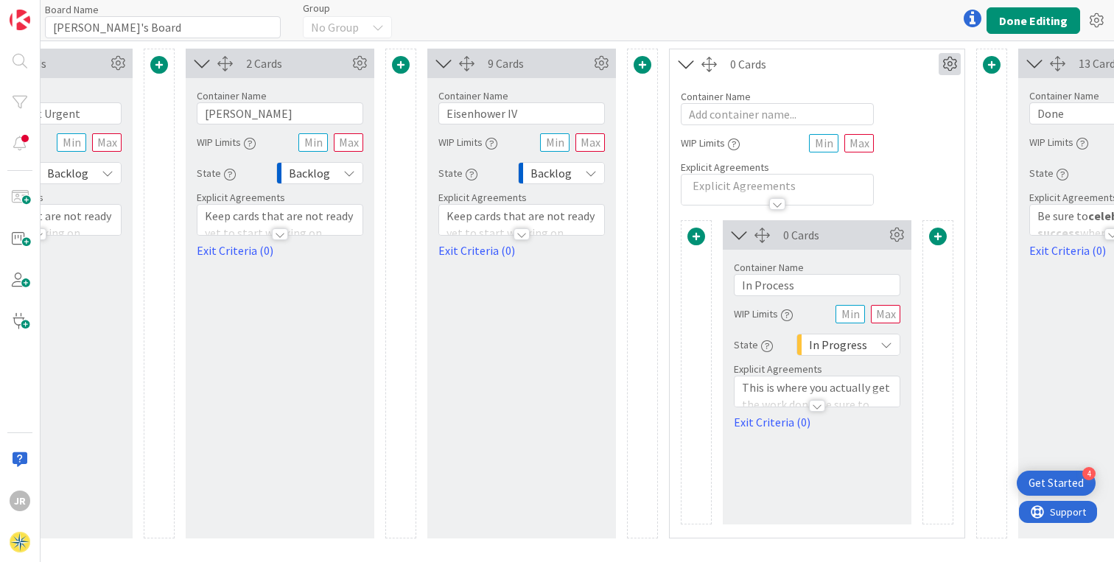
click at [947, 65] on icon at bounding box center [950, 64] width 22 height 22
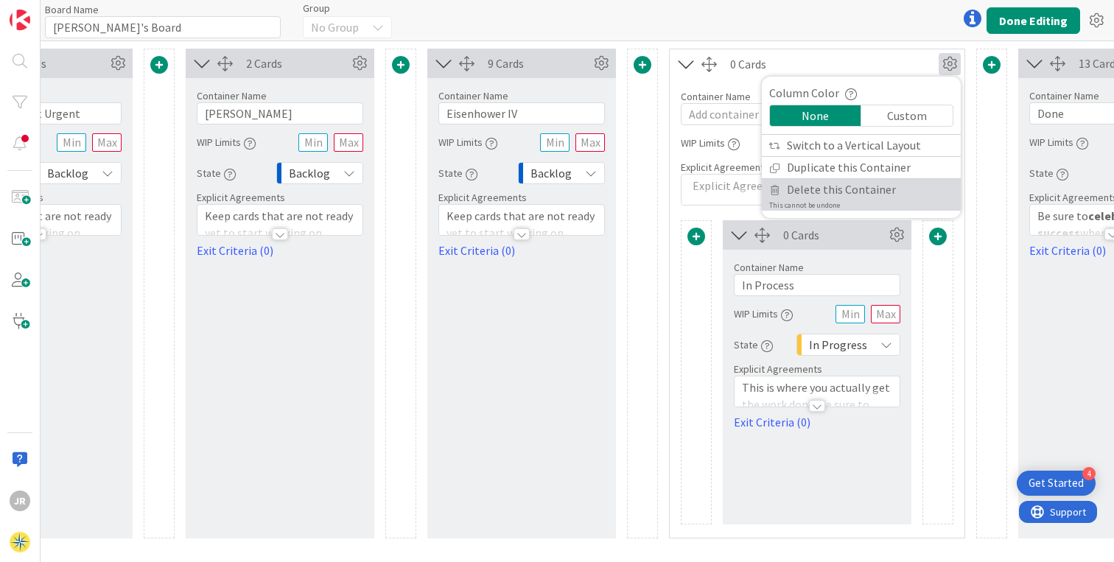
click at [860, 192] on span "Delete this Container" at bounding box center [841, 189] width 109 height 21
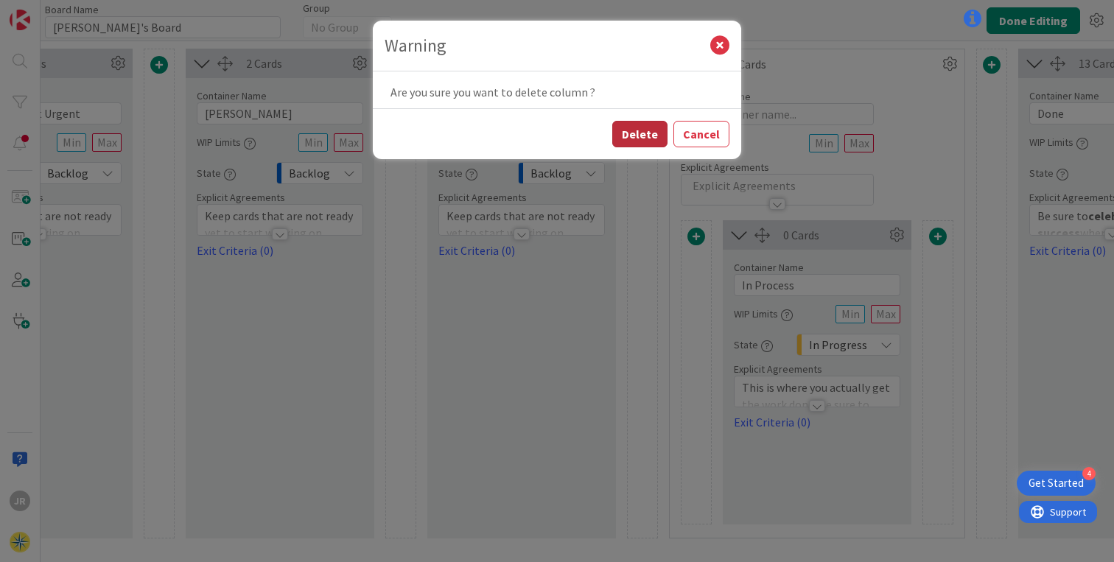
click at [639, 135] on button "Delete" at bounding box center [639, 134] width 55 height 27
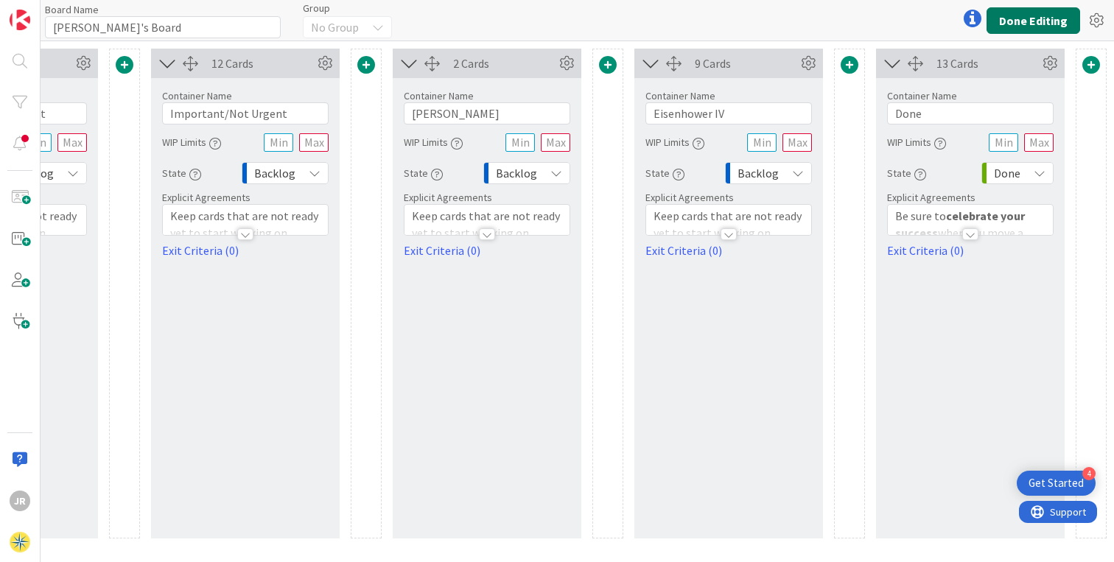
click at [1026, 15] on button "Done Editing" at bounding box center [1034, 20] width 94 height 27
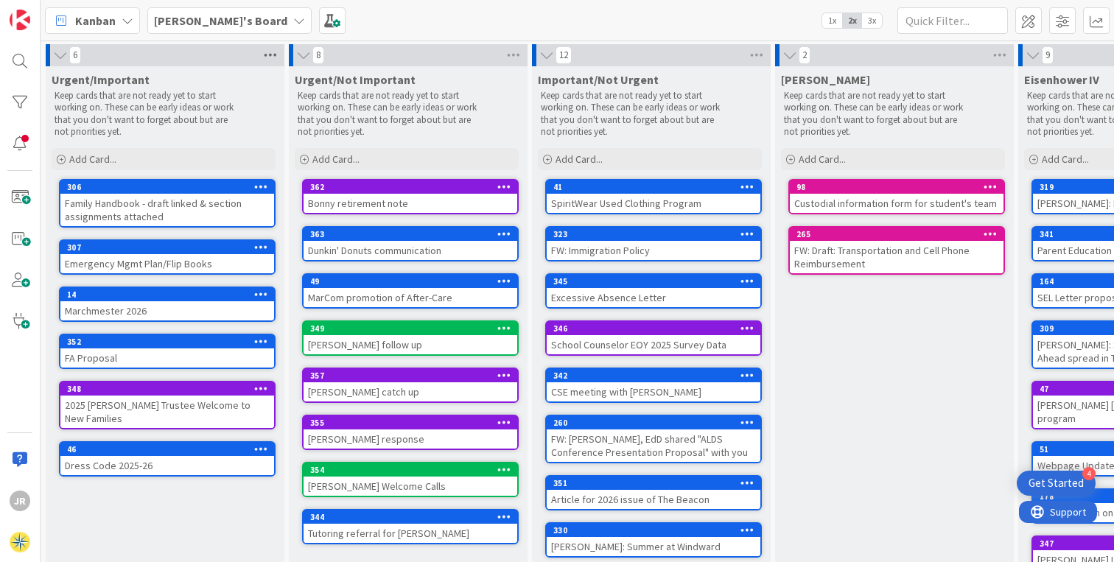
click at [274, 58] on icon at bounding box center [270, 55] width 19 height 22
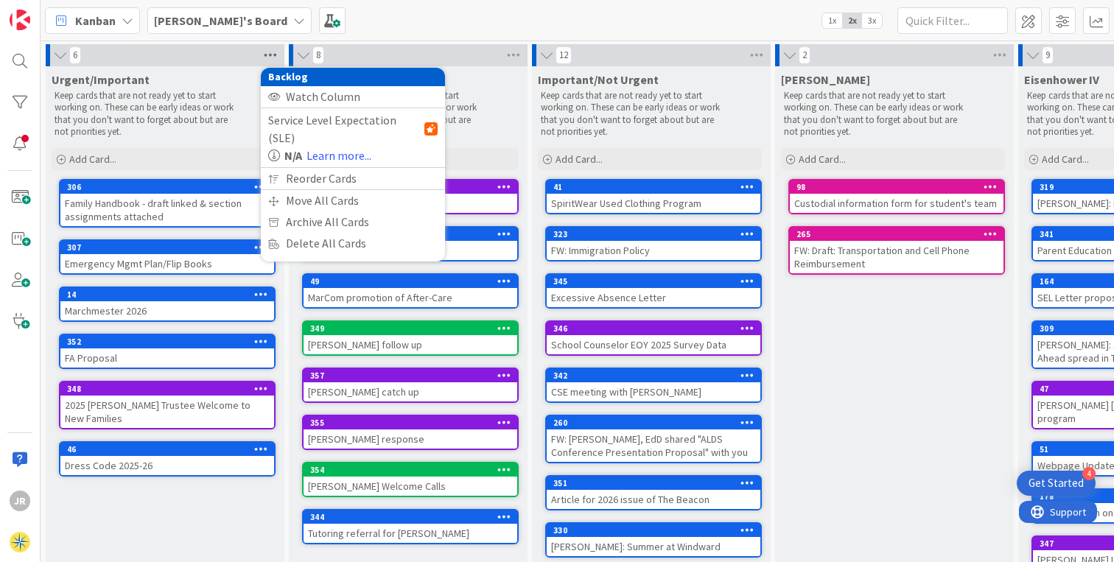
click at [267, 54] on icon at bounding box center [270, 55] width 19 height 22
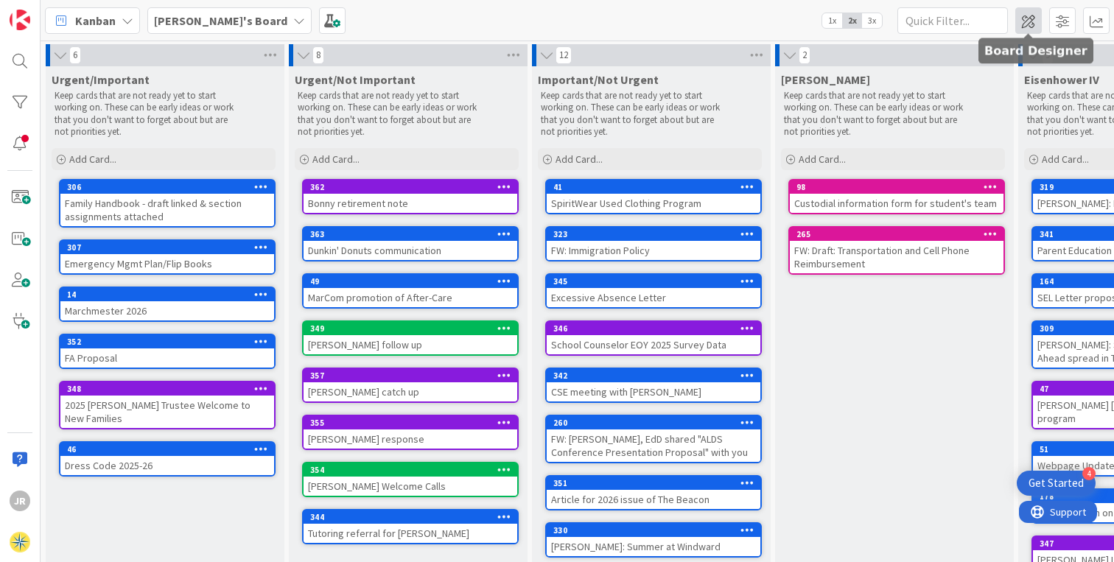
click at [1037, 28] on span at bounding box center [1028, 20] width 27 height 27
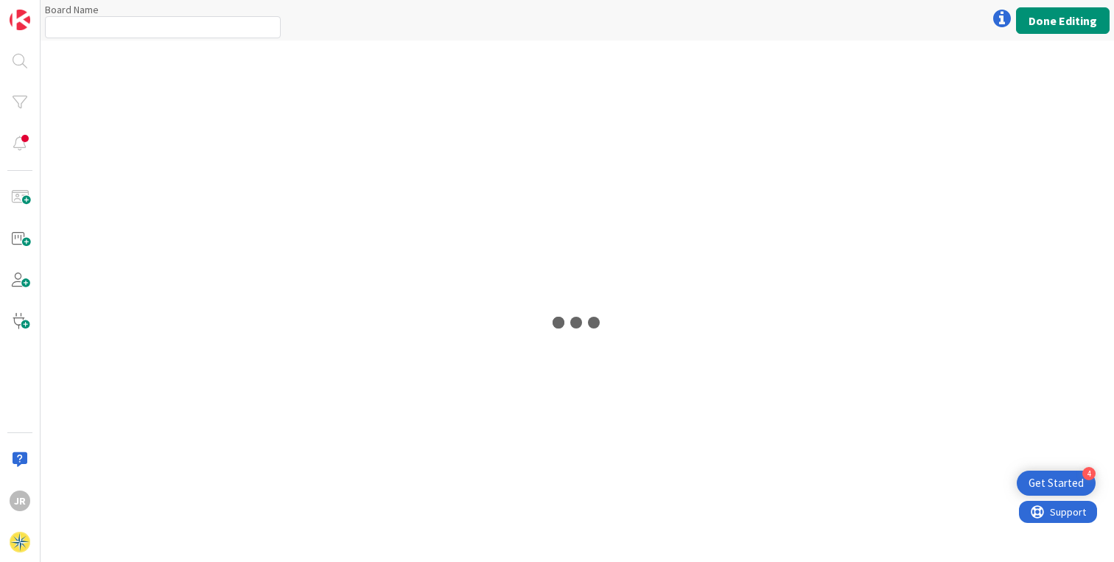
type input "[PERSON_NAME]'s Board"
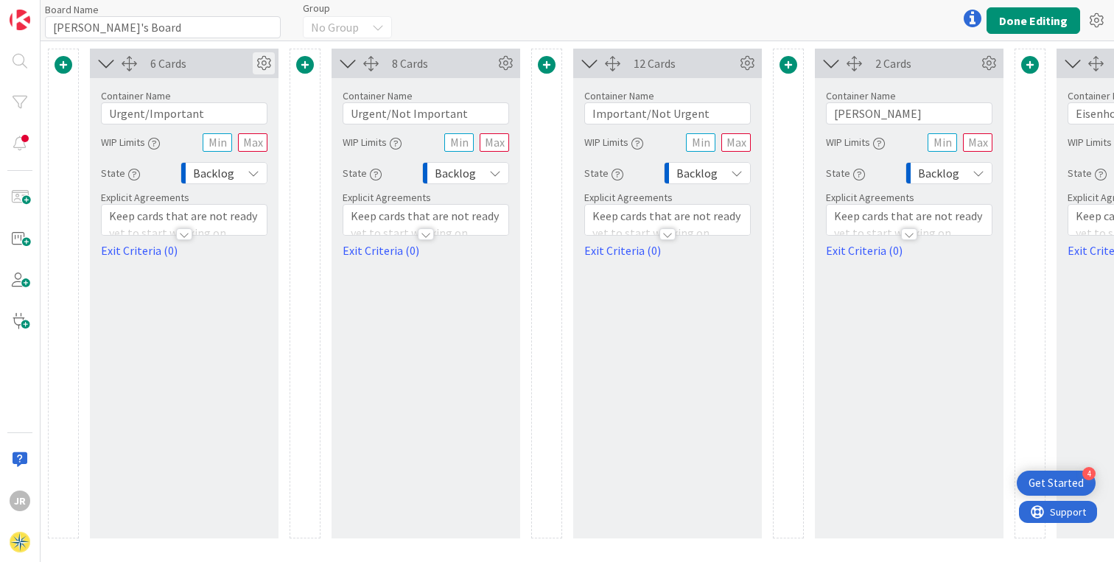
click at [265, 67] on icon at bounding box center [264, 63] width 22 height 22
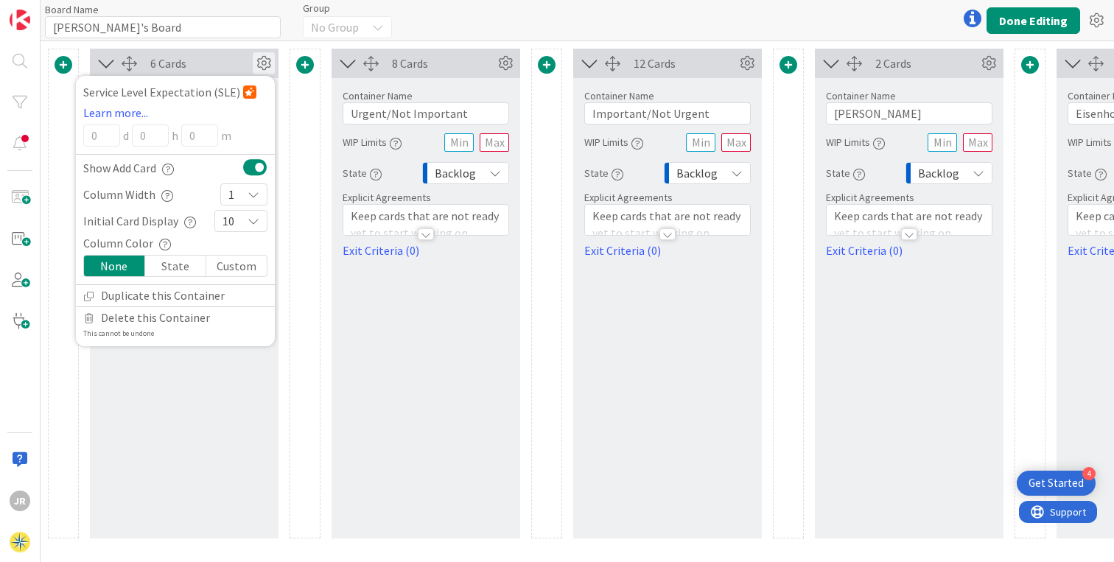
click at [177, 270] on div "State" at bounding box center [175, 266] width 61 height 21
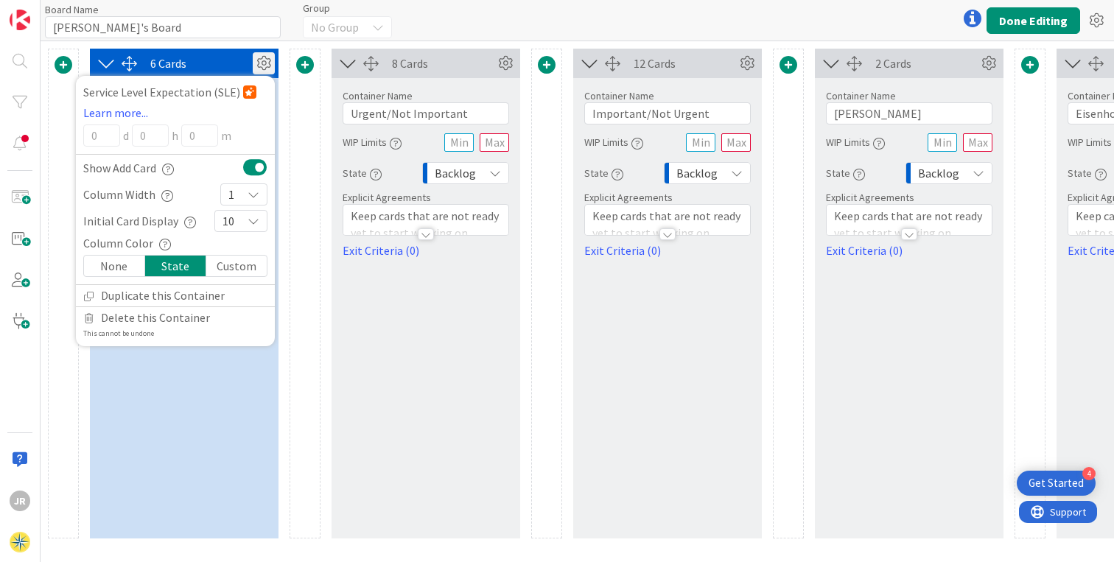
click at [177, 270] on div "State" at bounding box center [175, 266] width 61 height 21
click at [224, 268] on div "Custom" at bounding box center [236, 266] width 60 height 21
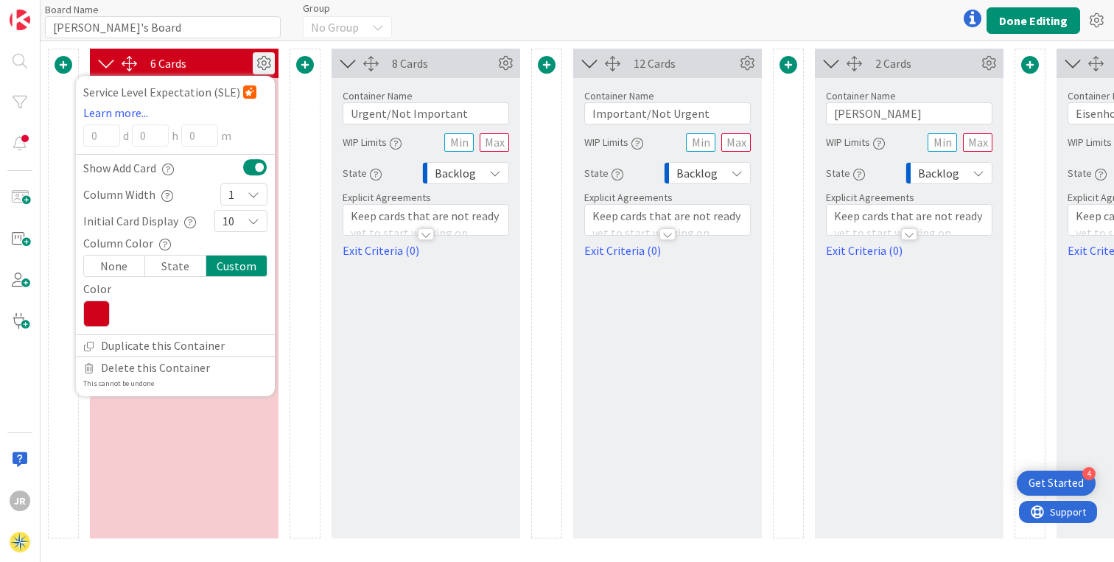
click at [224, 268] on div "Custom" at bounding box center [236, 266] width 60 height 21
click at [143, 314] on div at bounding box center [175, 314] width 184 height 27
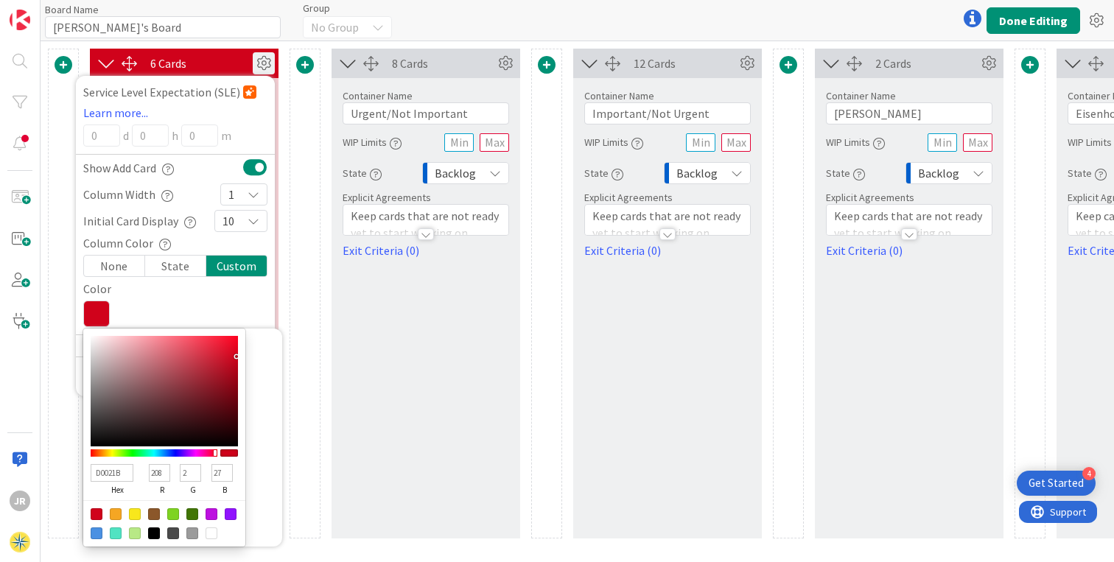
type input "13D002"
type input "19"
type input "208"
type input "2"
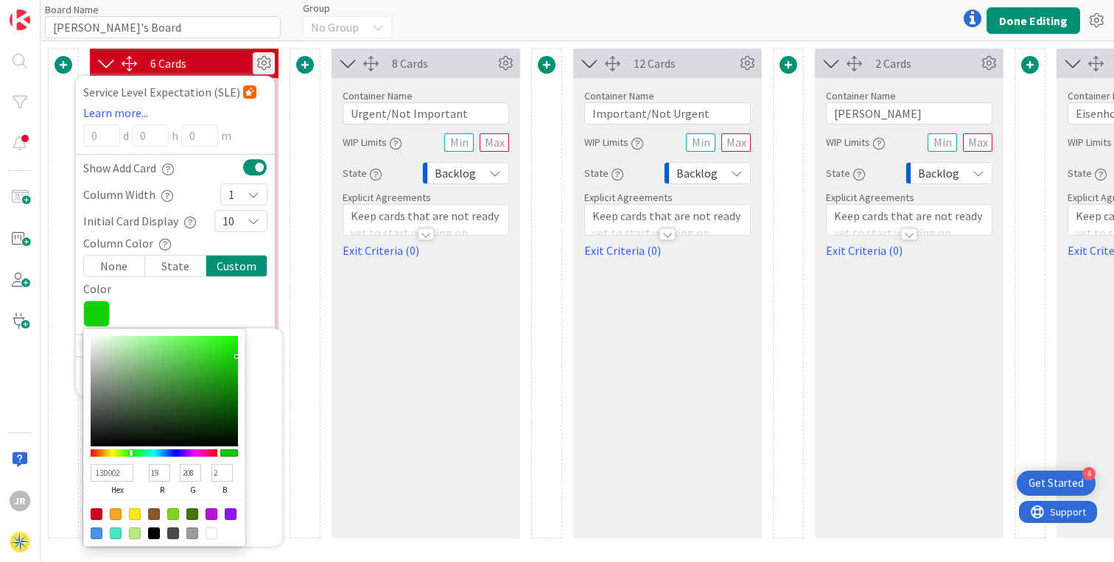
click at [131, 453] on div at bounding box center [154, 452] width 127 height 7
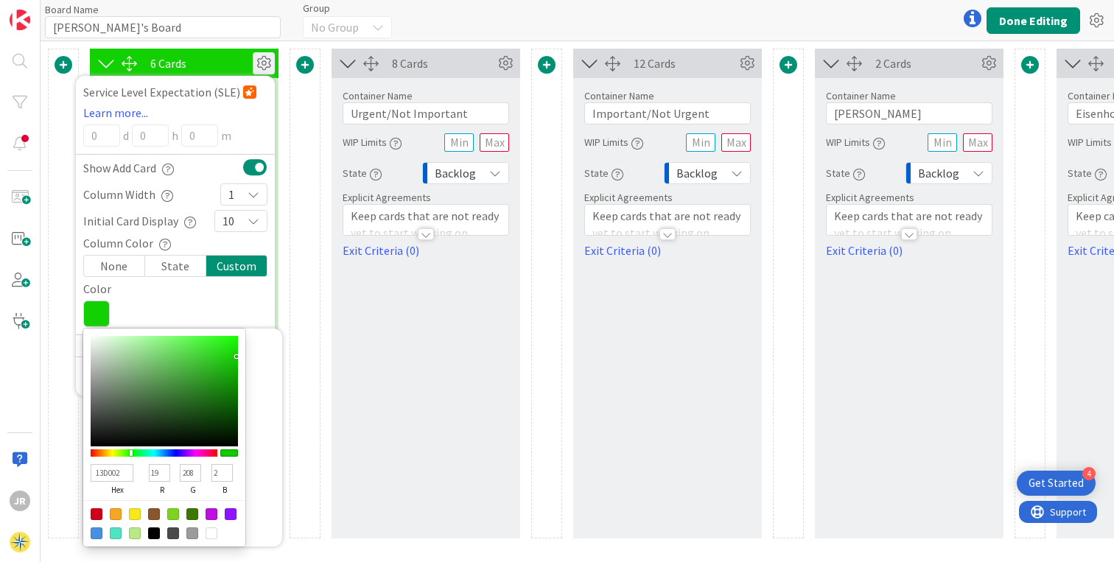
type input "02D02B"
type input "2"
type input "43"
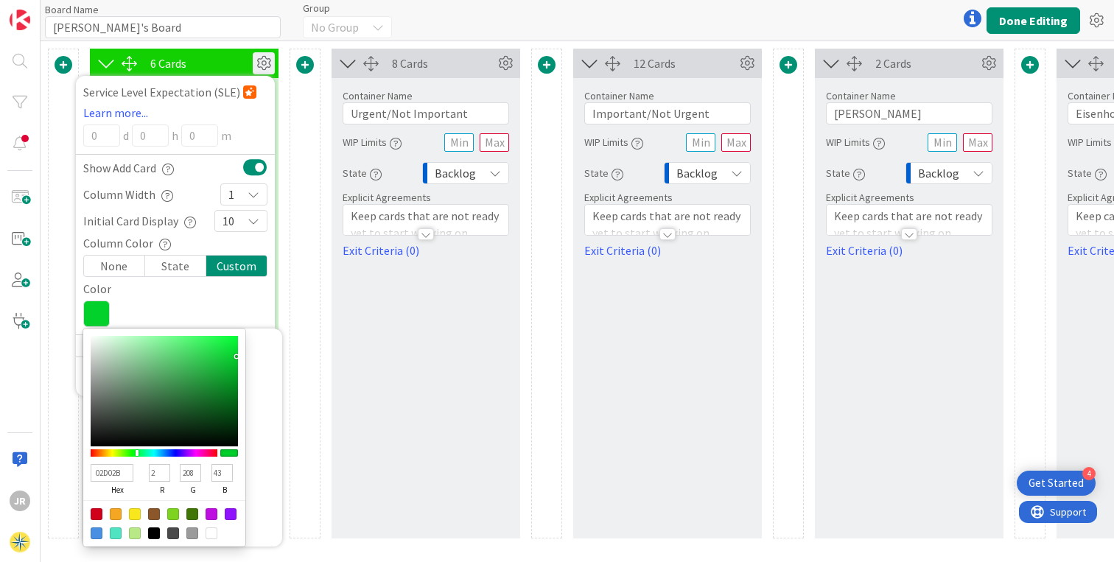
click at [137, 453] on div at bounding box center [154, 452] width 127 height 7
type input "1AEC44"
type input "26"
type input "236"
type input "68"
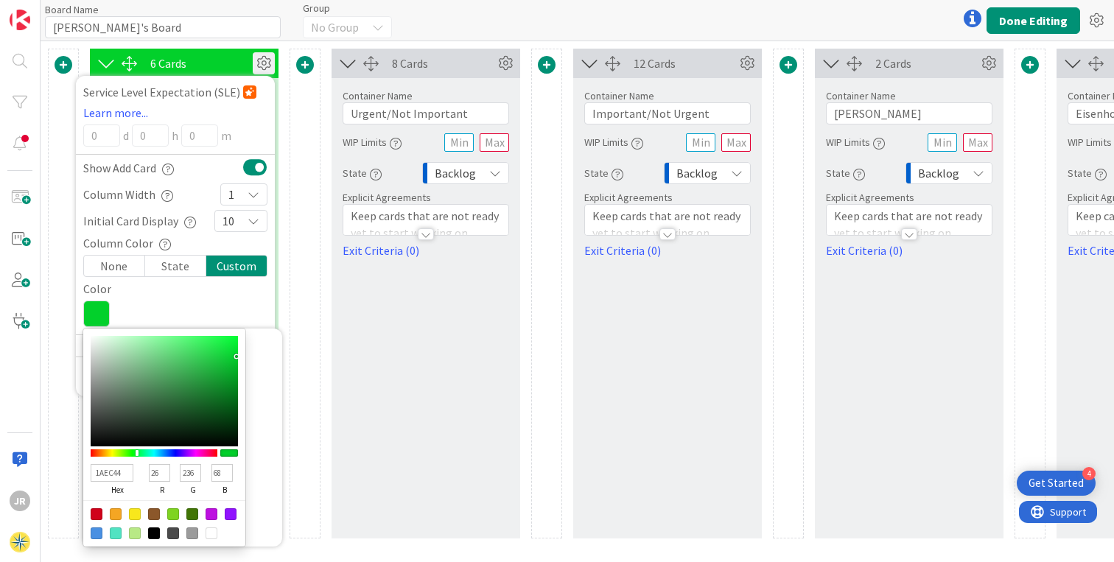
click at [222, 344] on div at bounding box center [164, 391] width 147 height 111
click at [239, 309] on div at bounding box center [175, 314] width 184 height 27
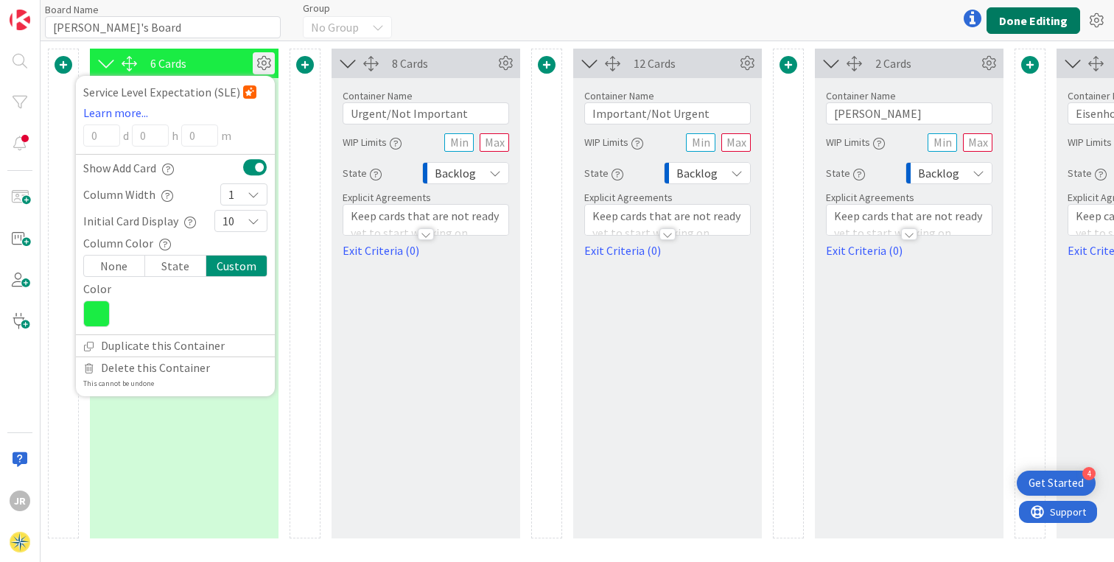
click at [1048, 18] on button "Done Editing" at bounding box center [1034, 20] width 94 height 27
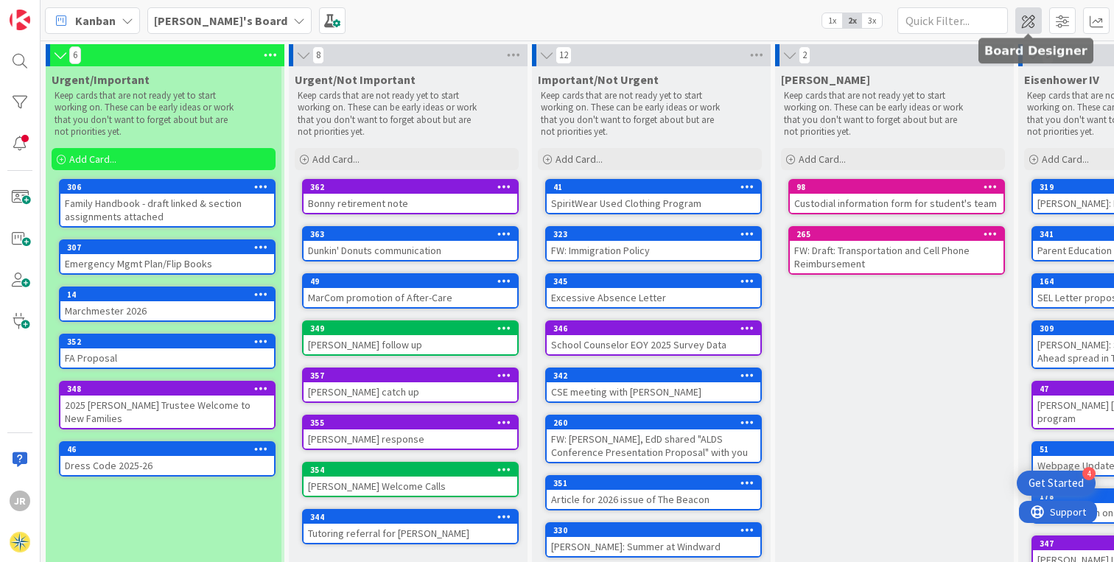
click at [1032, 24] on span at bounding box center [1028, 20] width 27 height 27
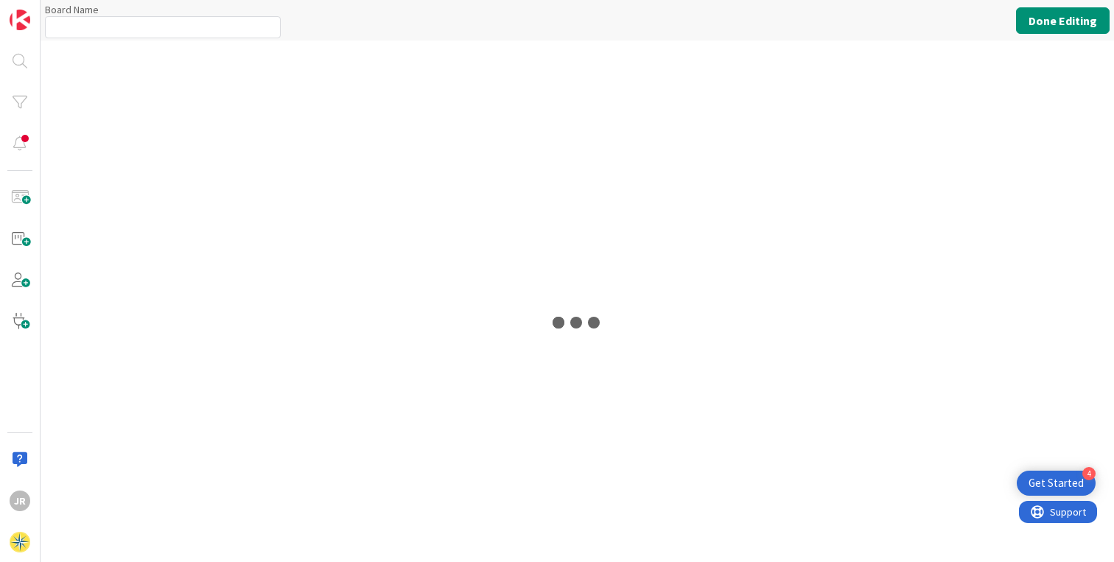
type input "[PERSON_NAME]'s Board"
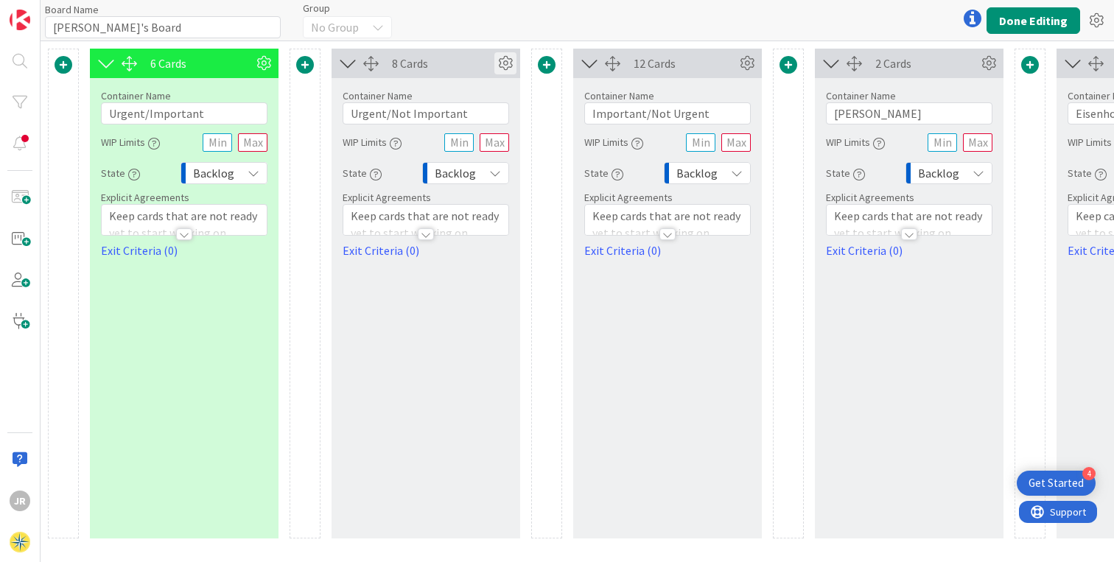
click at [500, 68] on icon at bounding box center [505, 63] width 22 height 22
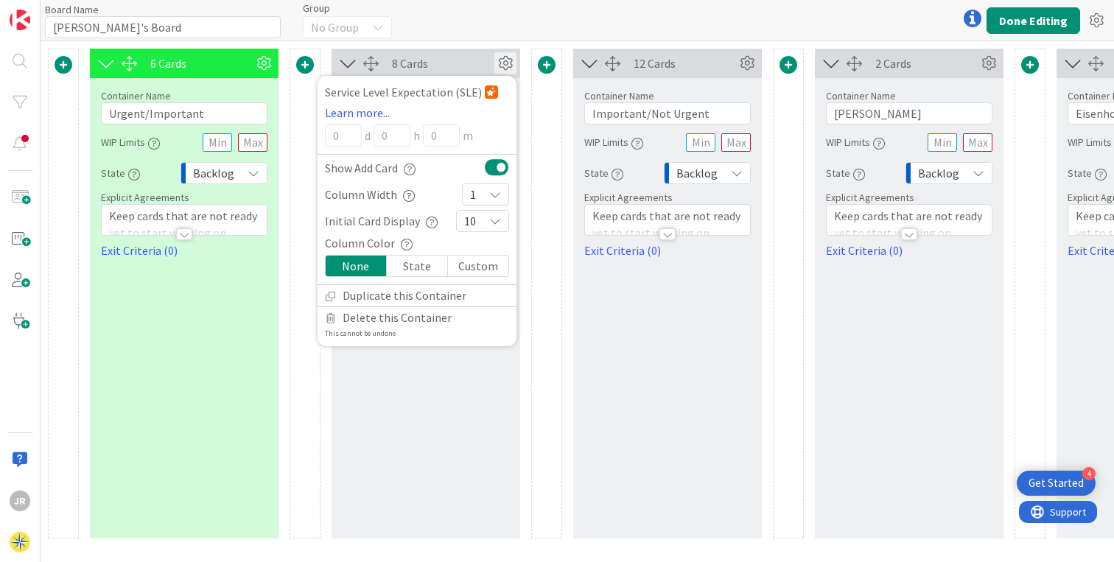
click at [461, 265] on div "Custom" at bounding box center [478, 266] width 60 height 21
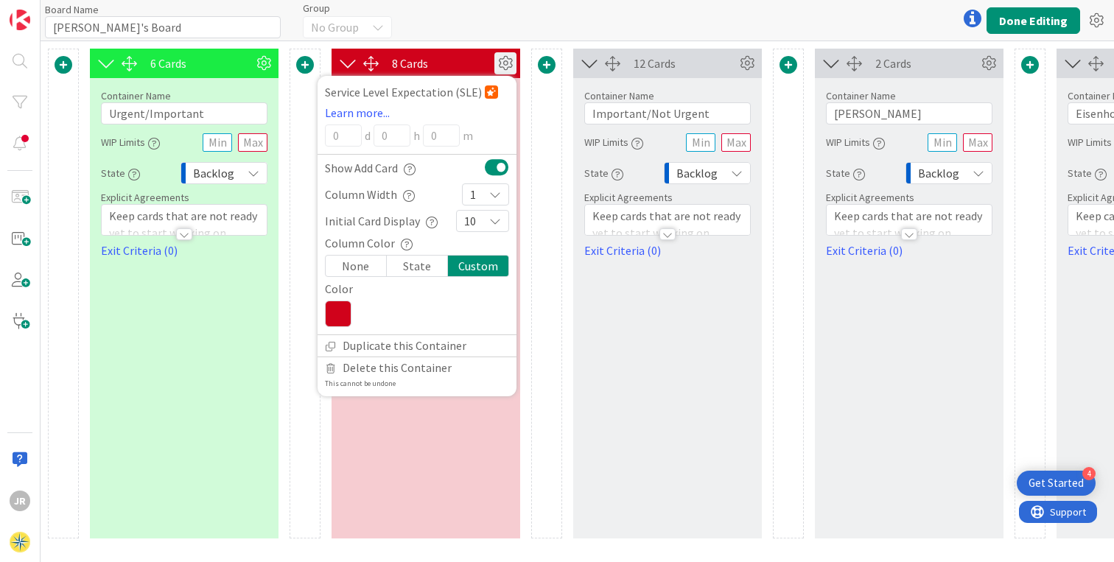
click at [345, 318] on icon at bounding box center [338, 314] width 27 height 27
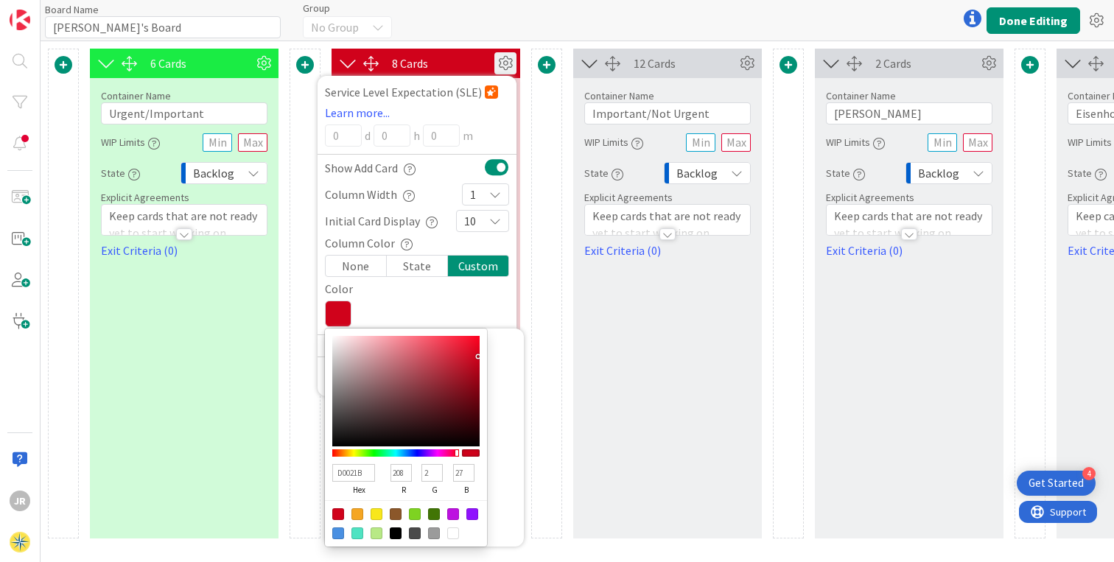
type input "024FD0"
type input "2"
type input "79"
type input "208"
click at [409, 455] on div at bounding box center [395, 452] width 127 height 7
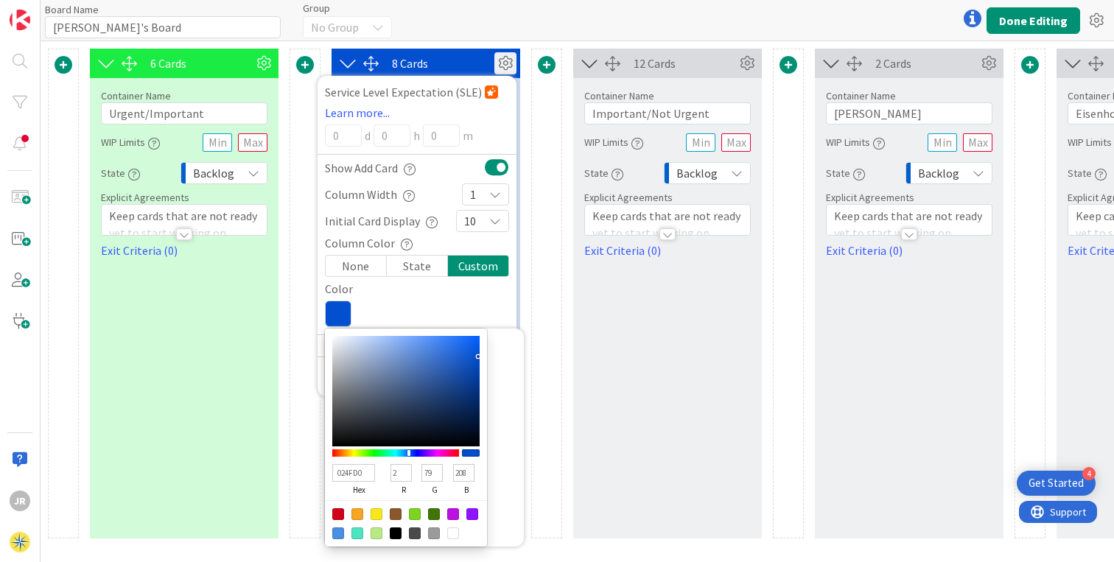
type input "0273D0"
type input "115"
click at [405, 455] on div at bounding box center [395, 452] width 127 height 7
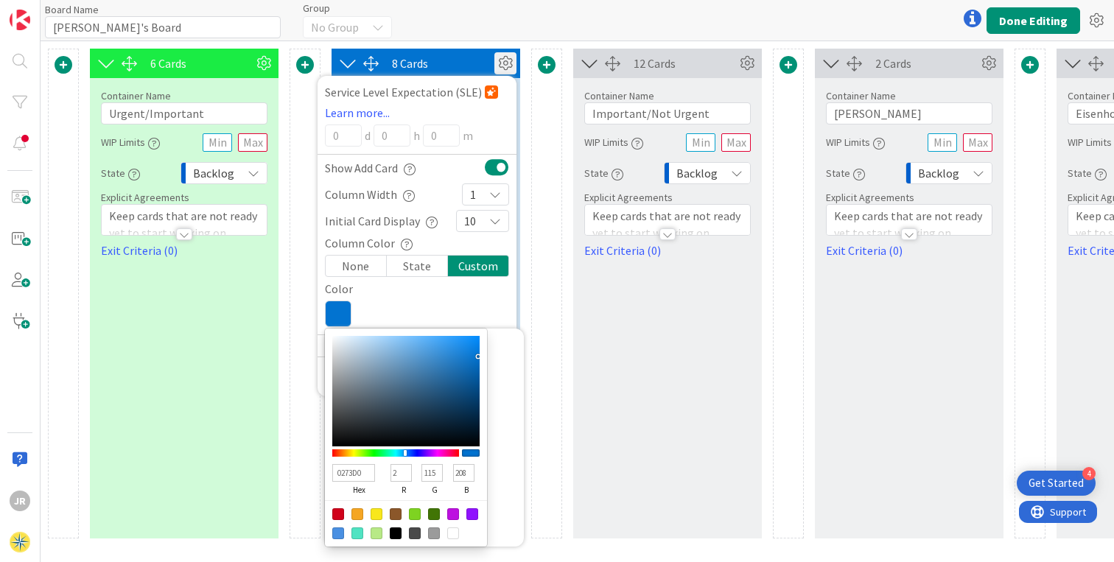
click at [338, 533] on div at bounding box center [338, 534] width 12 height 12
type input "4A90E2"
type input "74"
type input "144"
type input "226"
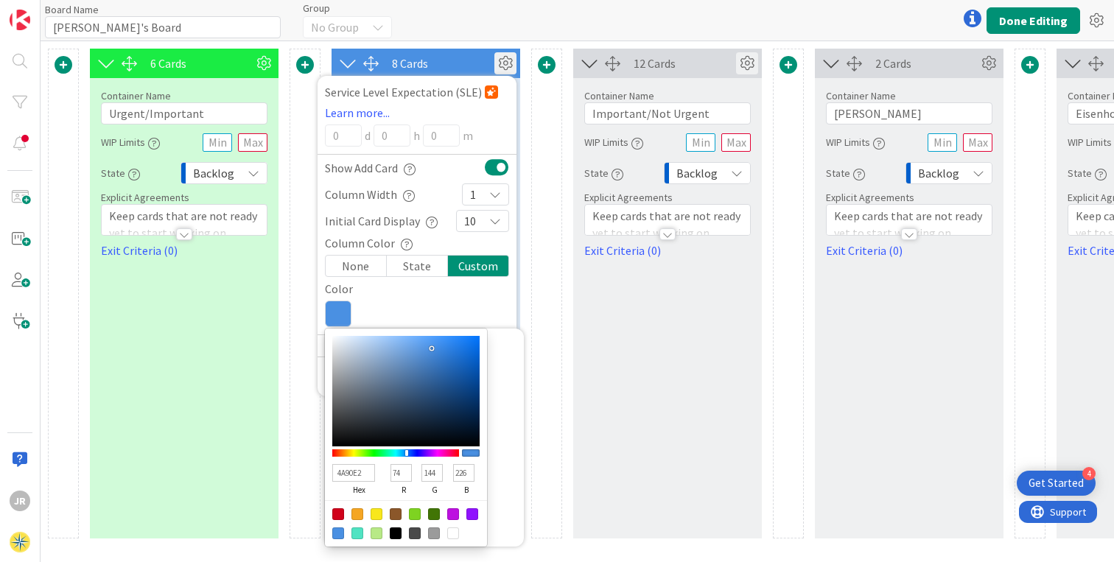
click at [747, 65] on icon at bounding box center [747, 63] width 22 height 22
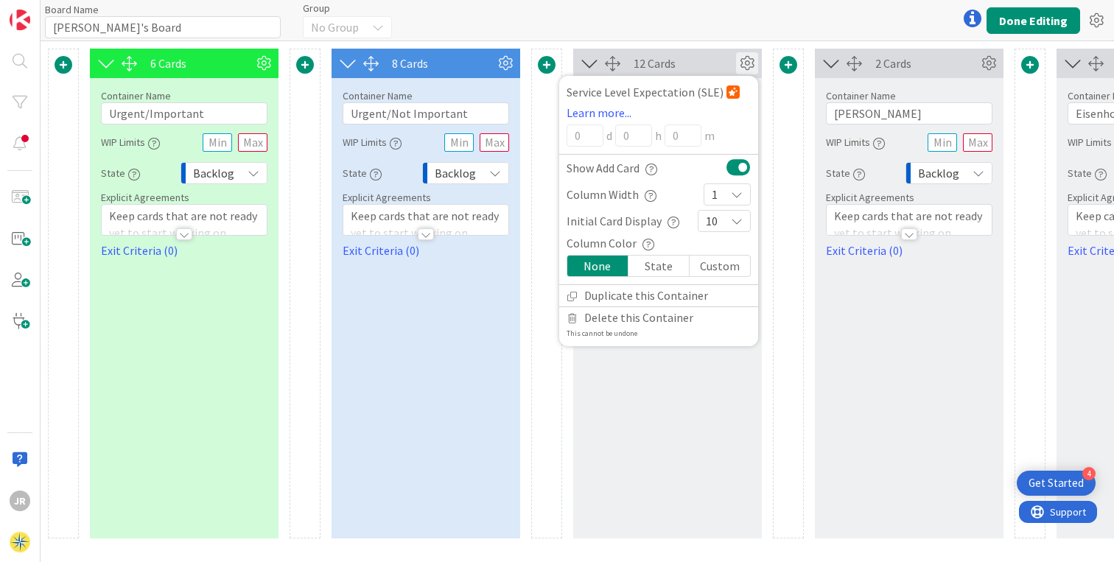
click at [713, 267] on div "Custom" at bounding box center [720, 266] width 60 height 21
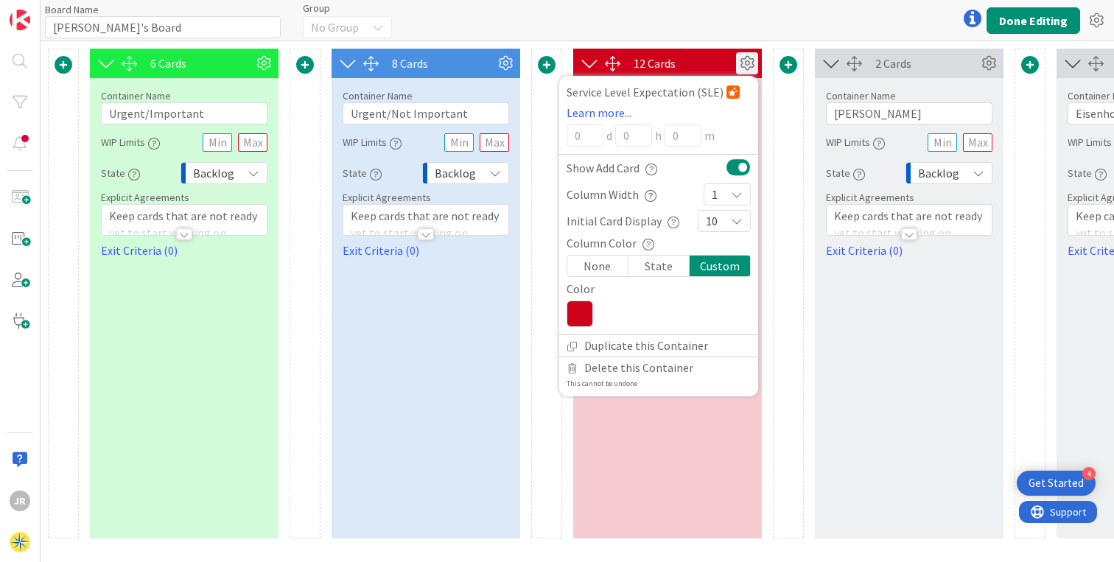
click at [573, 309] on icon at bounding box center [580, 314] width 27 height 27
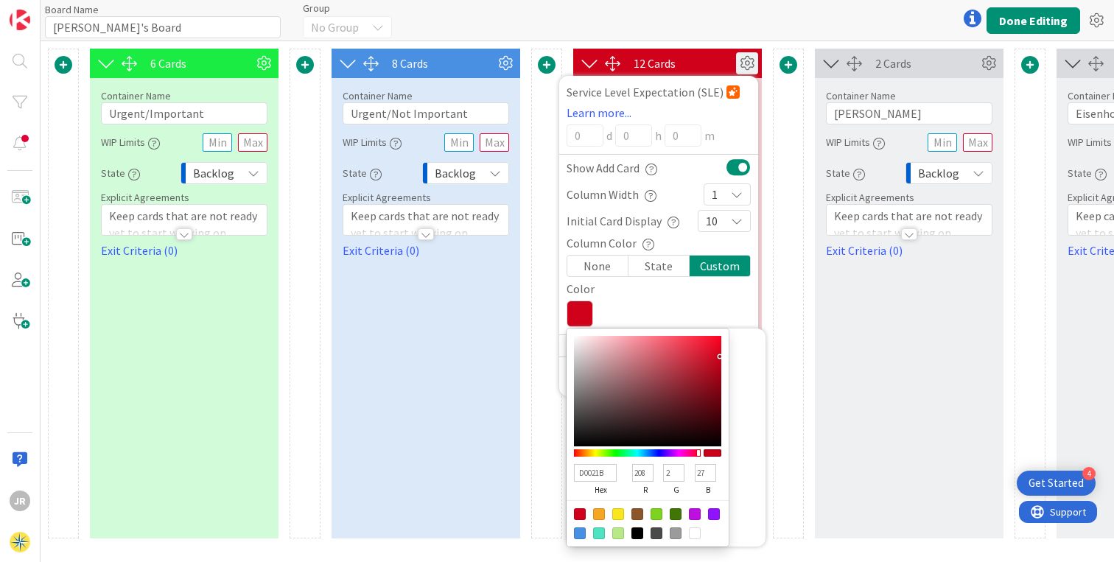
click at [696, 64] on div "12 Cards" at bounding box center [685, 64] width 102 height 18
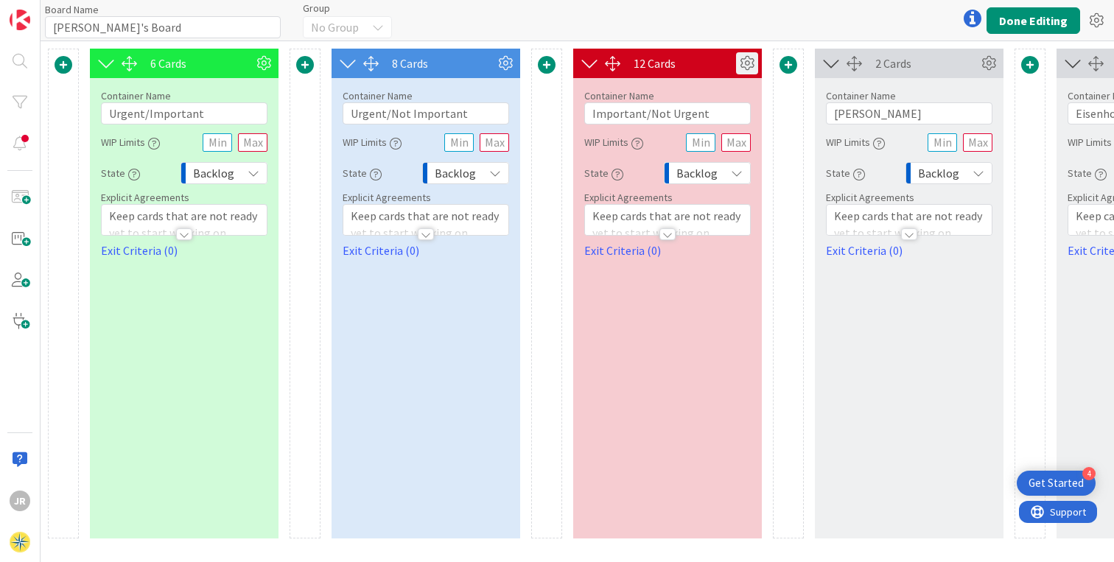
click at [743, 61] on icon at bounding box center [747, 63] width 22 height 22
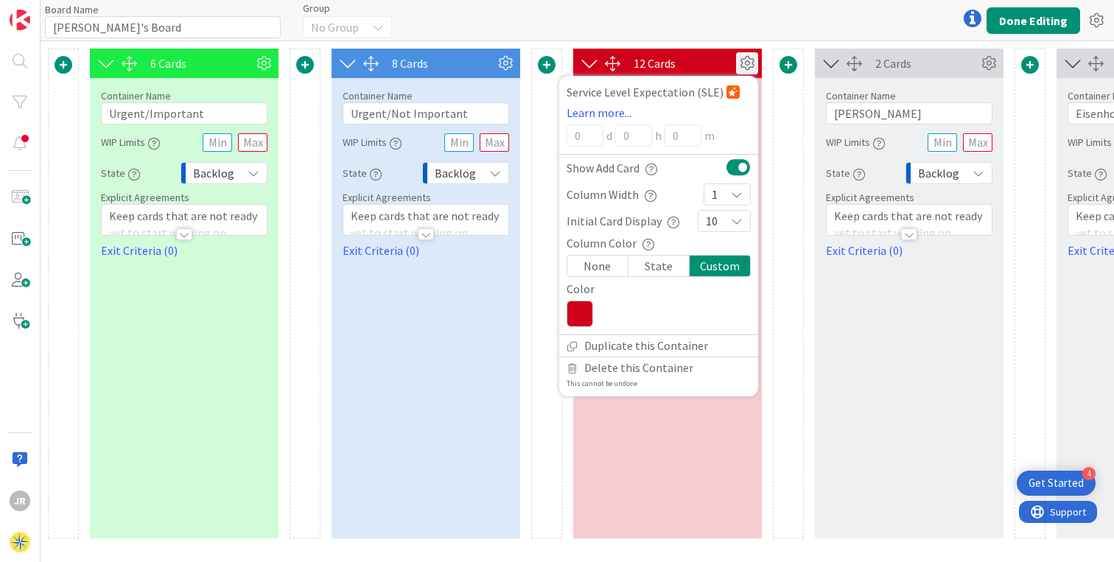
click at [580, 311] on icon at bounding box center [580, 314] width 27 height 27
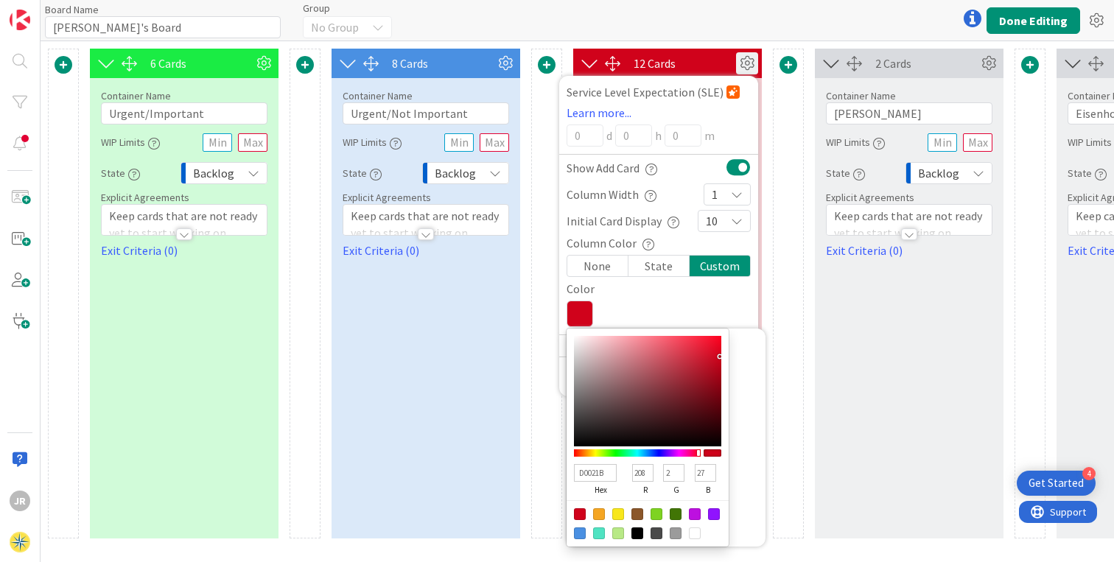
type input "D0025F"
type input "95"
click at [691, 452] on div at bounding box center [637, 452] width 127 height 7
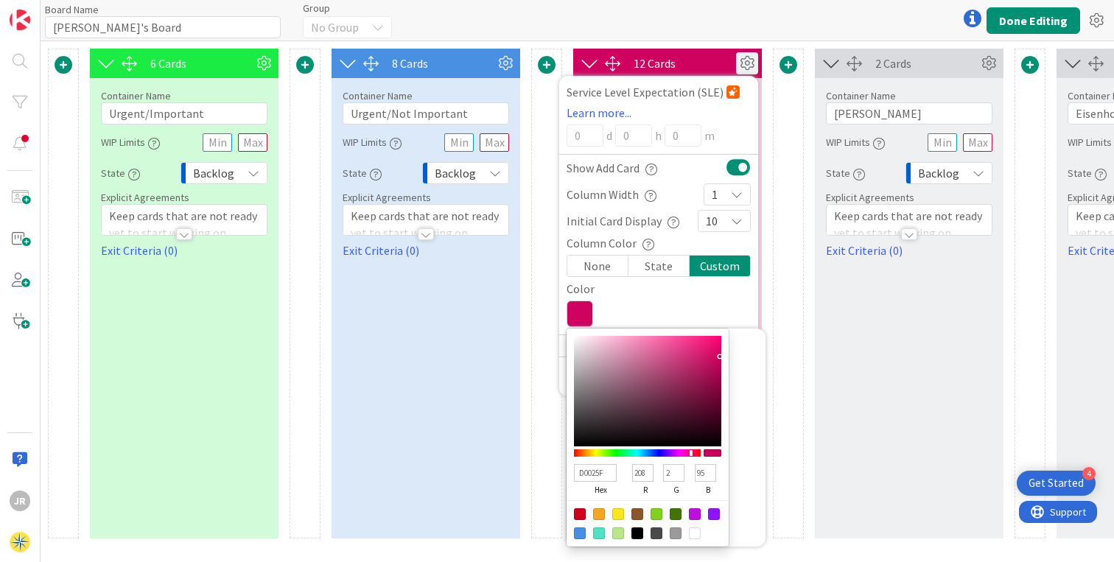
type input "D0022D"
type input "45"
click at [696, 452] on div at bounding box center [637, 452] width 127 height 7
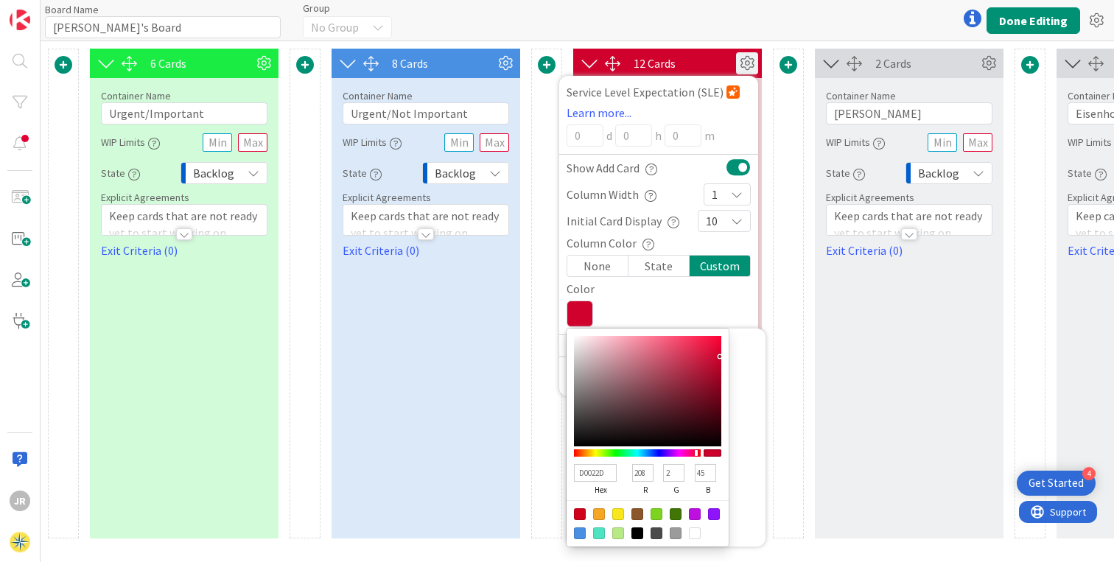
click at [707, 454] on div at bounding box center [713, 452] width 18 height 7
click at [990, 64] on icon at bounding box center [989, 63] width 22 height 22
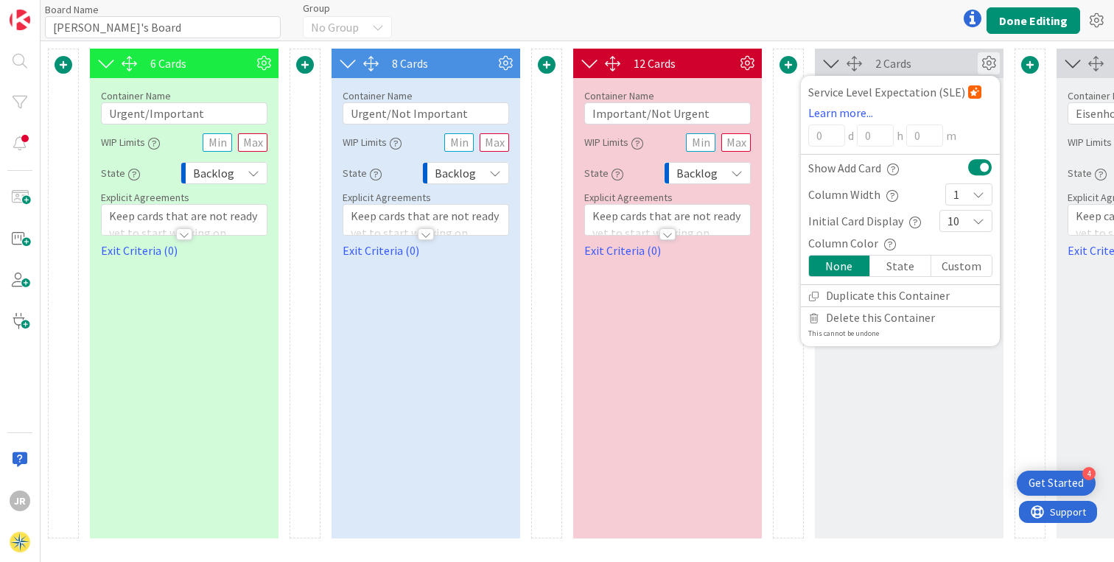
click at [948, 265] on div "Custom" at bounding box center [961, 266] width 60 height 21
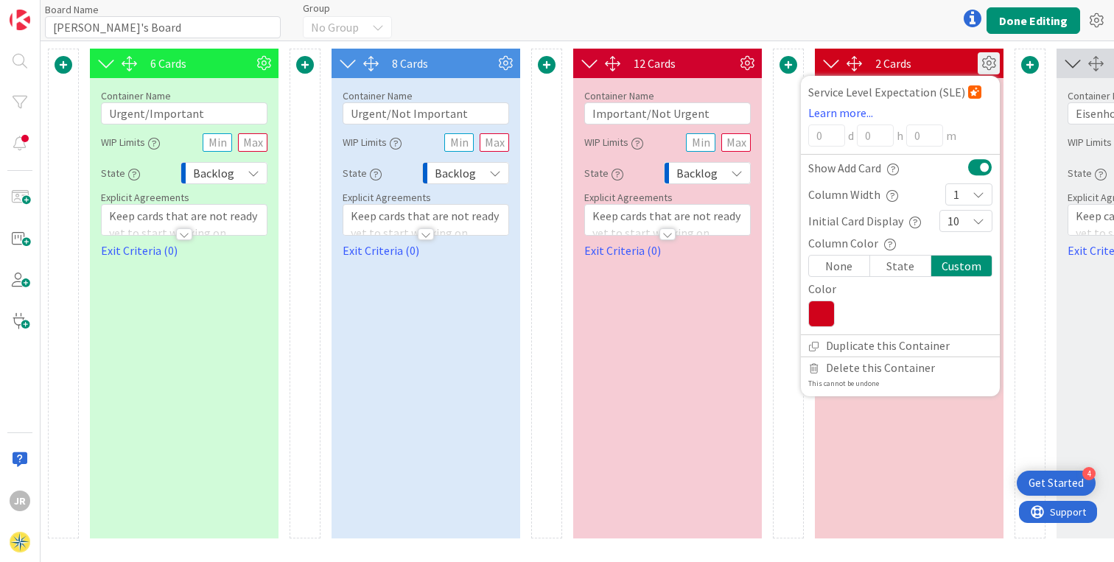
click at [830, 311] on icon at bounding box center [821, 314] width 27 height 27
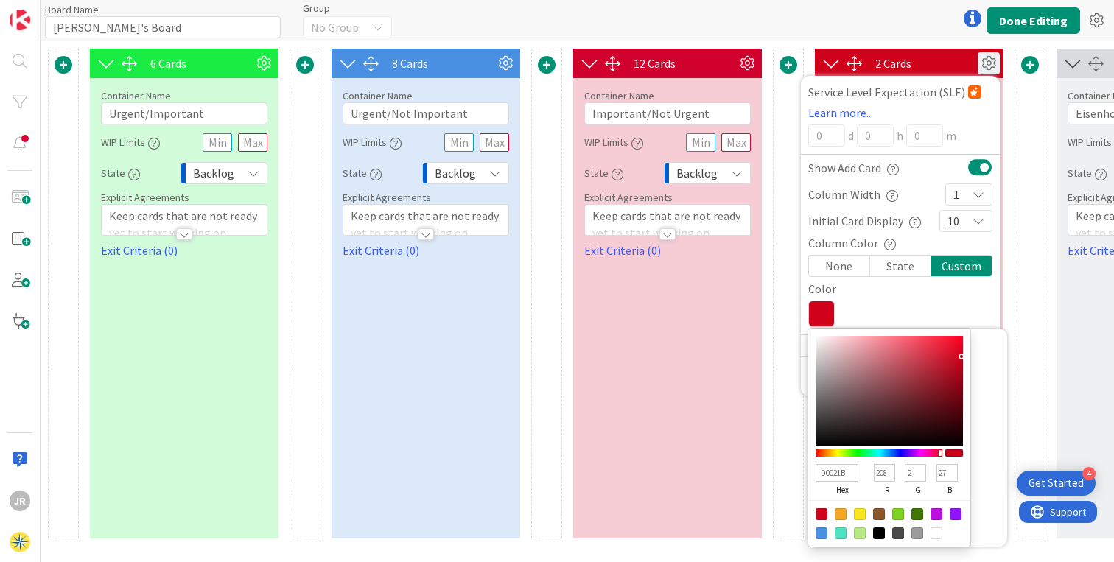
click at [936, 515] on div at bounding box center [937, 514] width 12 height 12
type input "BD10E0"
type input "189"
type input "16"
type input "224"
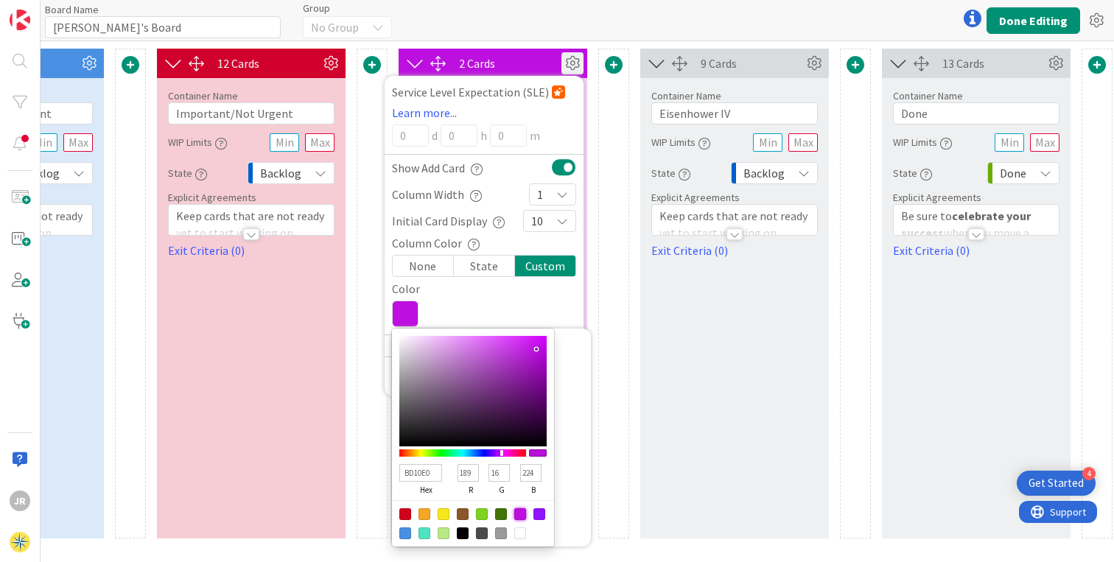
scroll to position [0, 419]
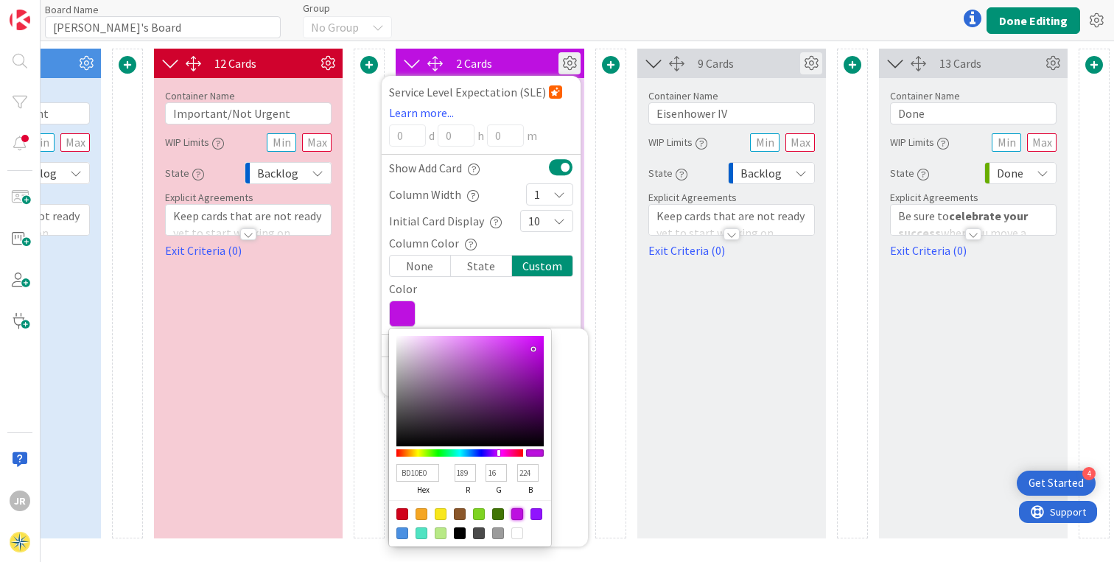
click at [813, 63] on icon at bounding box center [811, 63] width 22 height 22
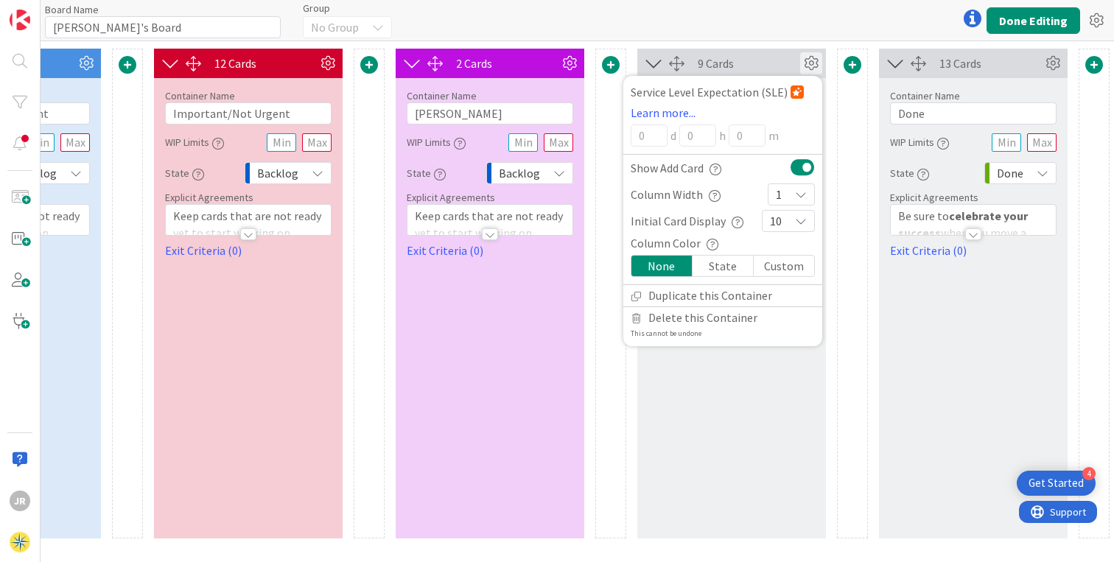
click at [780, 265] on div "Custom" at bounding box center [784, 266] width 60 height 21
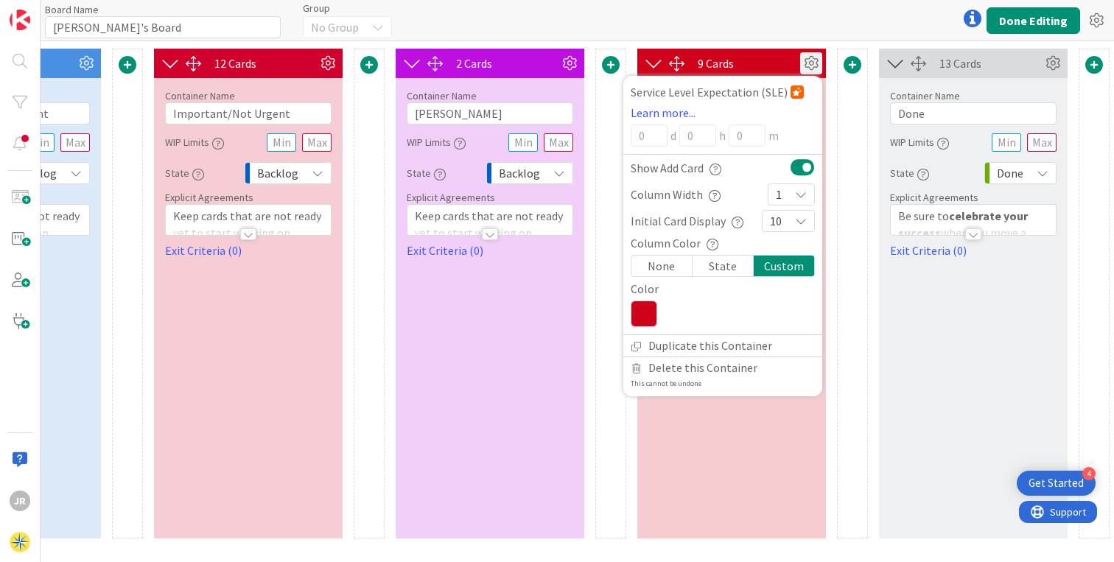
click at [639, 313] on icon at bounding box center [644, 314] width 27 height 27
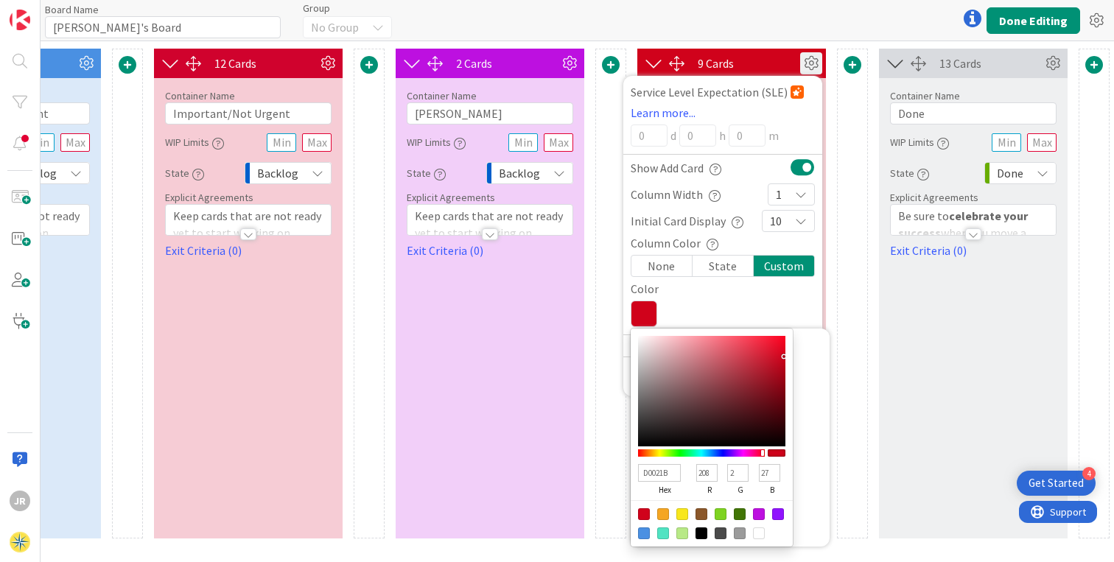
type input "CED002"
type input "206"
type input "208"
type input "2"
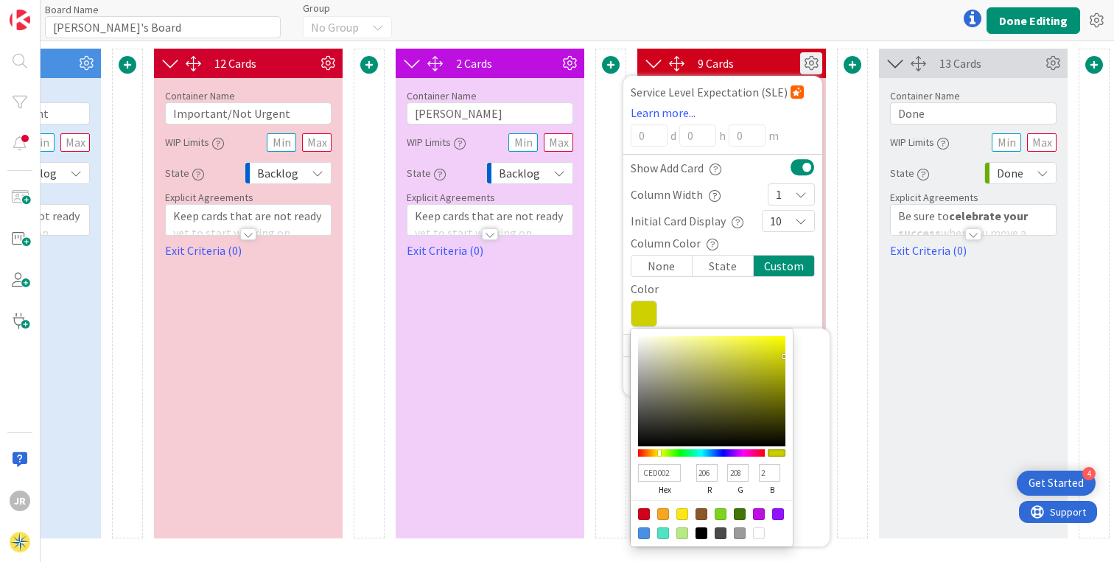
click at [659, 453] on div at bounding box center [701, 452] width 127 height 7
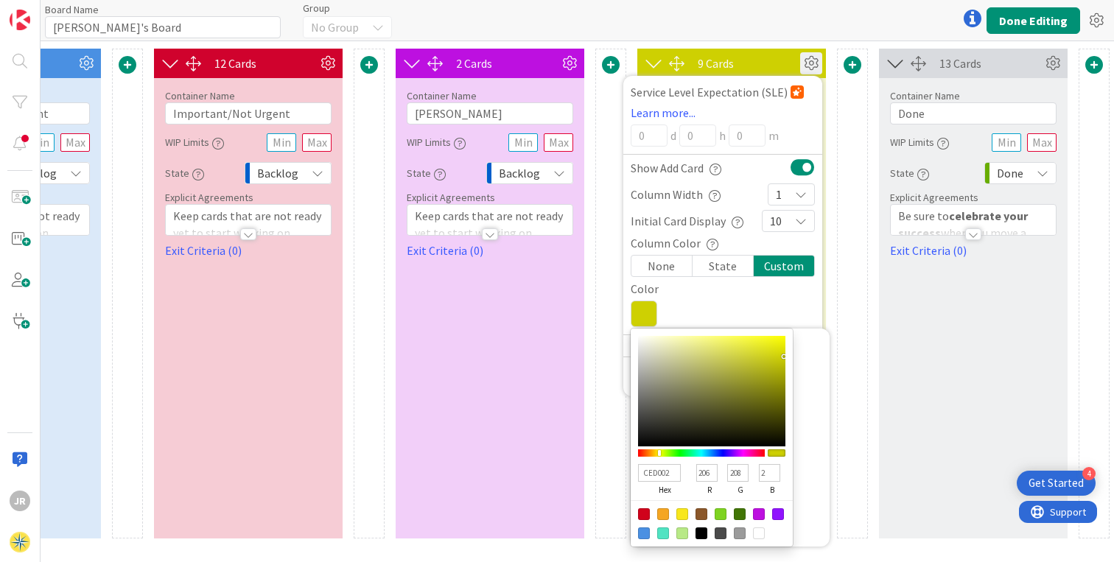
type input "D0CB02"
type input "208"
type input "203"
click at [659, 454] on div at bounding box center [658, 453] width 3 height 6
click at [752, 335] on div "D0CB02 hex 208 r 203 g 2 b 100 a" at bounding box center [712, 438] width 162 height 218
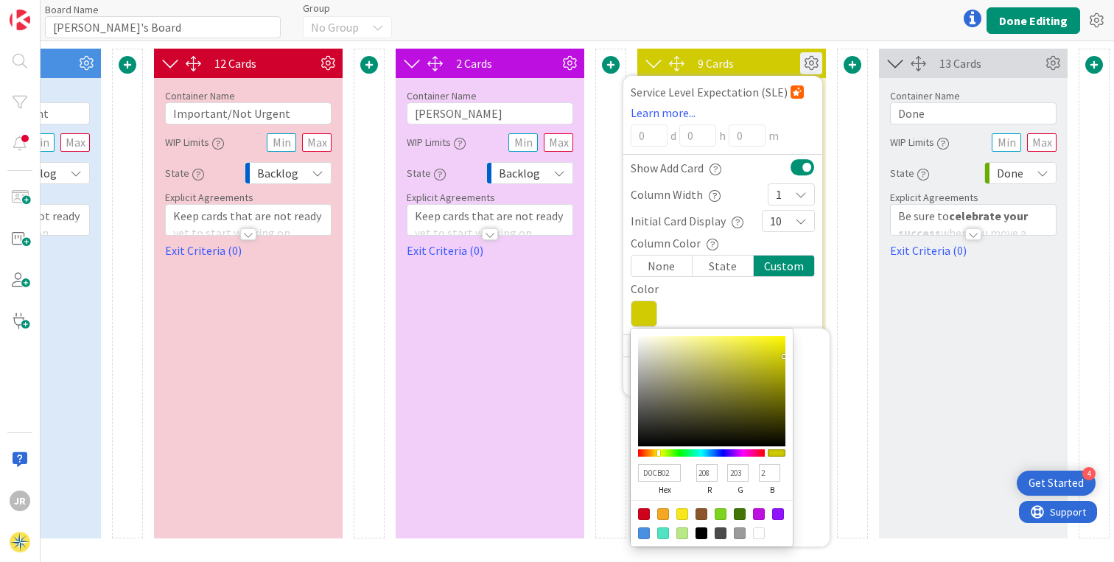
type input "F3EE35"
type input "243"
type input "238"
type input "53"
click at [753, 341] on div at bounding box center [711, 391] width 147 height 111
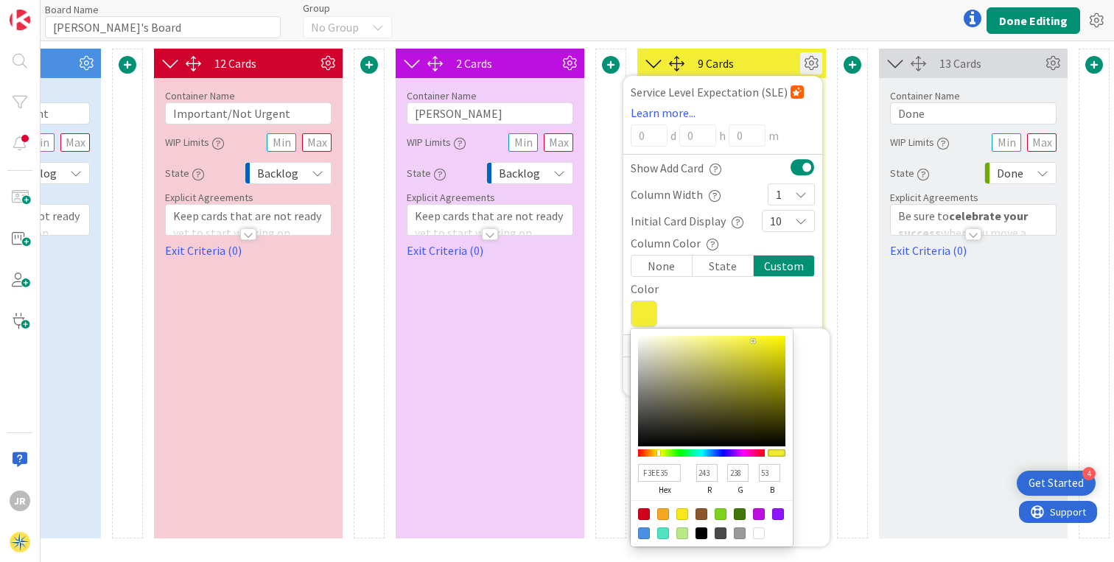
type input "F3ED1D"
type input "237"
type input "29"
click at [768, 341] on div at bounding box center [711, 391] width 147 height 111
type input "F6F00C"
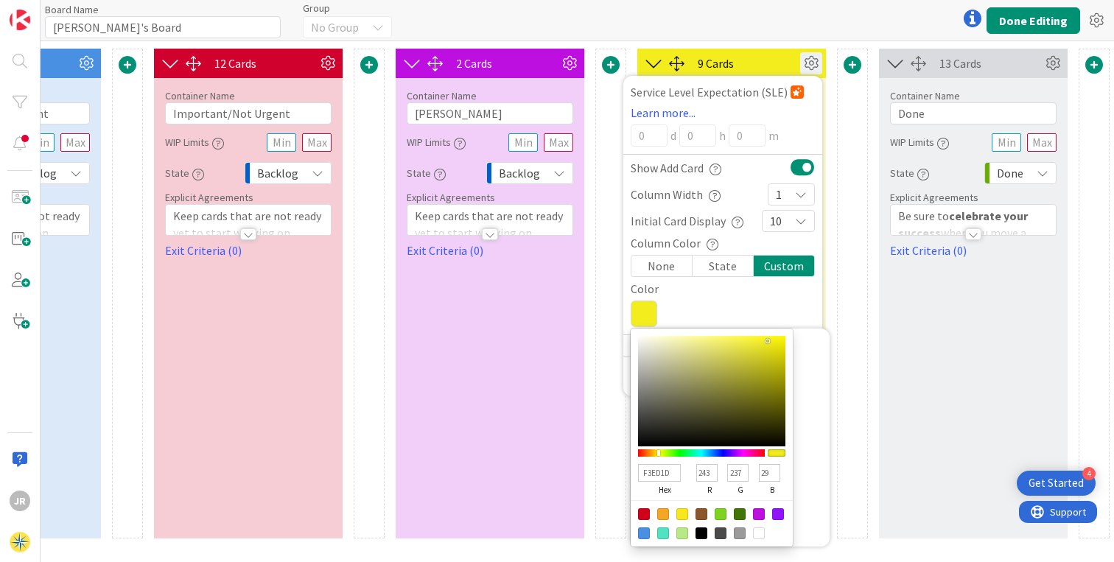
type input "246"
type input "240"
type input "12"
click at [778, 340] on div at bounding box center [711, 391] width 147 height 111
type input "FAF405"
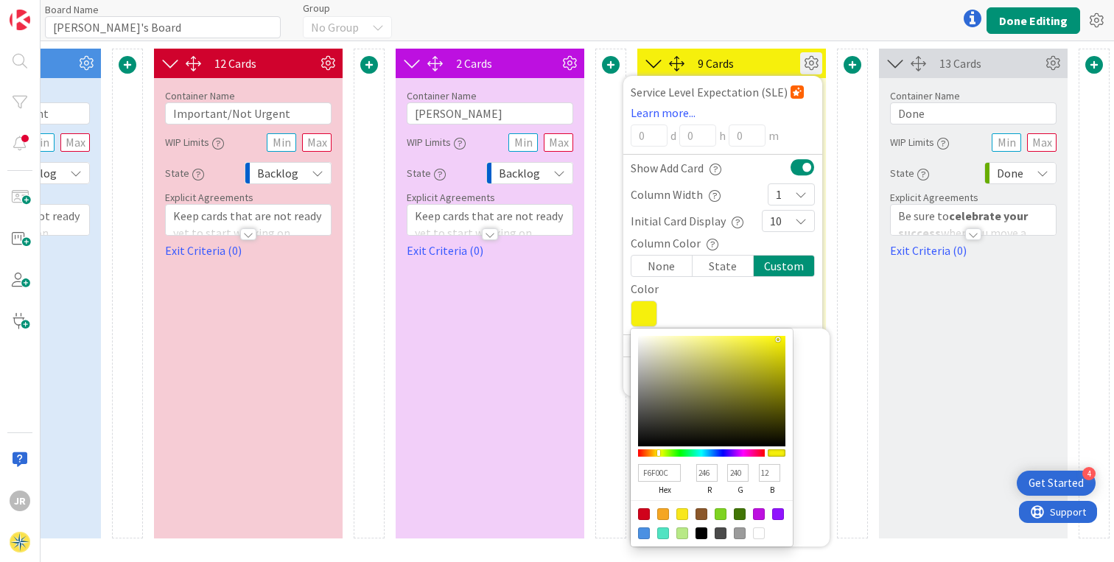
type input "250"
type input "244"
type input "5"
click at [783, 338] on div at bounding box center [711, 391] width 147 height 111
click at [684, 508] on div at bounding box center [682, 514] width 12 height 12
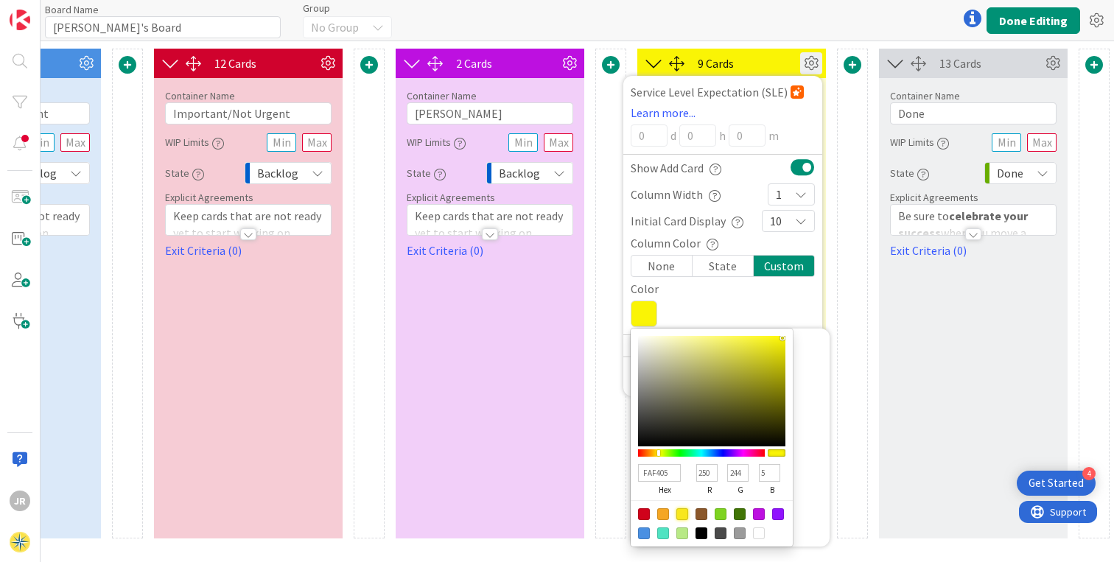
type input "F8E71C"
type input "248"
type input "231"
type input "28"
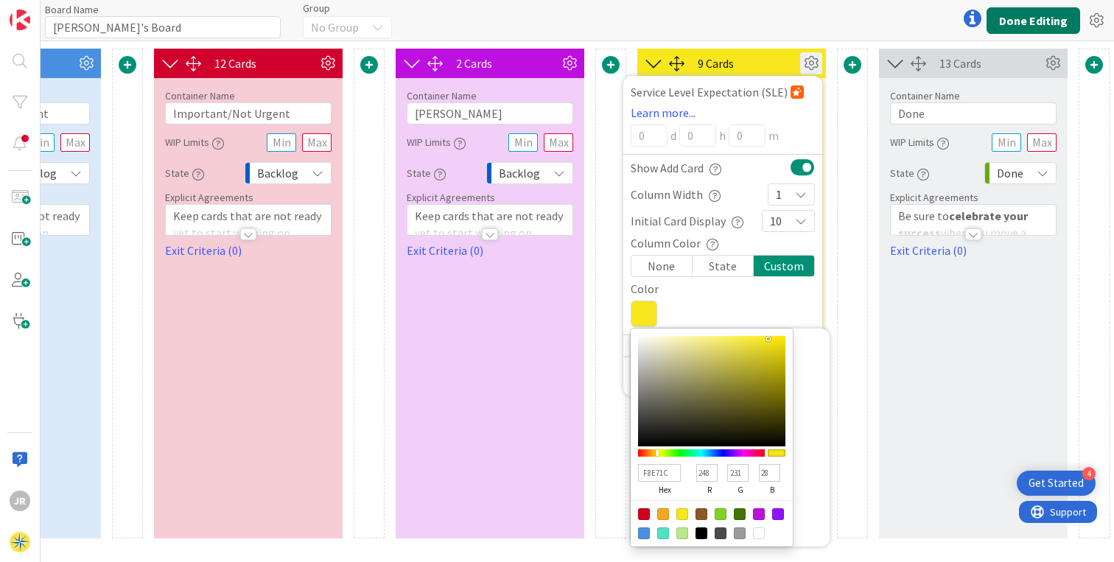
click at [1061, 15] on button "Done Editing" at bounding box center [1034, 20] width 94 height 27
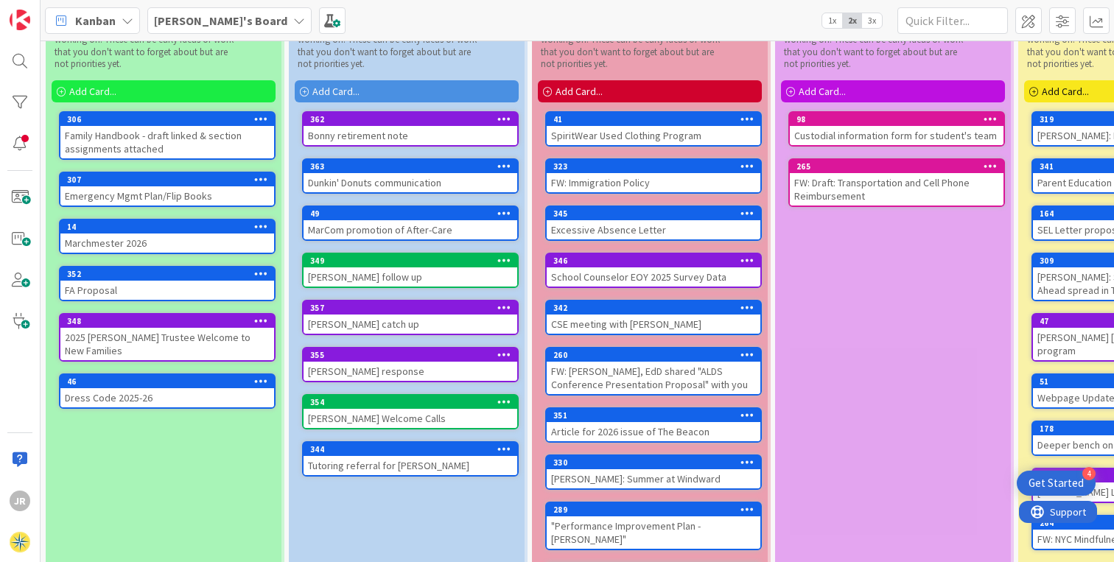
scroll to position [67, 0]
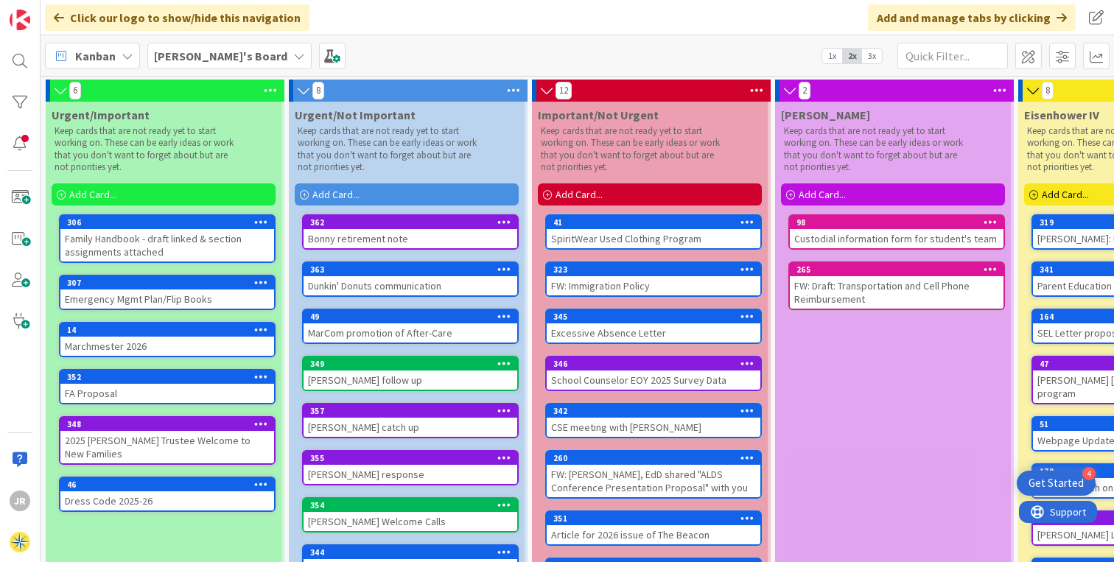
drag, startPoint x: 890, startPoint y: 376, endPoint x: 691, endPoint y: 9, distance: 417.4
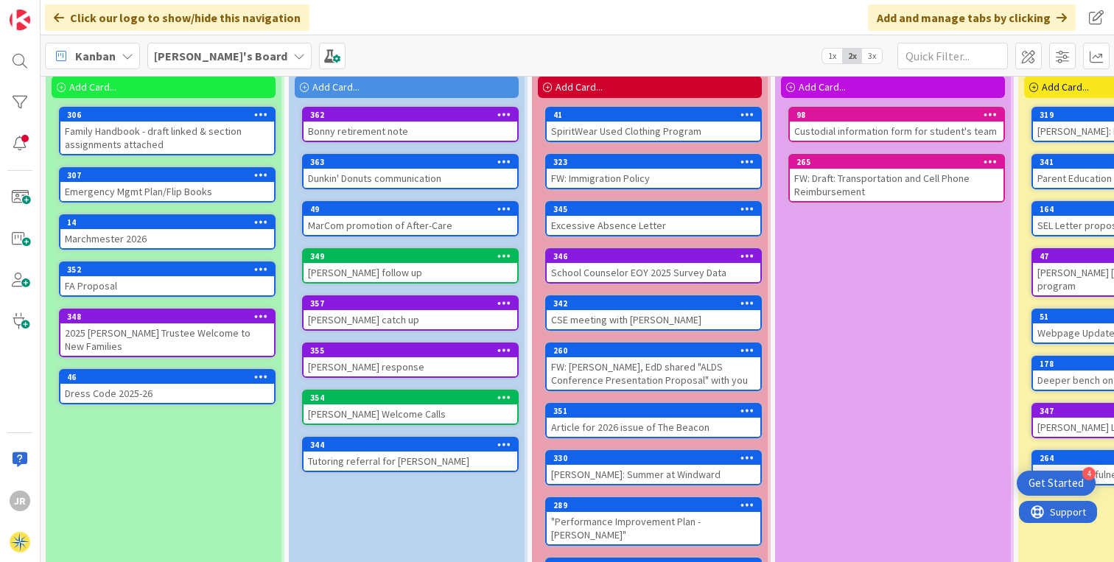
scroll to position [101, 0]
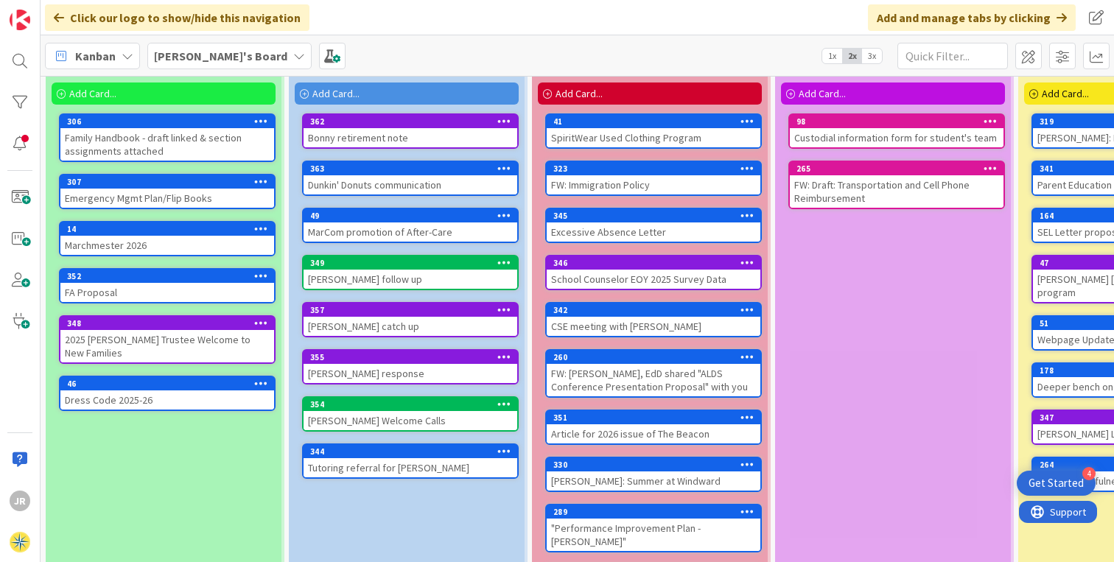
click at [380, 184] on div "Dunkin' Donuts communication" at bounding box center [411, 184] width 214 height 19
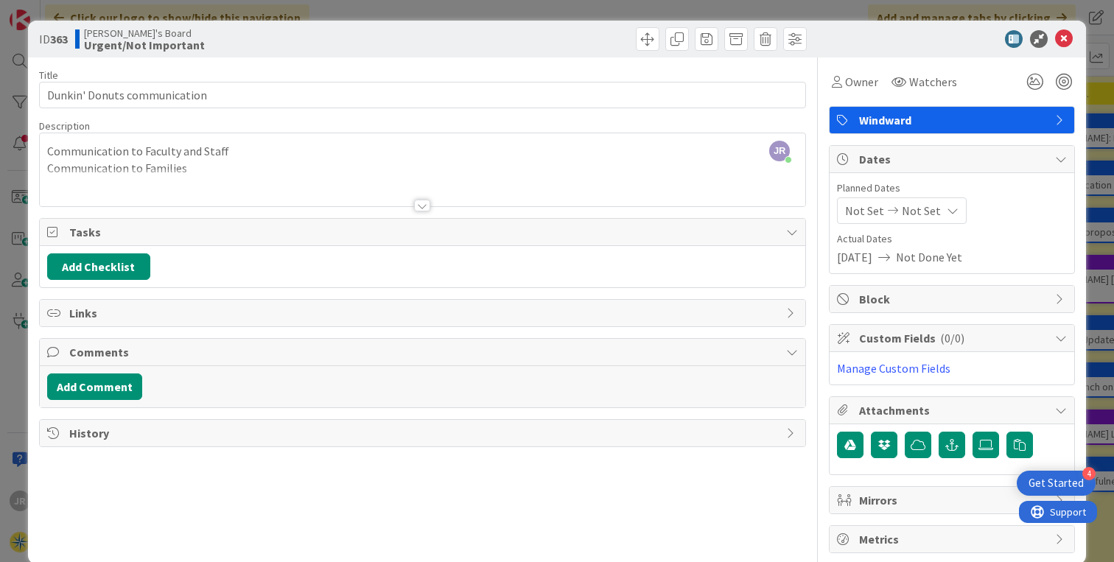
click at [209, 171] on div at bounding box center [423, 188] width 766 height 38
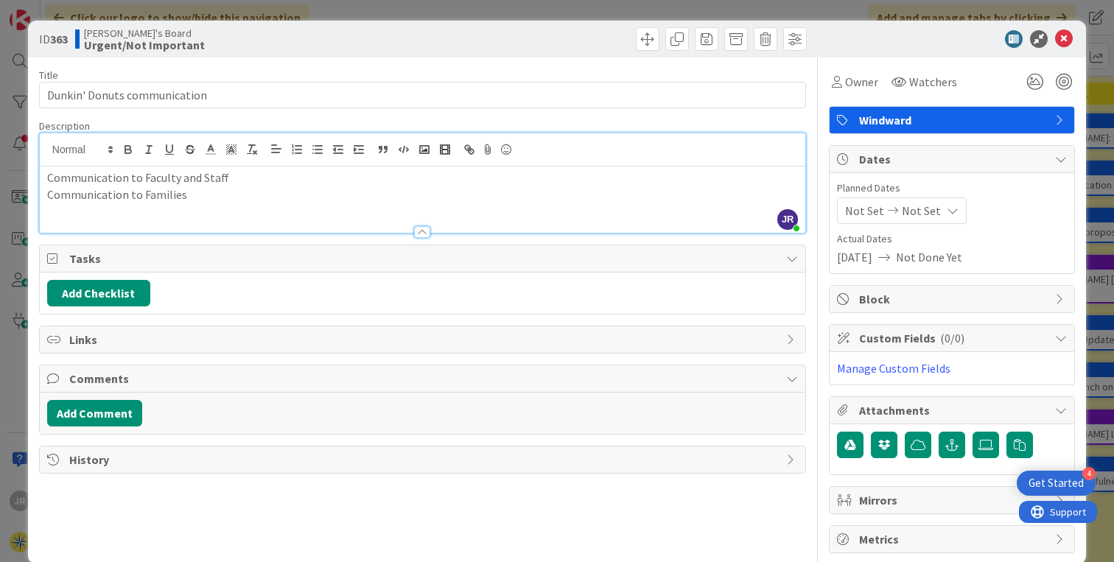
click at [211, 200] on p "Communication to Families" at bounding box center [422, 194] width 751 height 17
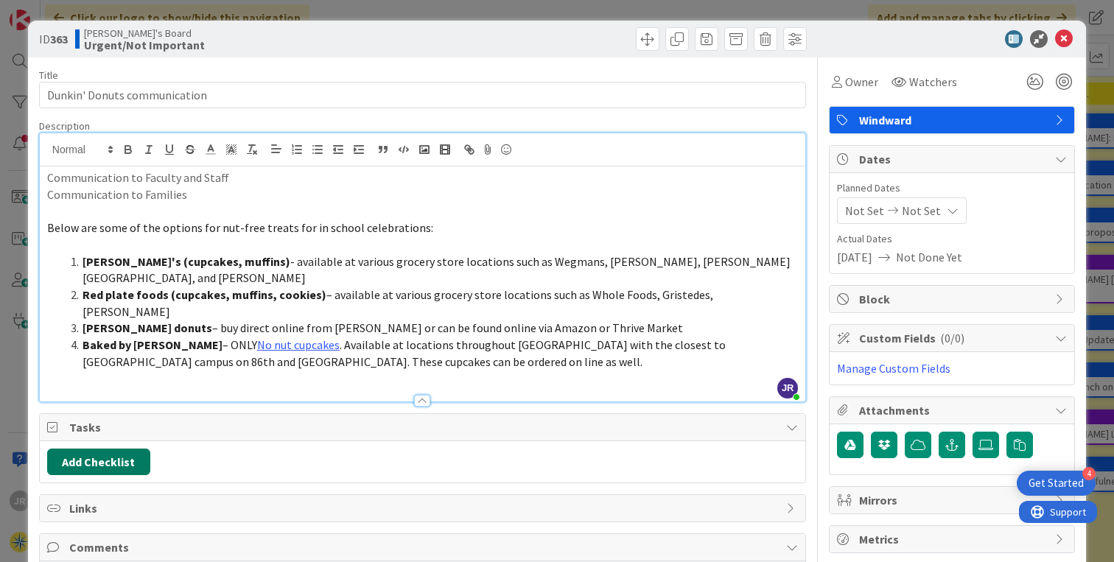
click at [109, 449] on button "Add Checklist" at bounding box center [98, 462] width 103 height 27
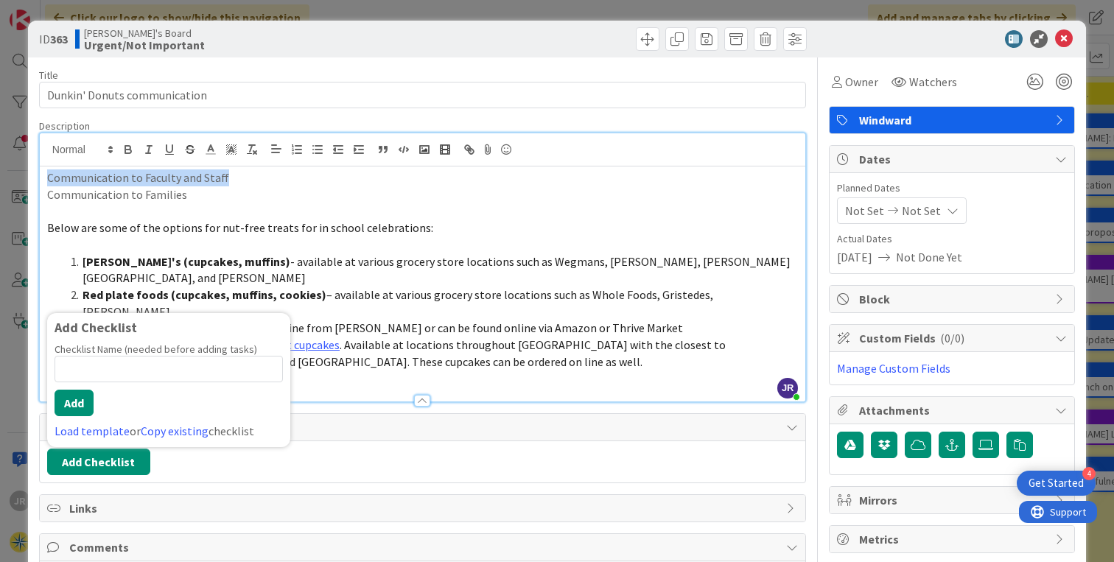
drag, startPoint x: 228, startPoint y: 176, endPoint x: 5, endPoint y: 178, distance: 222.5
click at [5, 178] on div "ID 363 [PERSON_NAME]'s Board Urgent/Not Important Title 28 / 128 Dunkin' Donuts…" at bounding box center [557, 281] width 1114 height 562
click at [249, 220] on span "Below are some of the options for nut-free treats for in school celebrations:" at bounding box center [240, 227] width 386 height 15
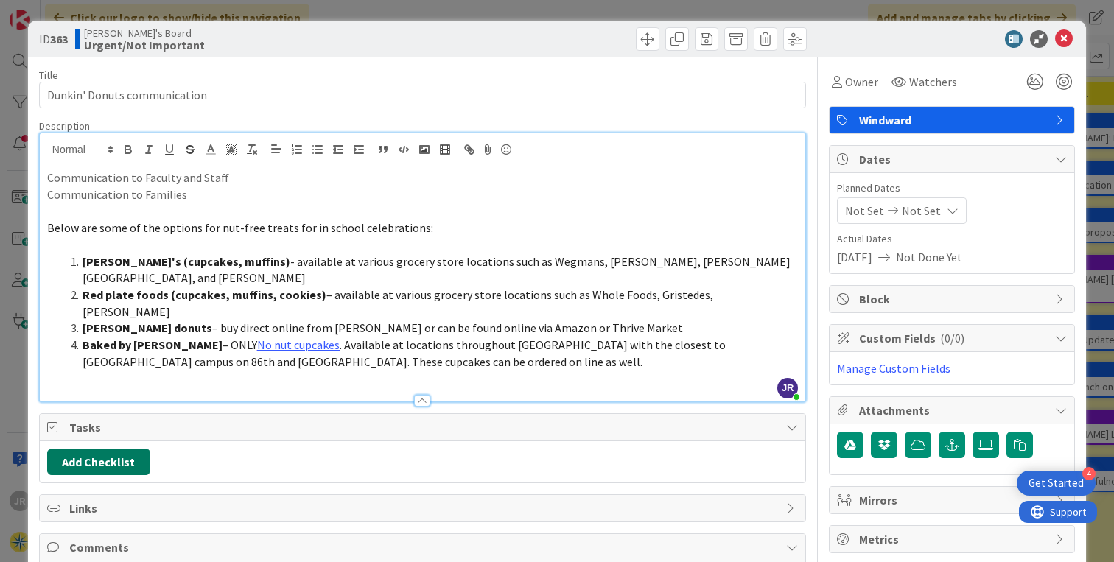
click at [108, 449] on button "Add Checklist" at bounding box center [98, 462] width 103 height 27
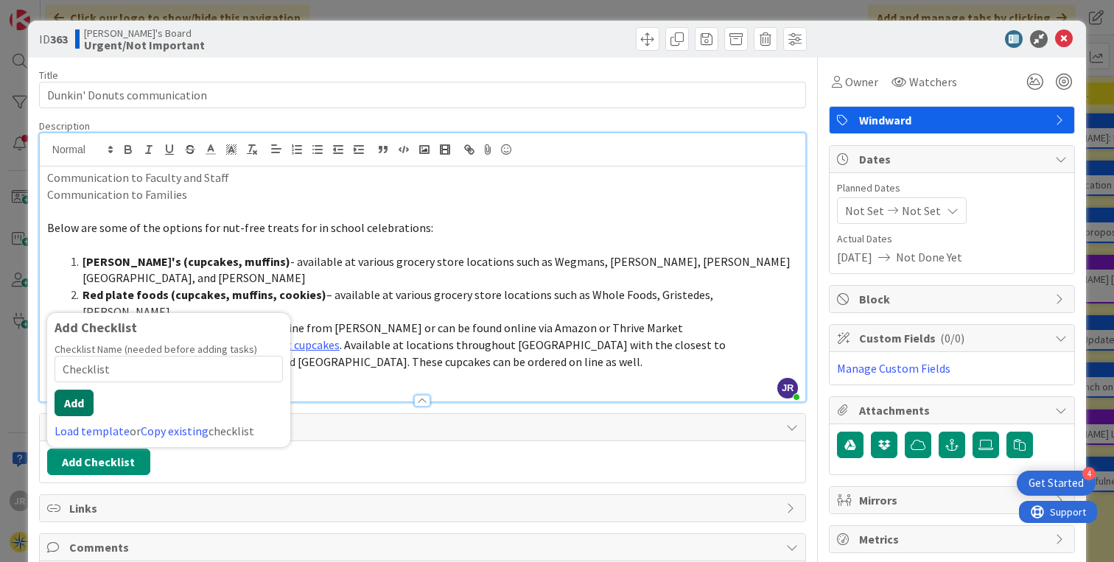
type input "Checklist"
click at [72, 390] on button "Add" at bounding box center [74, 403] width 39 height 27
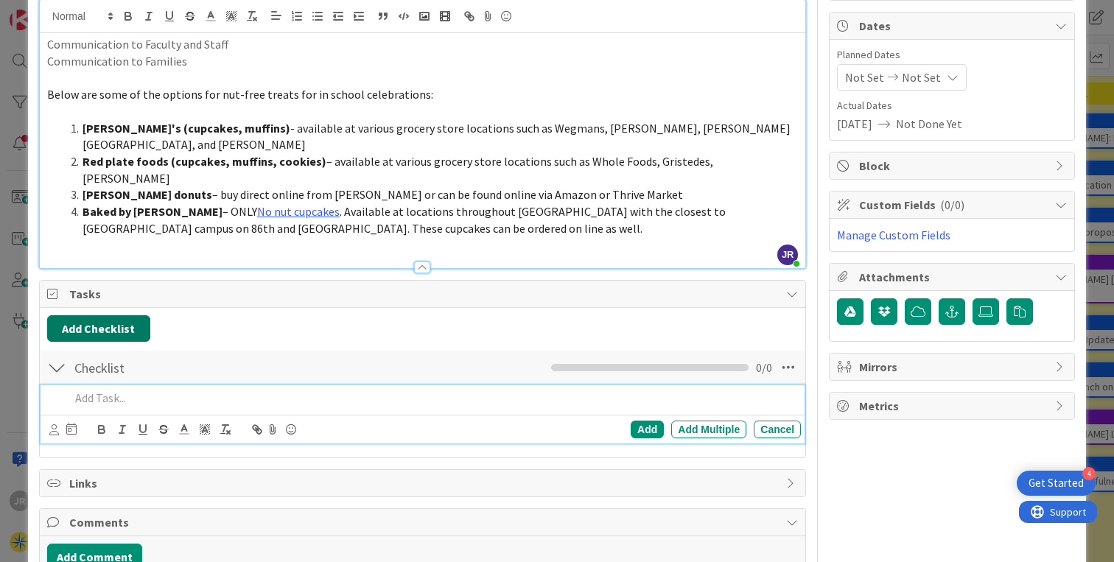
scroll to position [155, 0]
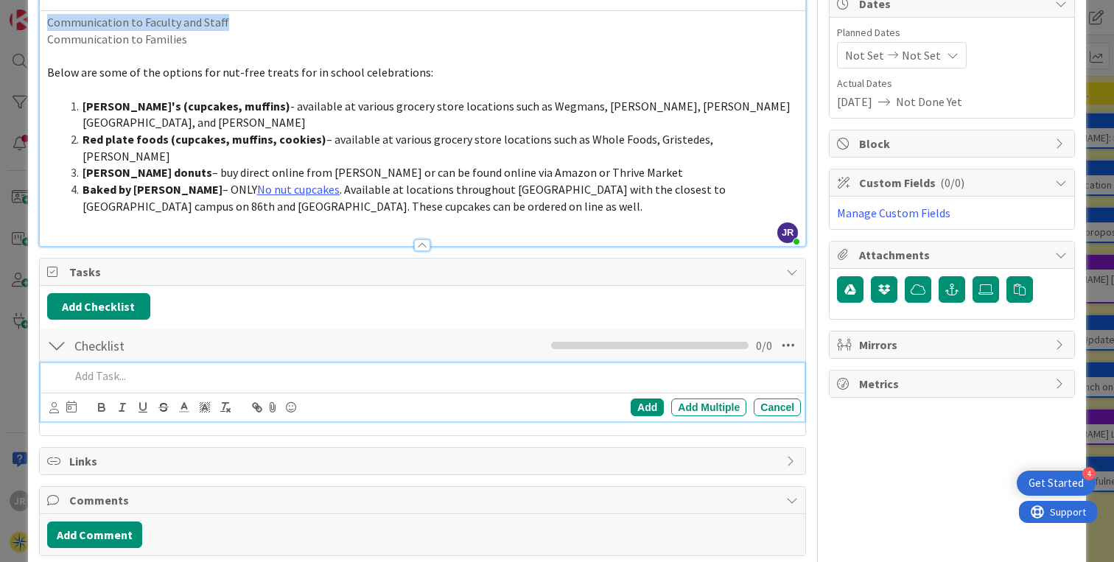
drag, startPoint x: 231, startPoint y: 24, endPoint x: 0, endPoint y: 13, distance: 231.7
click at [0, 13] on div "ID 363 [PERSON_NAME]'s Board Urgent/Not Important Title 28 / 128 Dunkin' Donuts…" at bounding box center [557, 281] width 1114 height 562
click at [121, 368] on p at bounding box center [432, 376] width 725 height 17
click at [631, 399] on div "Add" at bounding box center [647, 408] width 33 height 18
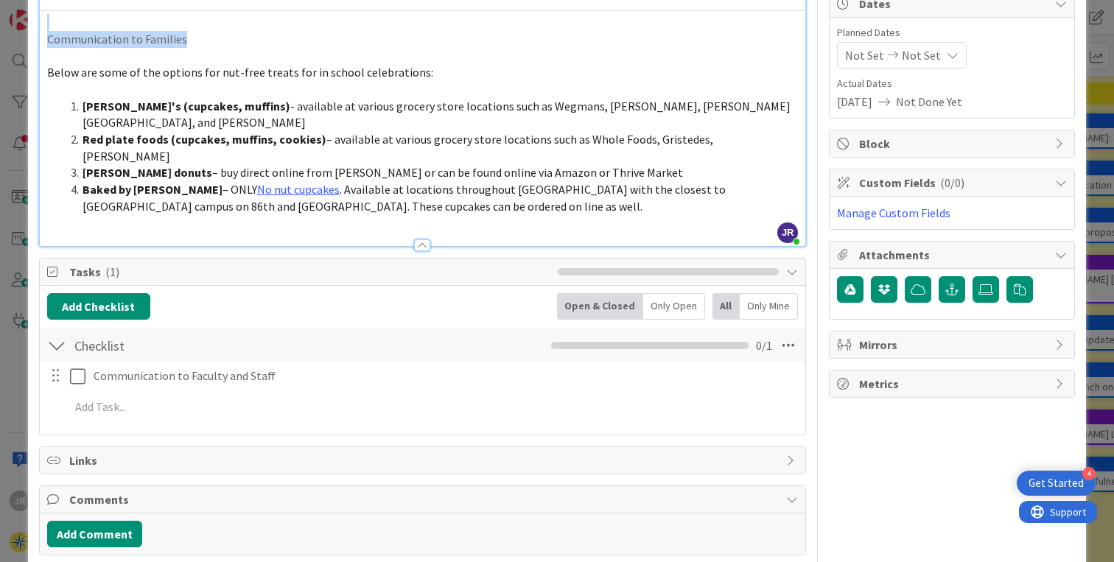
drag, startPoint x: 186, startPoint y: 38, endPoint x: 0, endPoint y: 21, distance: 187.2
click at [0, 21] on div "ID 363 [PERSON_NAME]'s Board Urgent/Not Important Title 28 / 128 Dunkin' Donuts…" at bounding box center [557, 281] width 1114 height 562
click at [147, 34] on p "Communication to Families" at bounding box center [422, 39] width 751 height 17
drag, startPoint x: 192, startPoint y: 37, endPoint x: 36, endPoint y: 41, distance: 156.3
click at [36, 41] on div "ID 363 [PERSON_NAME]'s Board Urgent/Not Important Title 28 / 128 Dunkin' Donuts…" at bounding box center [557, 235] width 1058 height 741
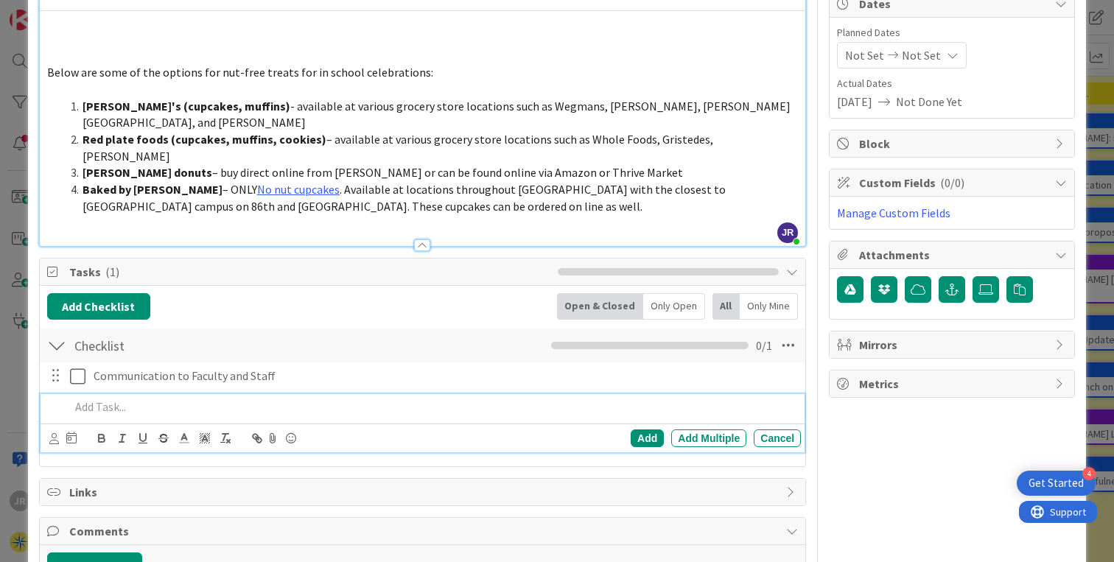
click at [113, 399] on p at bounding box center [432, 407] width 725 height 17
click at [643, 430] on div "Add" at bounding box center [647, 439] width 33 height 18
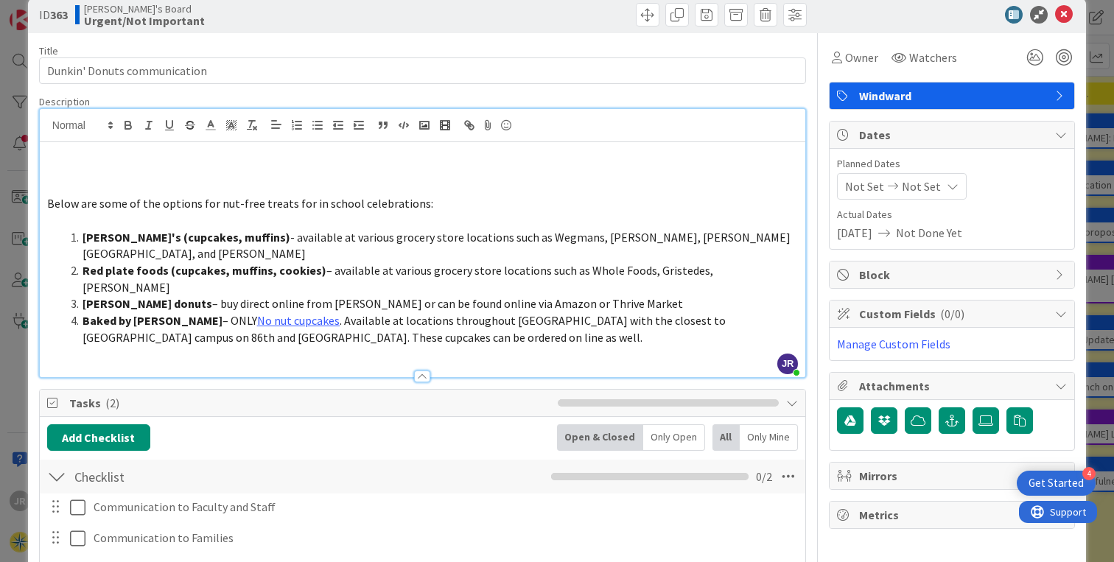
scroll to position [21, 0]
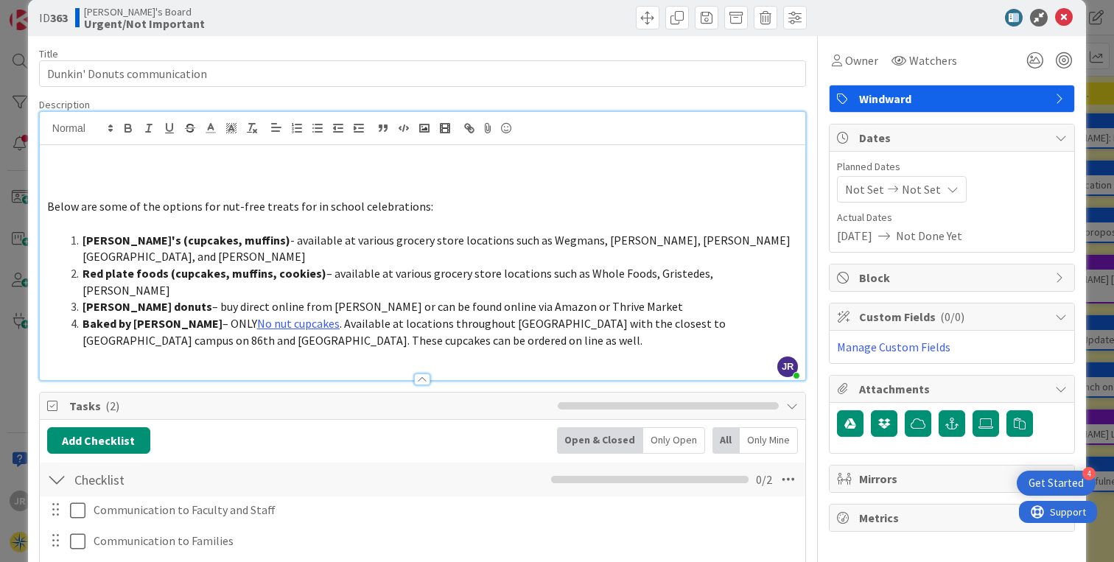
click at [51, 207] on span "Below are some of the options for nut-free treats for in school celebrations:" at bounding box center [240, 206] width 386 height 15
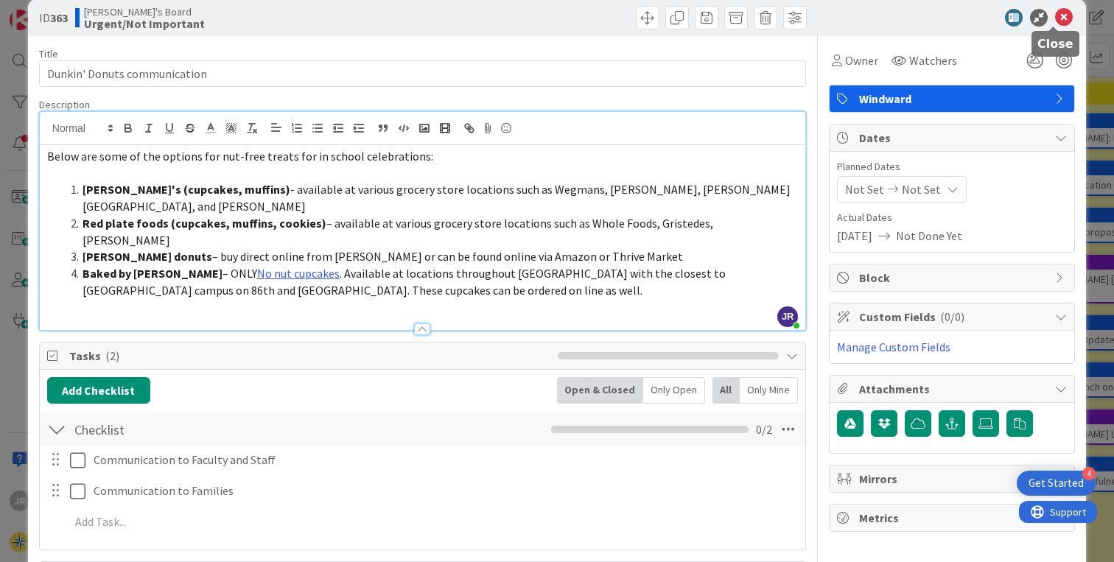
click at [1055, 15] on icon at bounding box center [1064, 18] width 18 height 18
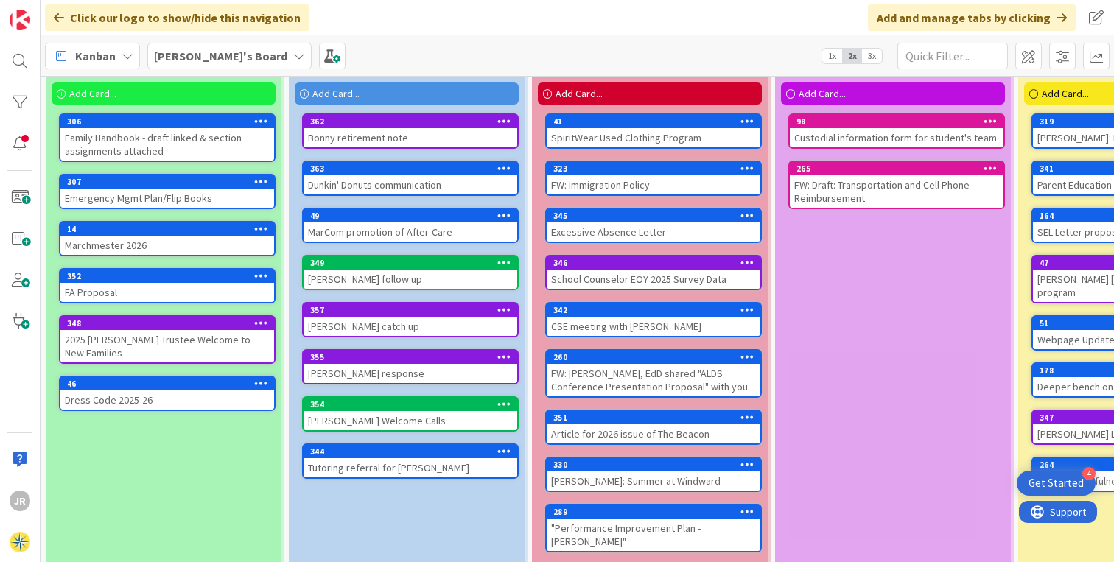
click at [145, 93] on div "Add Card..." at bounding box center [164, 94] width 224 height 22
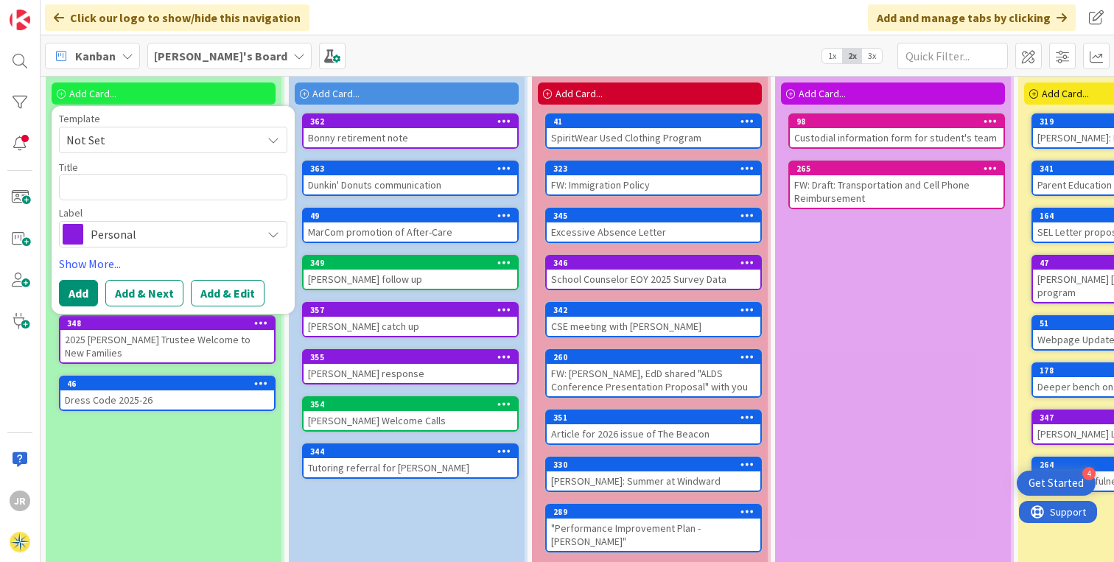
type textarea "x"
type textarea "S"
type textarea "x"
type textarea "Se"
type textarea "x"
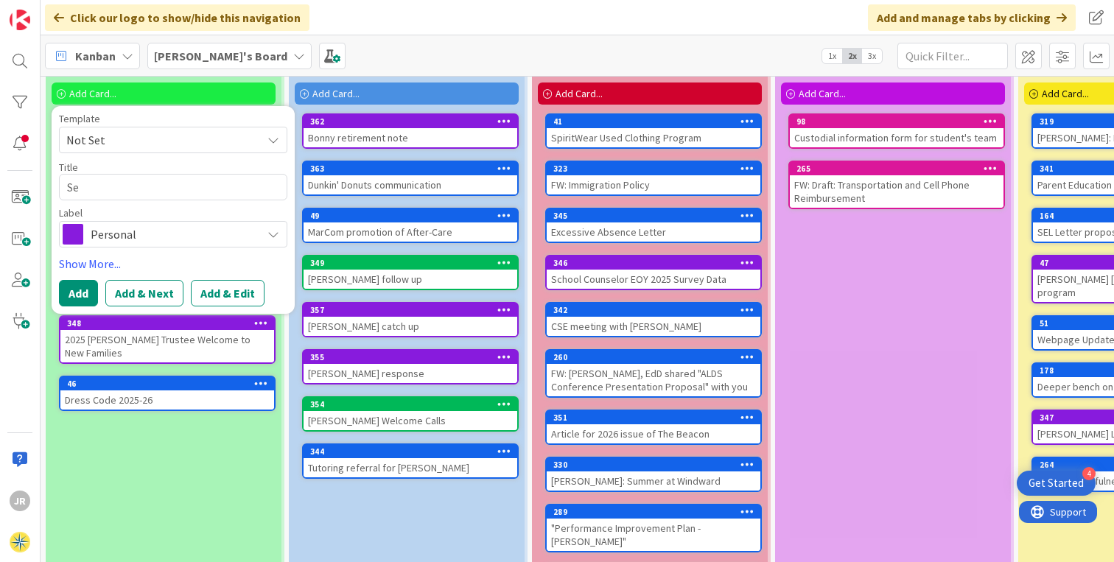
type textarea "Sel"
type textarea "x"
type textarea "Self"
type textarea "x"
type textarea "Self-"
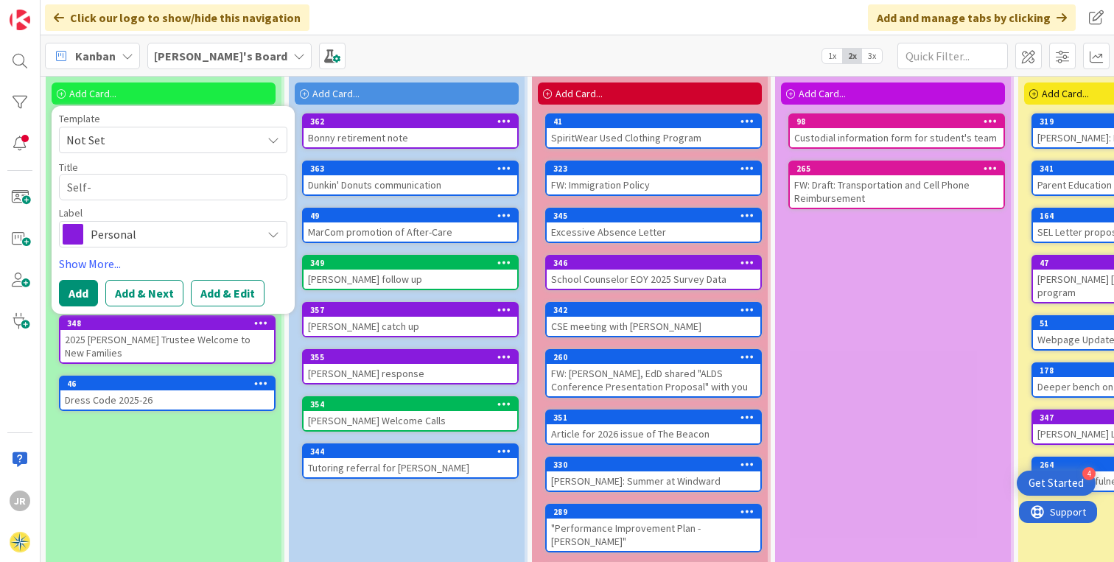
type textarea "x"
type textarea "Self"
type textarea "x"
type textarea "Sel"
type textarea "x"
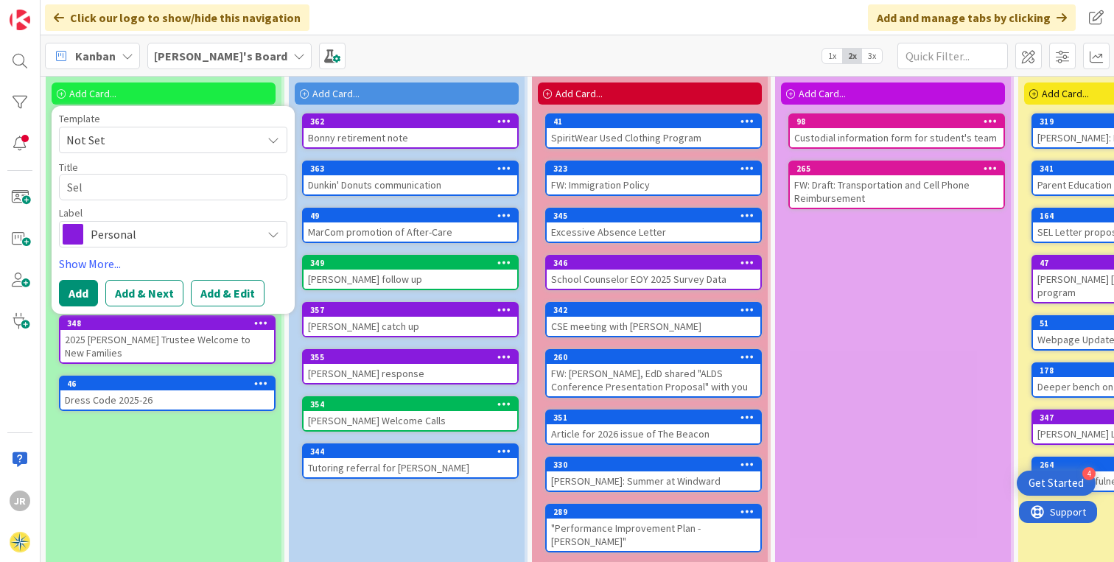
type textarea "Se"
type textarea "x"
type textarea "S"
type textarea "x"
type textarea "2"
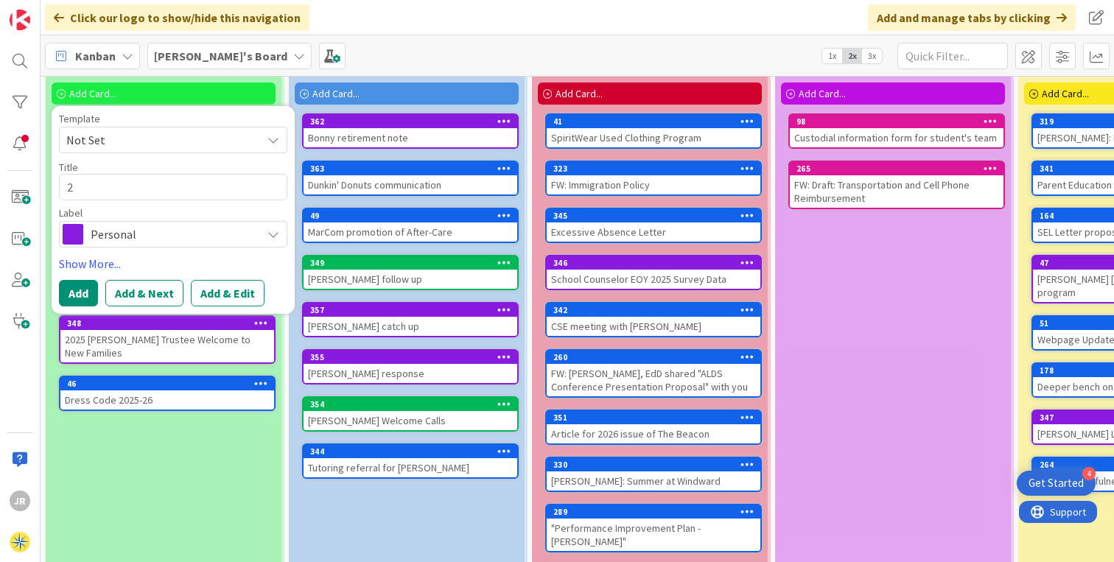
type textarea "x"
type textarea "20"
type textarea "x"
type textarea "202"
type textarea "x"
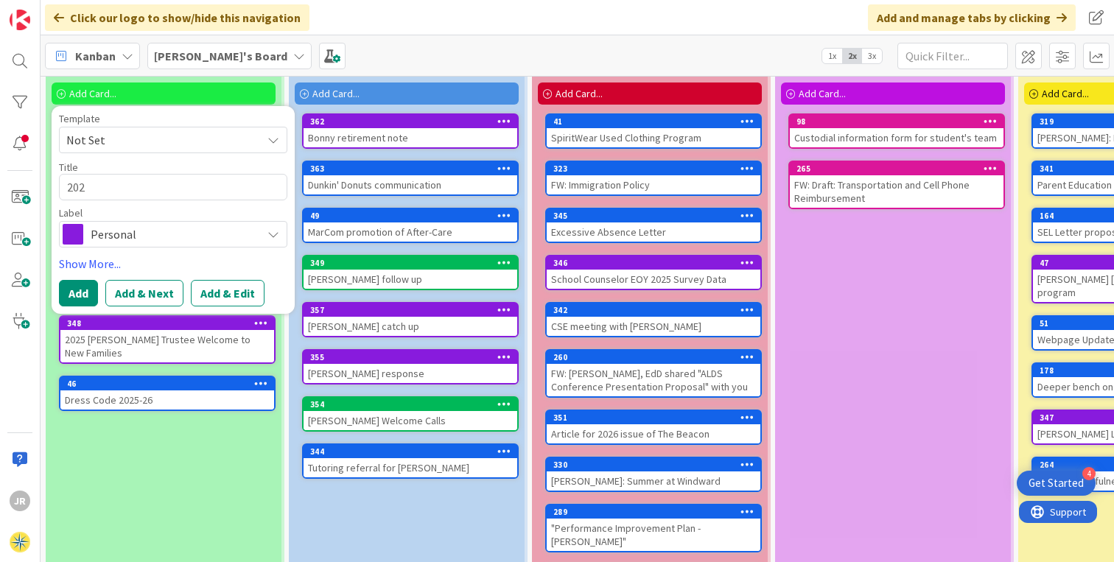
type textarea "2025"
type textarea "x"
type textarea "2025"
type textarea "x"
type textarea "2025 S"
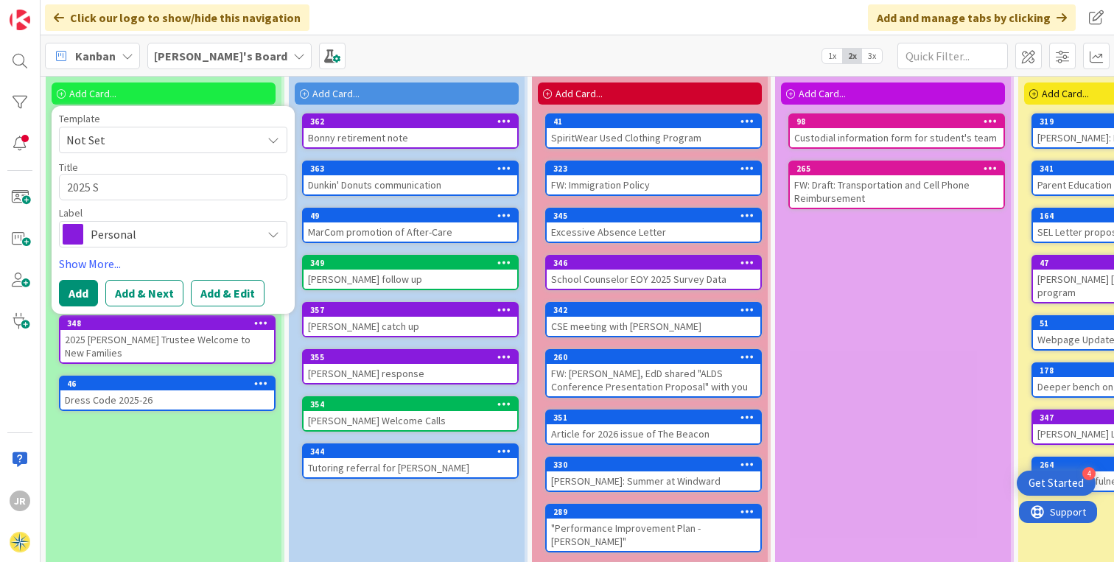
type textarea "x"
type textarea "2025 Se"
type textarea "x"
type textarea "2025 Sel"
type textarea "x"
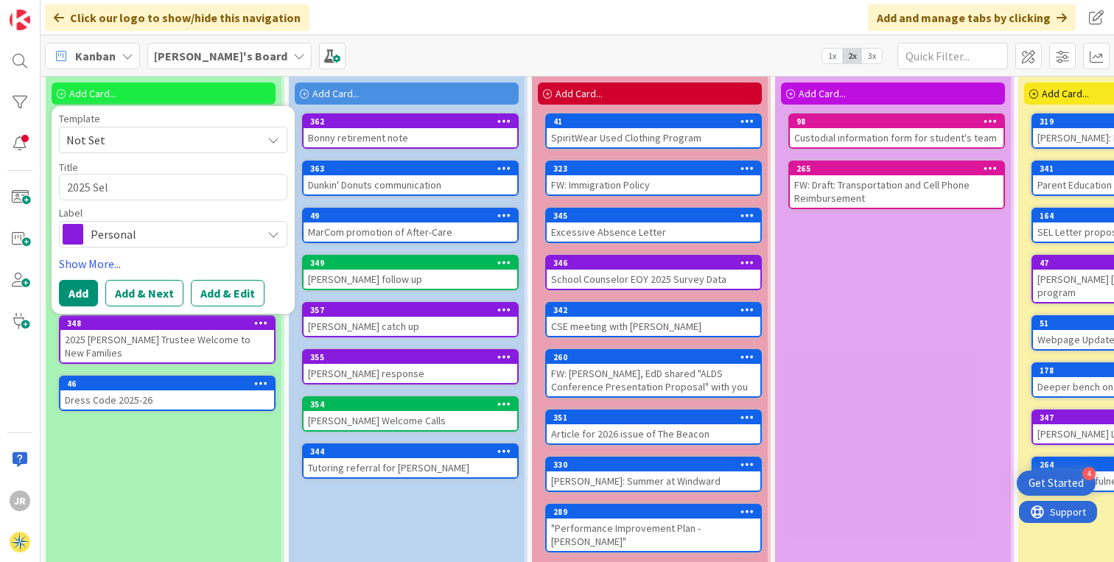
type textarea "2025 Self"
type textarea "x"
type textarea "2025 Self-"
type textarea "x"
type textarea "2025 Self-E"
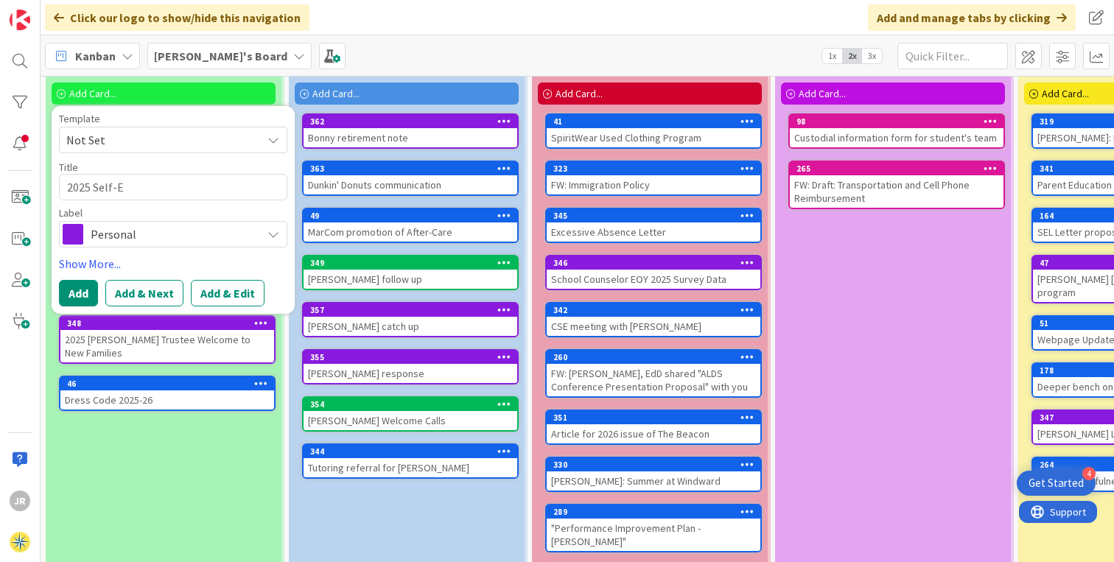
type textarea "x"
type textarea "2025 Self-Ev"
type textarea "x"
type textarea "2025 Self-Eva"
type textarea "x"
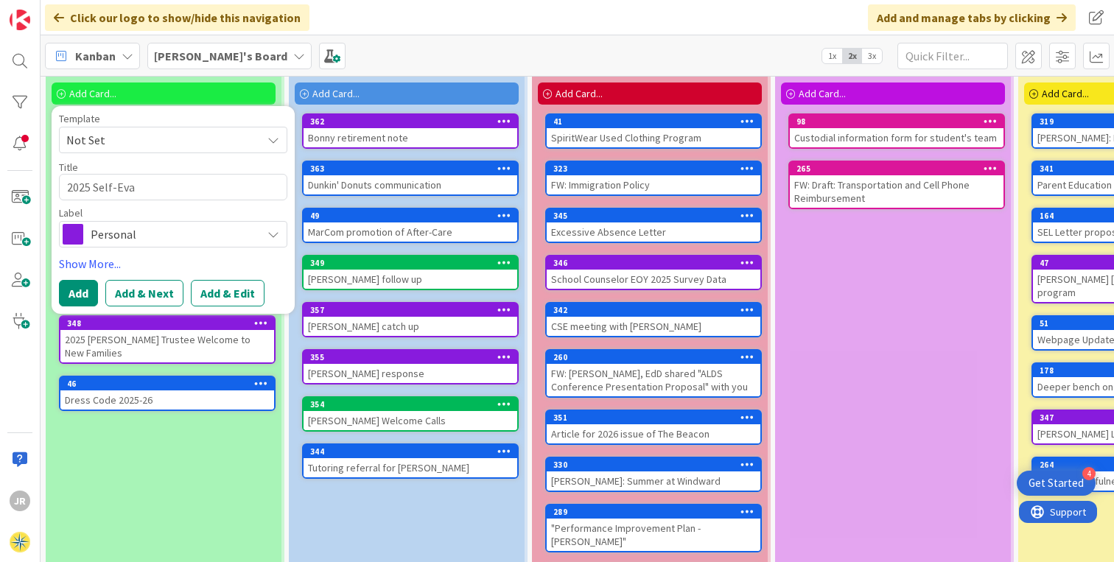
type textarea "2025 Self-Eval"
type textarea "x"
type textarea "2025 Self-Evalu"
type textarea "x"
type textarea "2025 Self-Evalua"
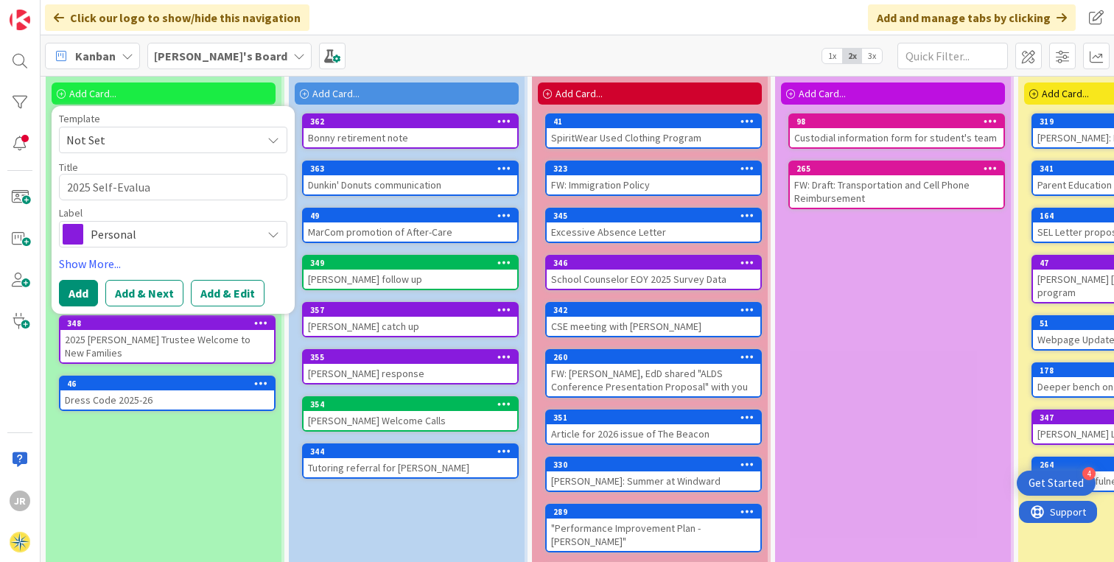
type textarea "x"
type textarea "2025 Self-Evaluat"
type textarea "x"
type textarea "2025 Self-Evaluati"
type textarea "x"
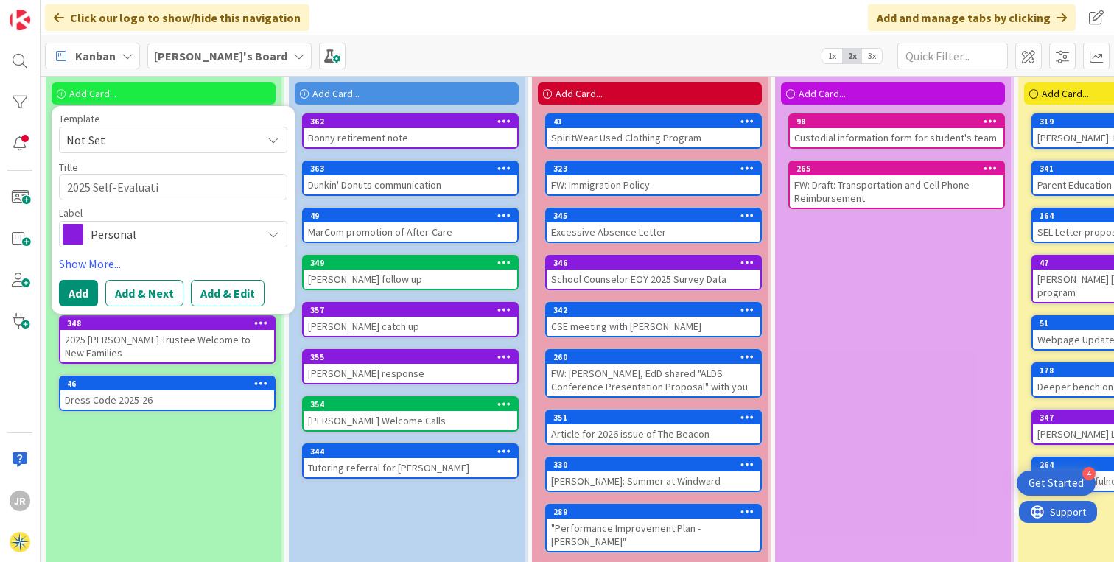
type textarea "2025 Self-Evaluatio"
type textarea "x"
type textarea "2025 Self-Evaluation"
type textarea "x"
type textarea "2025 Self-Evaluation"
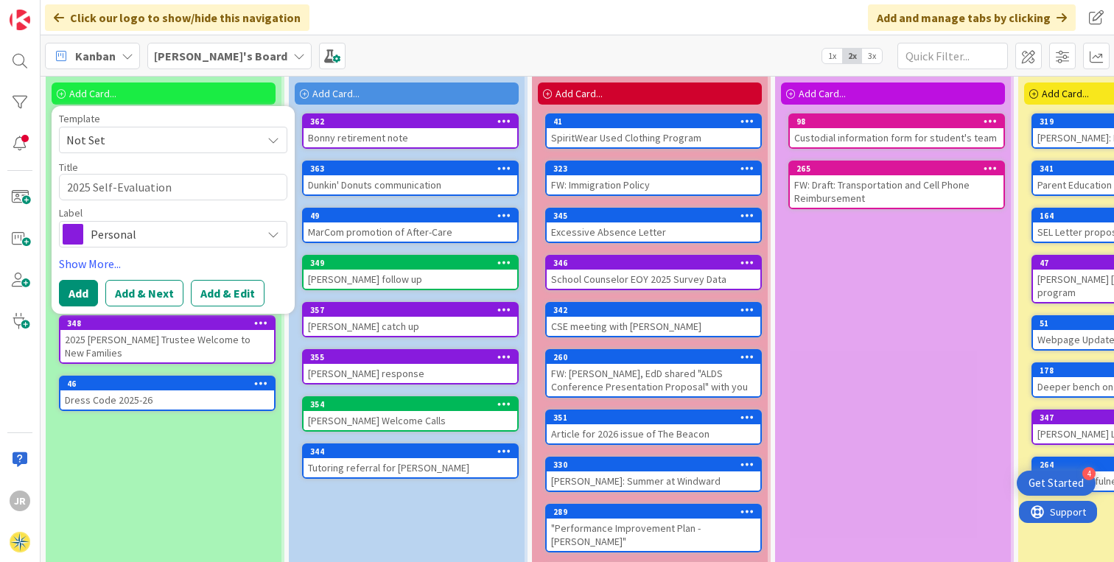
type textarea "x"
type textarea "2025 Self-Evaluation t"
type textarea "x"
type textarea "2025 Self-Evaluation to"
type textarea "x"
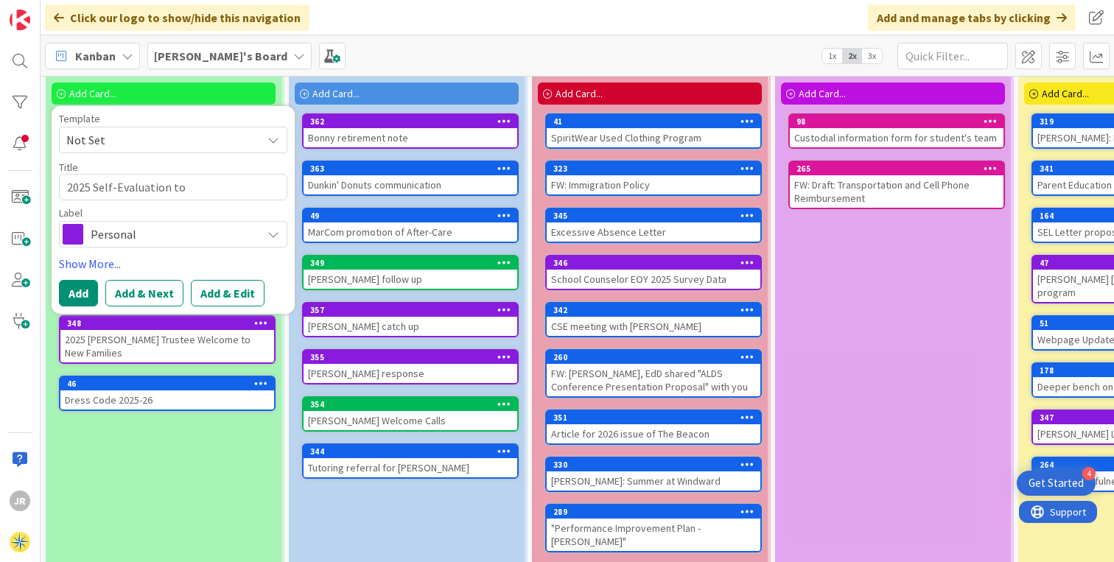
type textarea "2025 Self-Evaluation to"
type textarea "x"
type textarea "2025 Self-Evaluation to J"
type textarea "x"
type textarea "2025 Self-Evaluation to Ja"
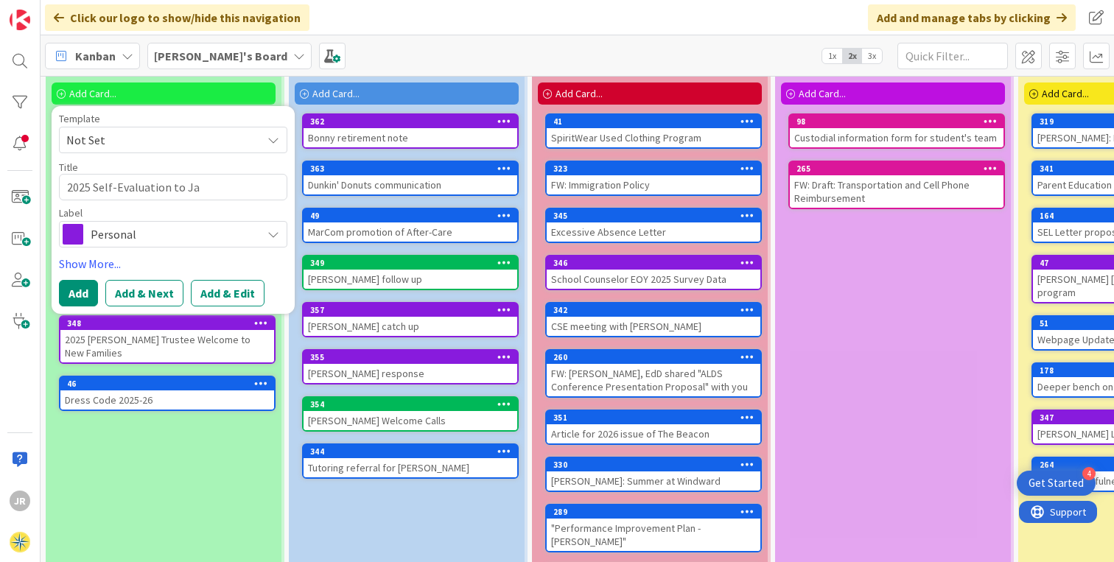
type textarea "x"
type textarea "2025 Self-Evaluation to Jam"
type textarea "x"
type textarea "2025 Self-Evaluation to [PERSON_NAME]"
type textarea "x"
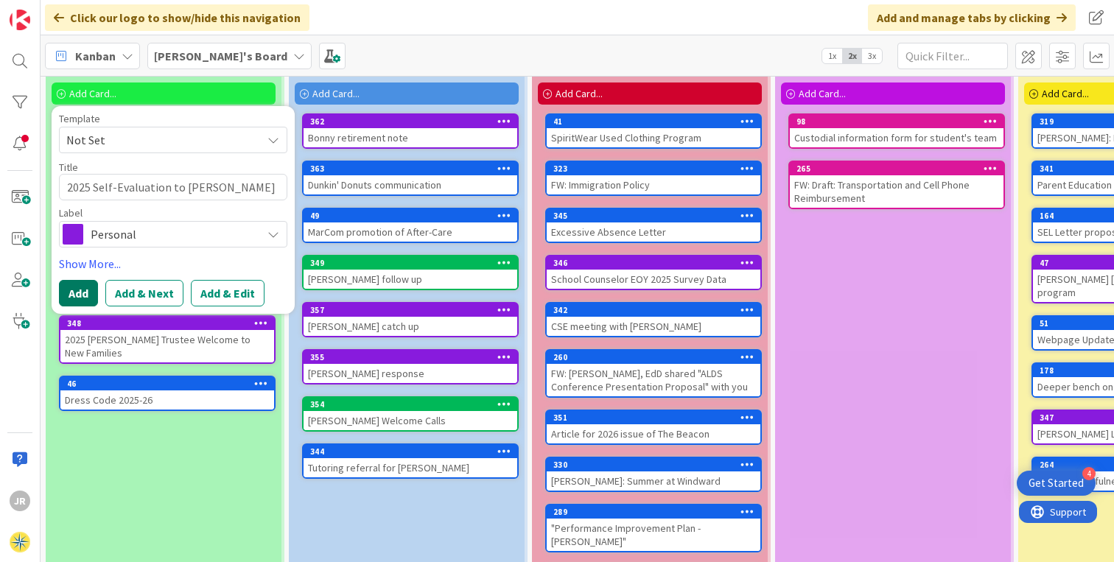
type textarea "2025 Self-Evaluation to [PERSON_NAME]"
click at [83, 292] on button "Add" at bounding box center [78, 293] width 39 height 27
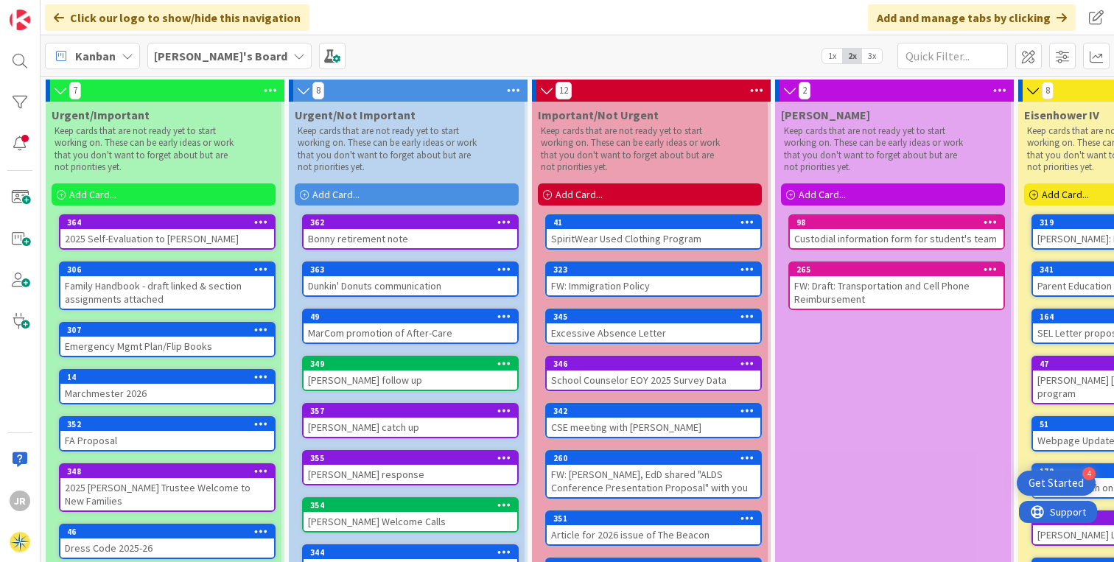
click at [608, 196] on div "Add Card..." at bounding box center [650, 194] width 224 height 22
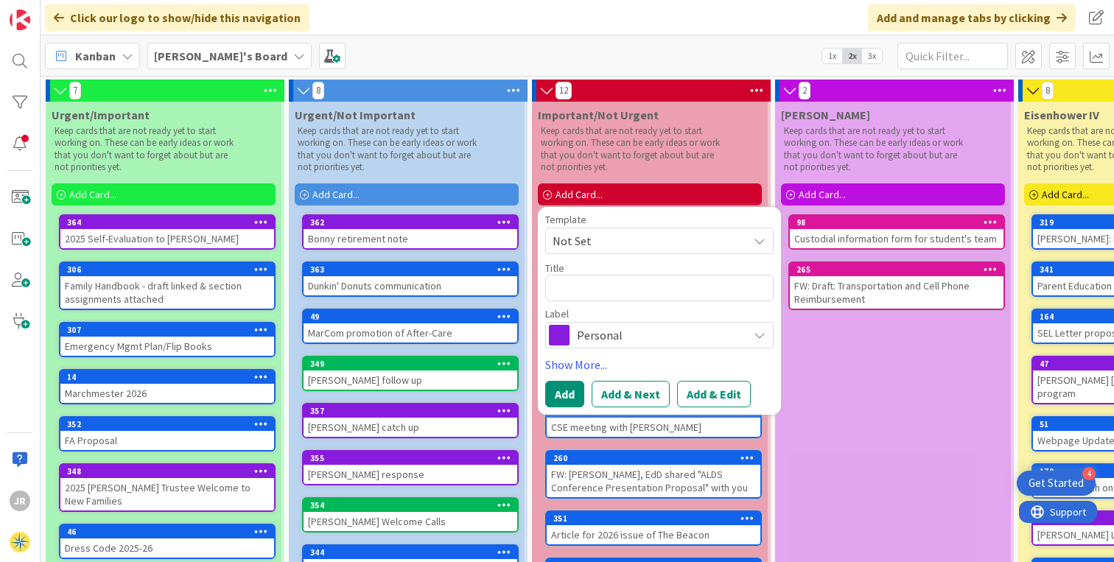
type textarea "x"
type textarea "[PERSON_NAME]"
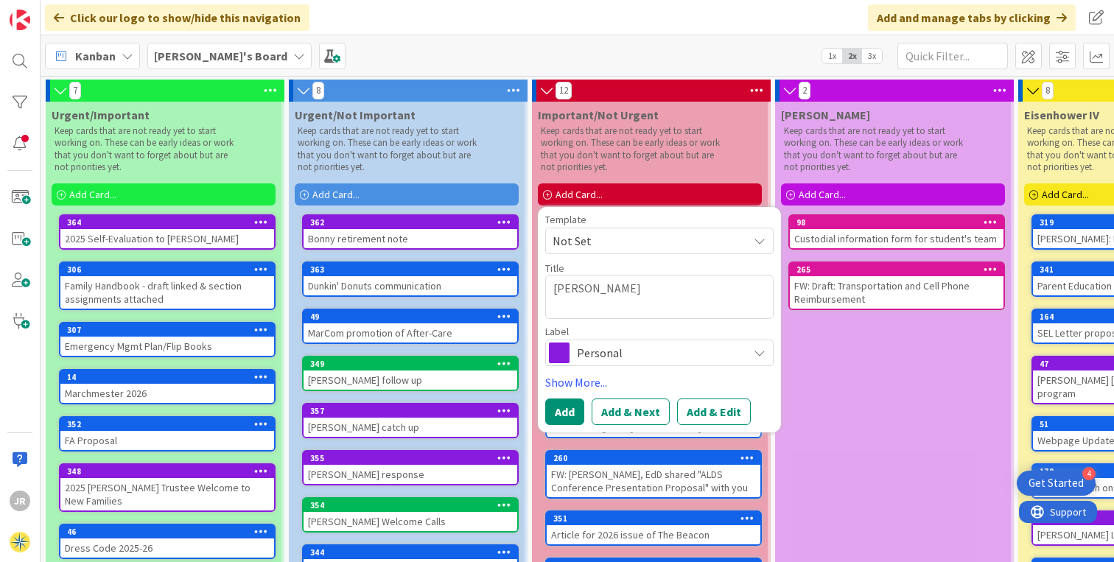
click at [553, 307] on textarea "[PERSON_NAME]" at bounding box center [659, 297] width 228 height 44
type textarea "x"
type textarea "[PERSON_NAME]"
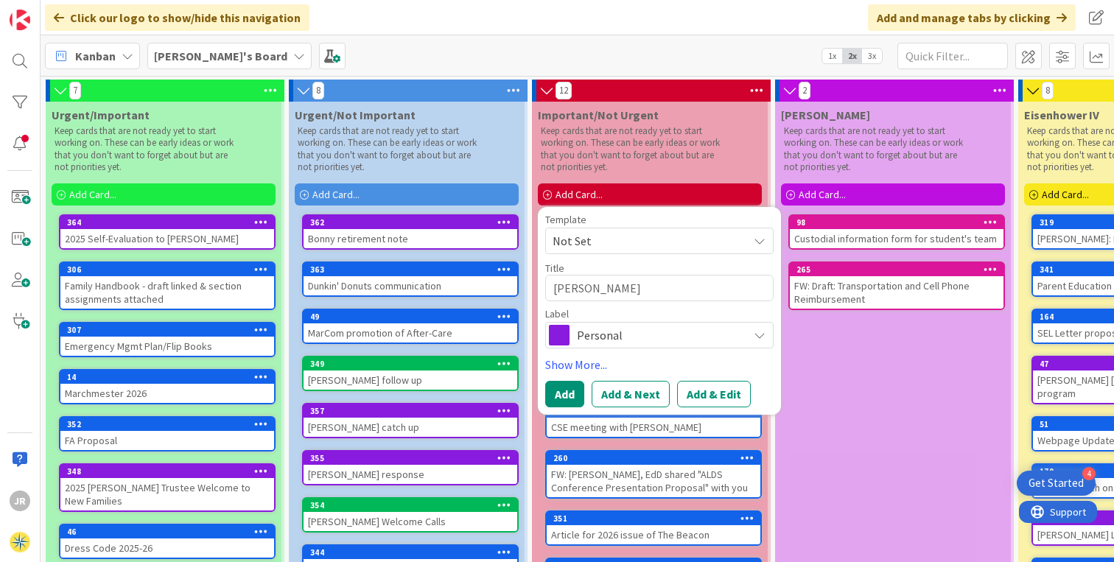
click at [675, 284] on textarea "[PERSON_NAME]" at bounding box center [659, 288] width 228 height 27
type textarea "x"
type textarea "[PERSON_NAME]"
type textarea "x"
type textarea "[PERSON_NAME] f"
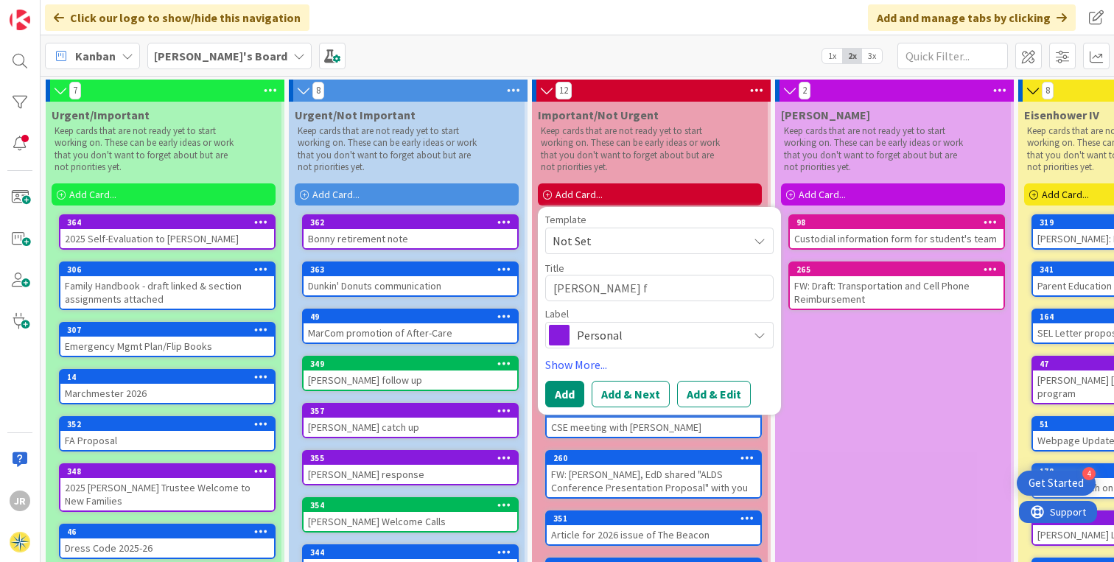
type textarea "x"
type textarea "[PERSON_NAME] fo"
type textarea "x"
type textarea "[PERSON_NAME] fol"
type textarea "x"
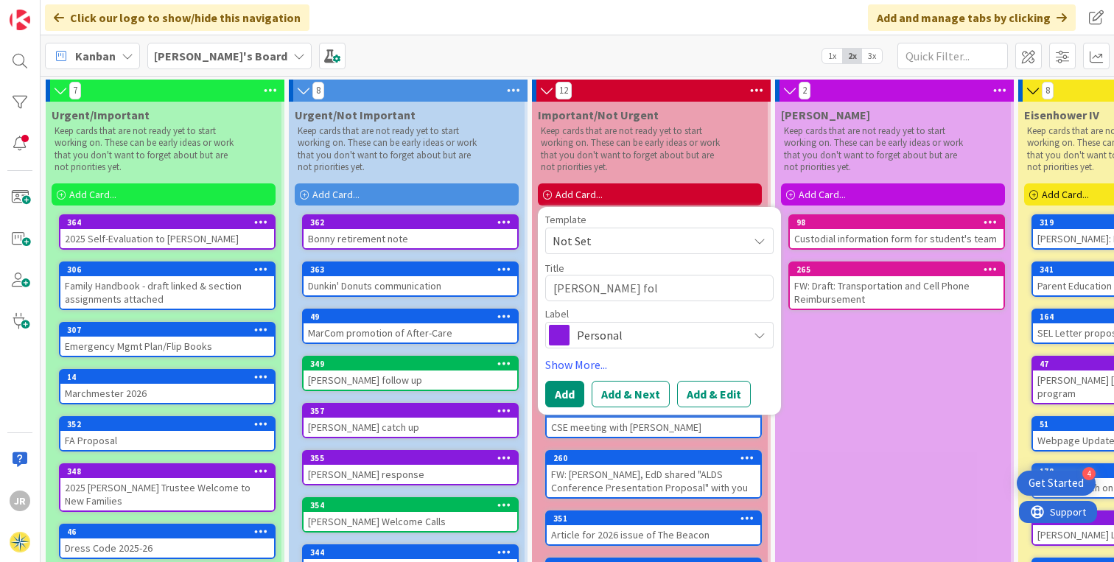
type textarea "[PERSON_NAME] foll"
type textarea "x"
type textarea "[PERSON_NAME]"
type textarea "x"
type textarea "[PERSON_NAME] follow"
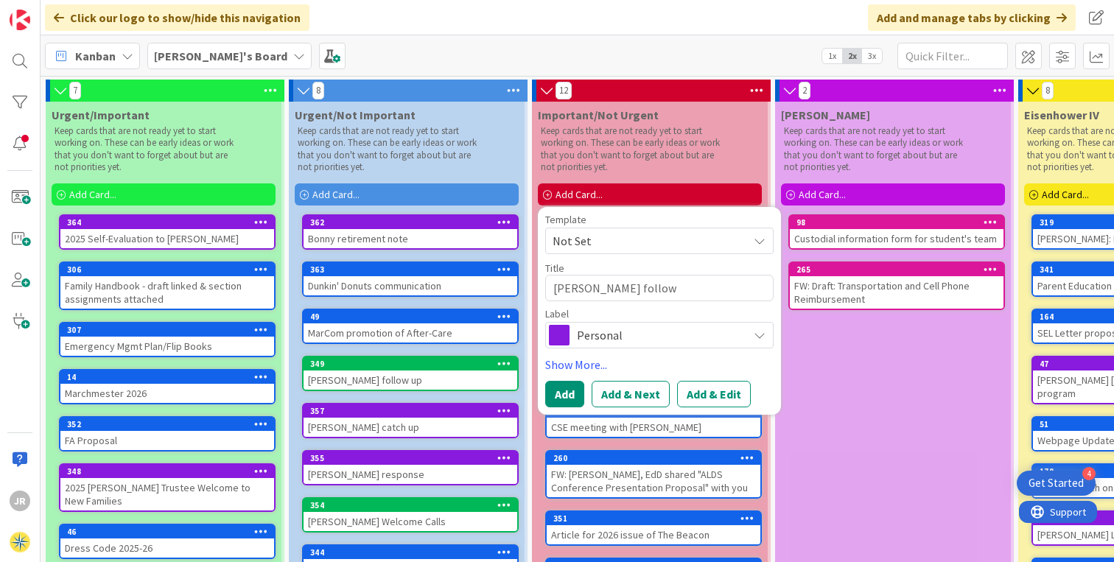
type textarea "x"
type textarea "[PERSON_NAME] follow"
type textarea "x"
type textarea "[PERSON_NAME] follow u"
type textarea "x"
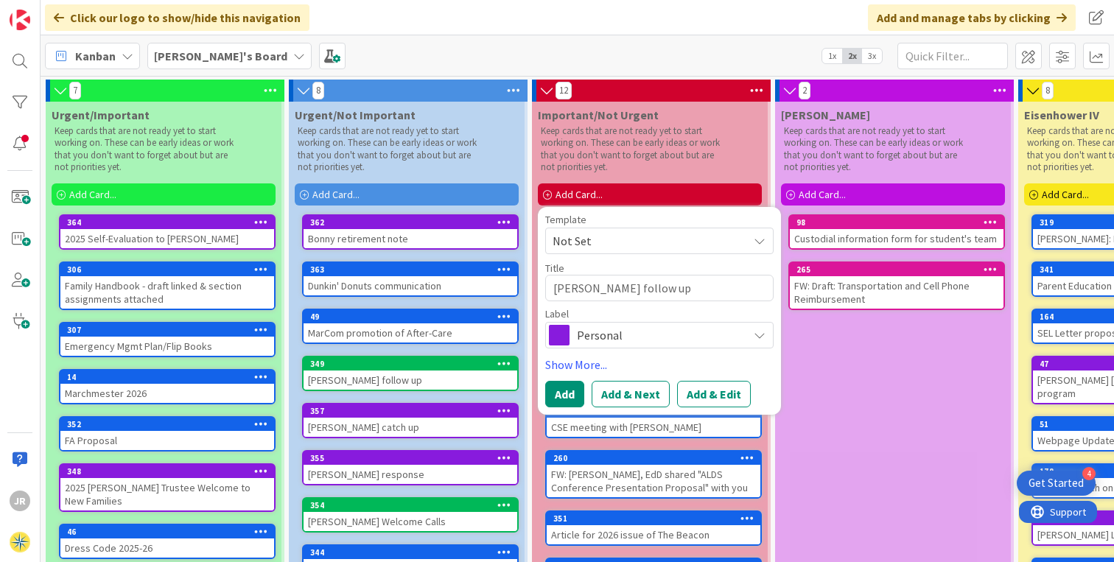
type textarea "[PERSON_NAME] follow up"
click at [655, 339] on span "Personal" at bounding box center [659, 335] width 164 height 21
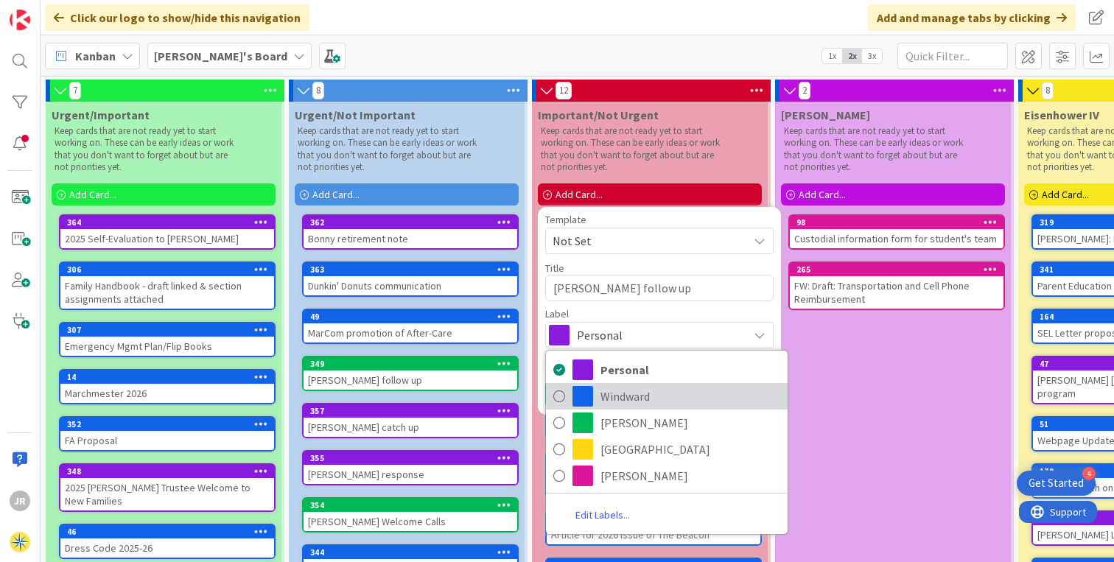
click at [631, 393] on span "Windward" at bounding box center [691, 396] width 180 height 22
type textarea "x"
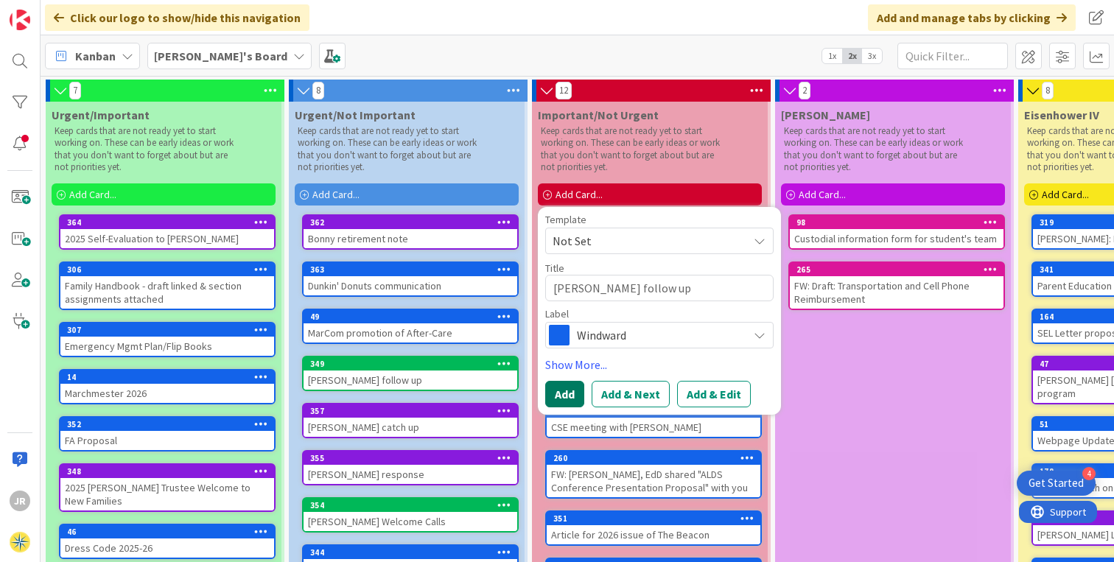
click at [564, 396] on button "Add" at bounding box center [564, 394] width 39 height 27
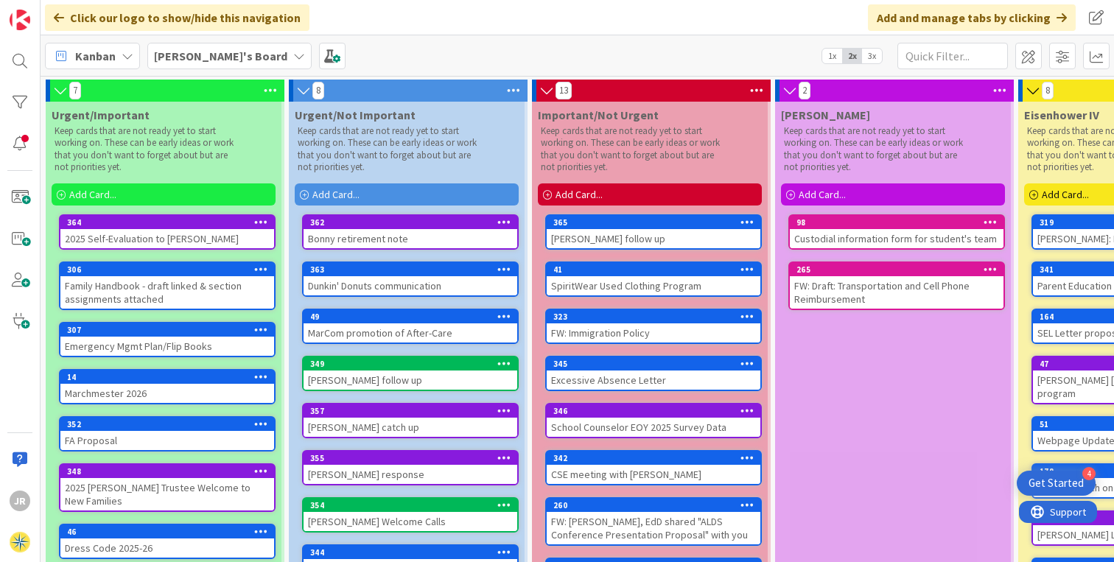
click at [686, 228] on div "365" at bounding box center [654, 222] width 214 height 13
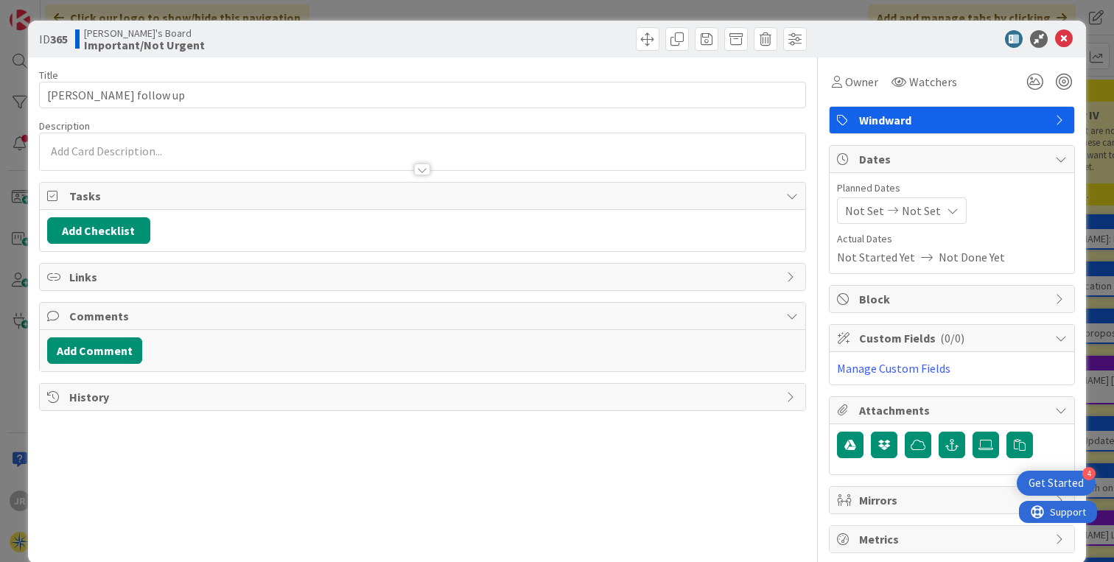
click at [141, 145] on div at bounding box center [423, 151] width 766 height 37
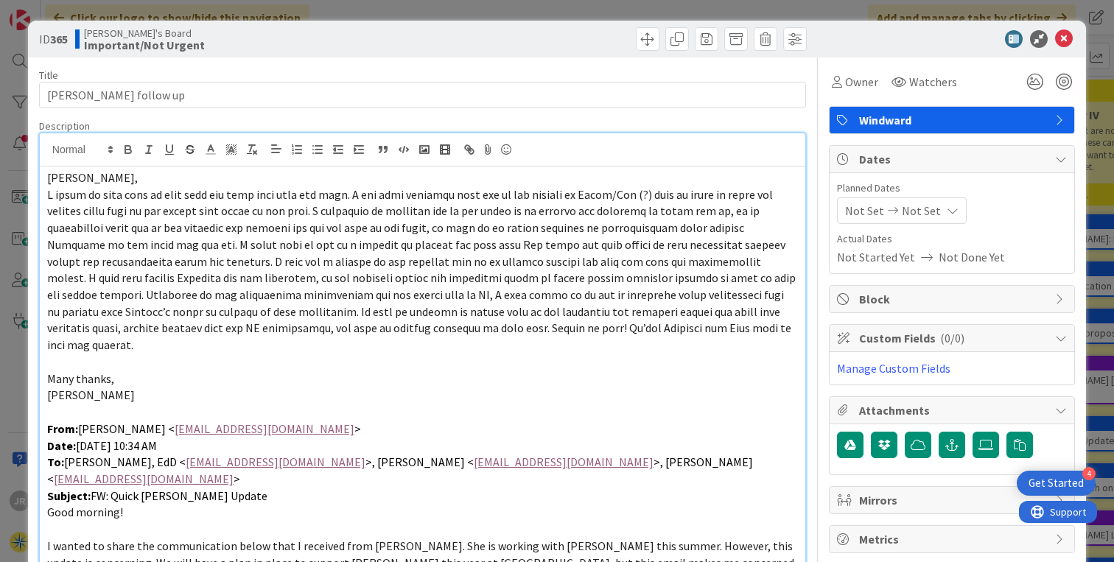
click at [49, 178] on span "[PERSON_NAME]," at bounding box center [92, 177] width 91 height 15
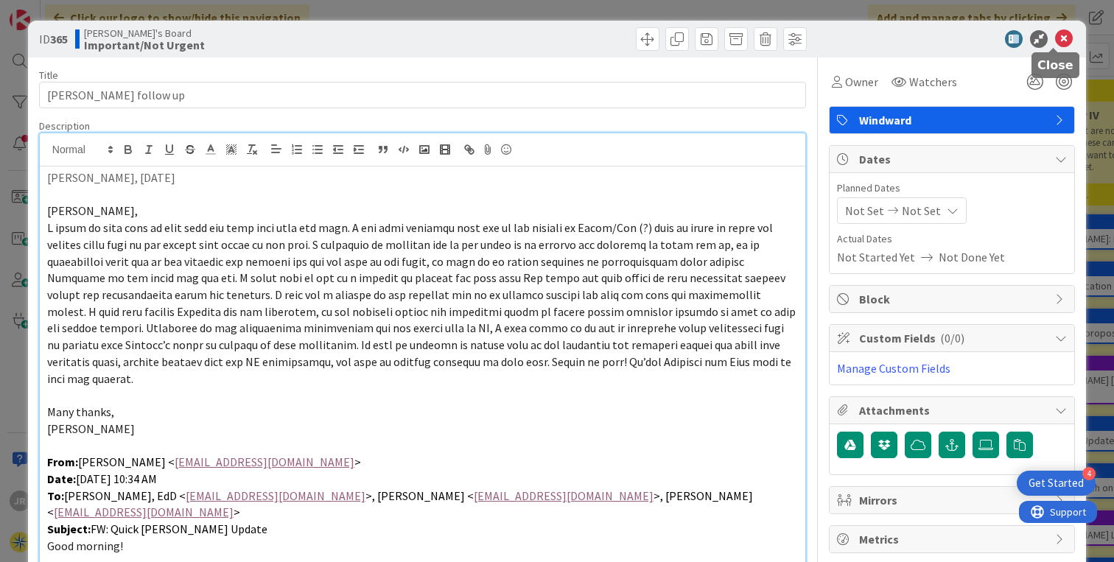
click at [1055, 40] on icon at bounding box center [1064, 39] width 18 height 18
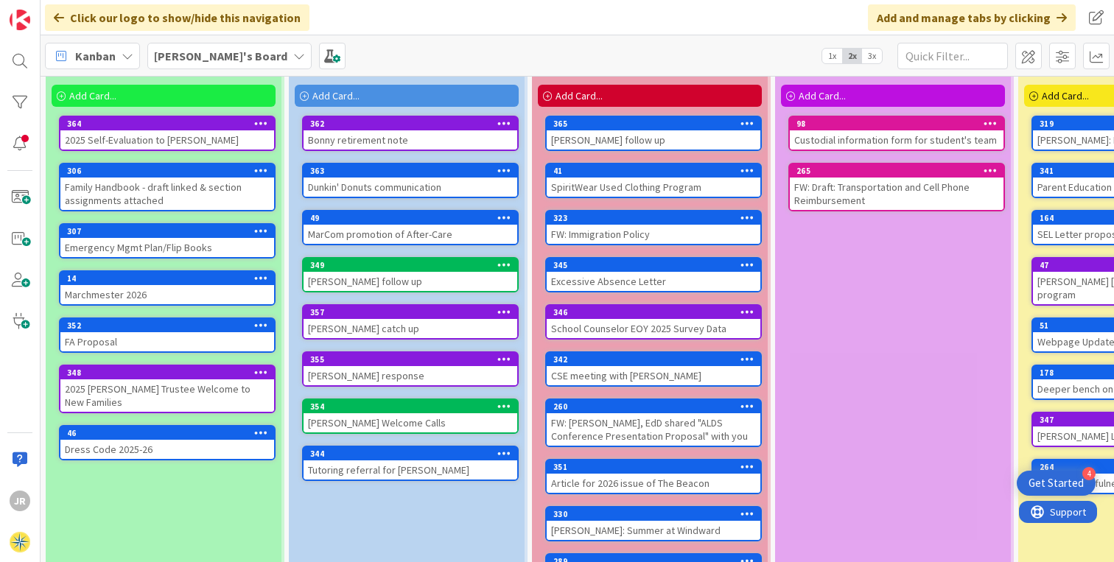
scroll to position [110, 0]
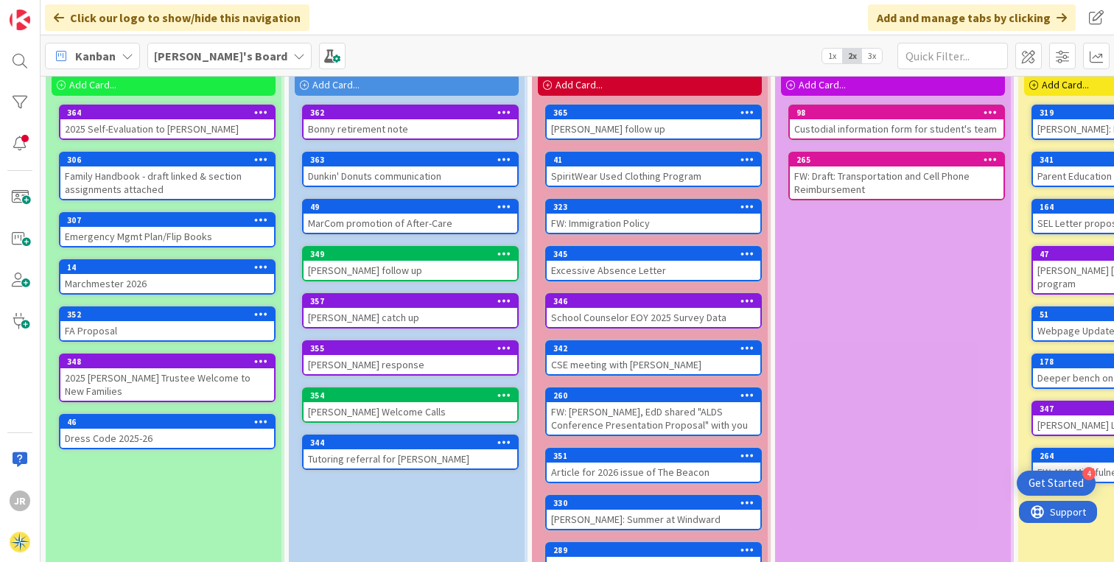
click at [182, 281] on div "Marchmester 2026" at bounding box center [167, 283] width 214 height 19
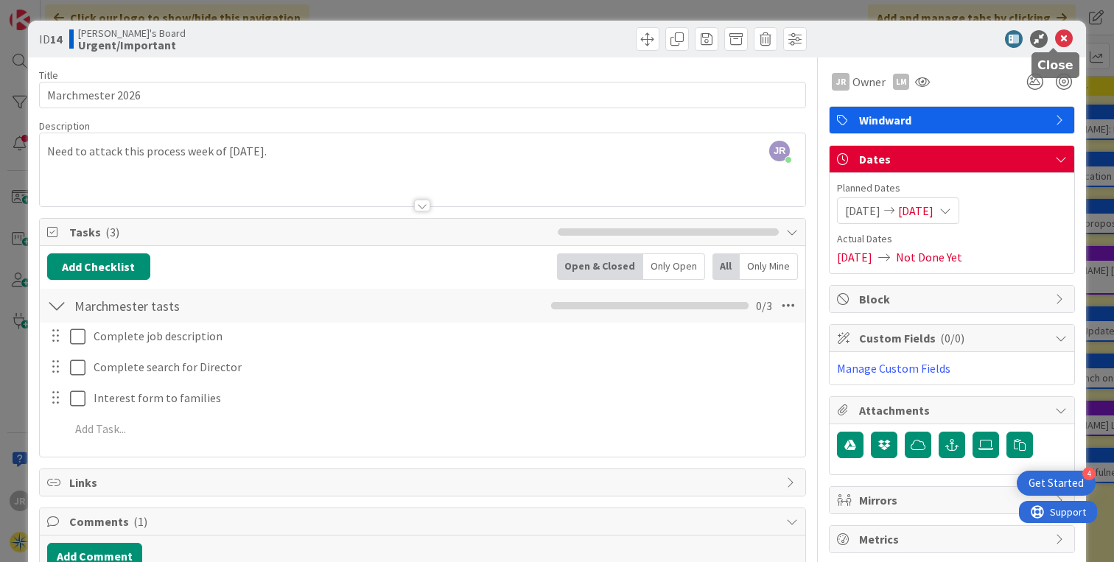
click at [1055, 38] on icon at bounding box center [1064, 39] width 18 height 18
